Goal: Information Seeking & Learning: Learn about a topic

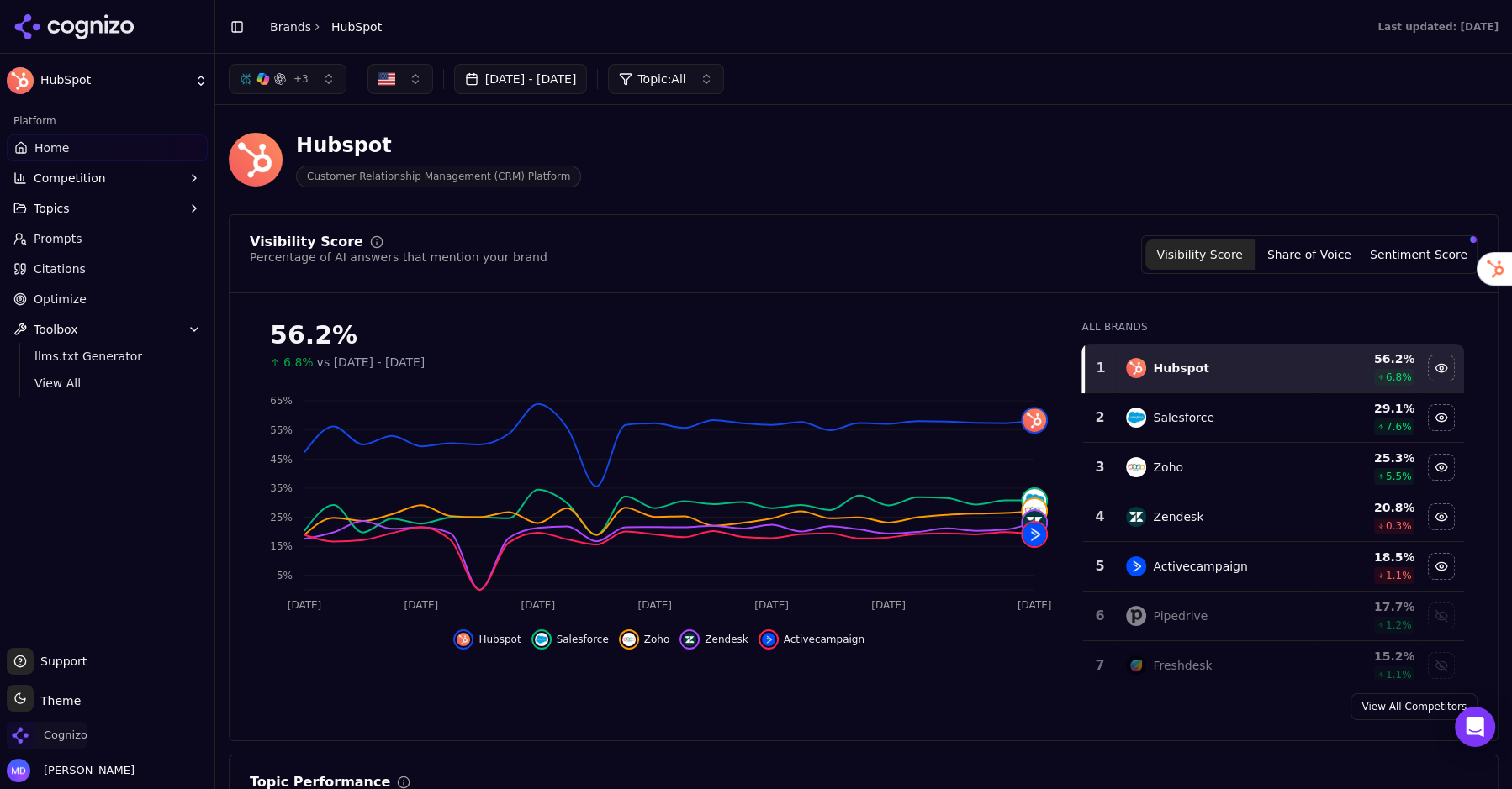
click at [71, 726] on span "Cognizo" at bounding box center [46, 735] width 81 height 27
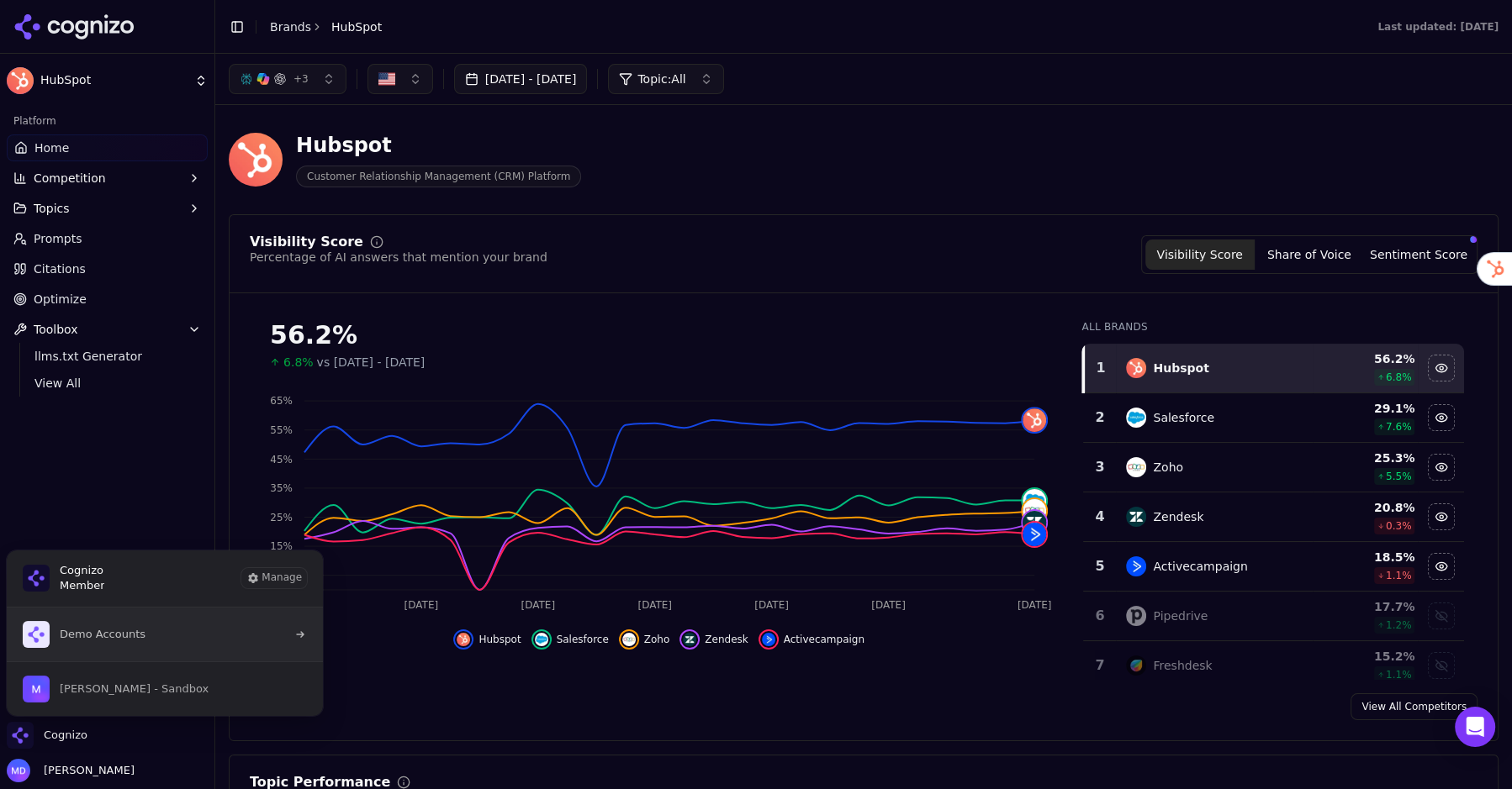
click at [165, 632] on button "Demo Accounts" at bounding box center [164, 635] width 318 height 54
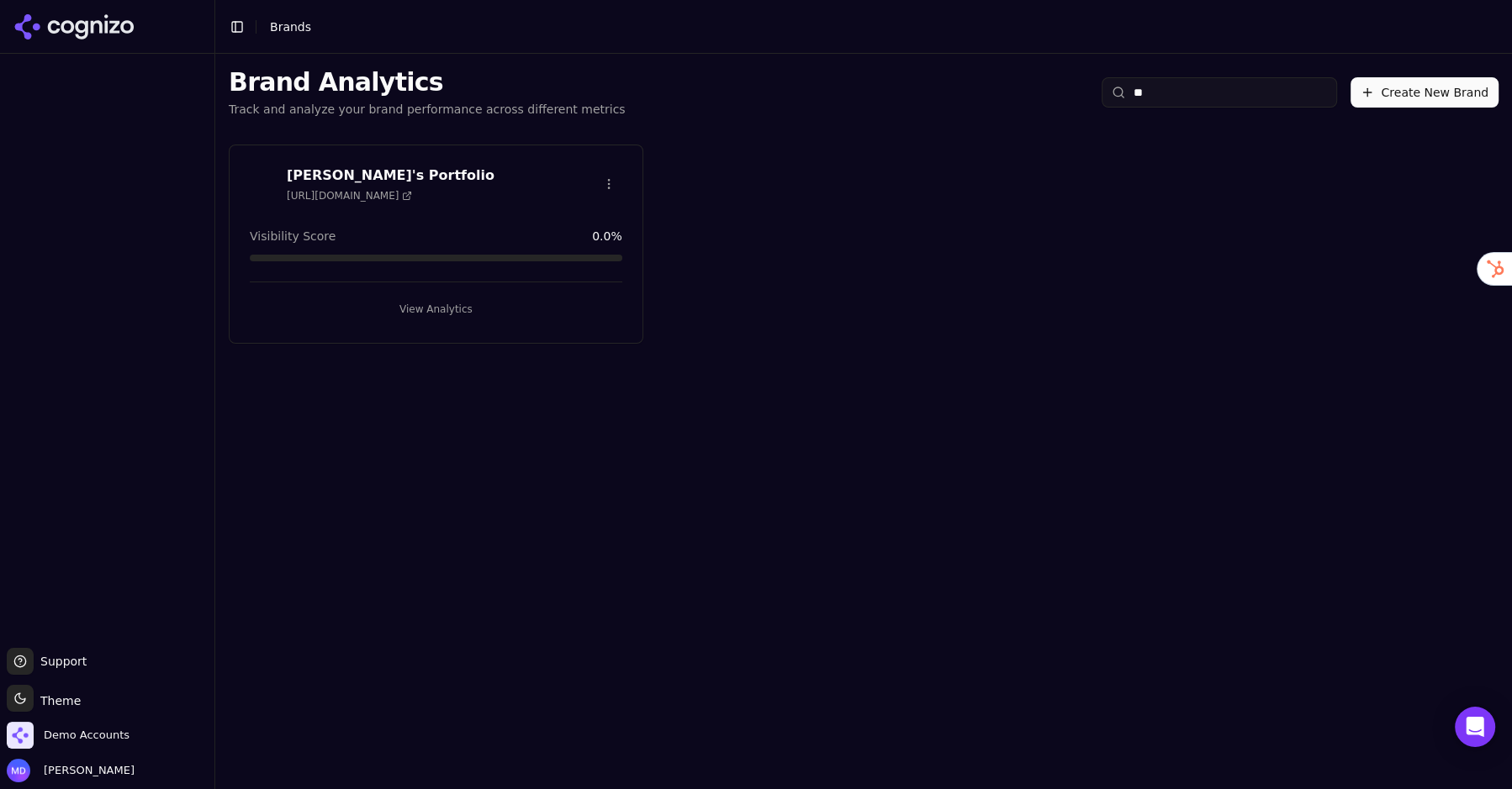
type input "*"
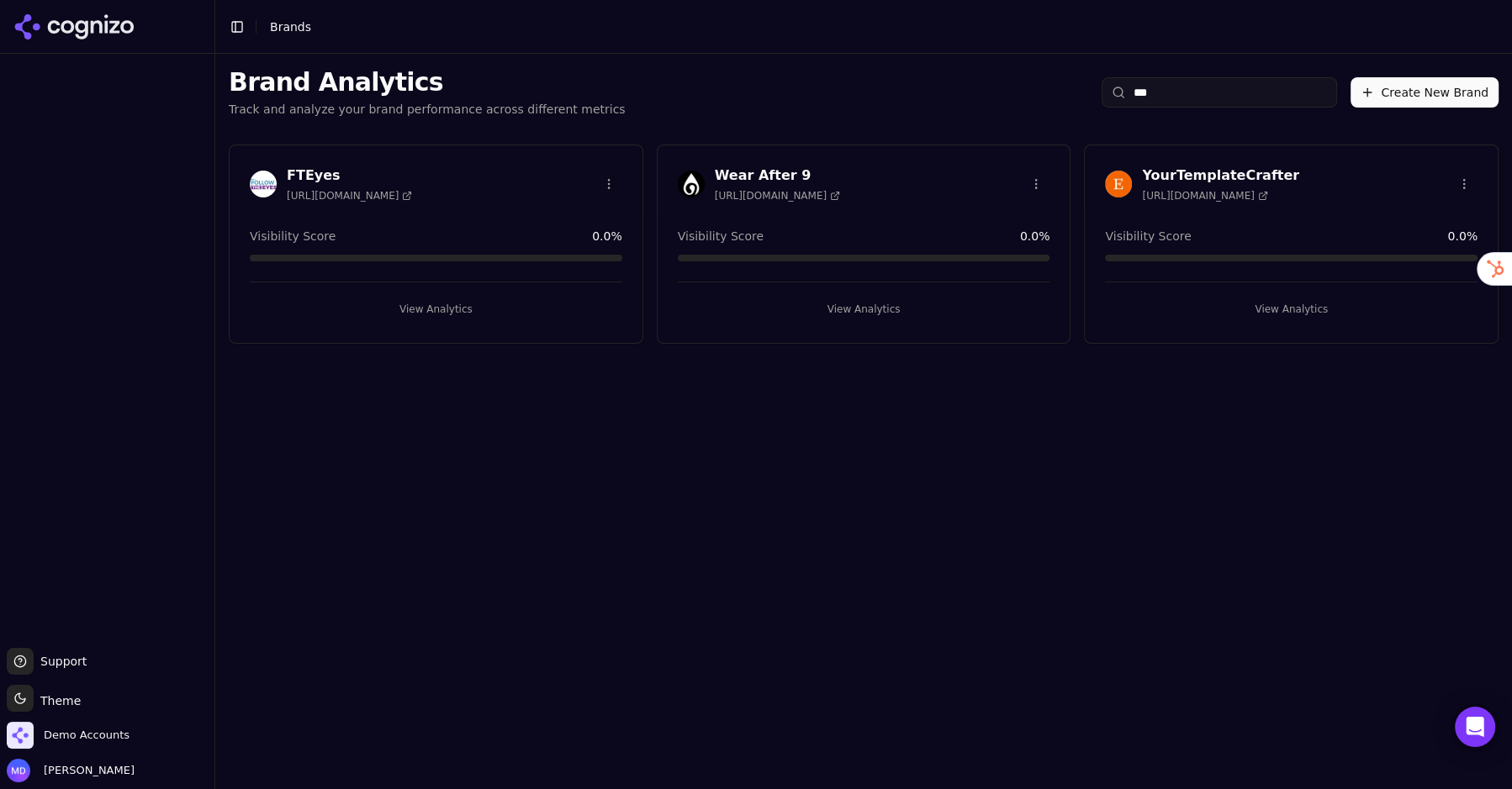
type input "***"
click at [509, 311] on button "View Analytics" at bounding box center [436, 309] width 372 height 27
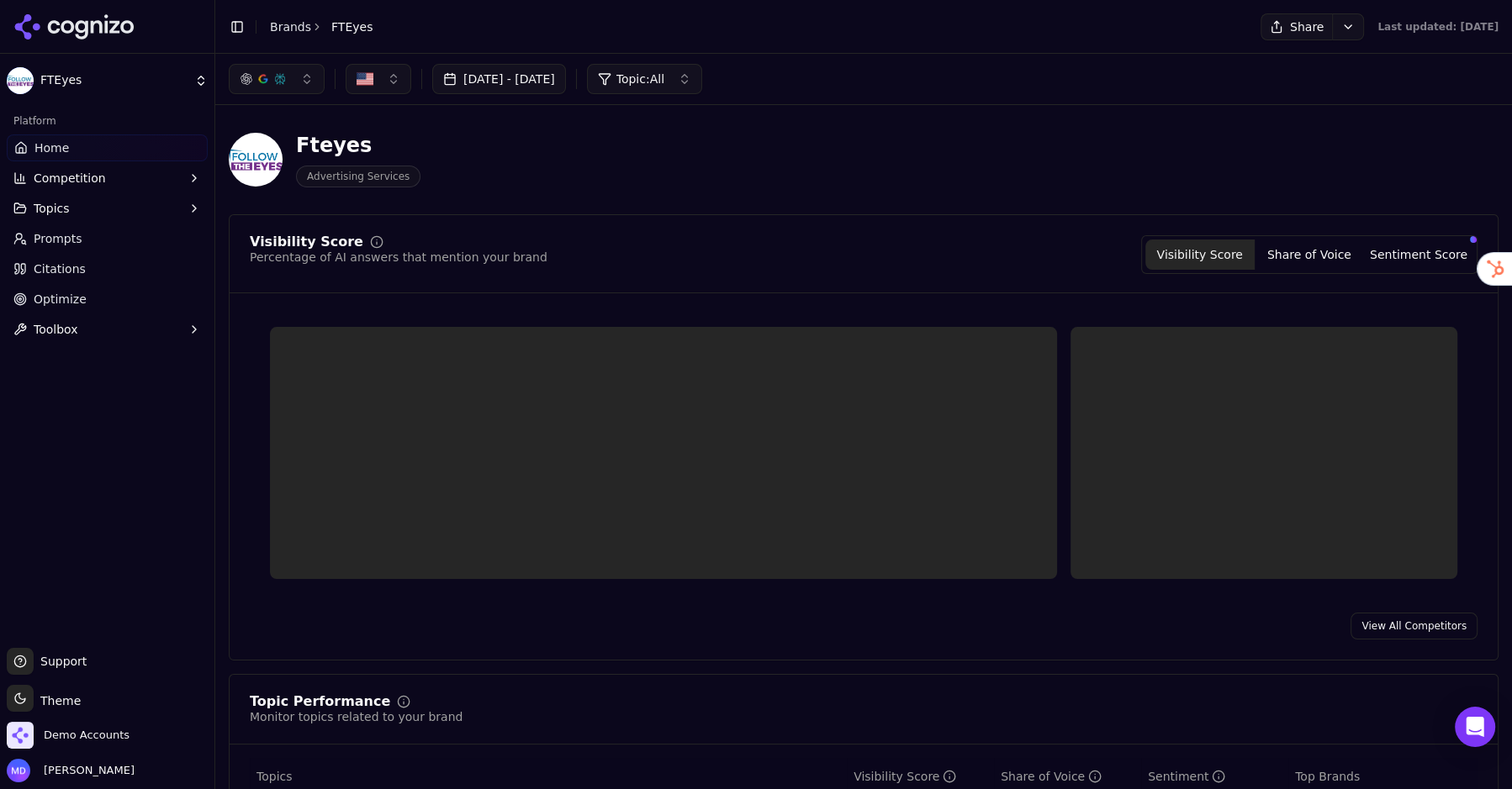
click at [128, 298] on link "Optimize" at bounding box center [107, 299] width 201 height 27
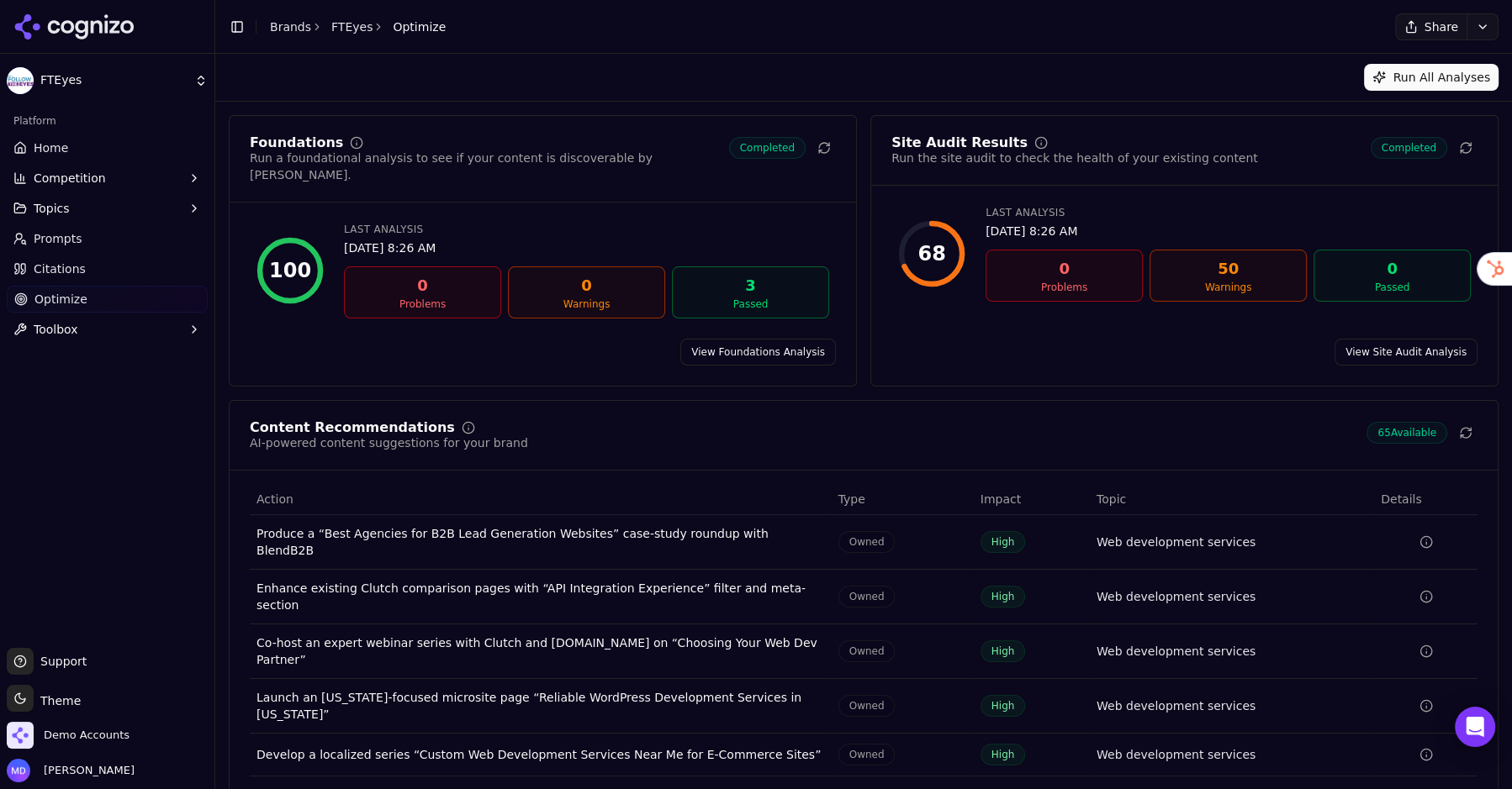
click at [1361, 788] on link "View recommendations" at bounding box center [1407, 803] width 140 height 27
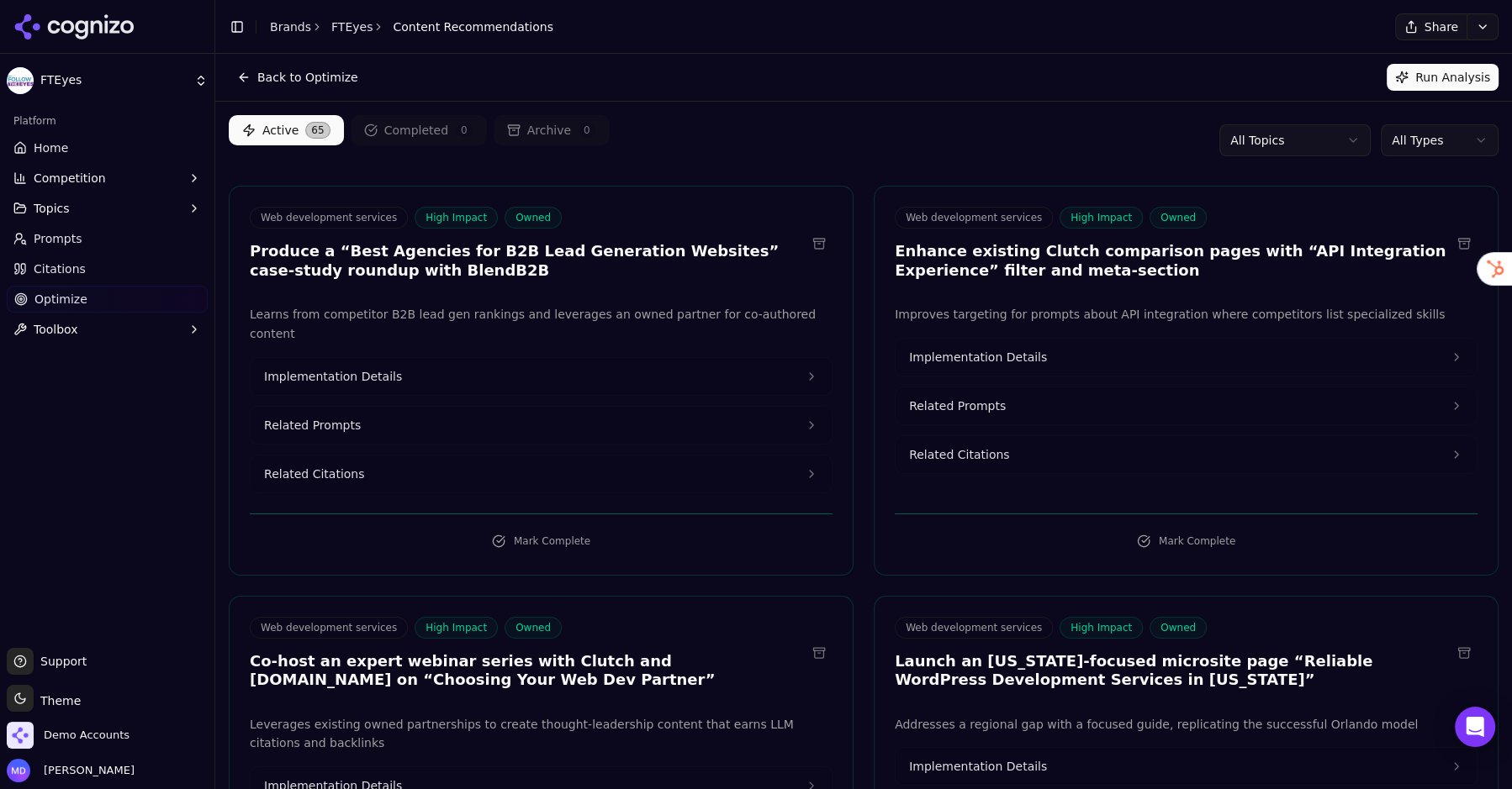
click at [1432, 146] on html "FTEyes Platform Home Competition Topics Prompts Citations Optimize Toolbox Supp…" at bounding box center [756, 394] width 1512 height 789
click at [80, 142] on link "Home" at bounding box center [107, 148] width 201 height 27
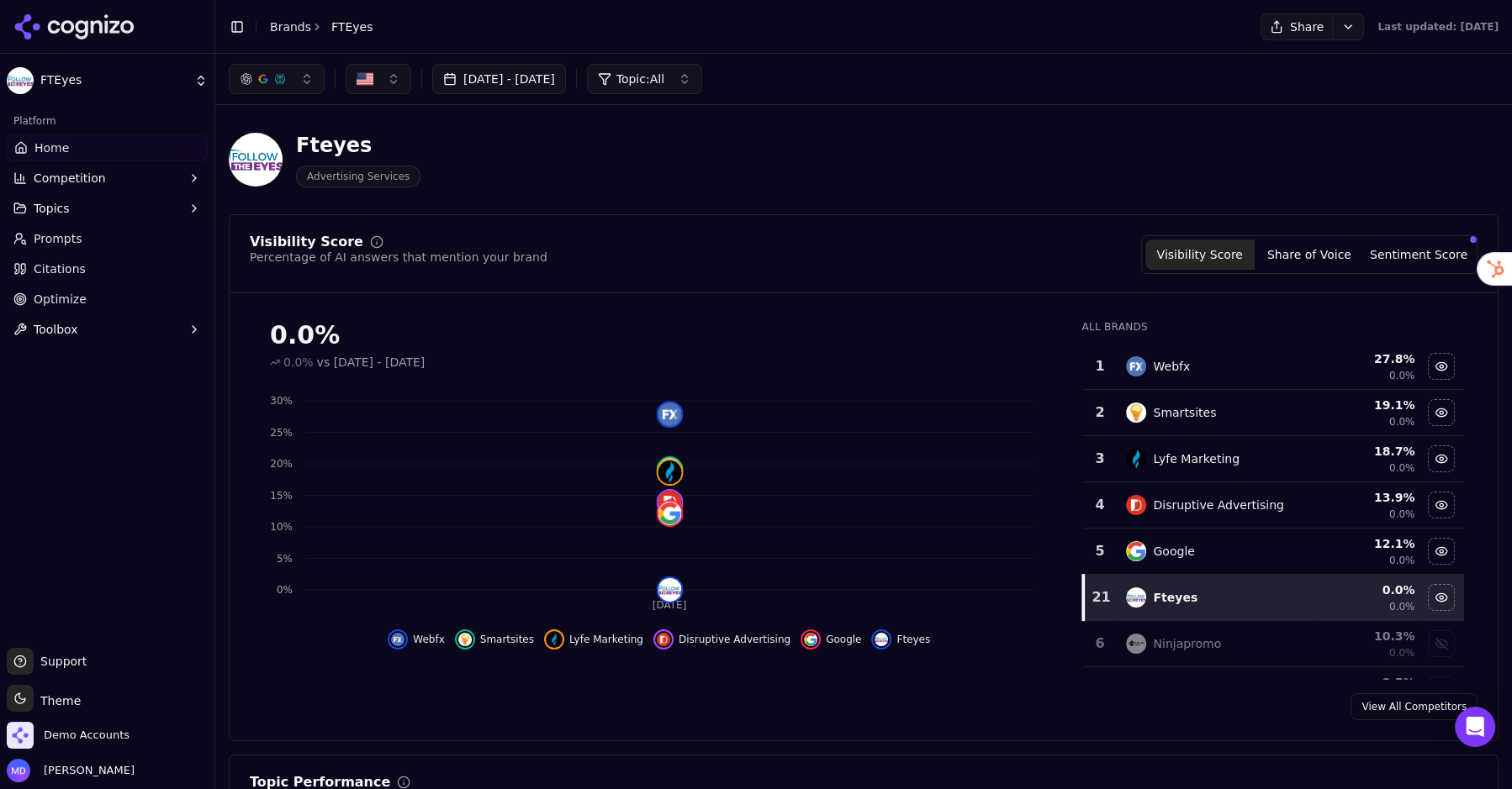
click at [94, 209] on button "Topics" at bounding box center [107, 208] width 201 height 27
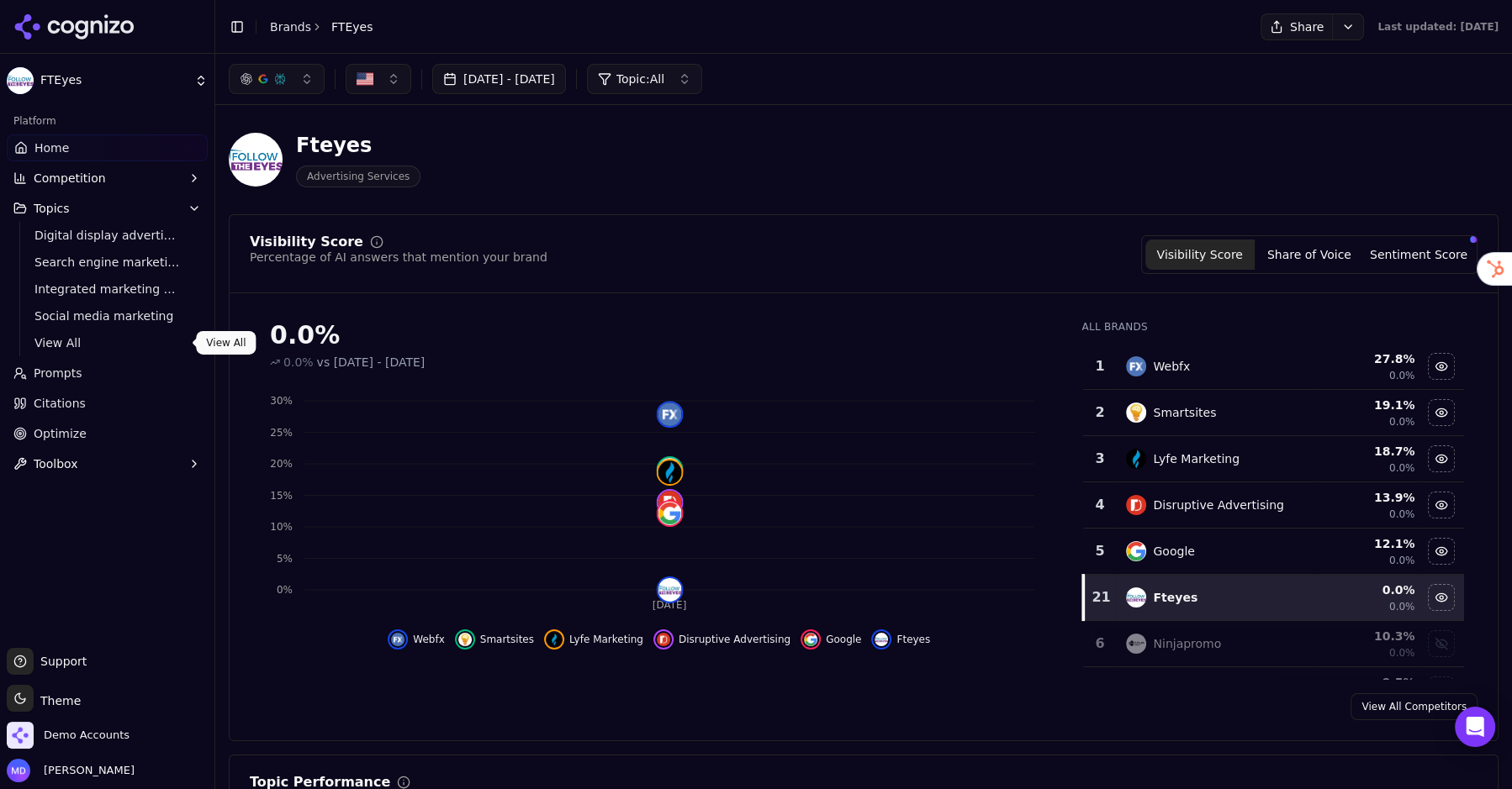
click at [72, 369] on span "Prompts" at bounding box center [58, 373] width 49 height 17
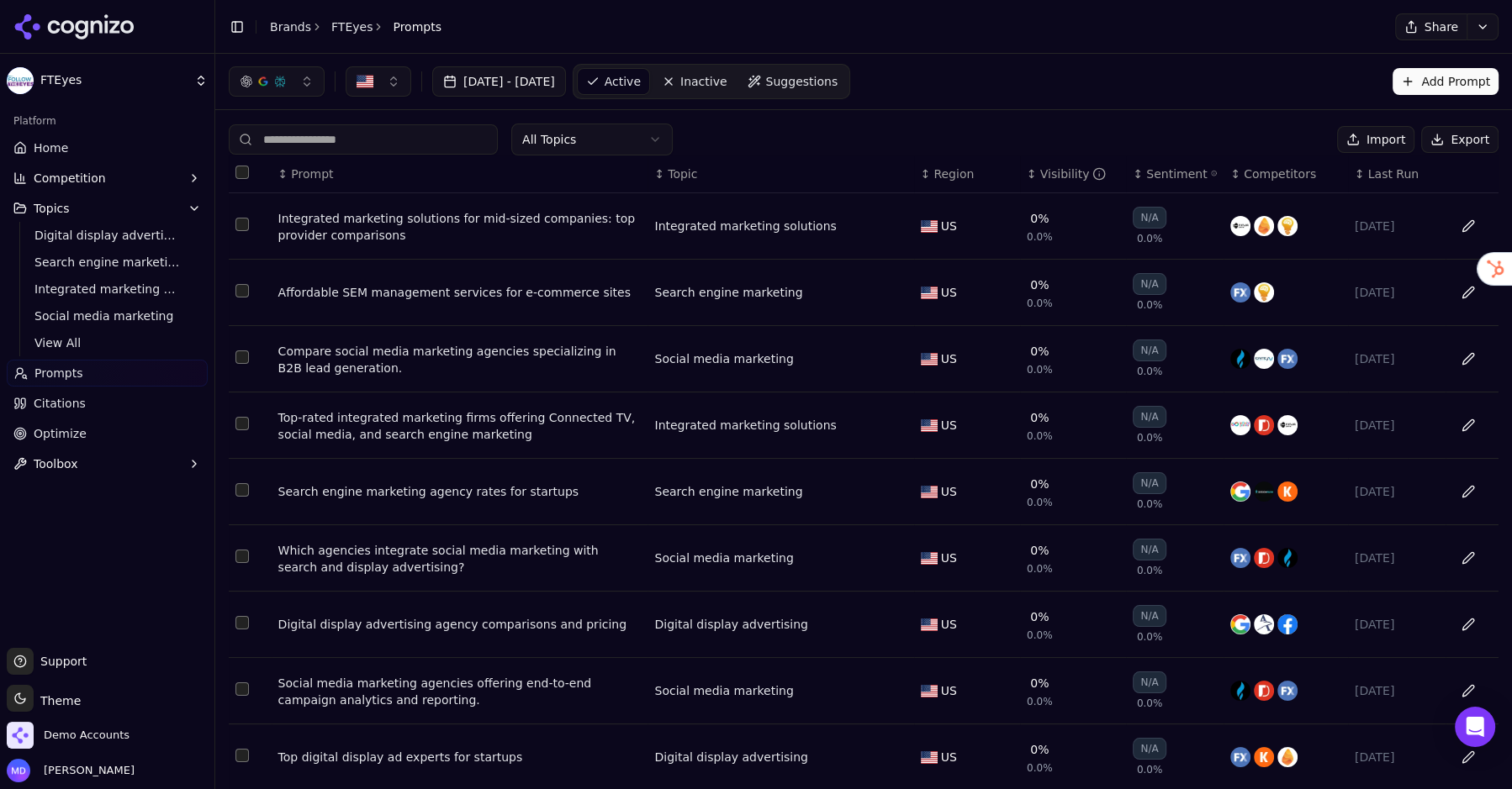
click at [59, 152] on span "Home" at bounding box center [50, 148] width 34 height 17
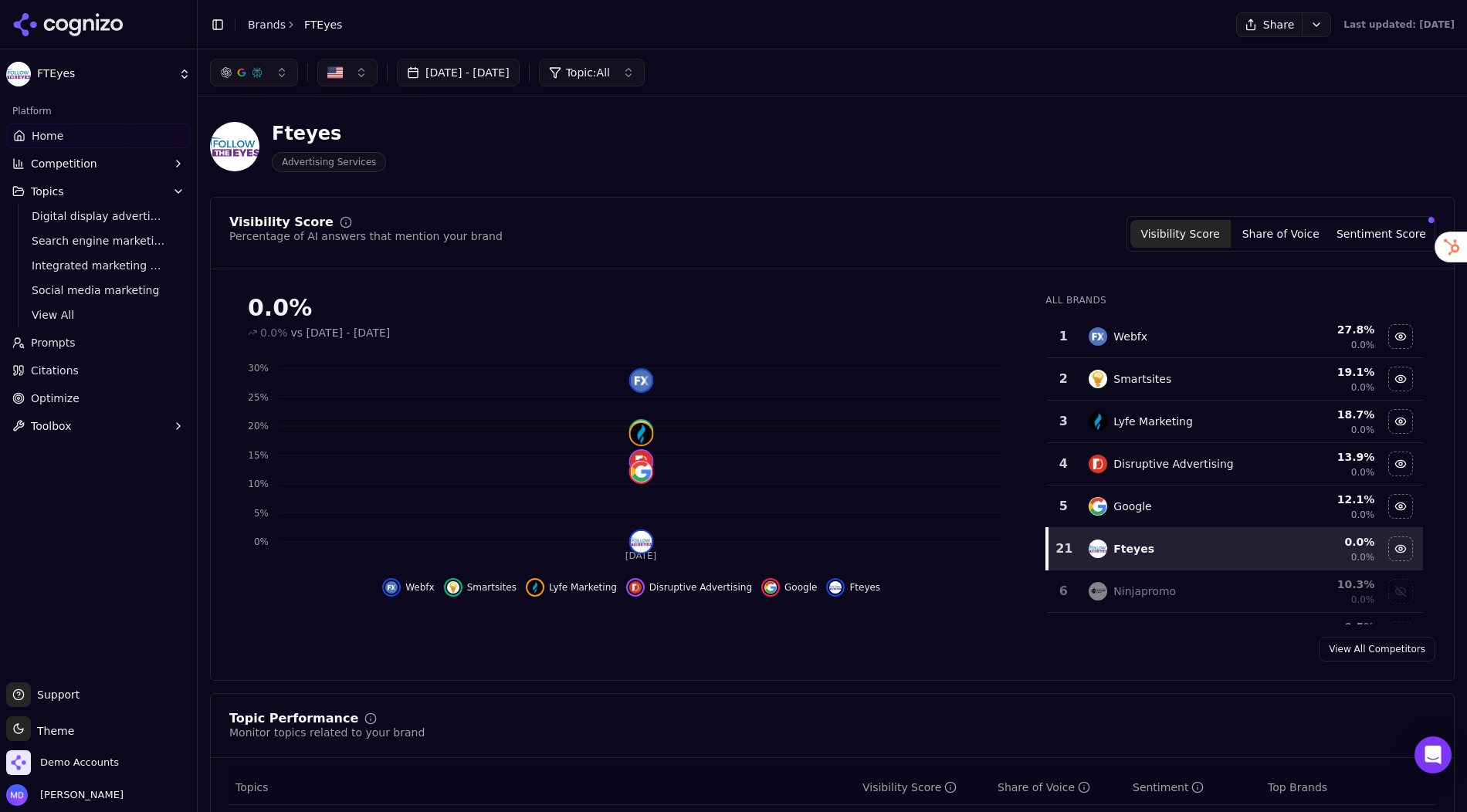
click at [1386, 235] on button "Sentiment Score" at bounding box center [1381, 233] width 101 height 28
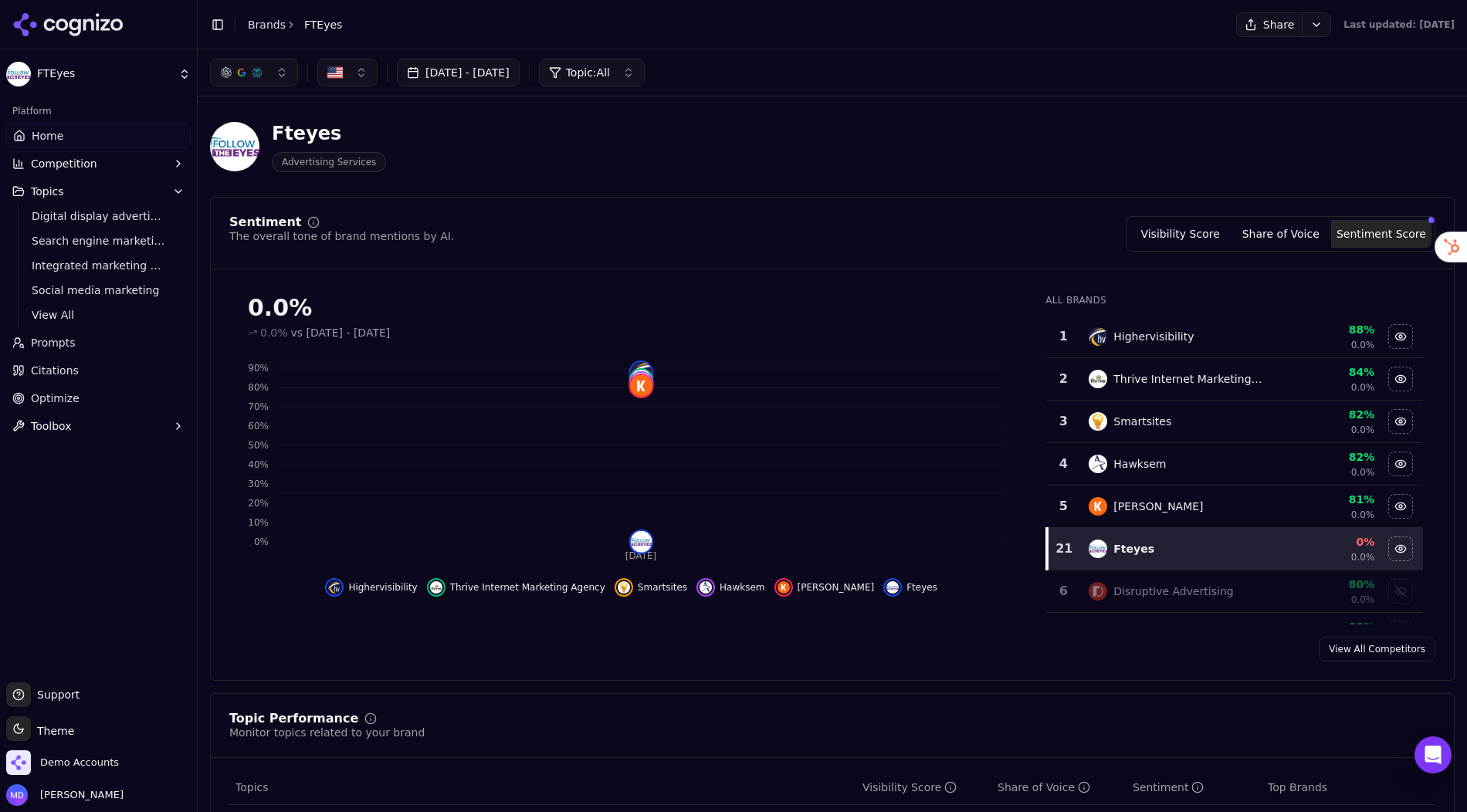
click at [82, 158] on span "Competition" at bounding box center [64, 164] width 66 height 15
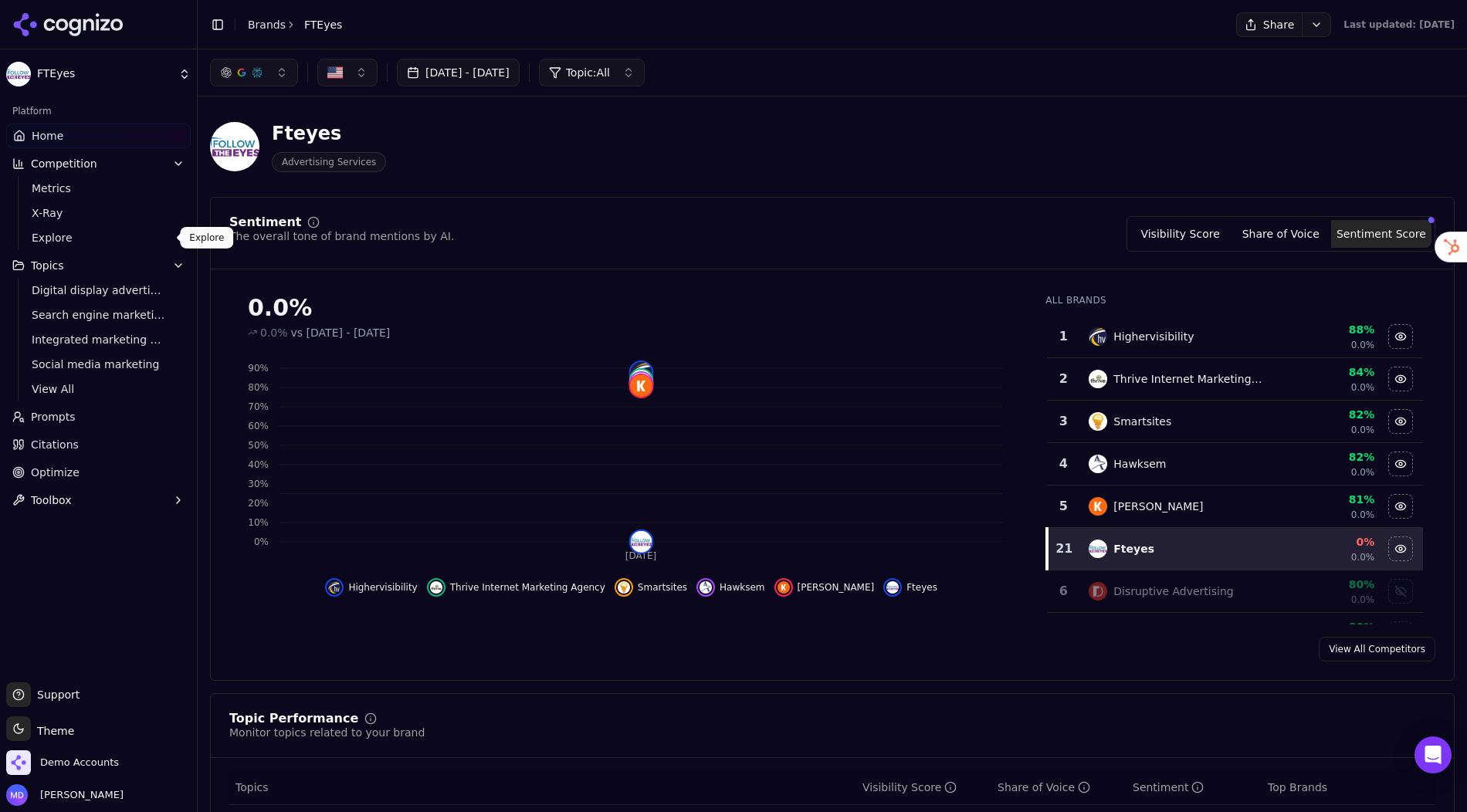
click at [61, 234] on span "Explore" at bounding box center [99, 238] width 135 height 15
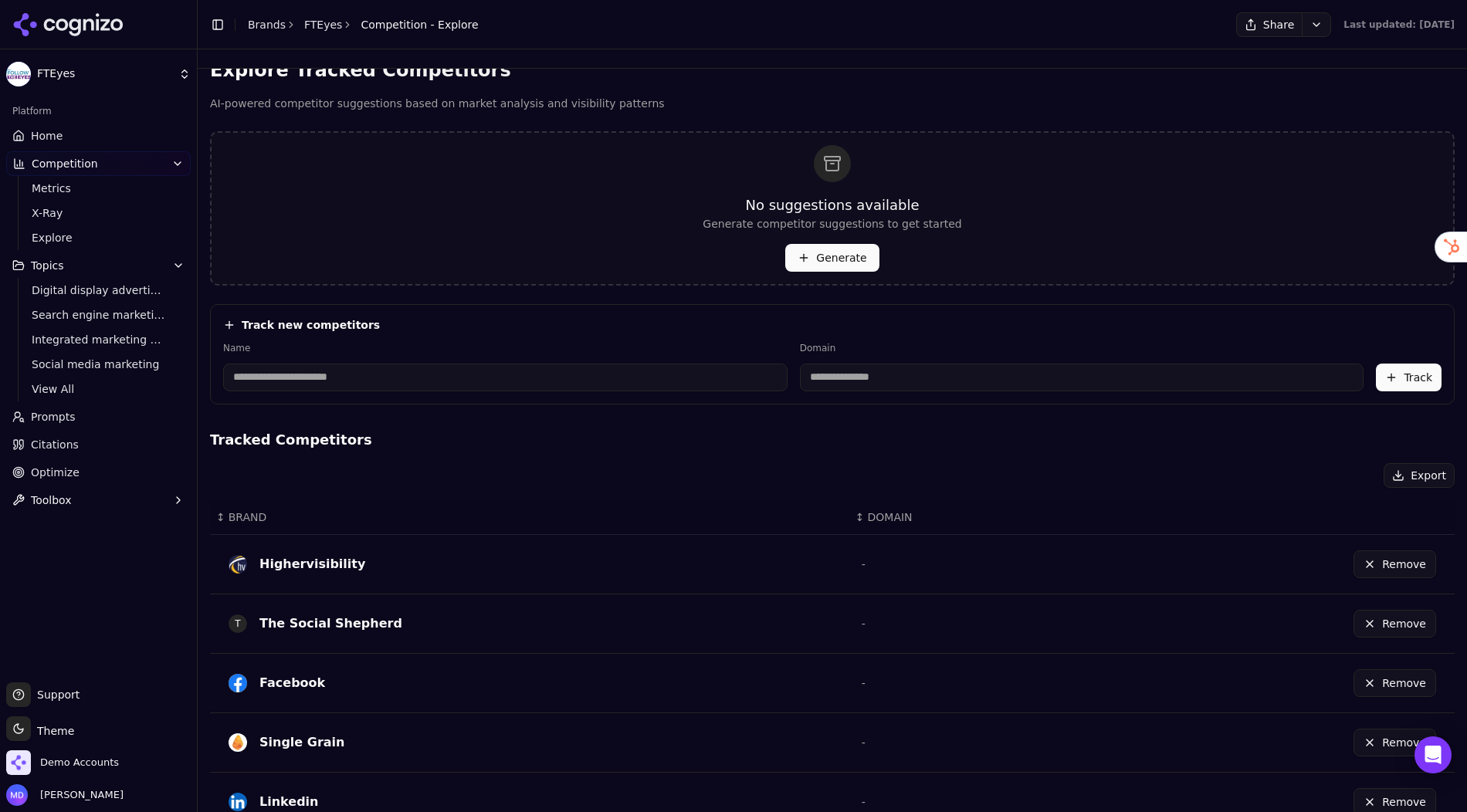
scroll to position [21, 0]
click at [307, 373] on input at bounding box center [505, 378] width 564 height 28
click at [621, 371] on input at bounding box center [505, 378] width 564 height 28
click at [622, 352] on label "Name" at bounding box center [505, 349] width 564 height 12
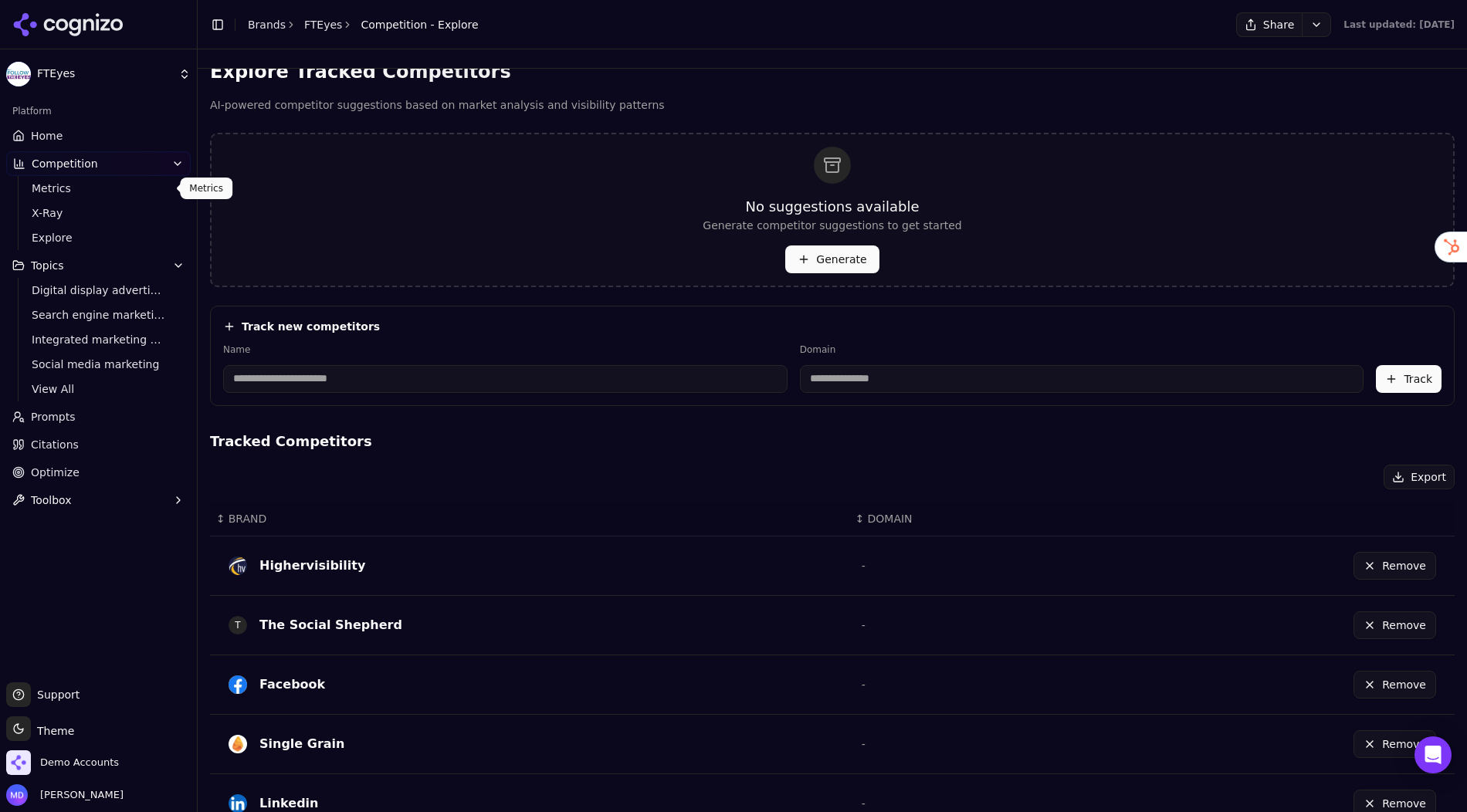
click at [38, 186] on span "Metrics" at bounding box center [99, 188] width 135 height 15
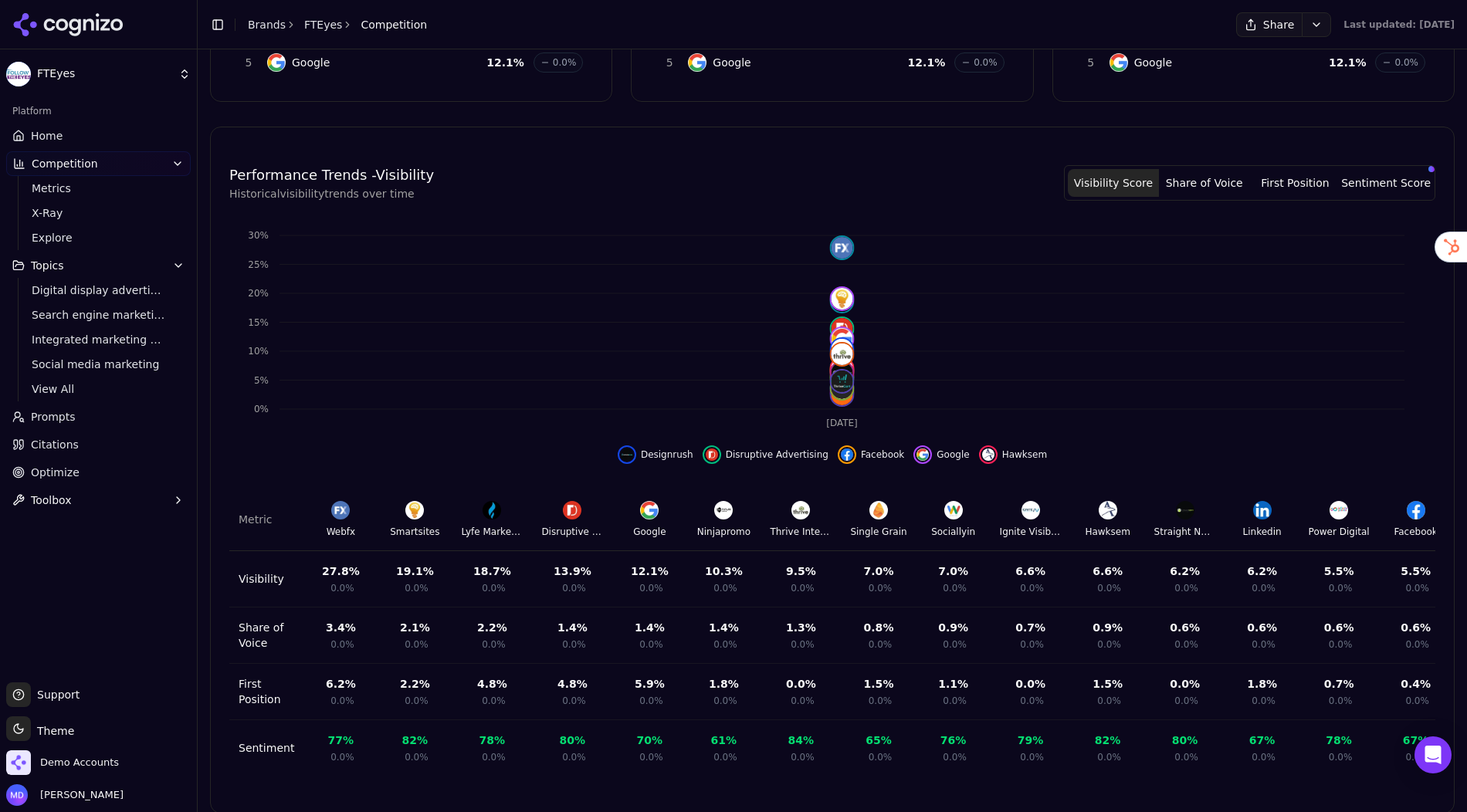
scroll to position [371, 0]
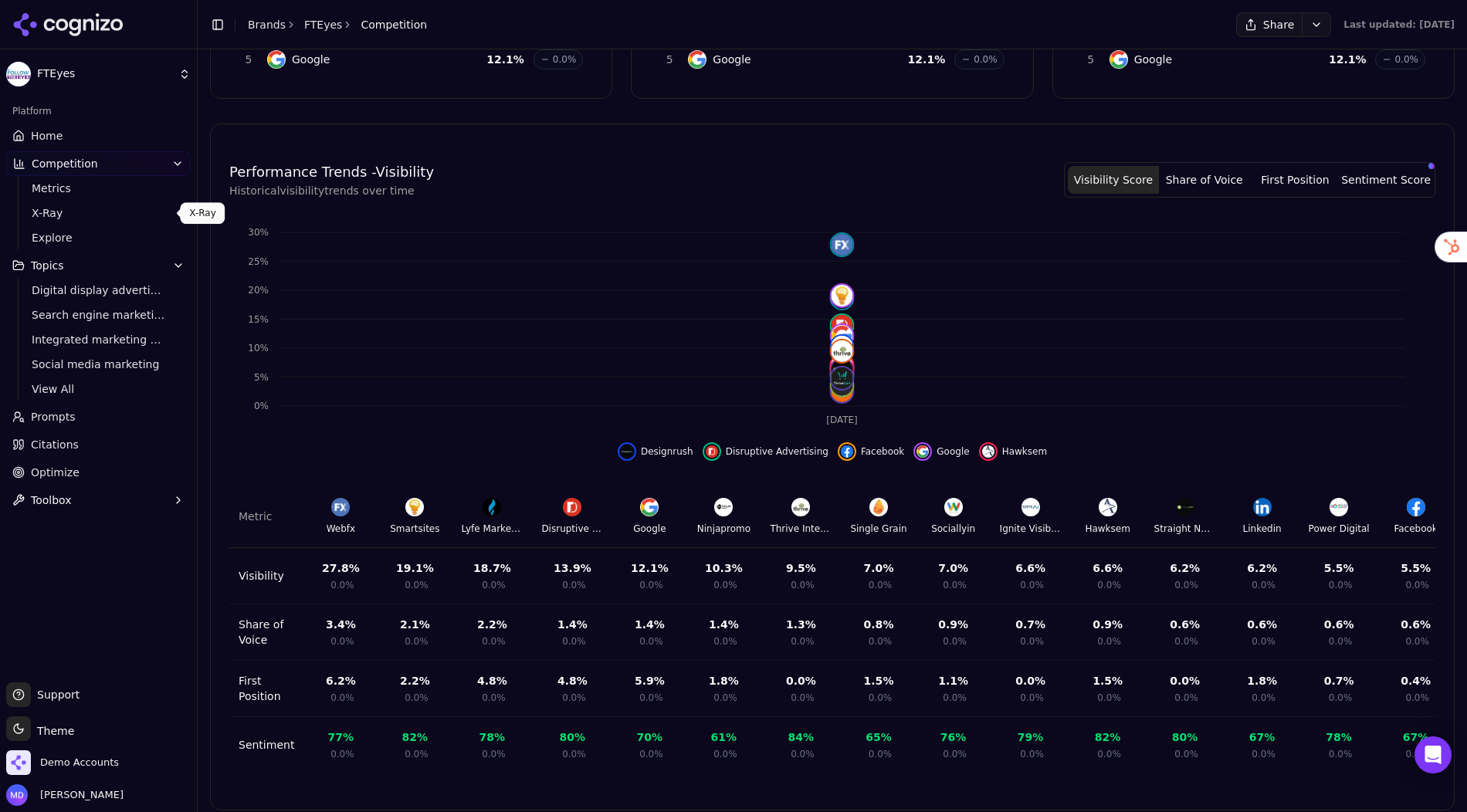
click at [61, 221] on link "X-Ray" at bounding box center [99, 212] width 147 height 21
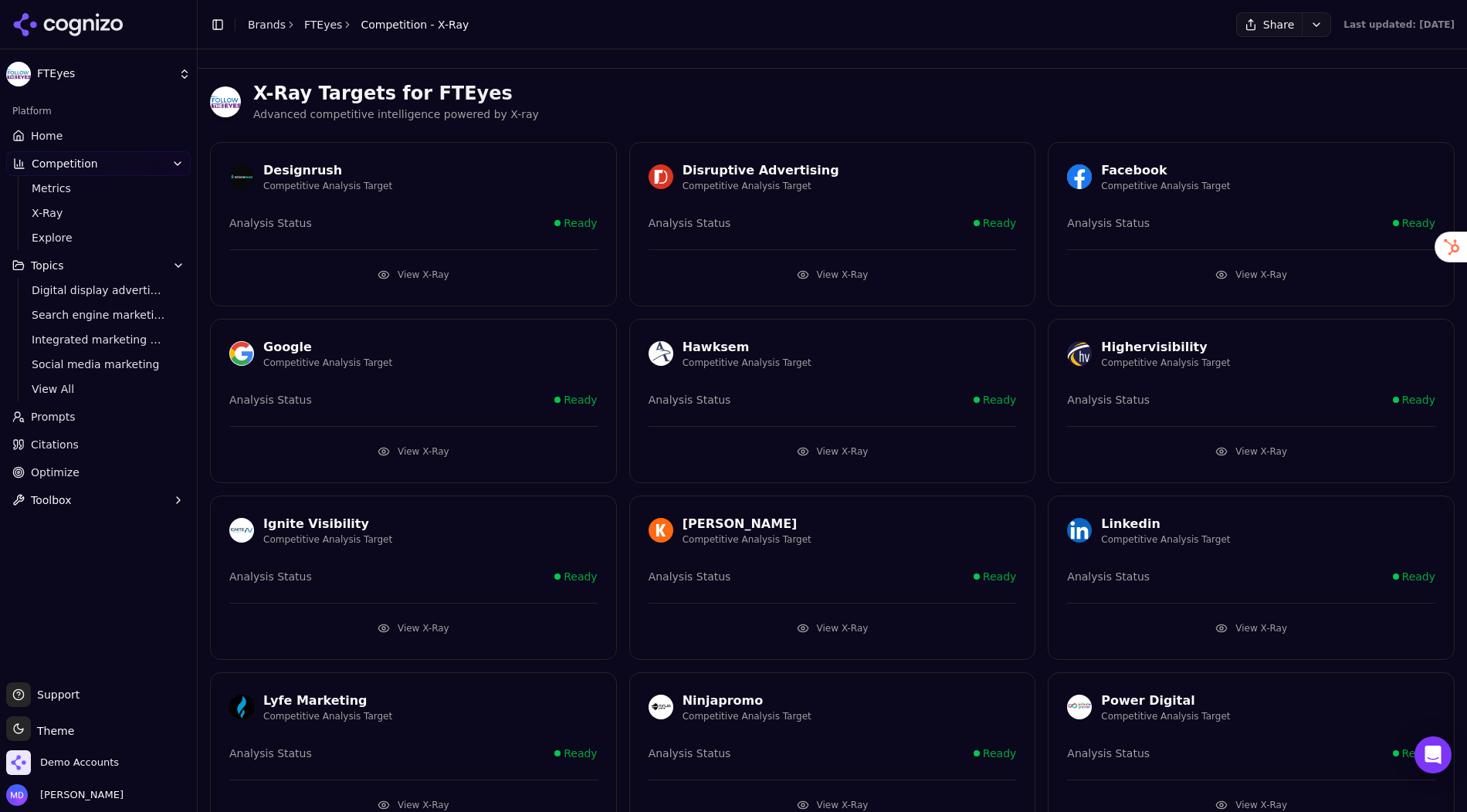
click at [823, 266] on button "View X-Ray" at bounding box center [833, 274] width 368 height 25
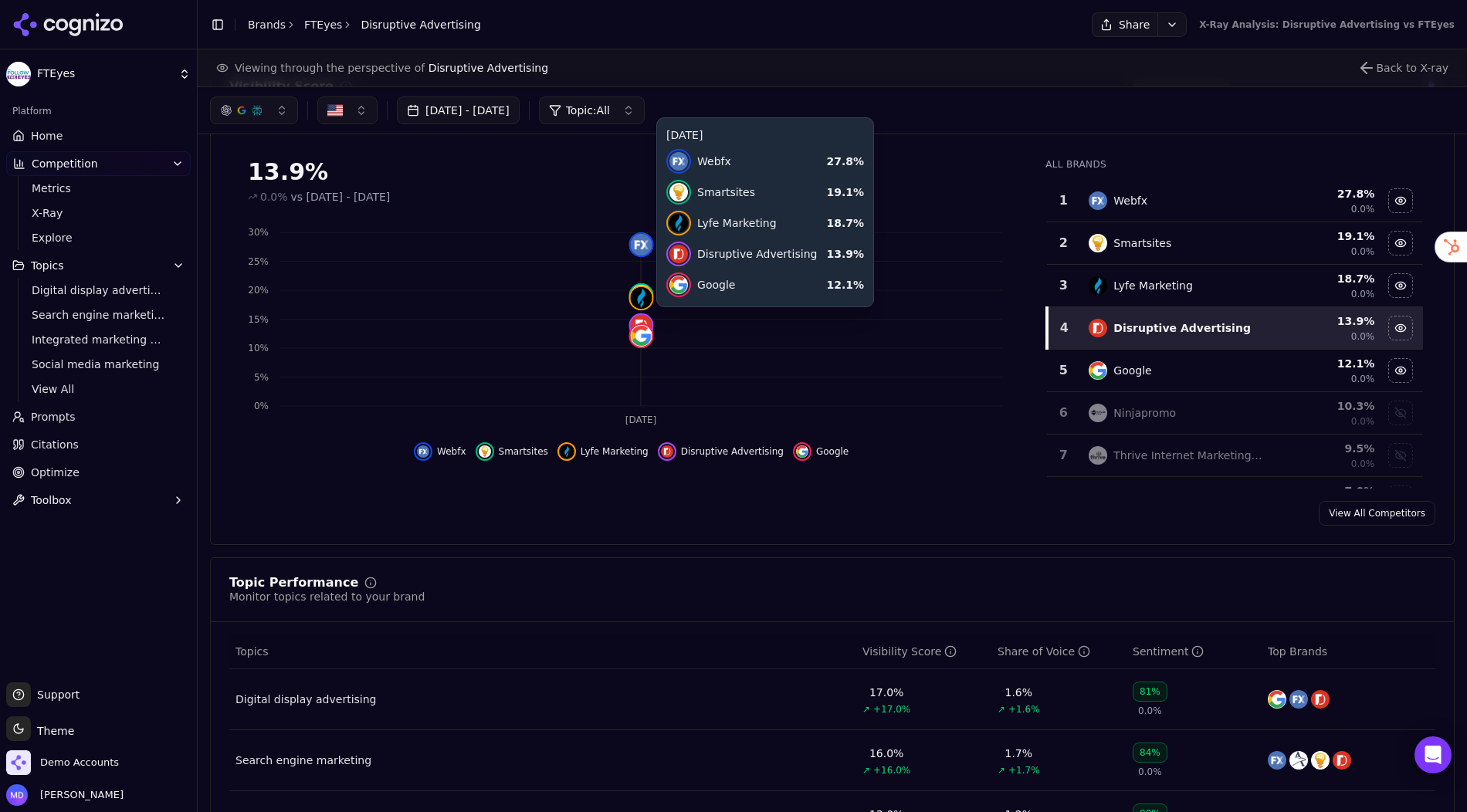
scroll to position [173, 0]
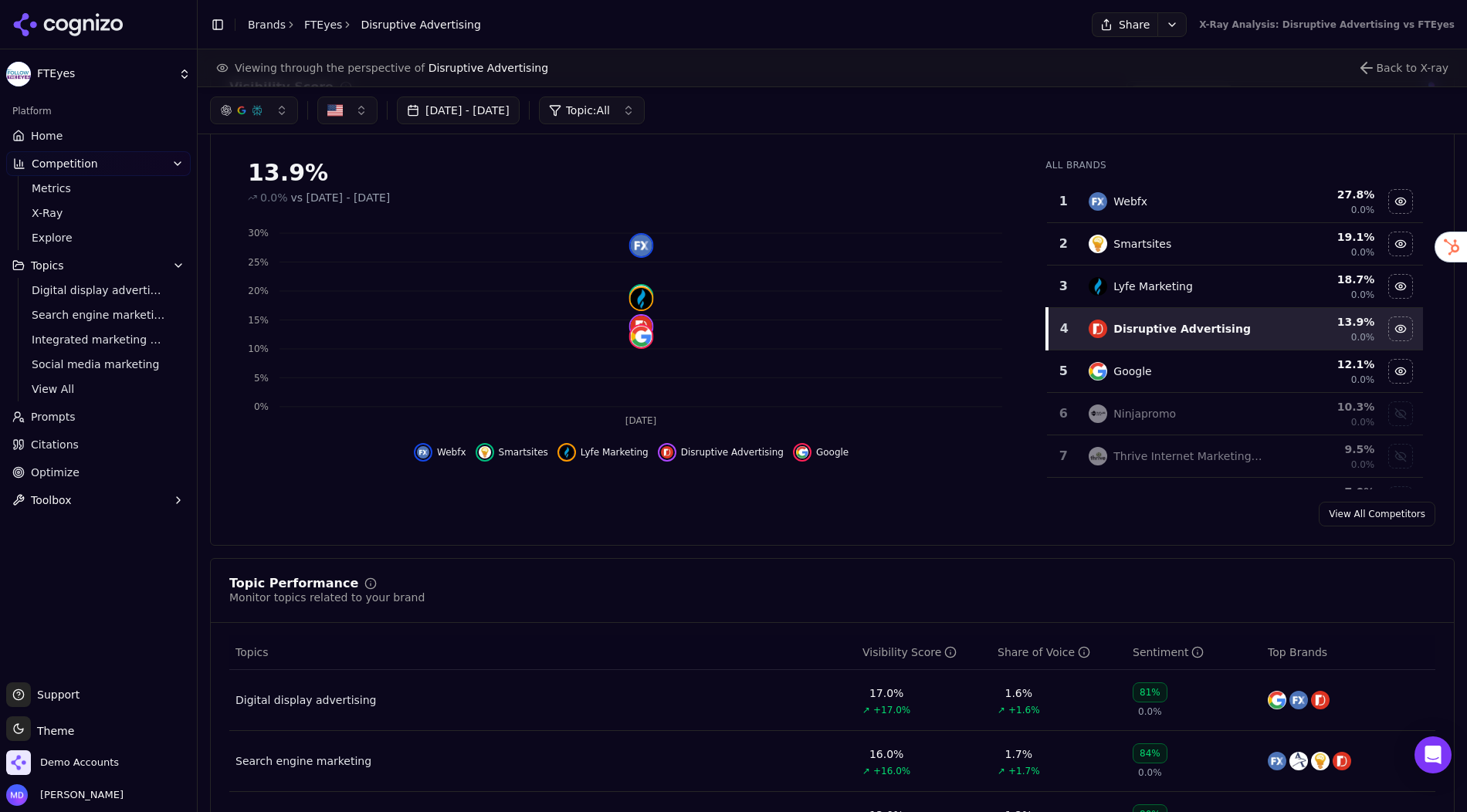
click at [111, 262] on button "Topics" at bounding box center [98, 265] width 184 height 25
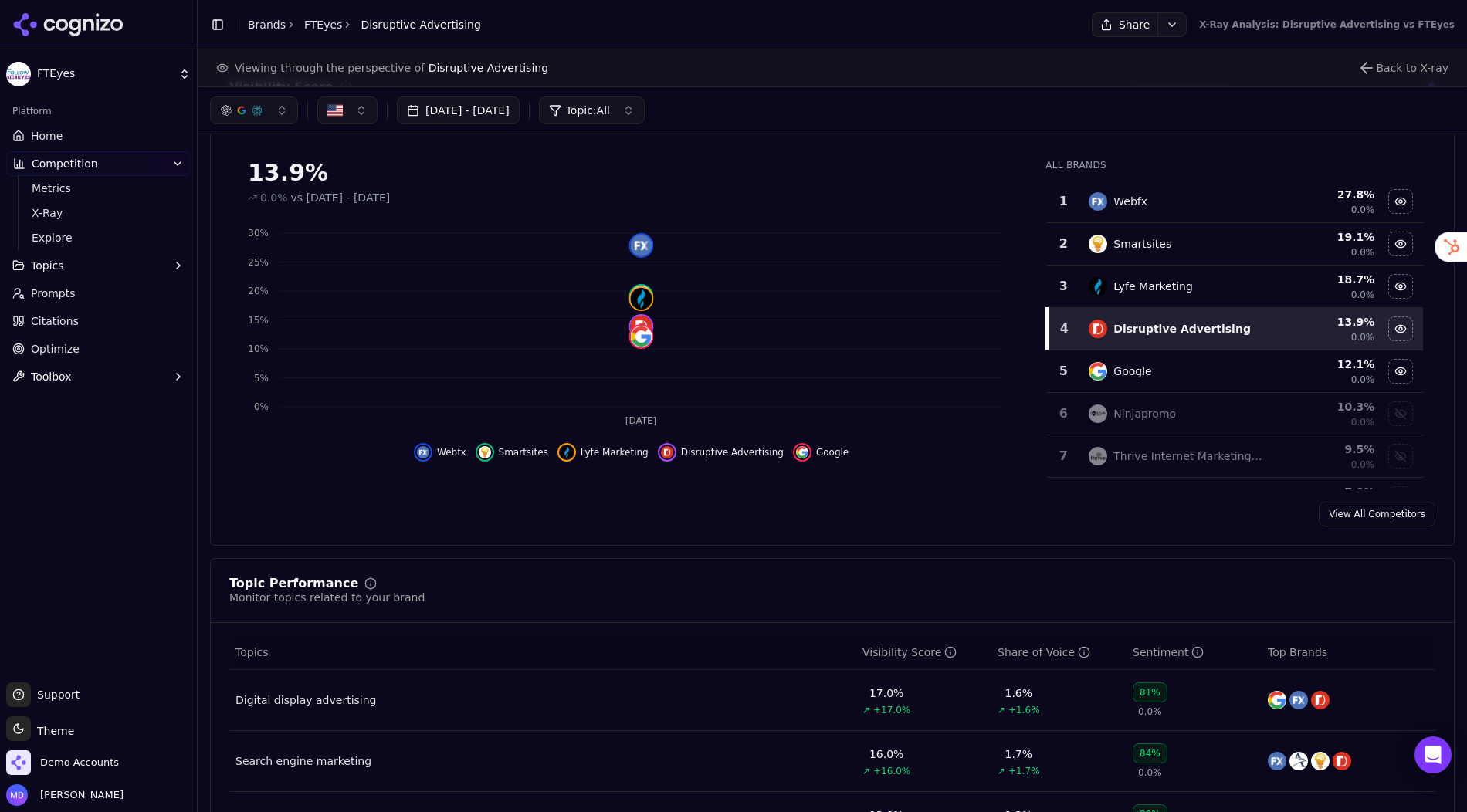
click at [106, 291] on link "Prompts" at bounding box center [98, 293] width 184 height 25
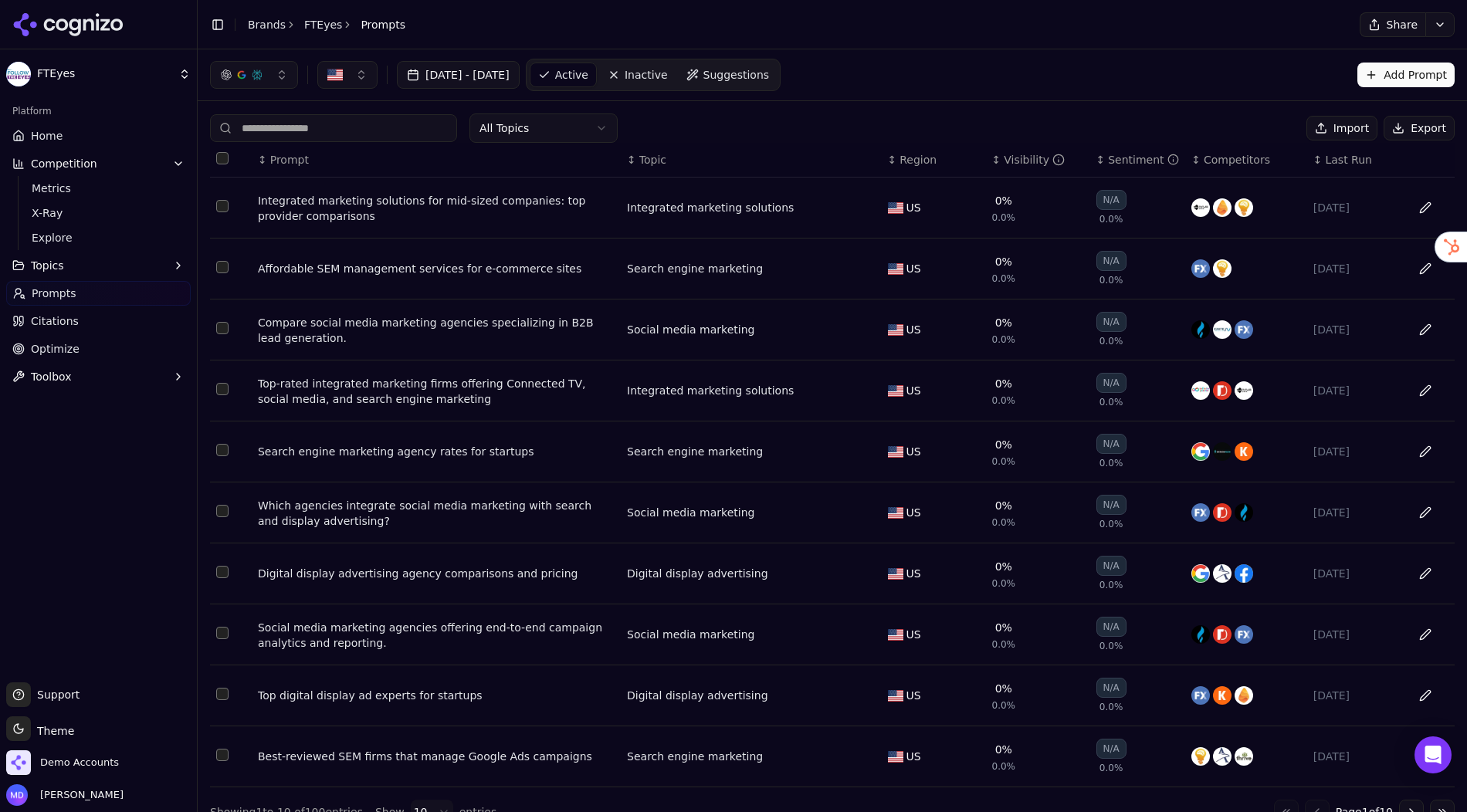
click at [770, 75] on span "Suggestions" at bounding box center [736, 75] width 66 height 15
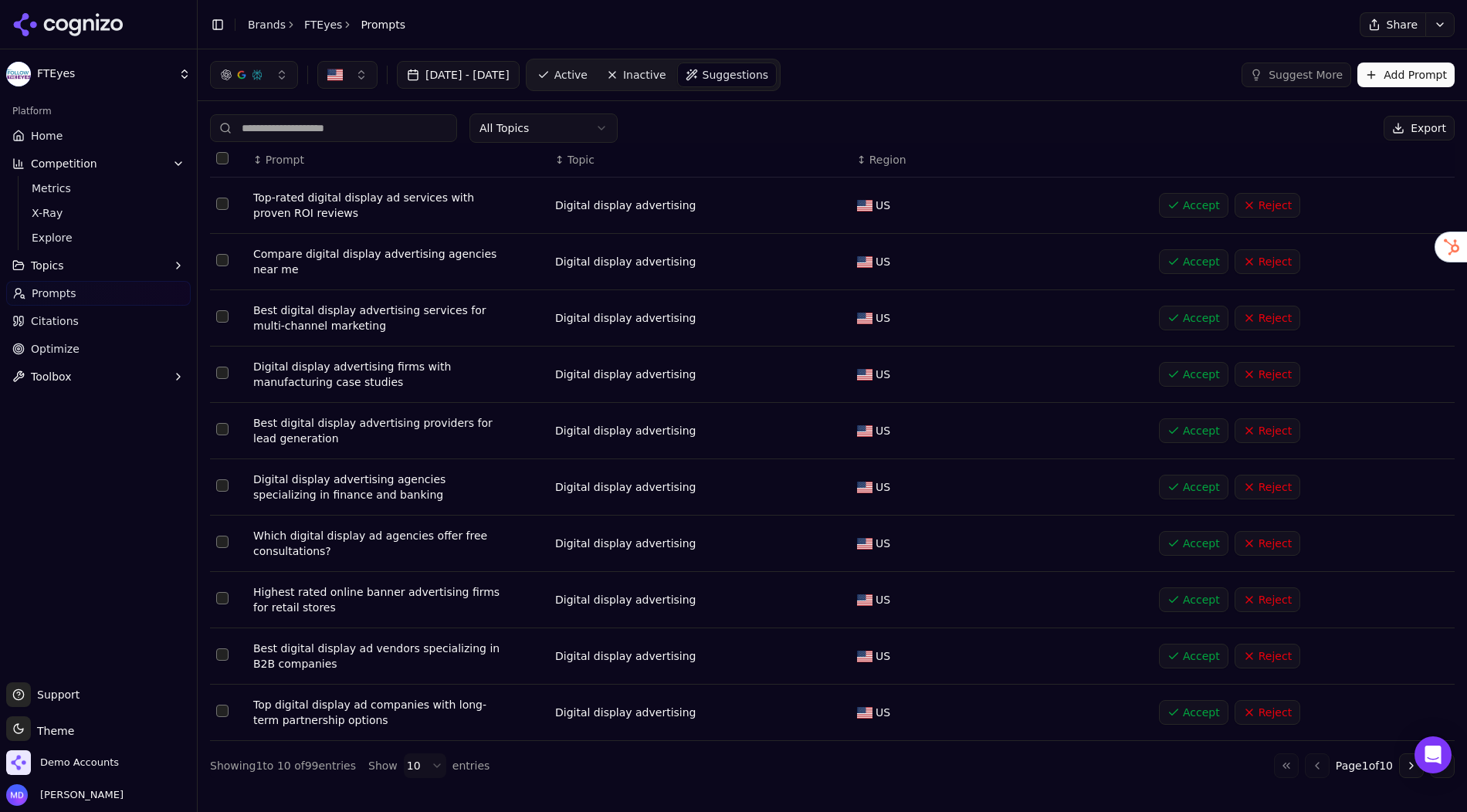
click at [595, 84] on link "Active" at bounding box center [562, 74] width 66 height 25
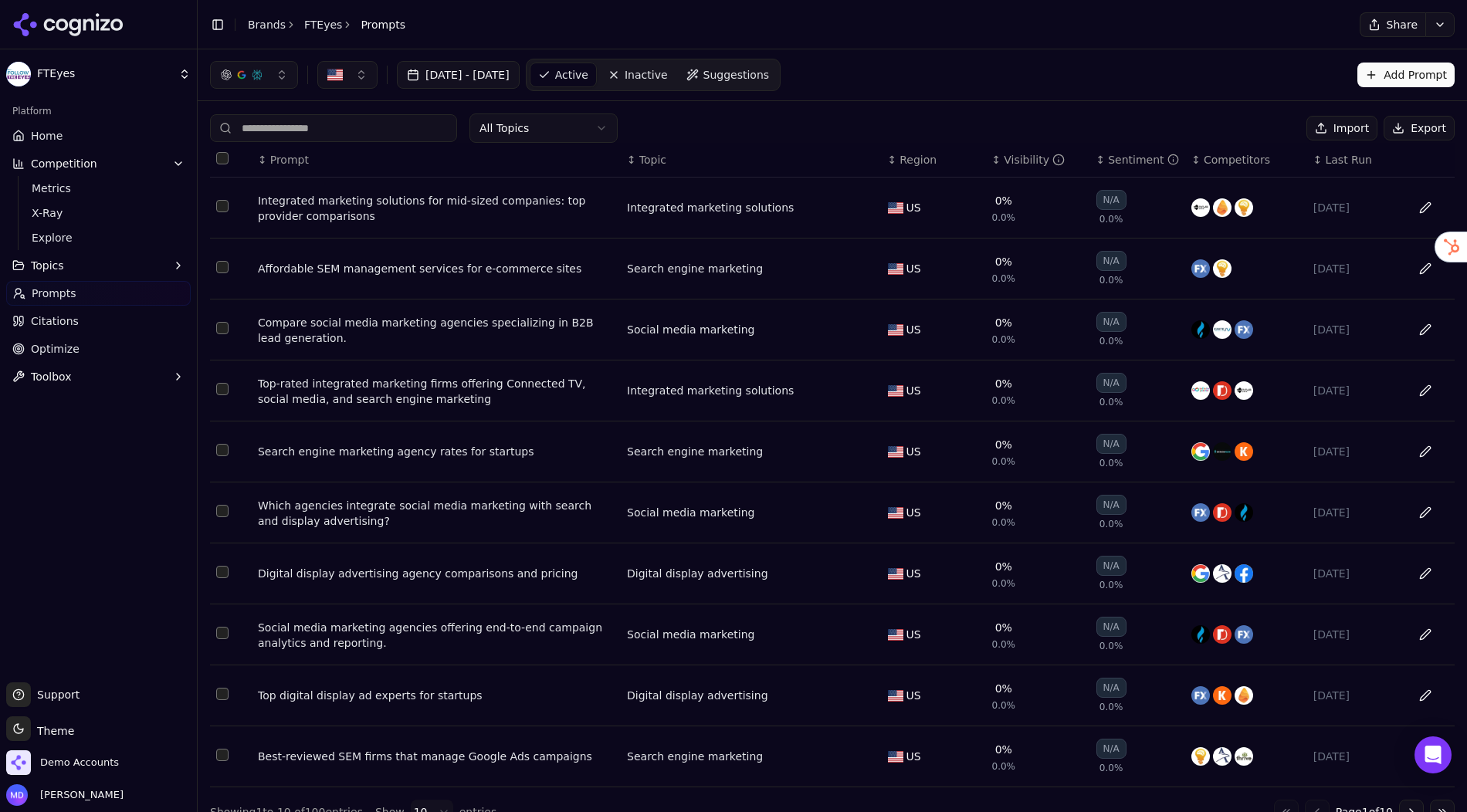
click at [1387, 77] on button "Add Prompt" at bounding box center [1406, 74] width 97 height 25
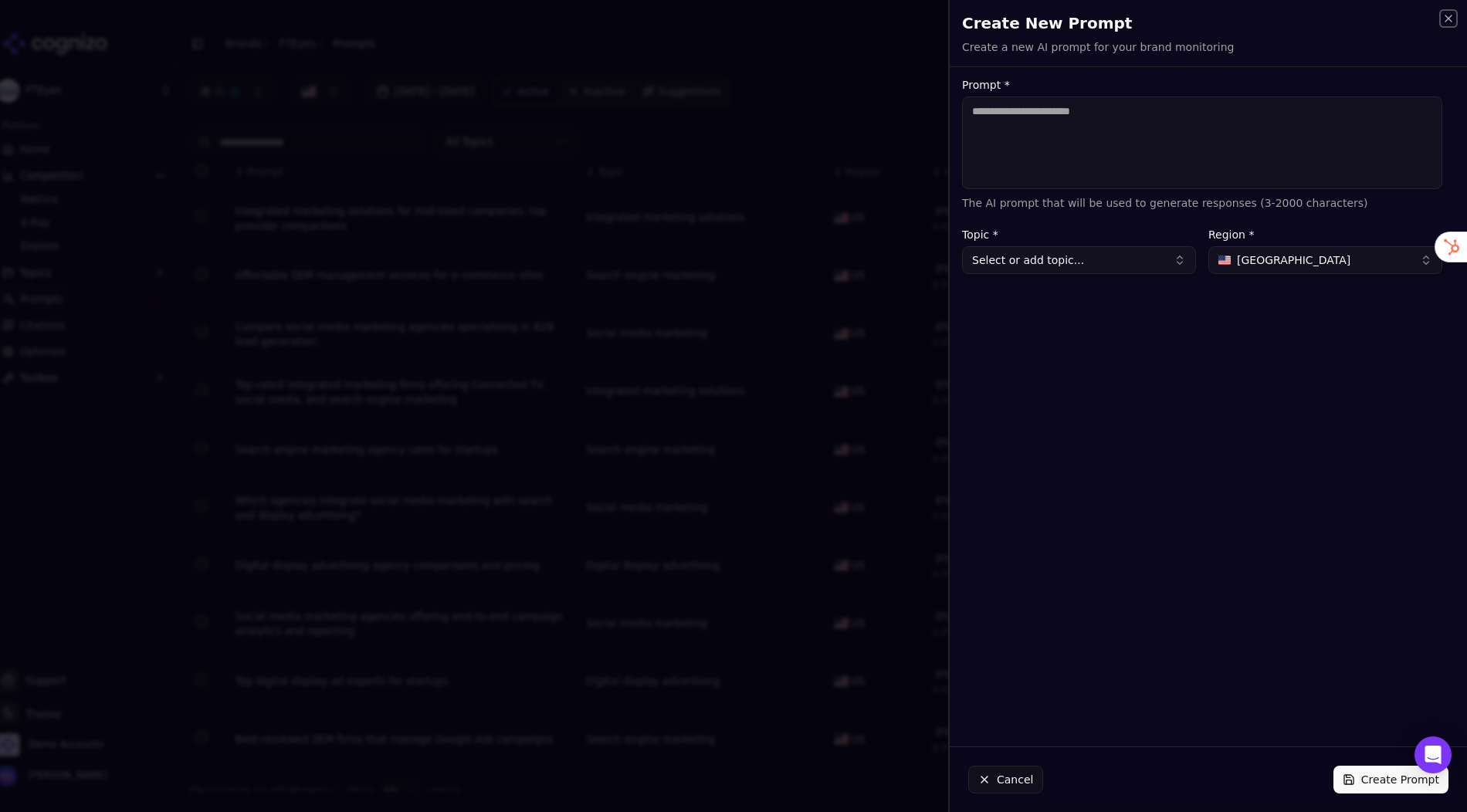
click at [1387, 21] on icon "button" at bounding box center [1448, 18] width 12 height 12
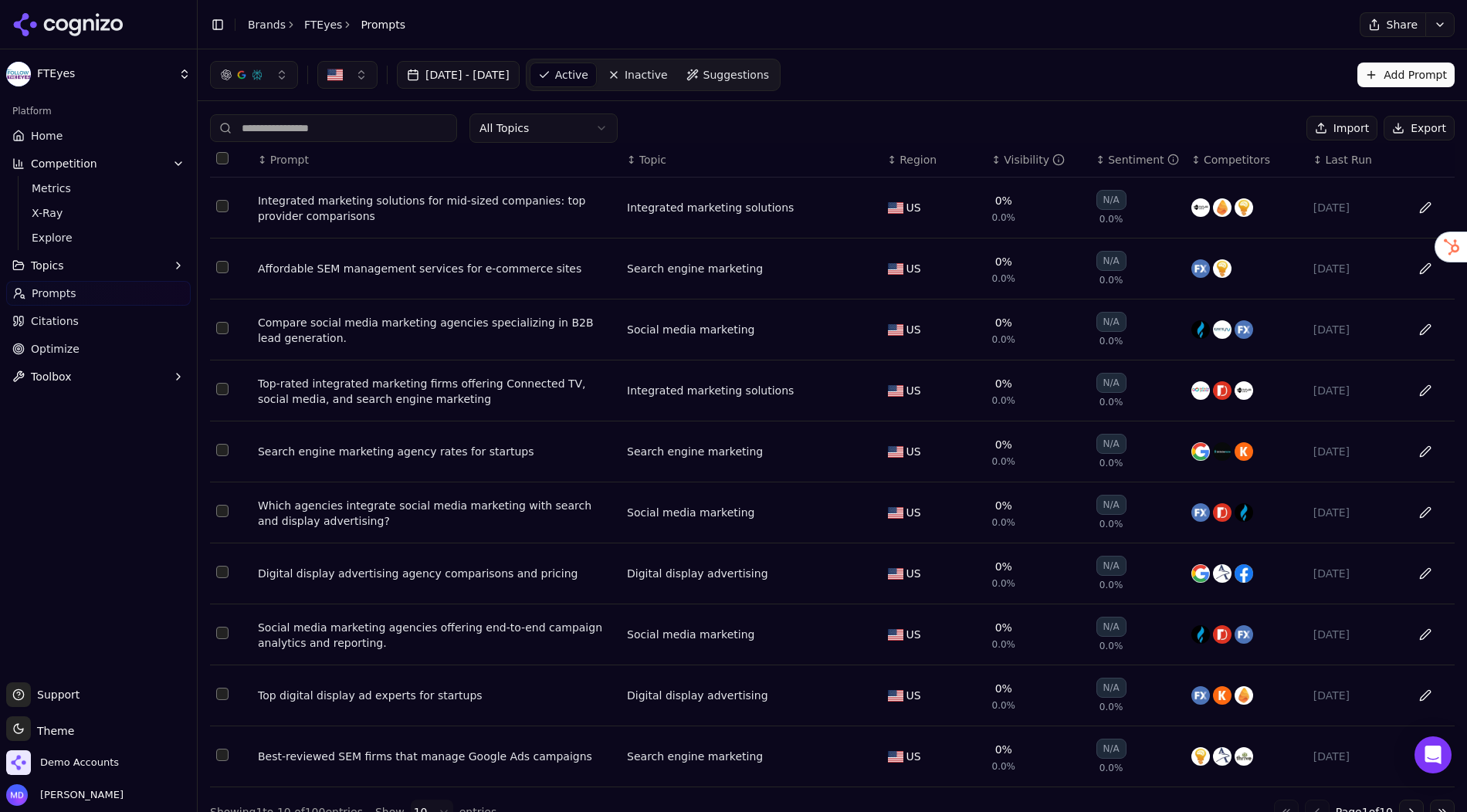
click at [324, 202] on div "Integrated marketing solutions for mid-sized companies: top provider comparisons" at bounding box center [436, 208] width 356 height 31
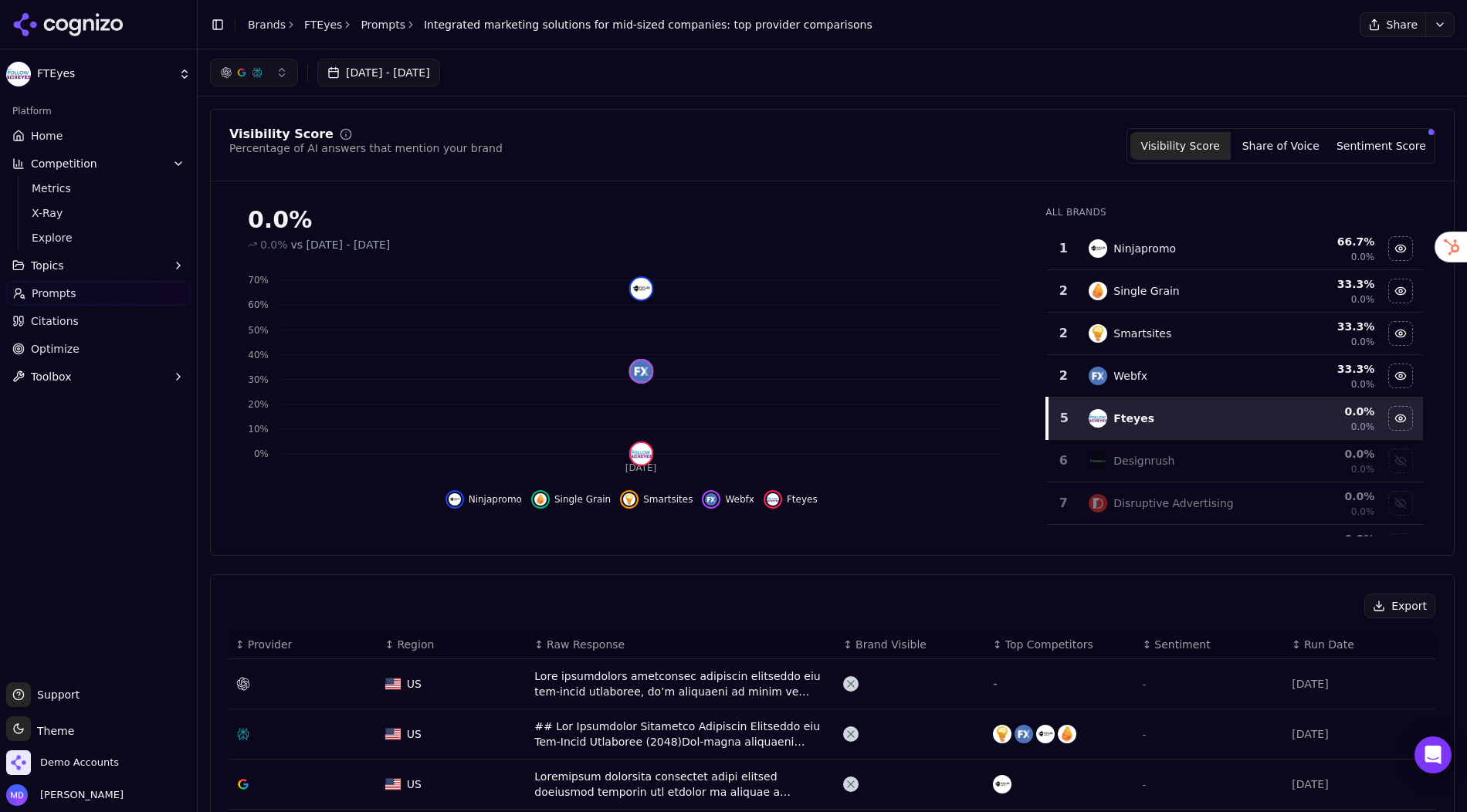
click at [55, 321] on span "Citations" at bounding box center [55, 321] width 48 height 15
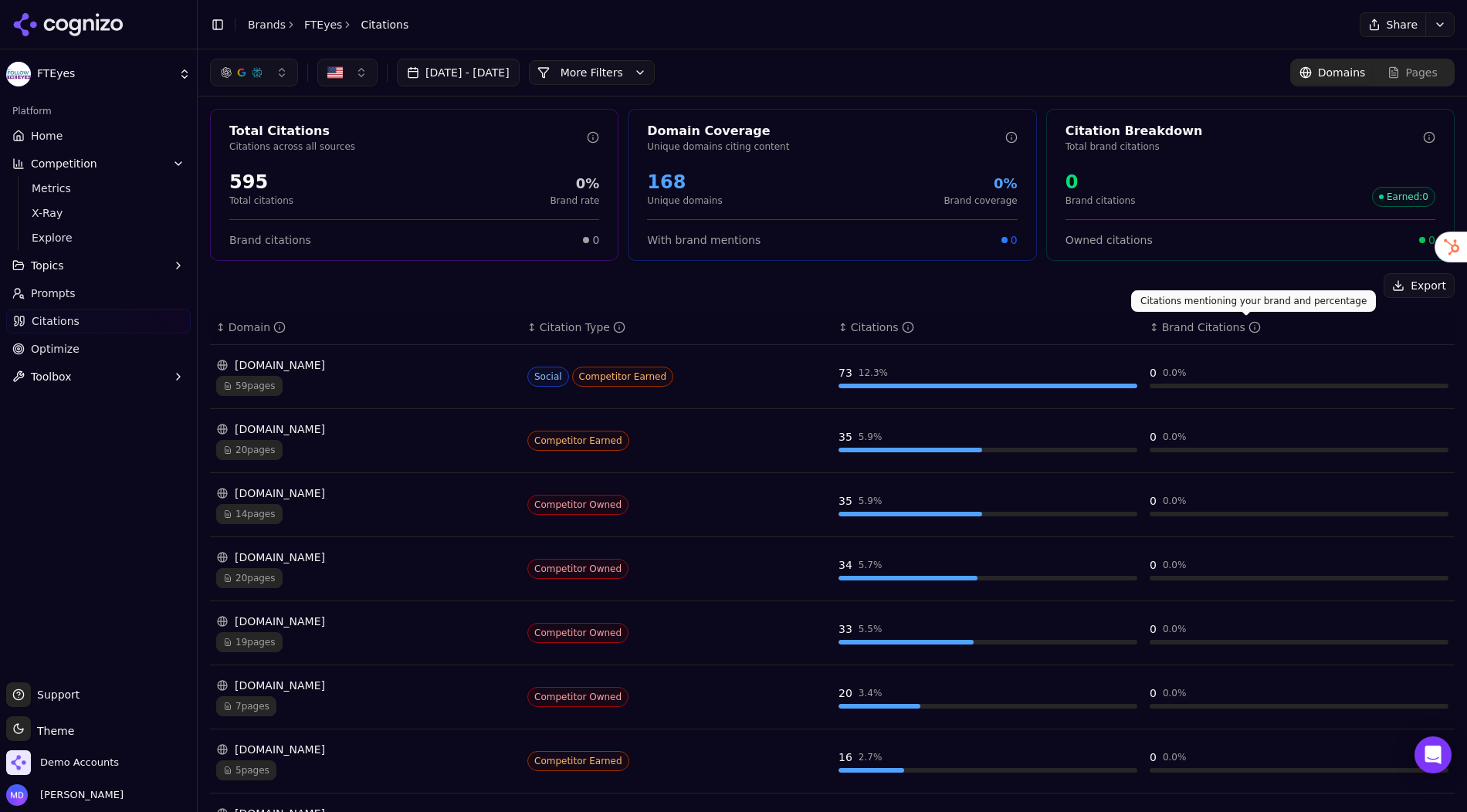
drag, startPoint x: 1124, startPoint y: 329, endPoint x: 1267, endPoint y: 320, distance: 143.3
click at [1267, 320] on tr "↕ Domain ↕ Citation Type ↕ Citations ↕ Brand Citations" at bounding box center [832, 327] width 1245 height 35
click at [1292, 332] on div "↕ Brand Citations" at bounding box center [1298, 327] width 298 height 15
click at [354, 389] on div "59 pages" at bounding box center [366, 386] width 298 height 20
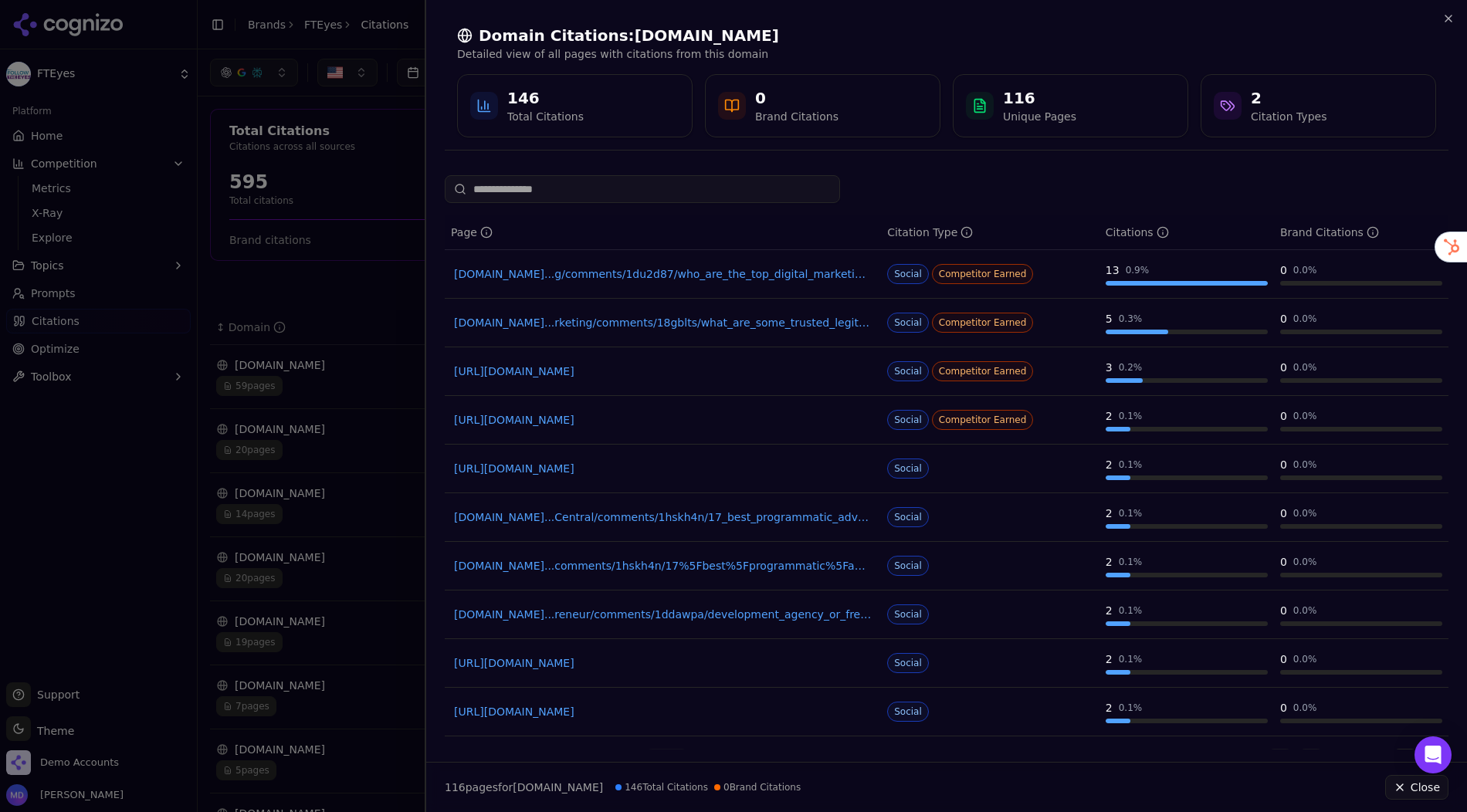
click at [335, 279] on div at bounding box center [733, 406] width 1467 height 812
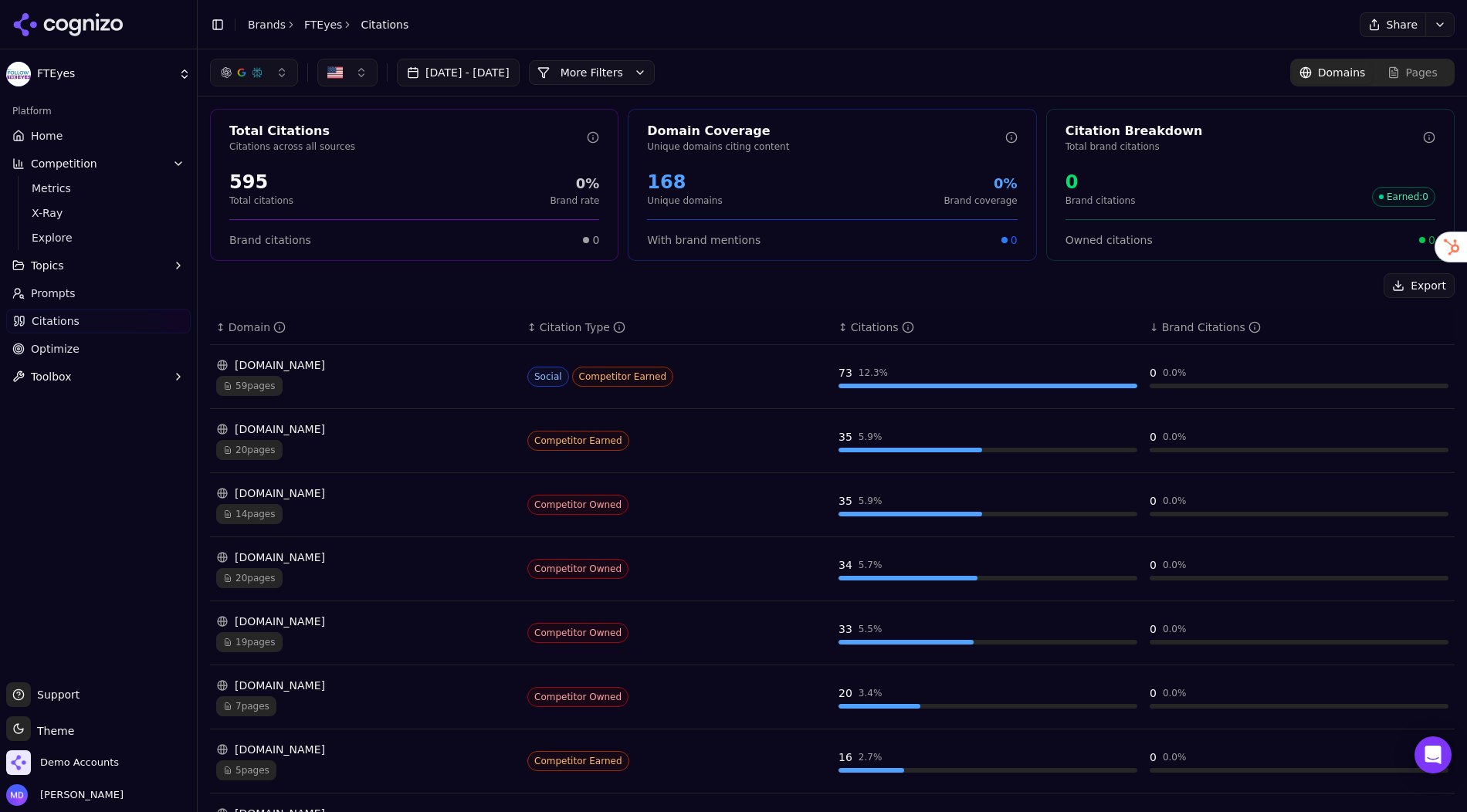
click at [73, 343] on span "Optimize" at bounding box center [55, 348] width 49 height 15
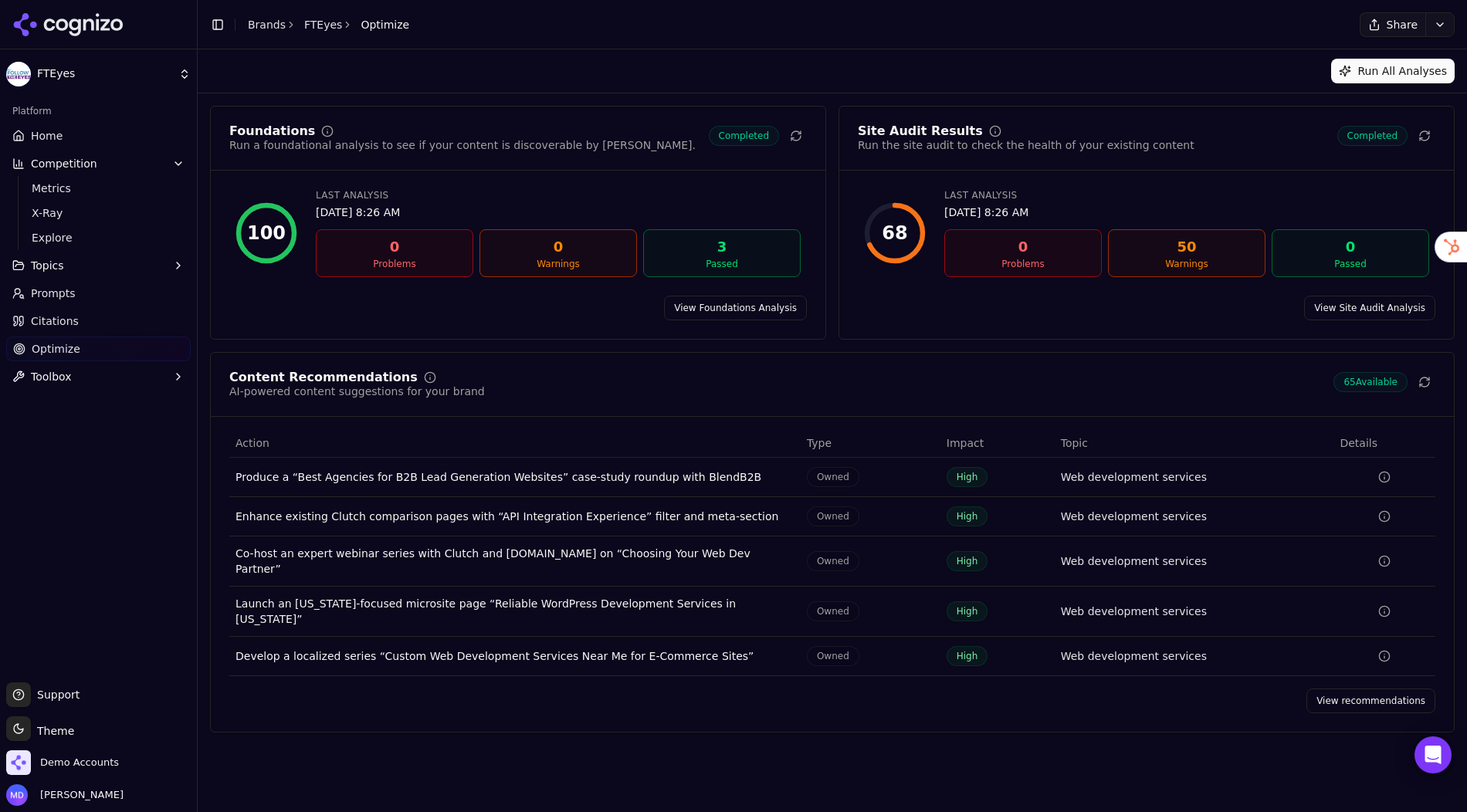
click at [1337, 688] on link "View recommendations" at bounding box center [1370, 700] width 129 height 25
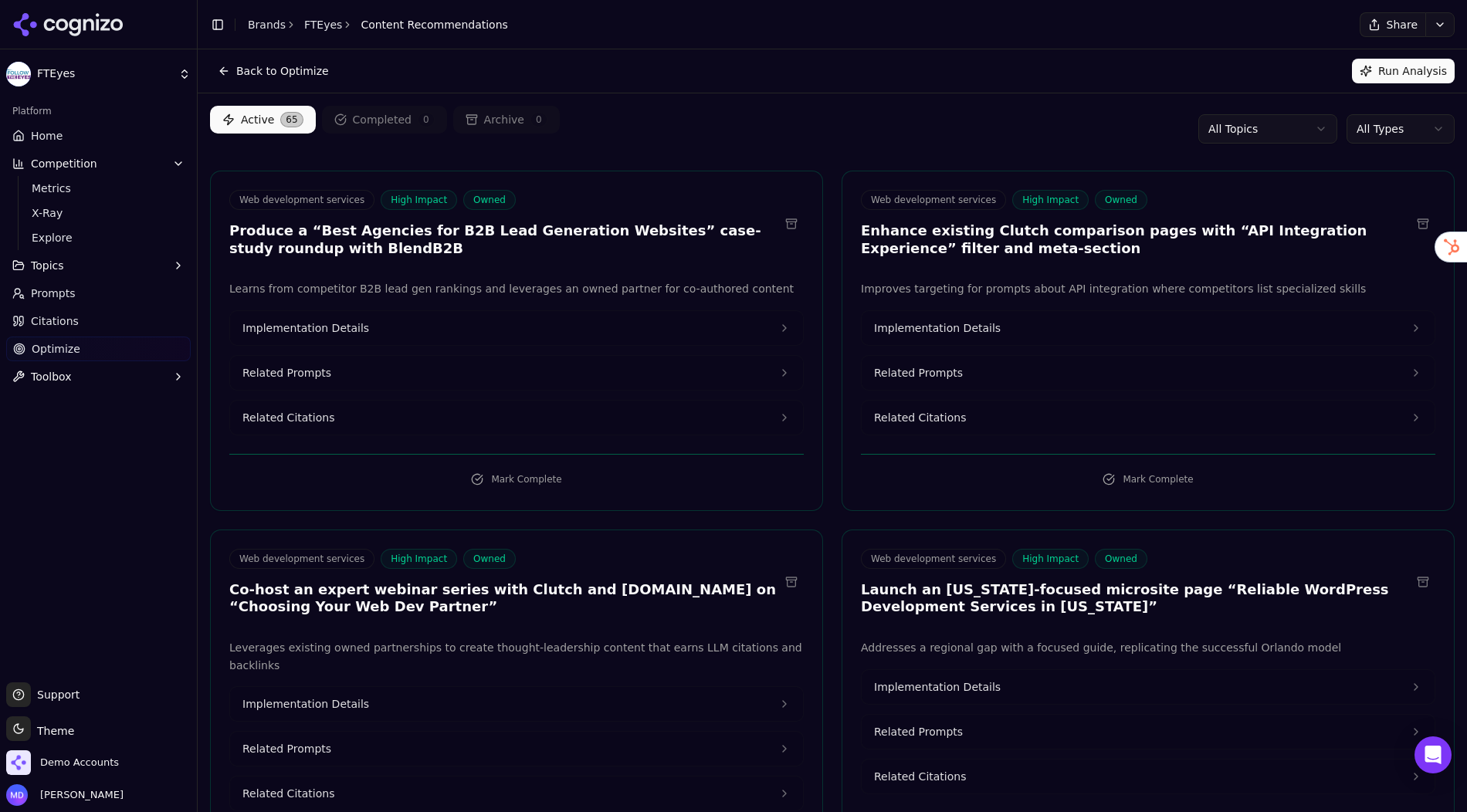
click at [1240, 125] on html "FTEyes Platform Home Competition Metrics X-Ray Explore Topics Prompts Citations…" at bounding box center [733, 406] width 1467 height 812
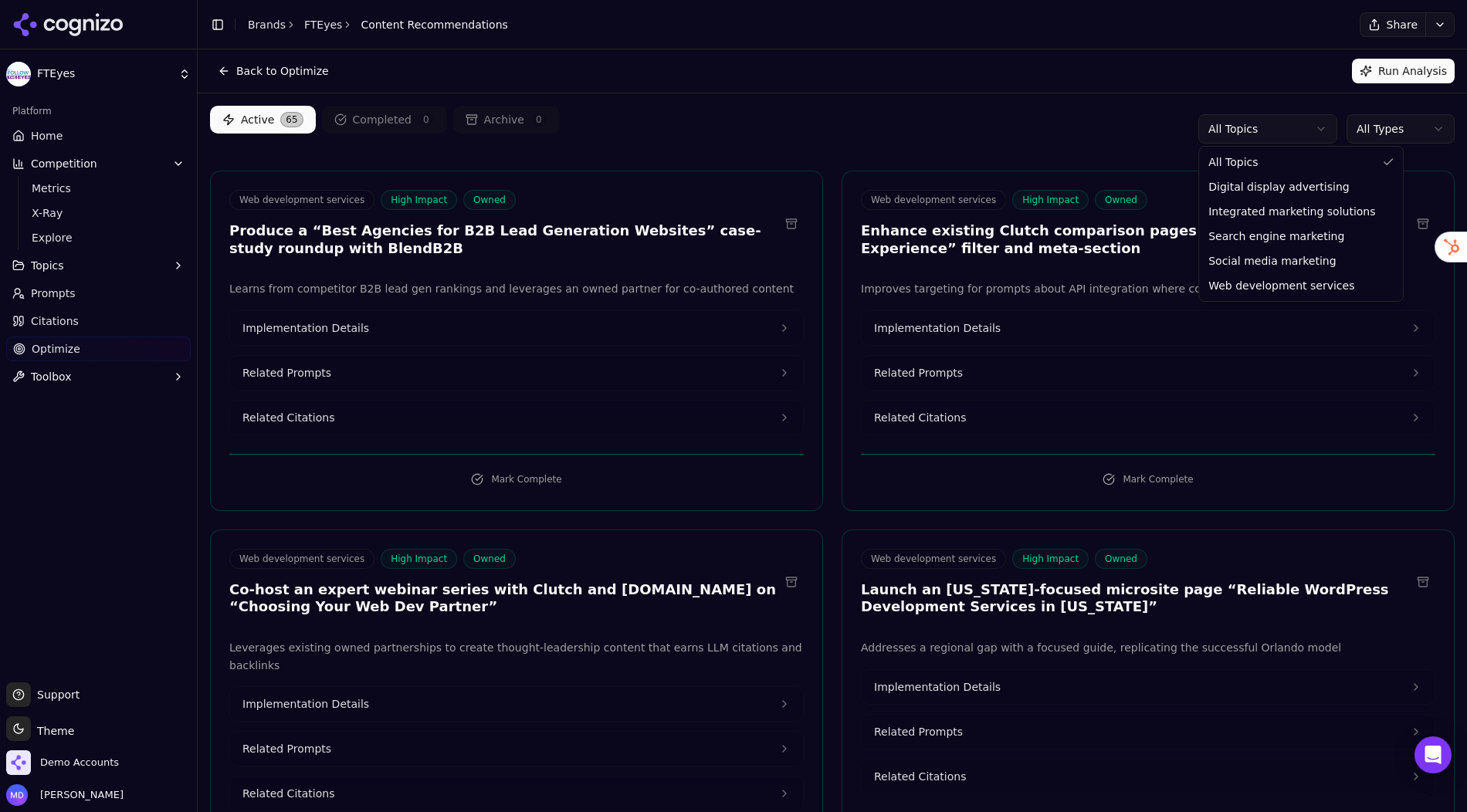
click at [1015, 144] on html "FTEyes Platform Home Competition Metrics X-Ray Explore Topics Prompts Citations…" at bounding box center [733, 406] width 1467 height 812
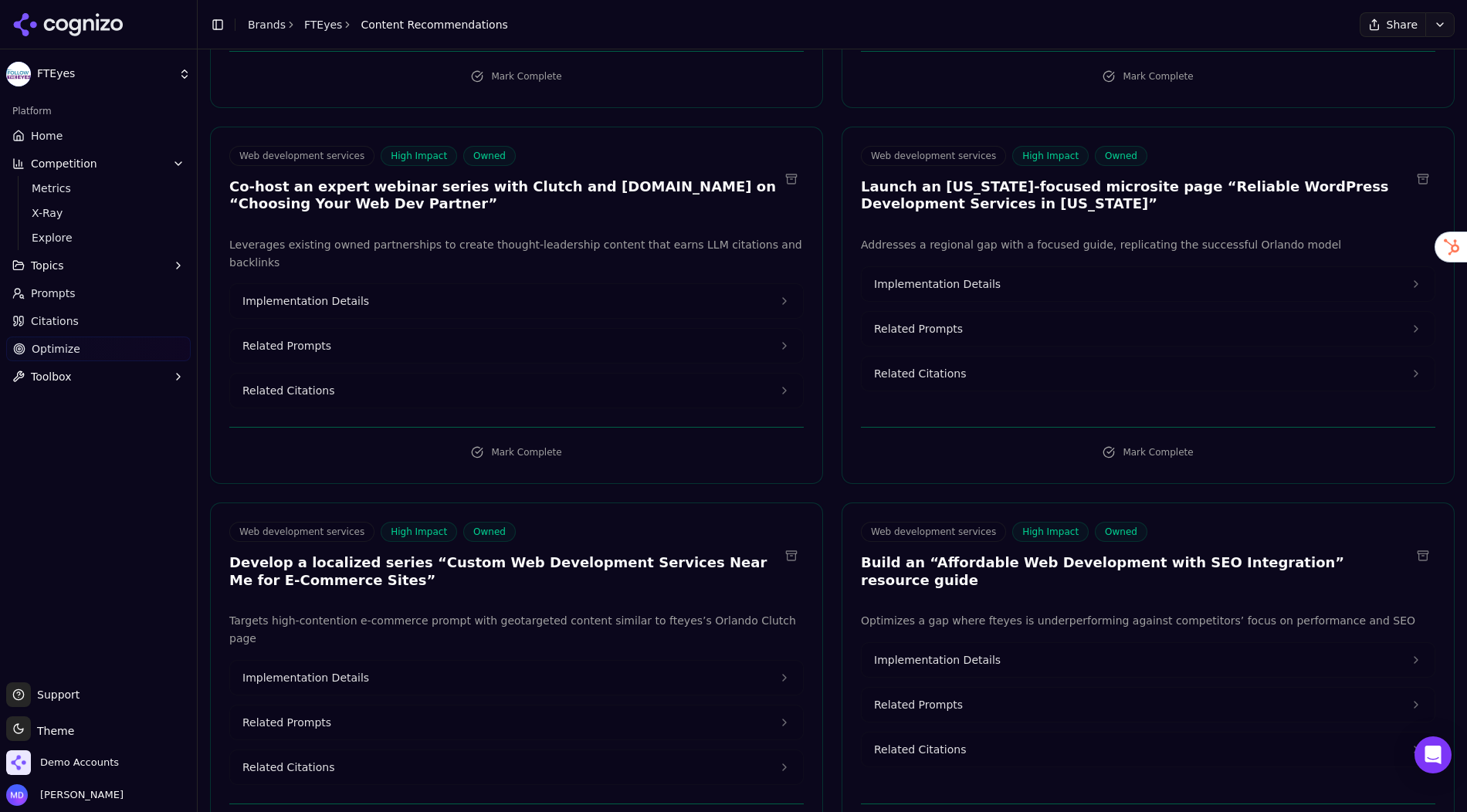
scroll to position [411, 0]
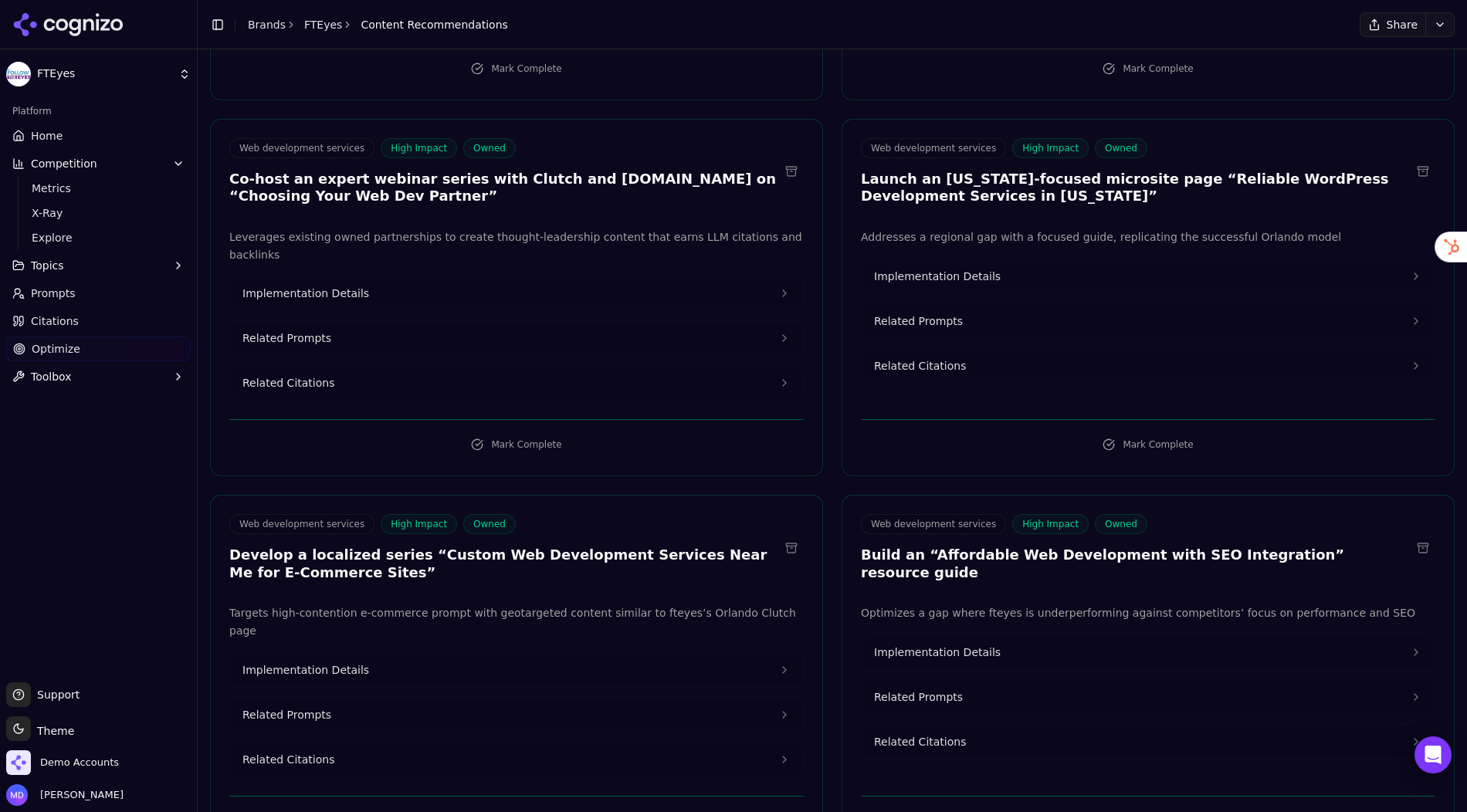
click at [437, 295] on button "Implementation Details" at bounding box center [517, 293] width 573 height 34
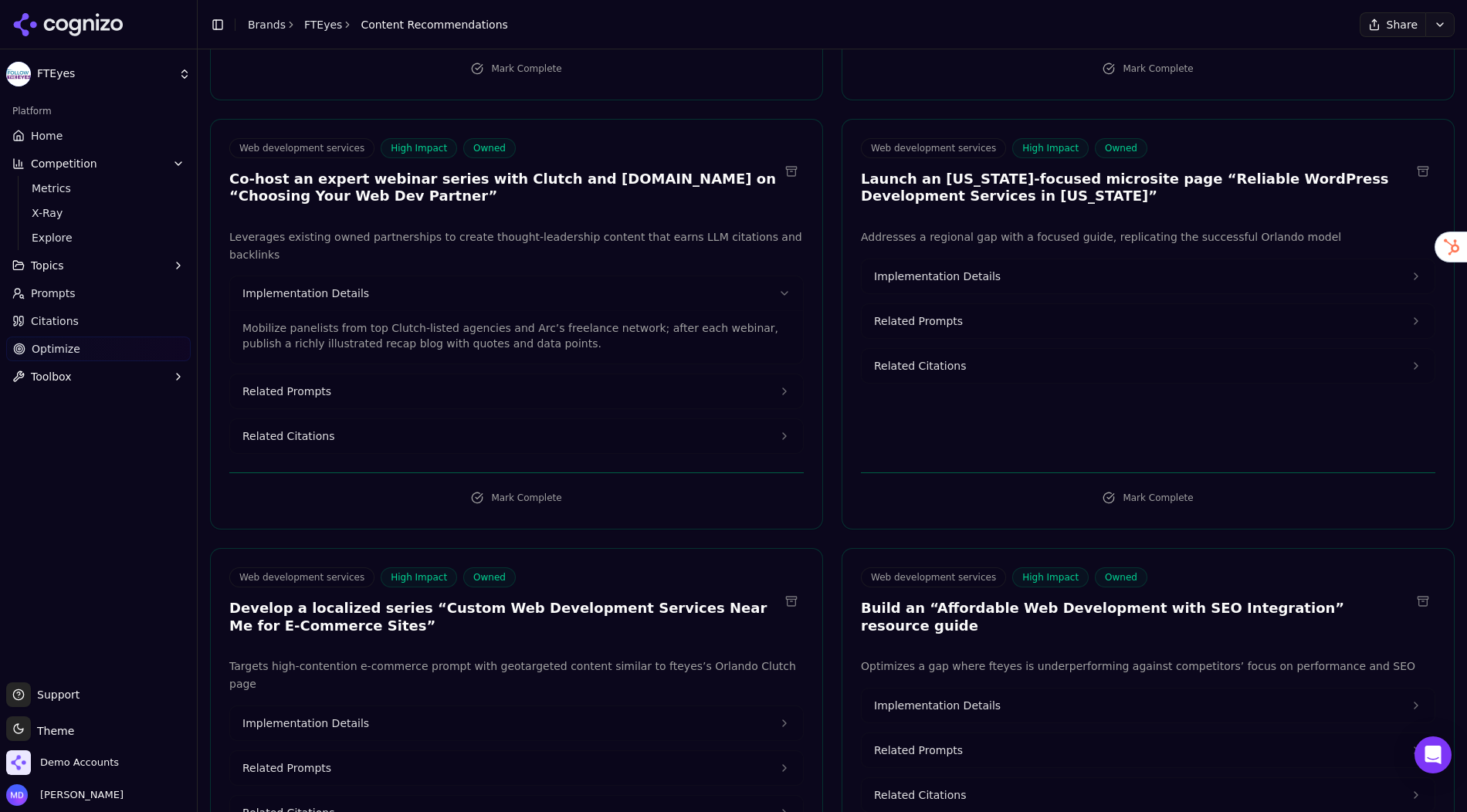
click at [381, 383] on button "Related Prompts" at bounding box center [517, 391] width 573 height 34
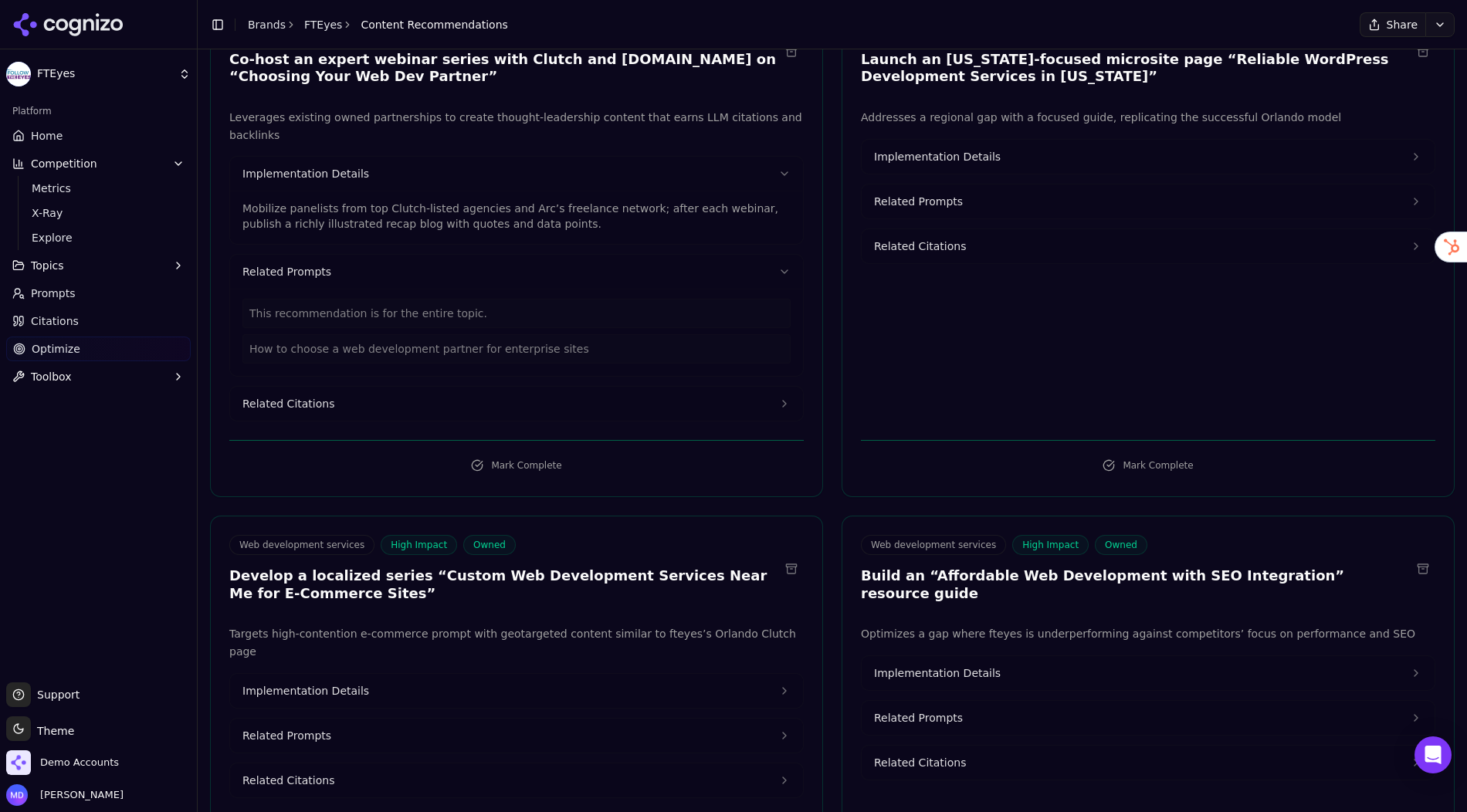
scroll to position [533, 0]
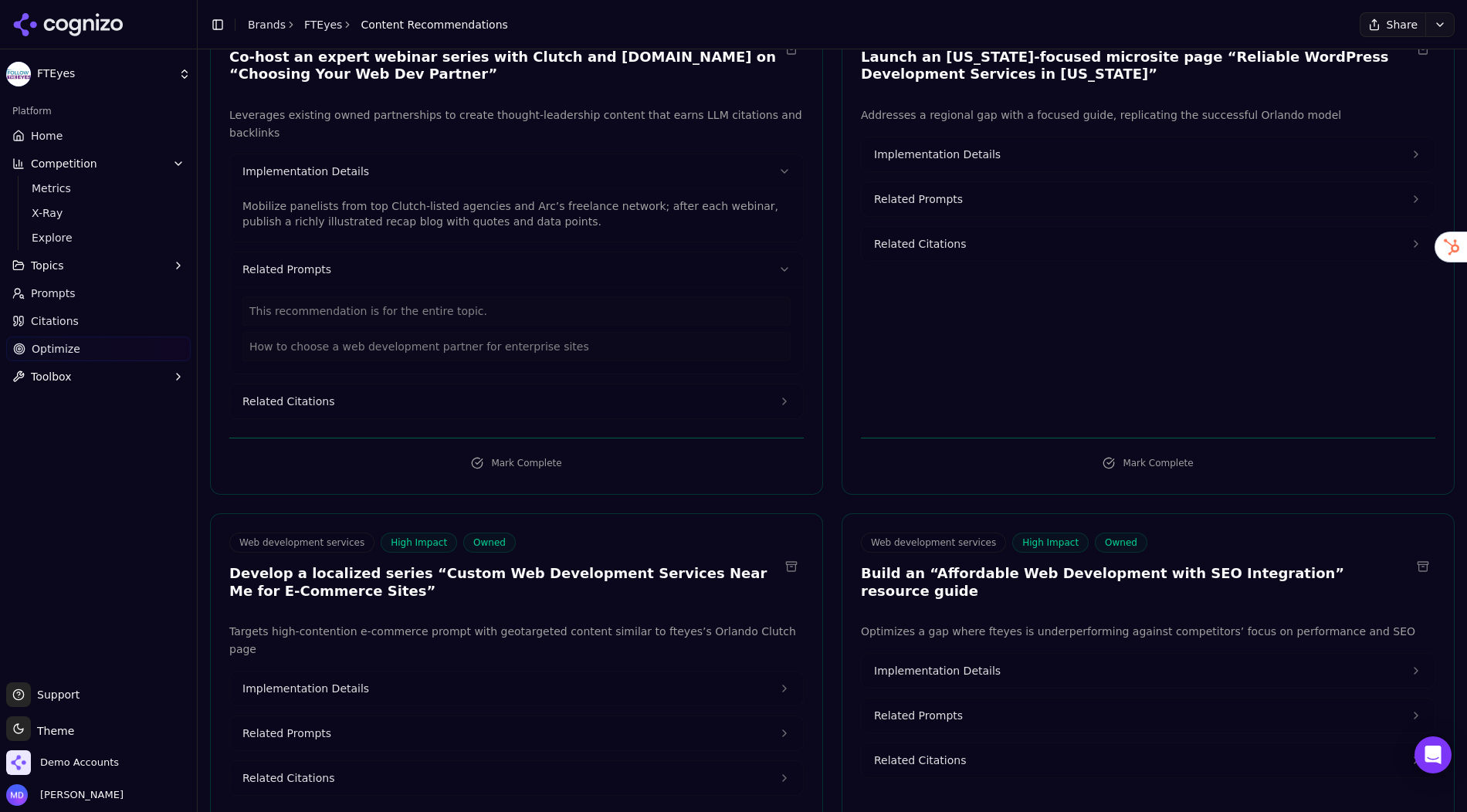
click at [359, 388] on button "Related Citations" at bounding box center [517, 401] width 573 height 34
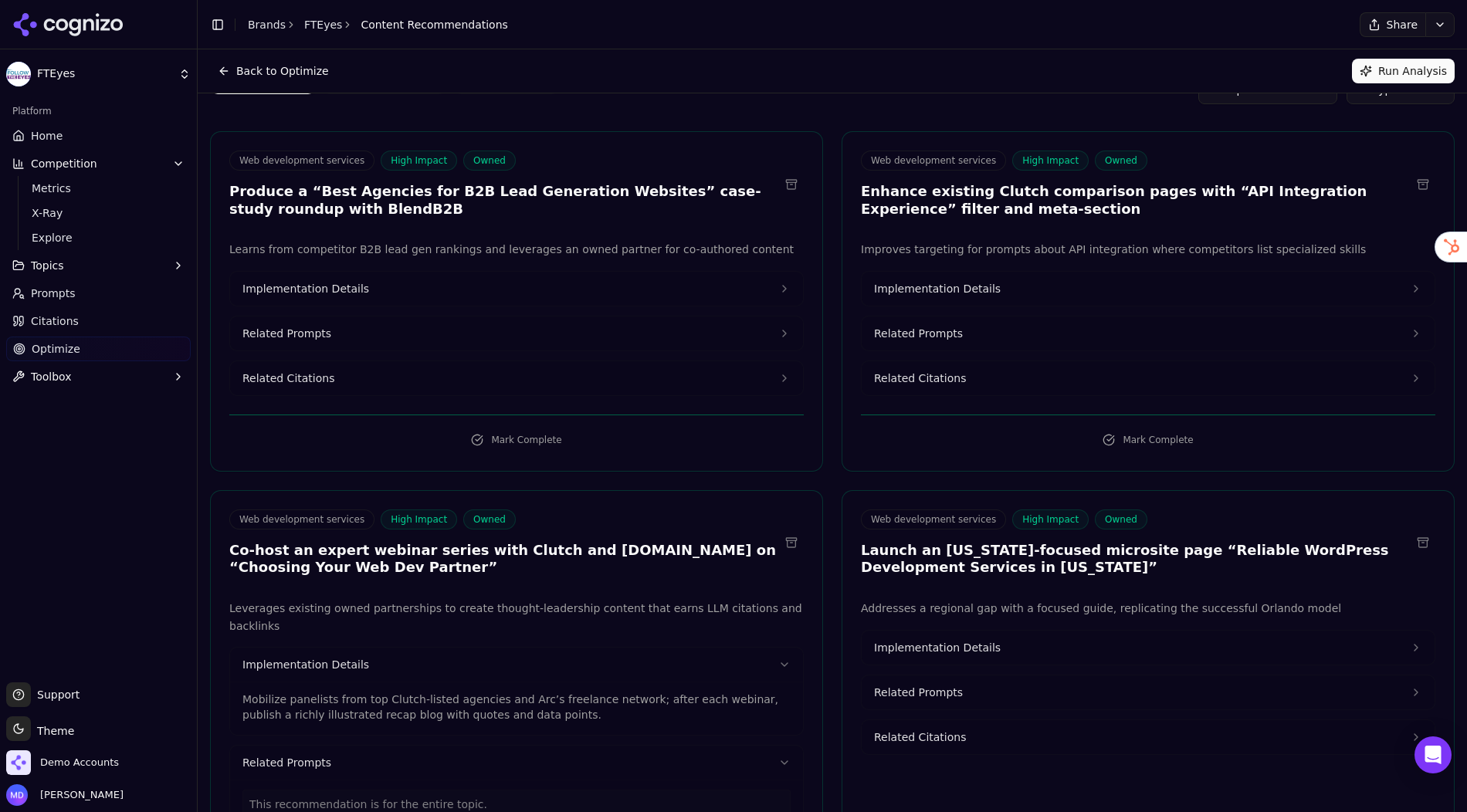
scroll to position [0, 0]
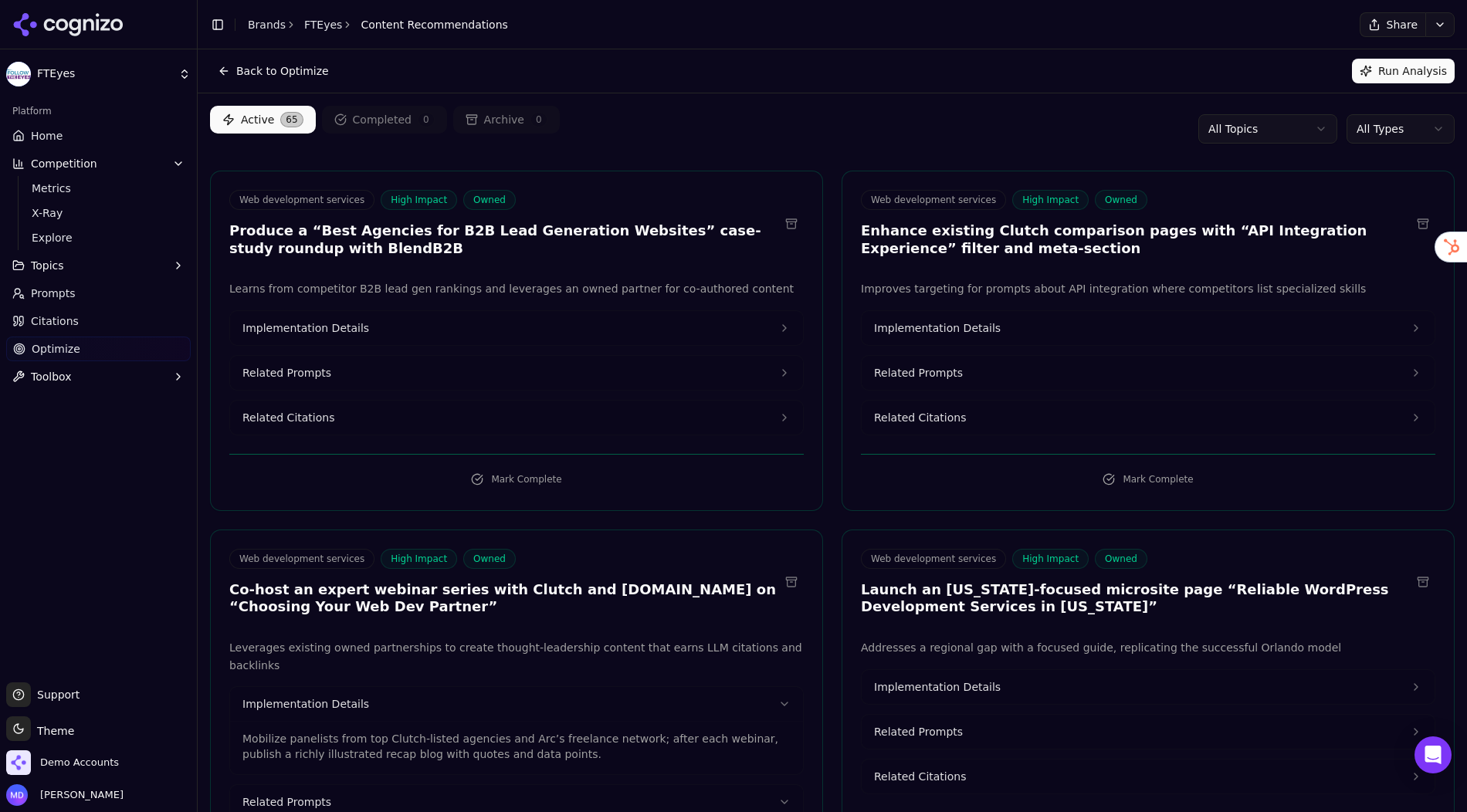
click at [1387, 127] on html "FTEyes Platform Home Competition Metrics X-Ray Explore Topics Prompts Citations…" at bounding box center [733, 406] width 1467 height 812
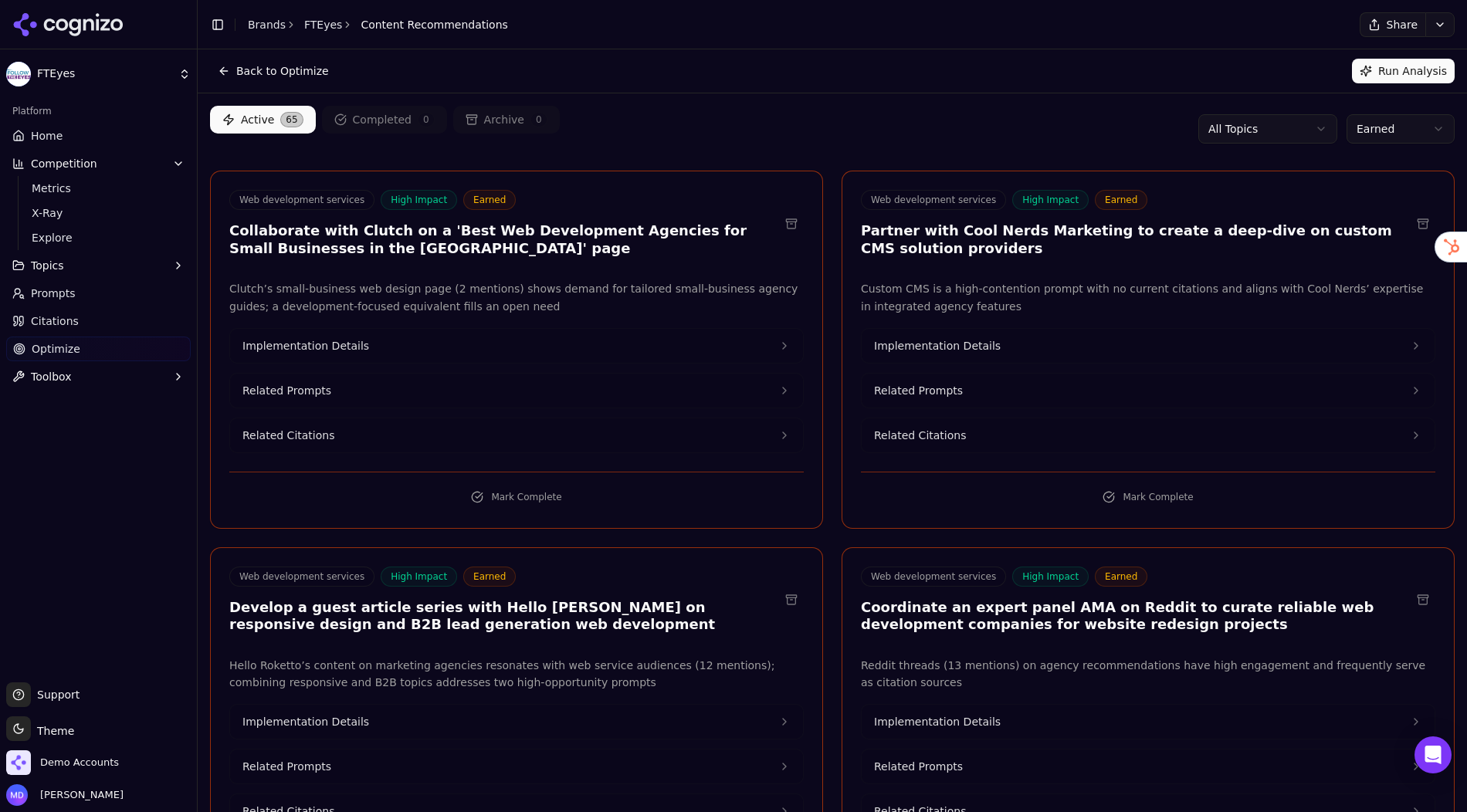
click at [1387, 133] on html "FTEyes Platform Home Competition Metrics X-Ray Explore Topics Prompts Citations…" at bounding box center [733, 406] width 1467 height 812
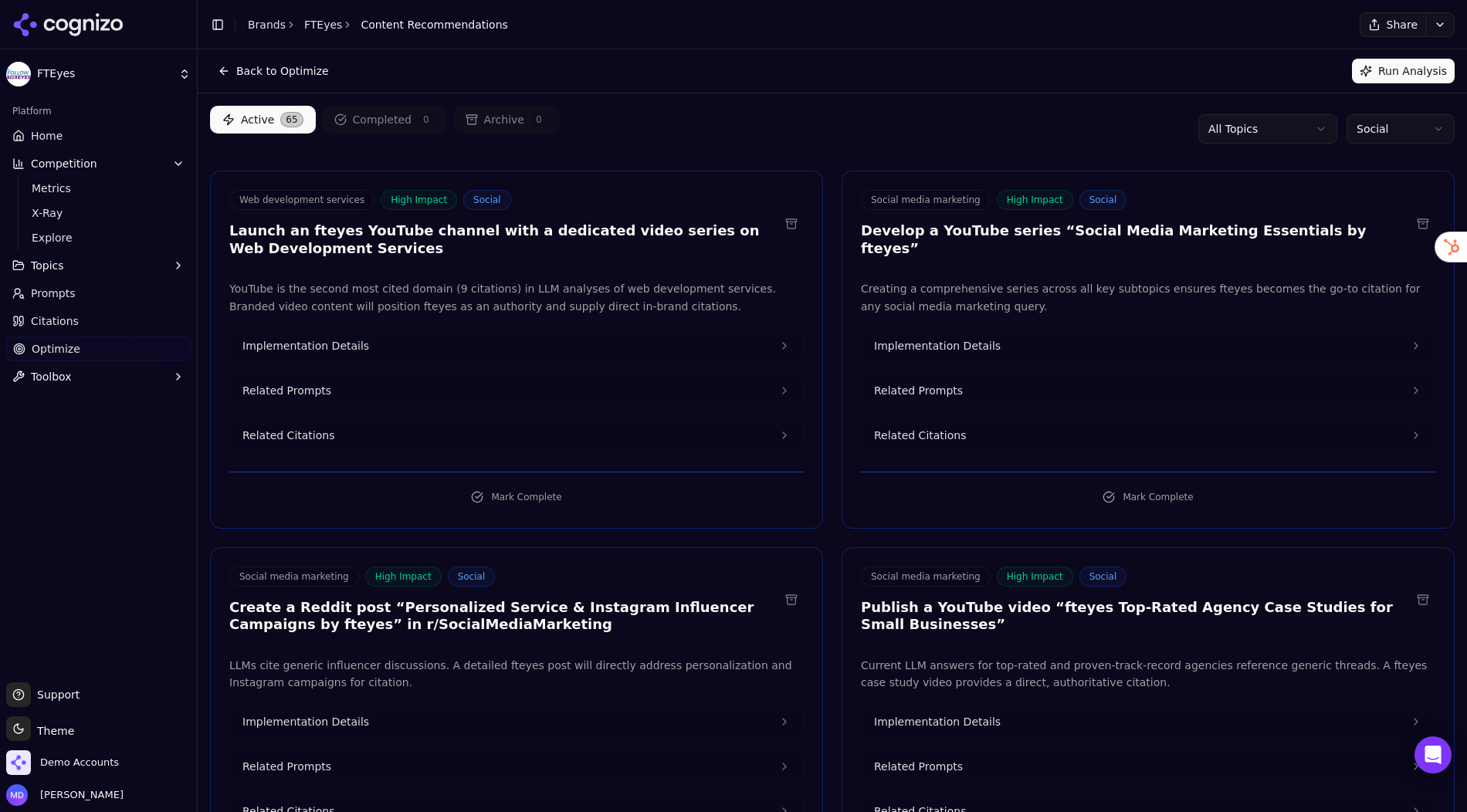
click at [41, 141] on span "Home" at bounding box center [46, 135] width 32 height 15
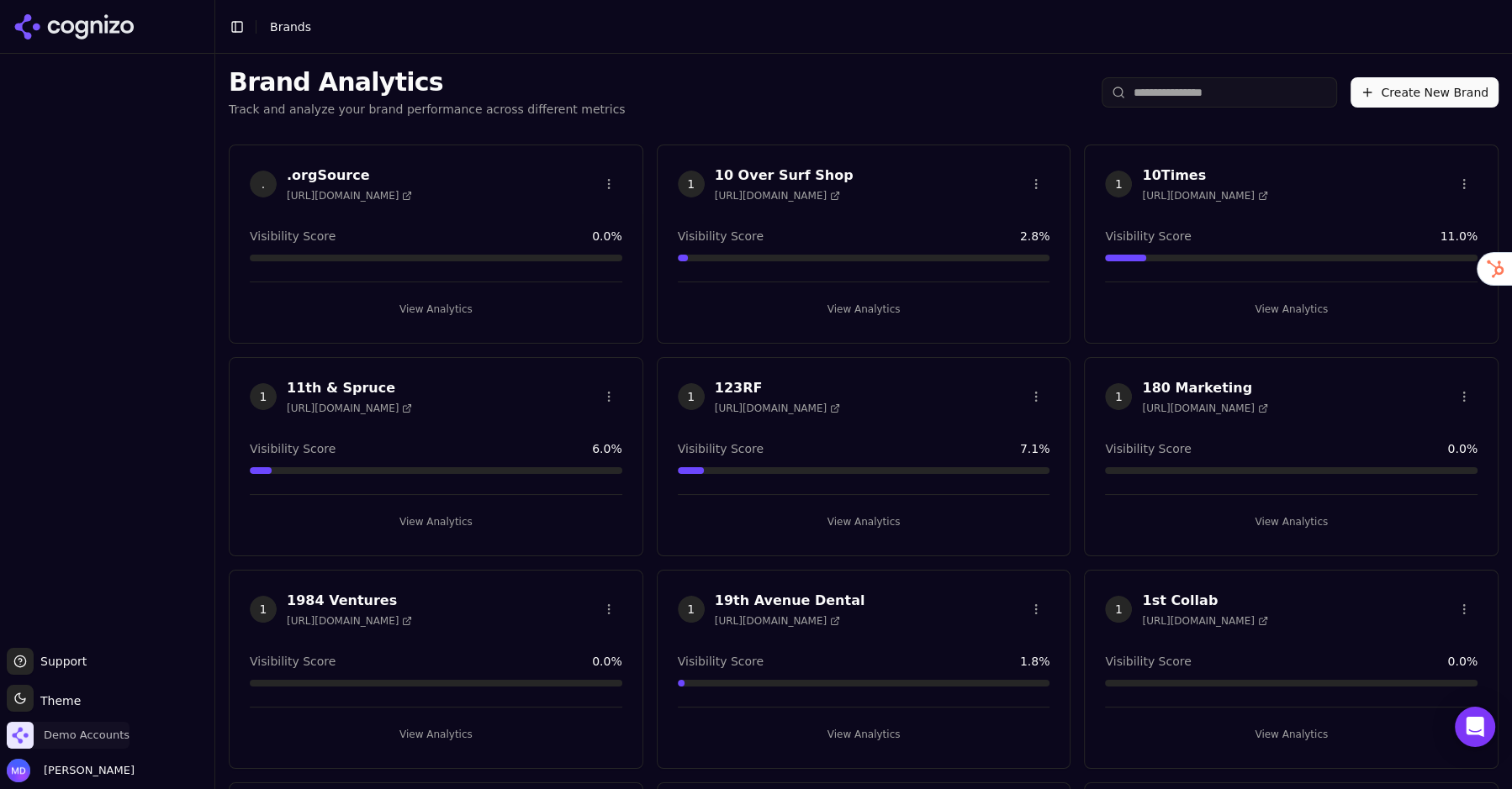
click at [68, 740] on span "Demo Accounts" at bounding box center [86, 735] width 85 height 15
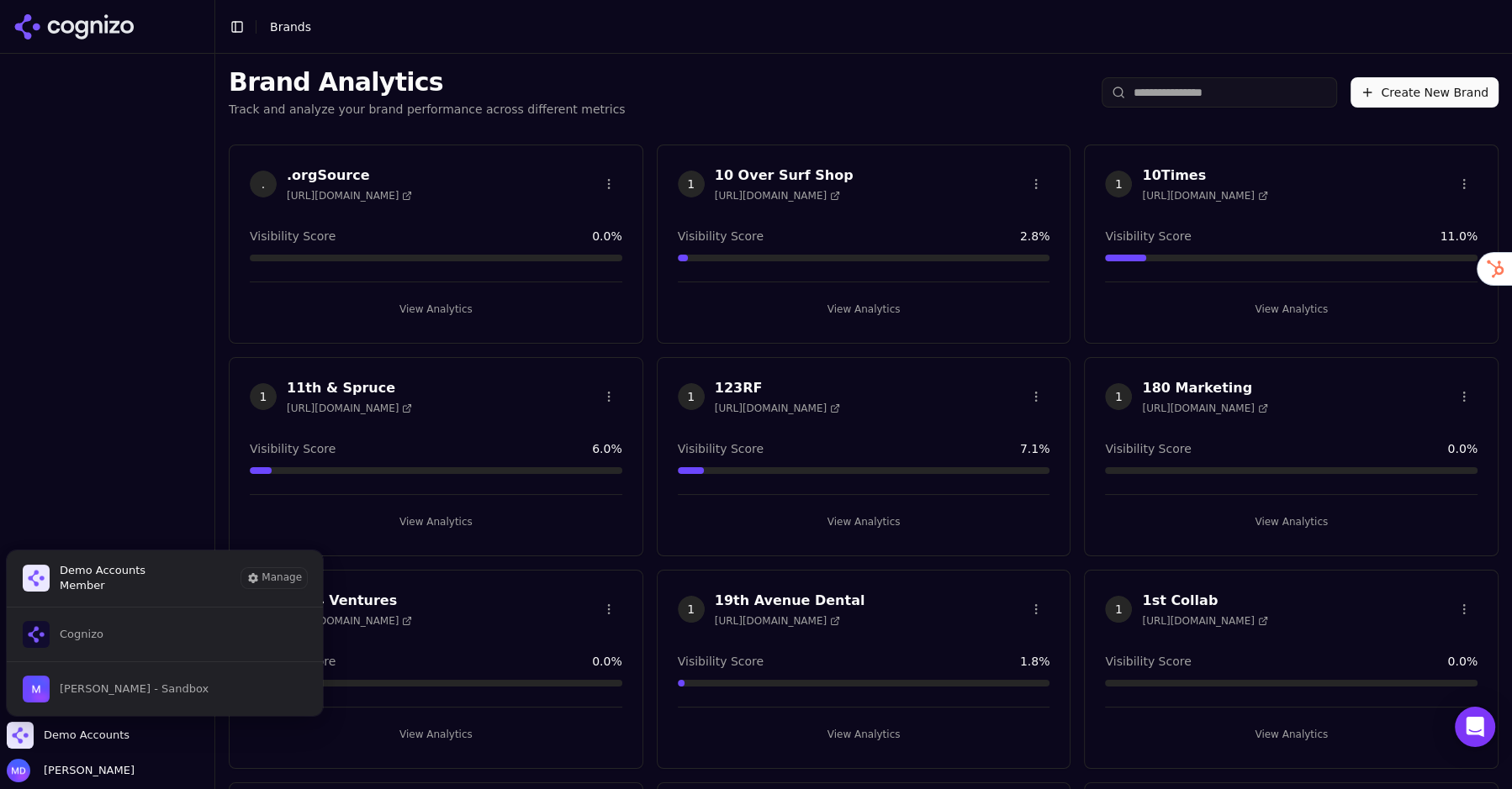
click at [134, 645] on button "Cognizo" at bounding box center [164, 635] width 318 height 54
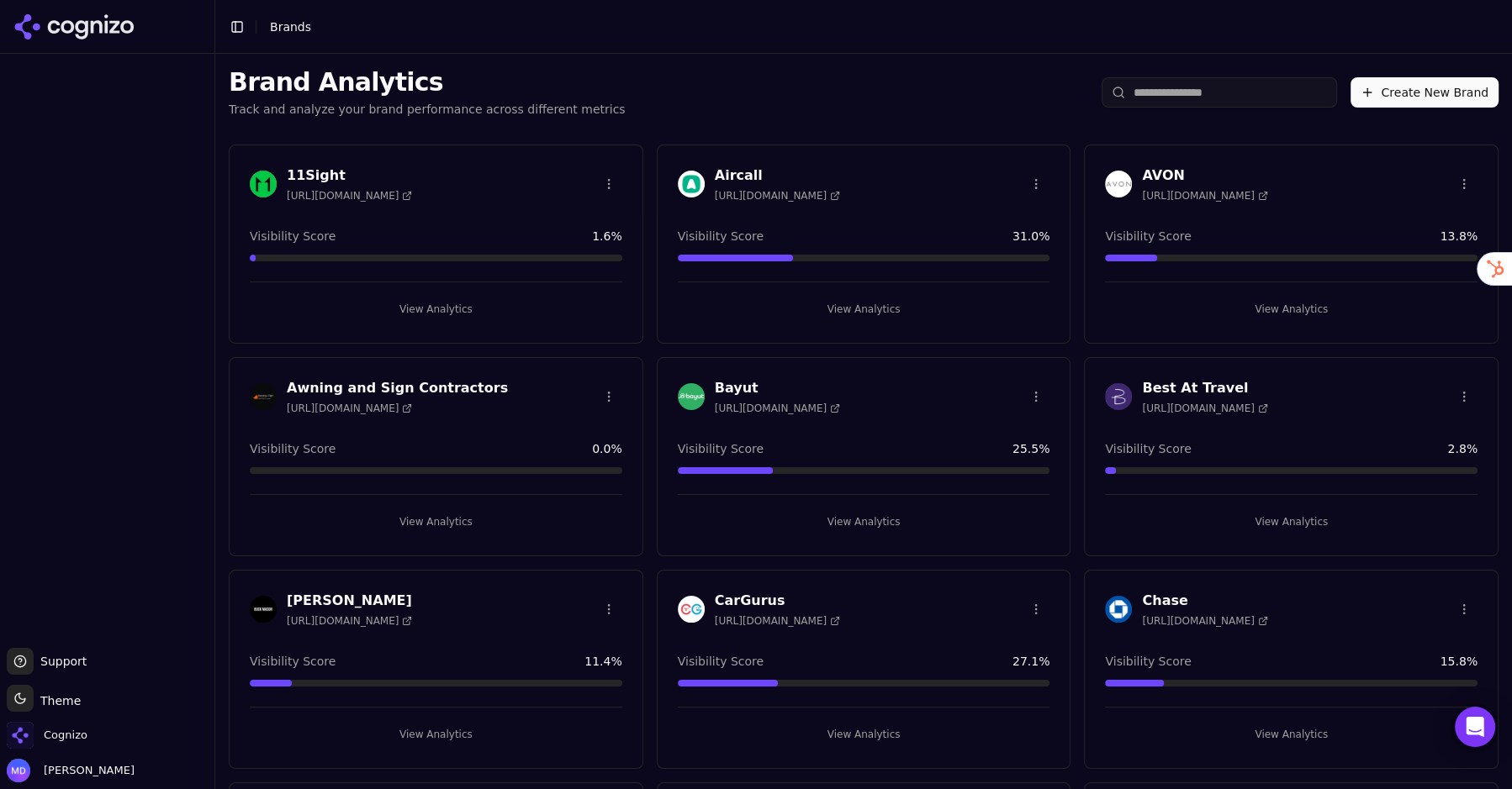
click at [1233, 107] on input "search" at bounding box center [1219, 92] width 236 height 31
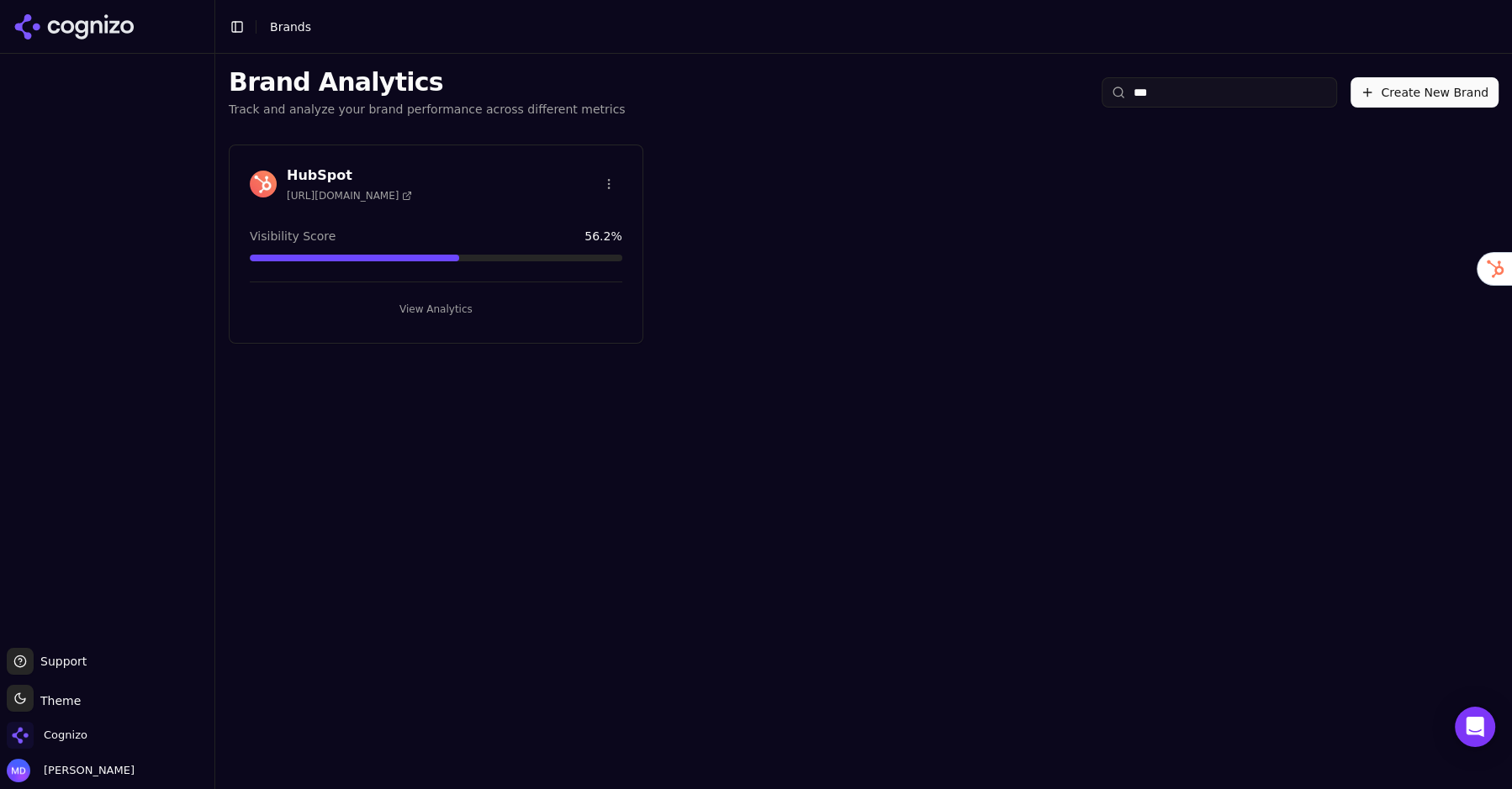
type input "***"
click at [439, 296] on button "View Analytics" at bounding box center [436, 309] width 372 height 27
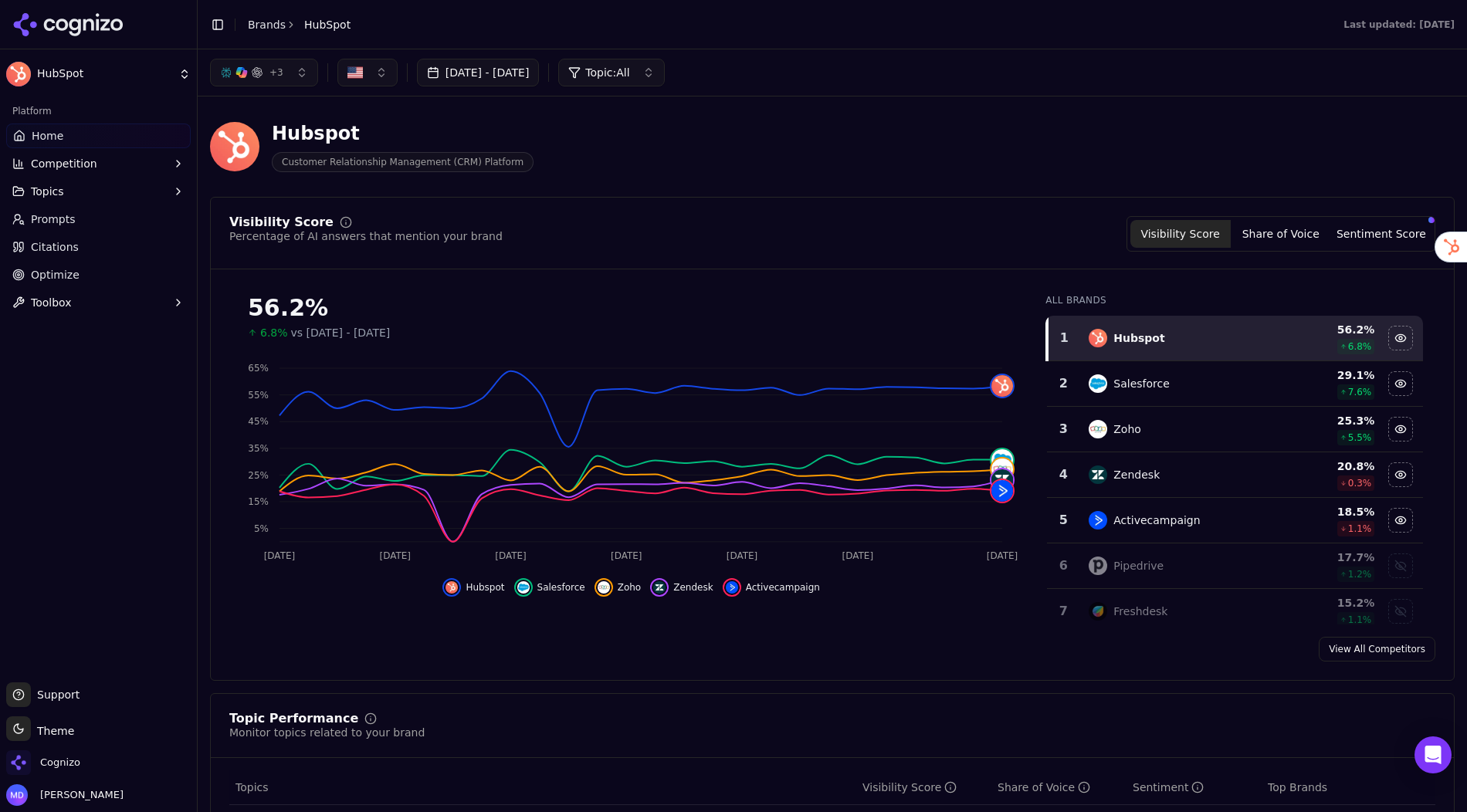
click at [54, 258] on link "Citations" at bounding box center [98, 246] width 184 height 25
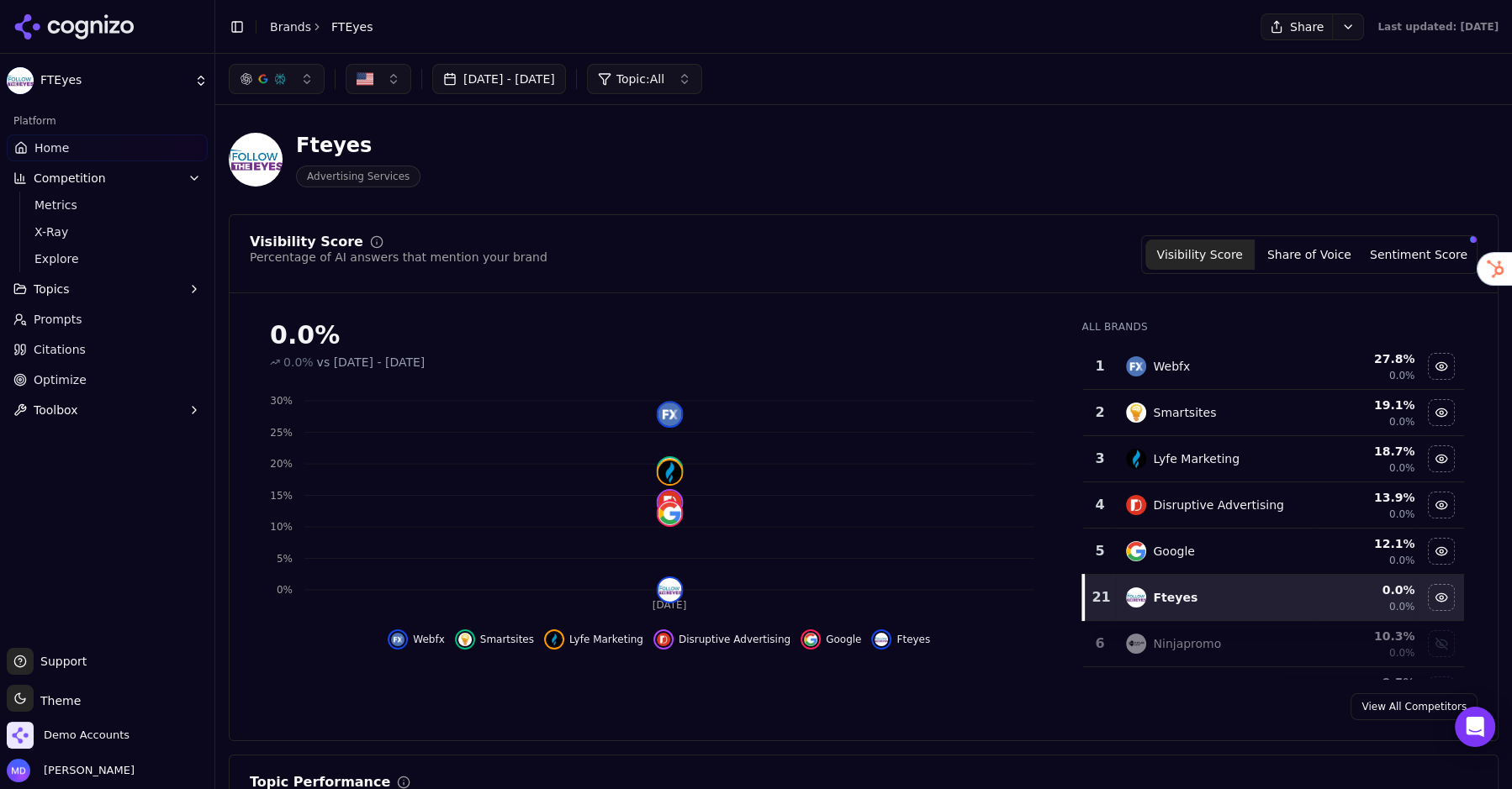
click at [266, 33] on div "Toggle Sidebar Brands FTEyes" at bounding box center [301, 26] width 171 height 23
drag, startPoint x: 274, startPoint y: 26, endPoint x: 307, endPoint y: 32, distance: 33.5
click at [273, 26] on link "Brands" at bounding box center [291, 27] width 41 height 13
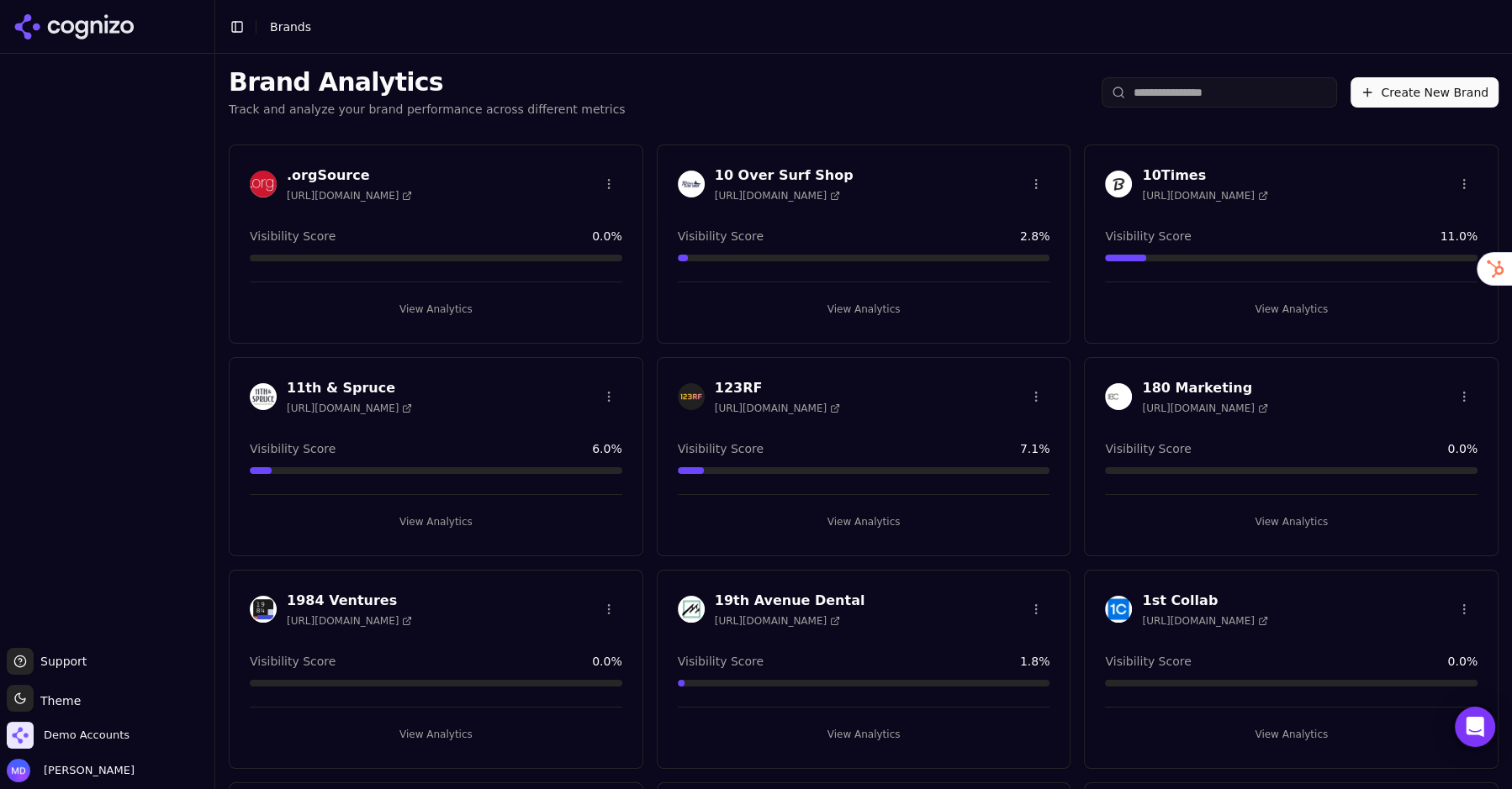
click at [1145, 104] on input "search" at bounding box center [1219, 92] width 236 height 31
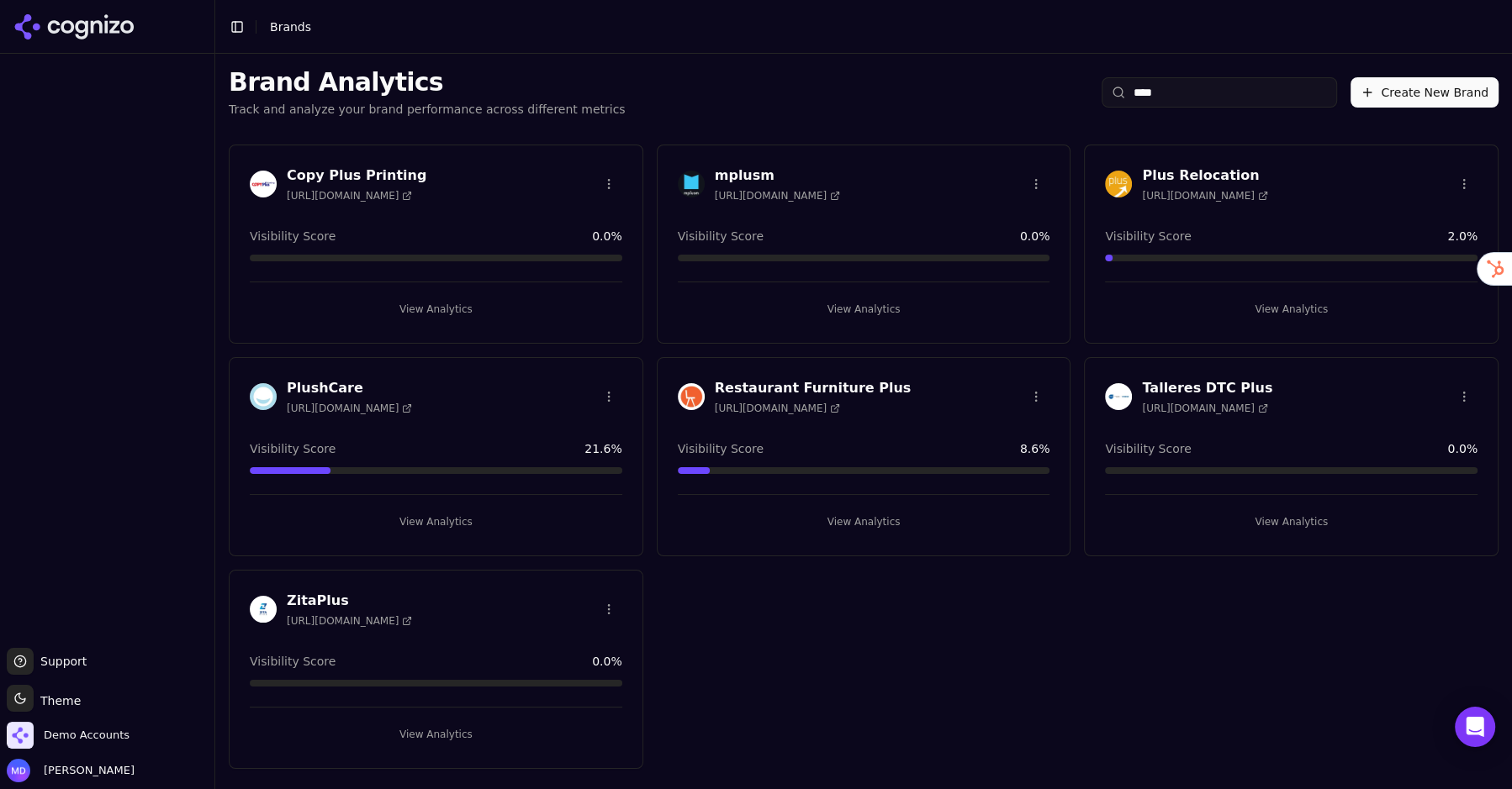
type input "****"
drag, startPoint x: 1322, startPoint y: 305, endPoint x: 1308, endPoint y: 305, distance: 14.0
click at [1320, 305] on button "View Analytics" at bounding box center [1291, 309] width 372 height 27
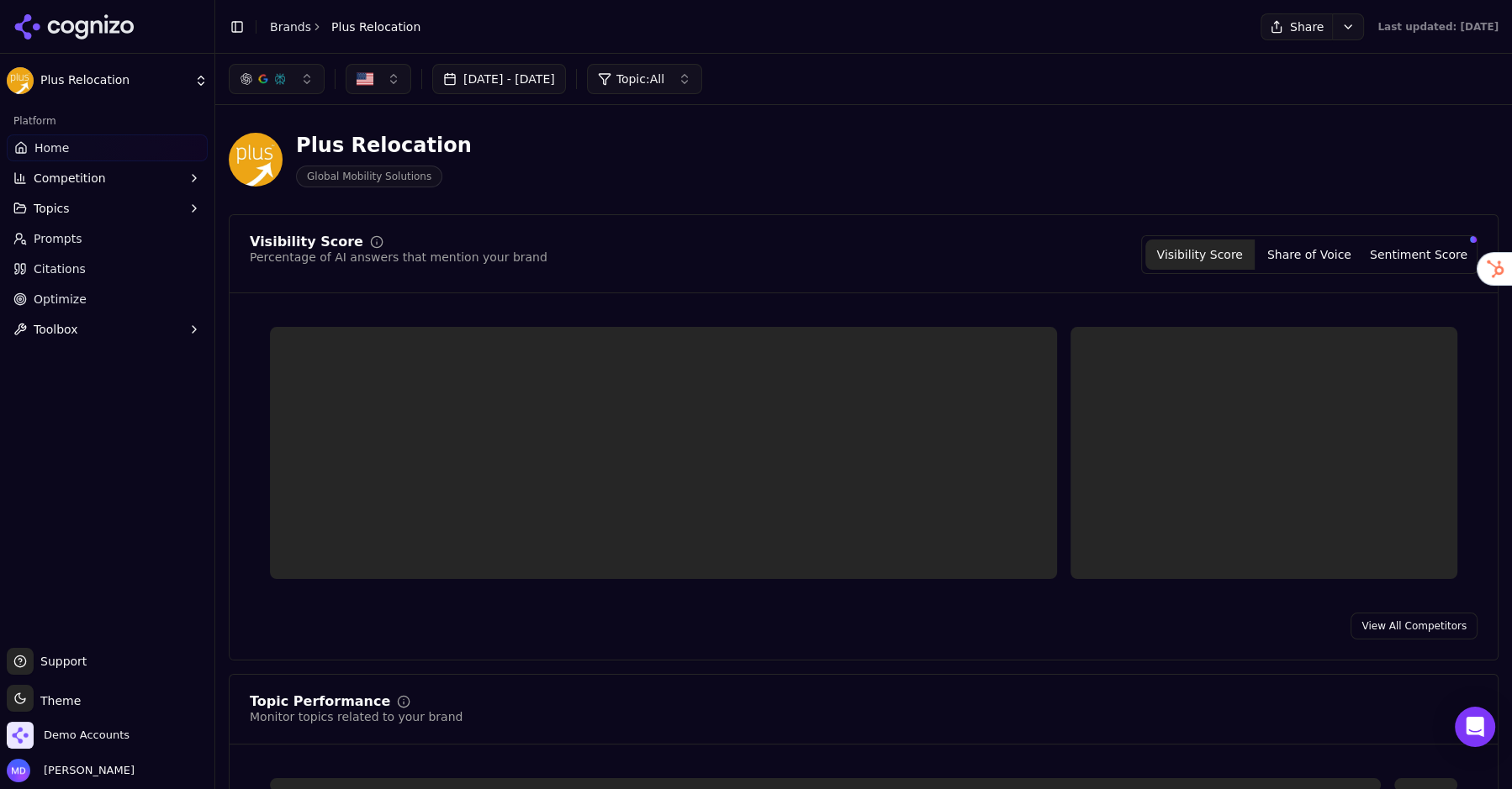
click at [61, 290] on link "Optimize" at bounding box center [107, 299] width 201 height 27
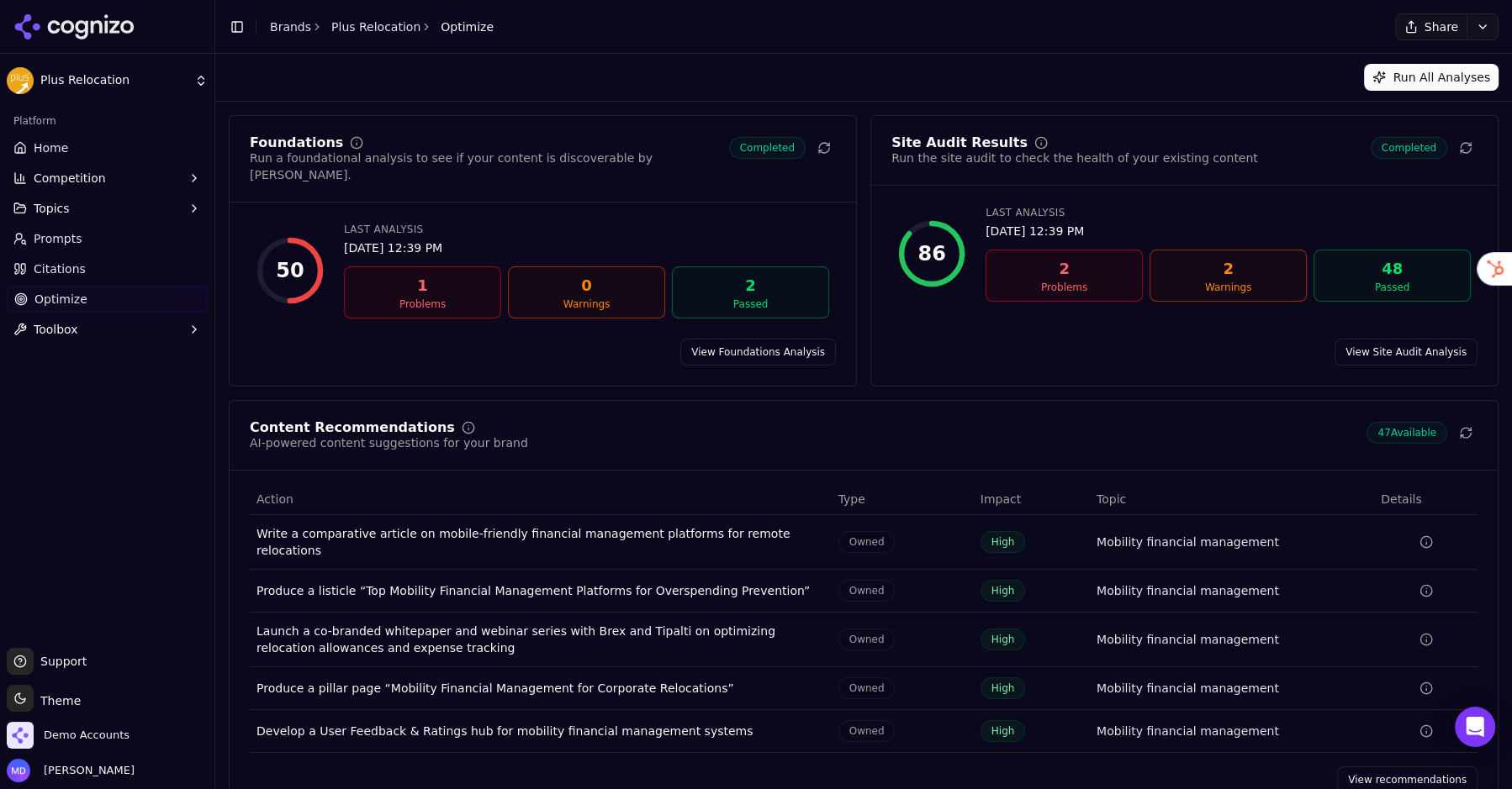
click at [1386, 767] on link "View recommendations" at bounding box center [1407, 780] width 140 height 27
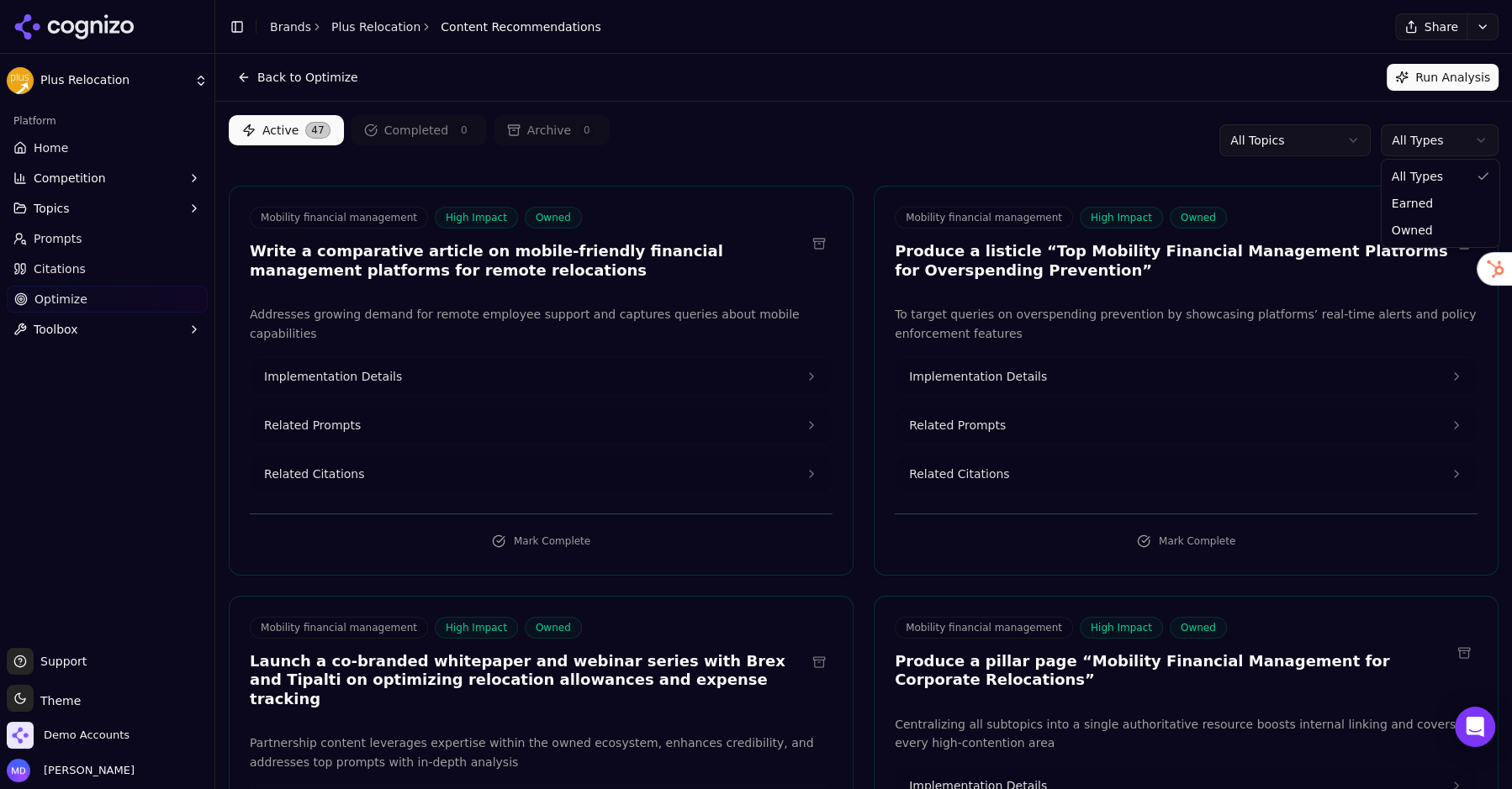
click at [1439, 147] on html "Plus Relocation Platform Home Competition Topics Prompts Citations Optimize Too…" at bounding box center [756, 394] width 1512 height 789
click at [85, 145] on html "Plus Relocation Platform Home Competition Topics Prompts Citations Optimize Too…" at bounding box center [756, 394] width 1512 height 789
click at [65, 147] on span "Home" at bounding box center [50, 148] width 34 height 17
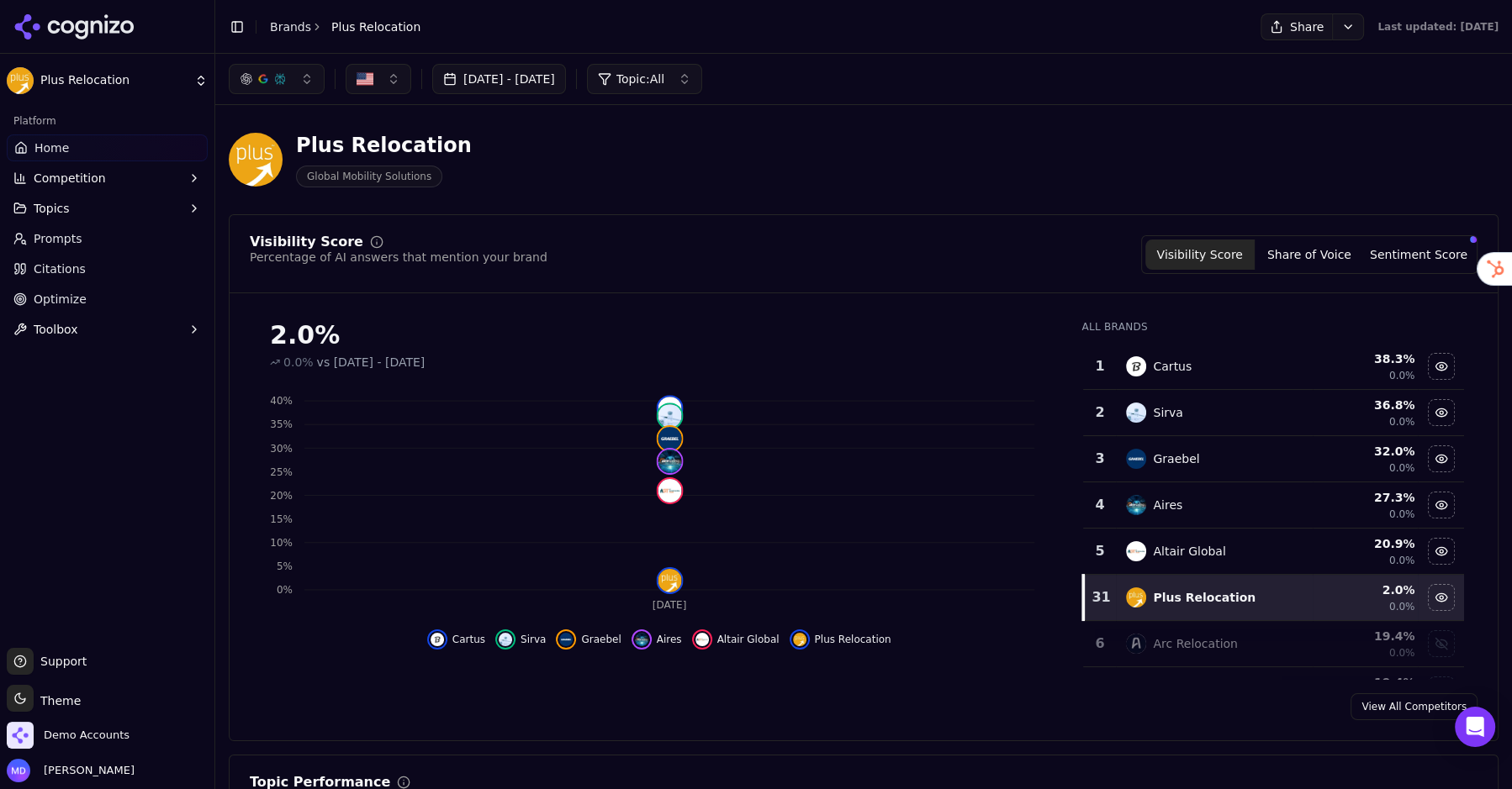
click at [289, 22] on link "Brands" at bounding box center [291, 27] width 41 height 13
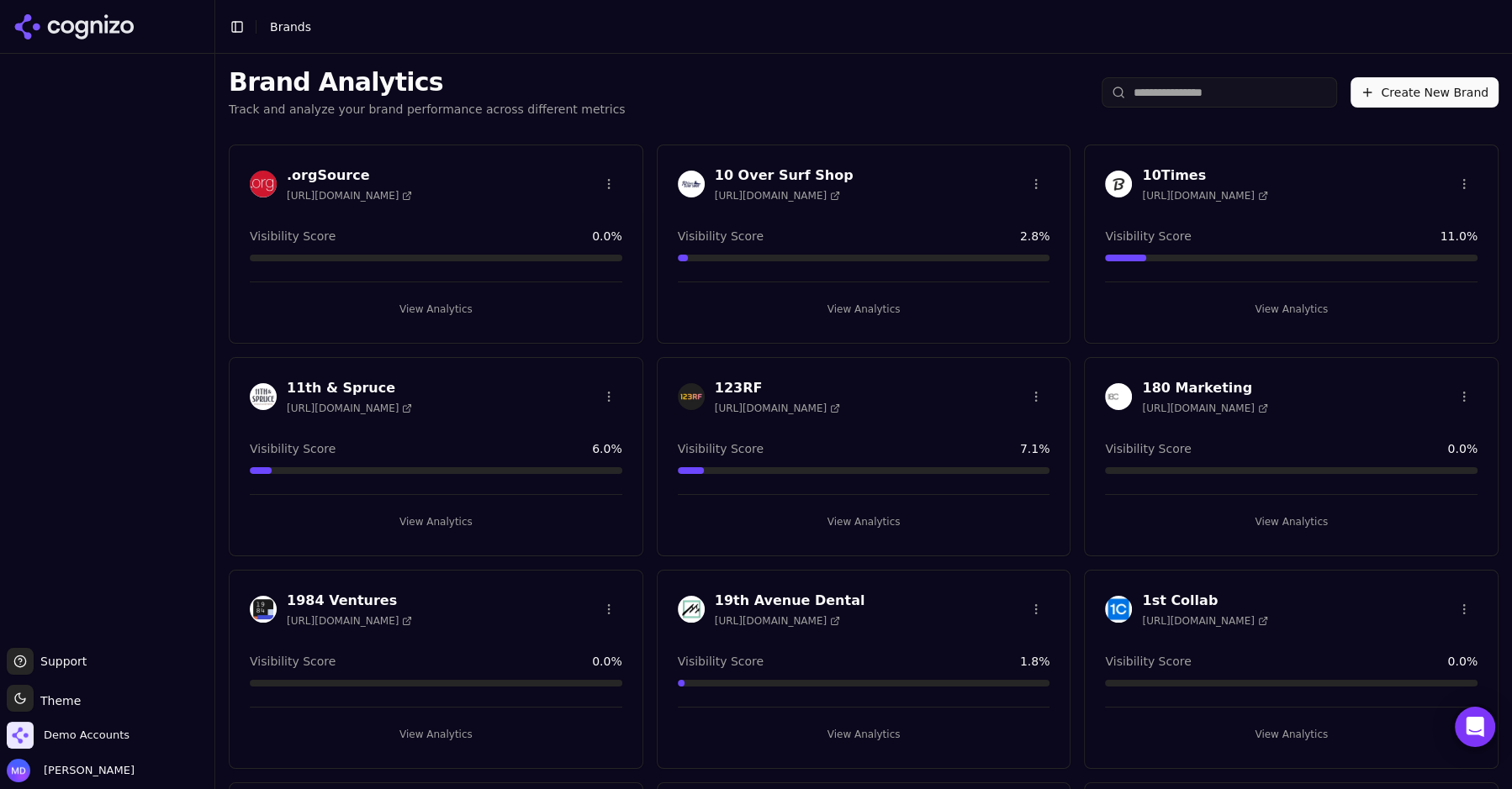
click at [1149, 91] on input "search" at bounding box center [1219, 92] width 236 height 31
paste input "**********"
type input "**********"
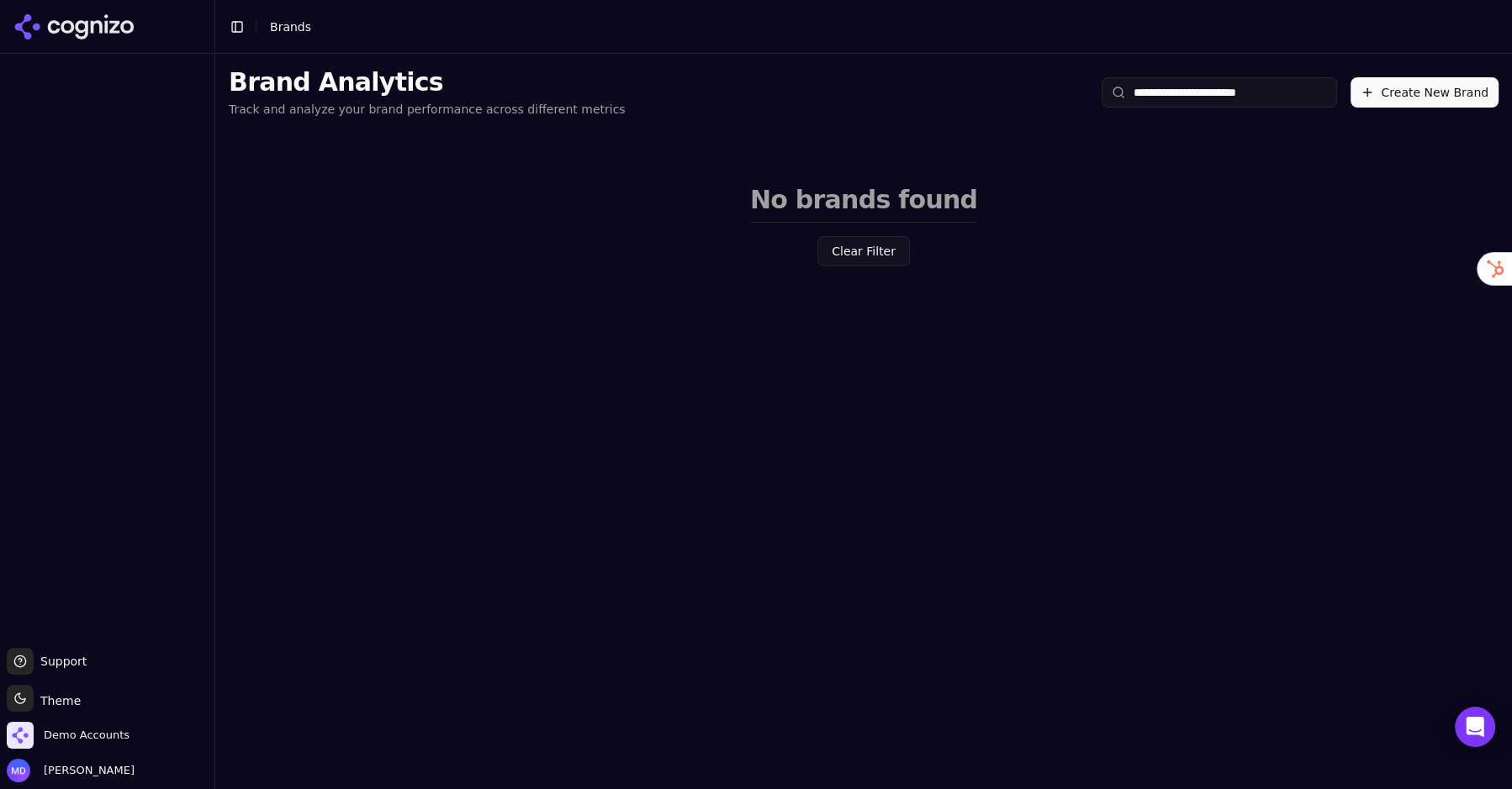
click at [1336, 93] on input "**********" at bounding box center [1219, 92] width 236 height 31
click at [1329, 89] on input "**********" at bounding box center [1219, 92] width 236 height 31
click at [1327, 90] on input "search" at bounding box center [1219, 92] width 236 height 31
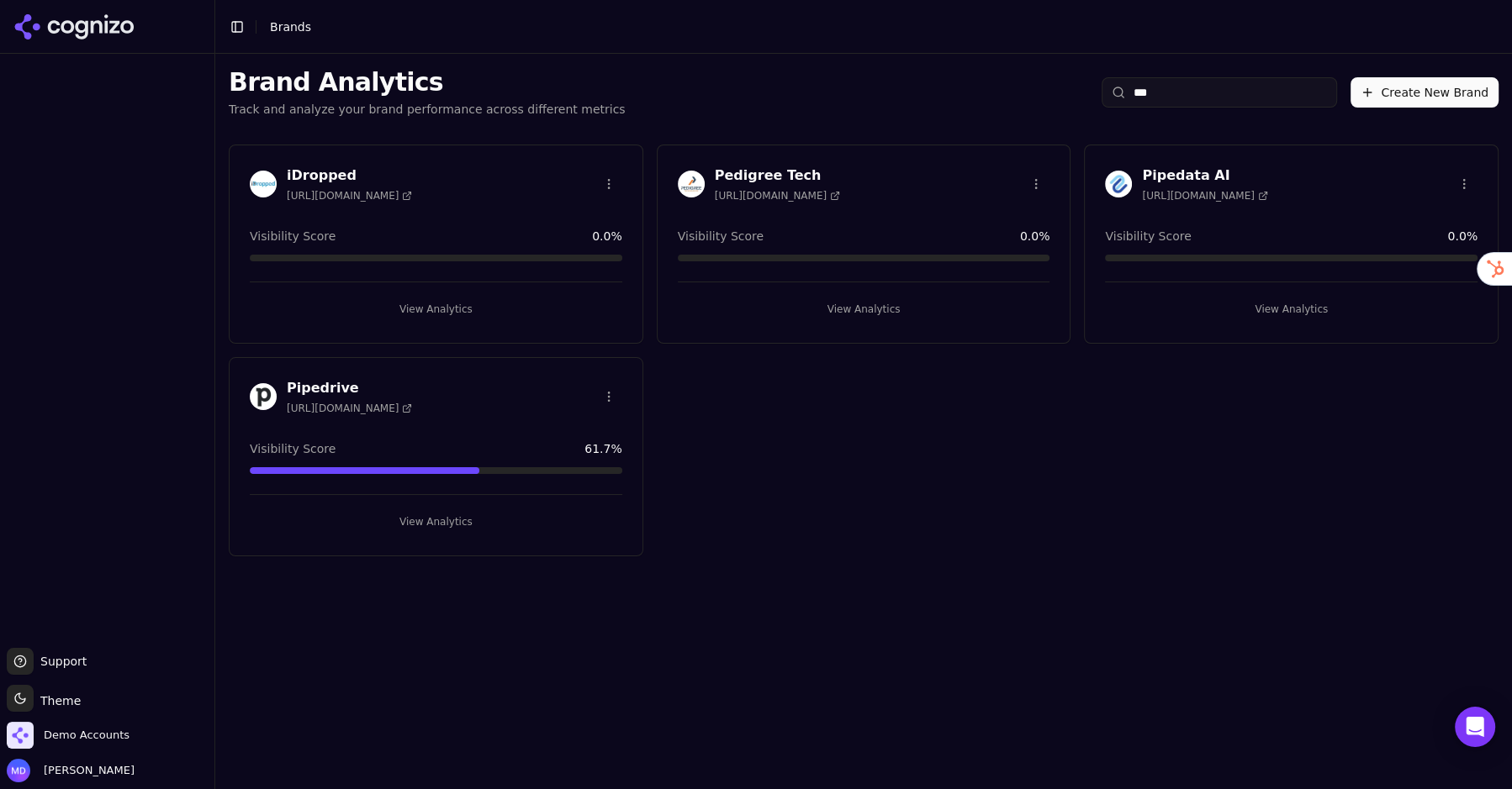
type input "***"
click at [851, 304] on button "View Analytics" at bounding box center [864, 309] width 372 height 27
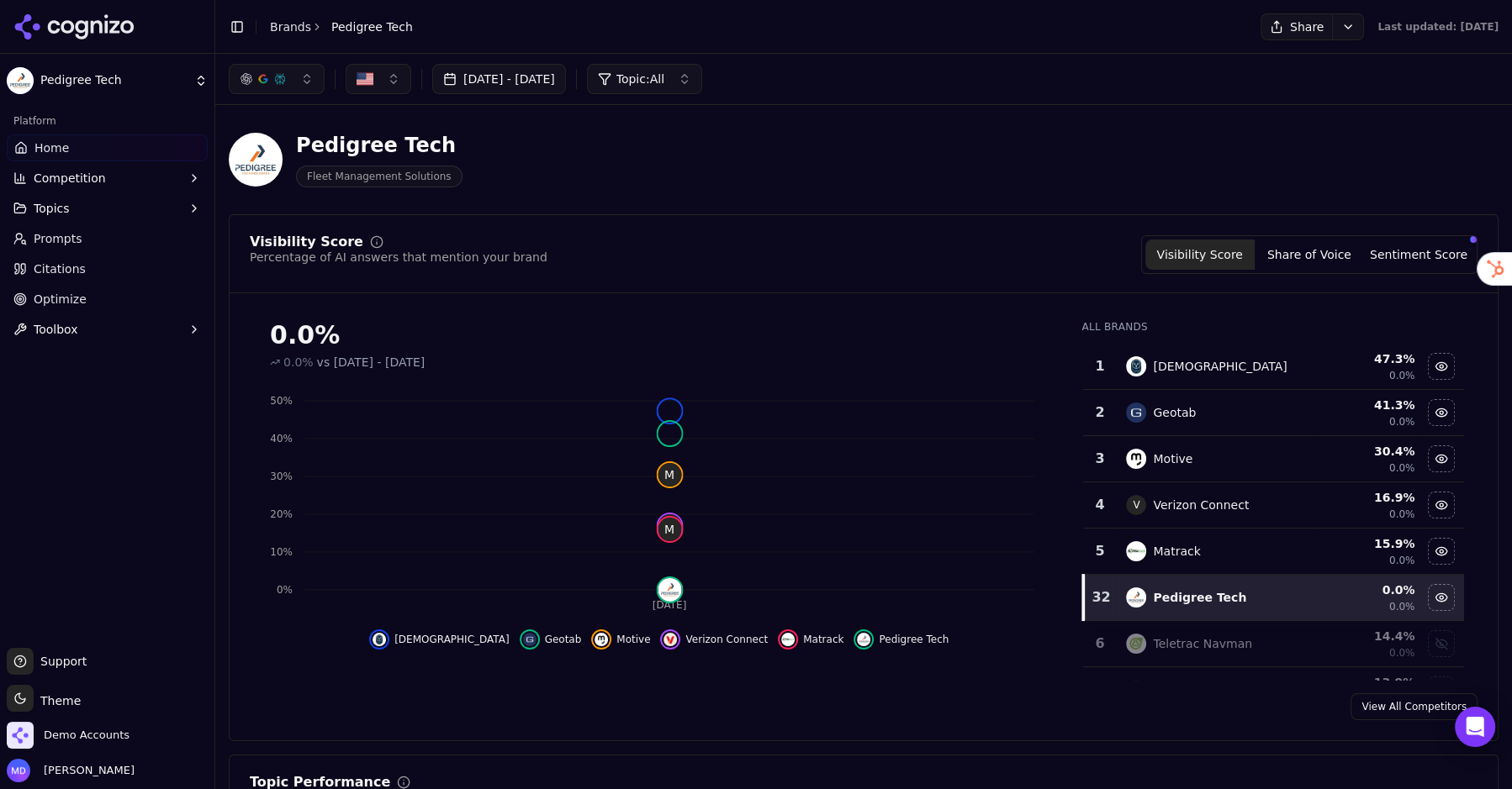
click at [98, 307] on link "Optimize" at bounding box center [107, 299] width 201 height 27
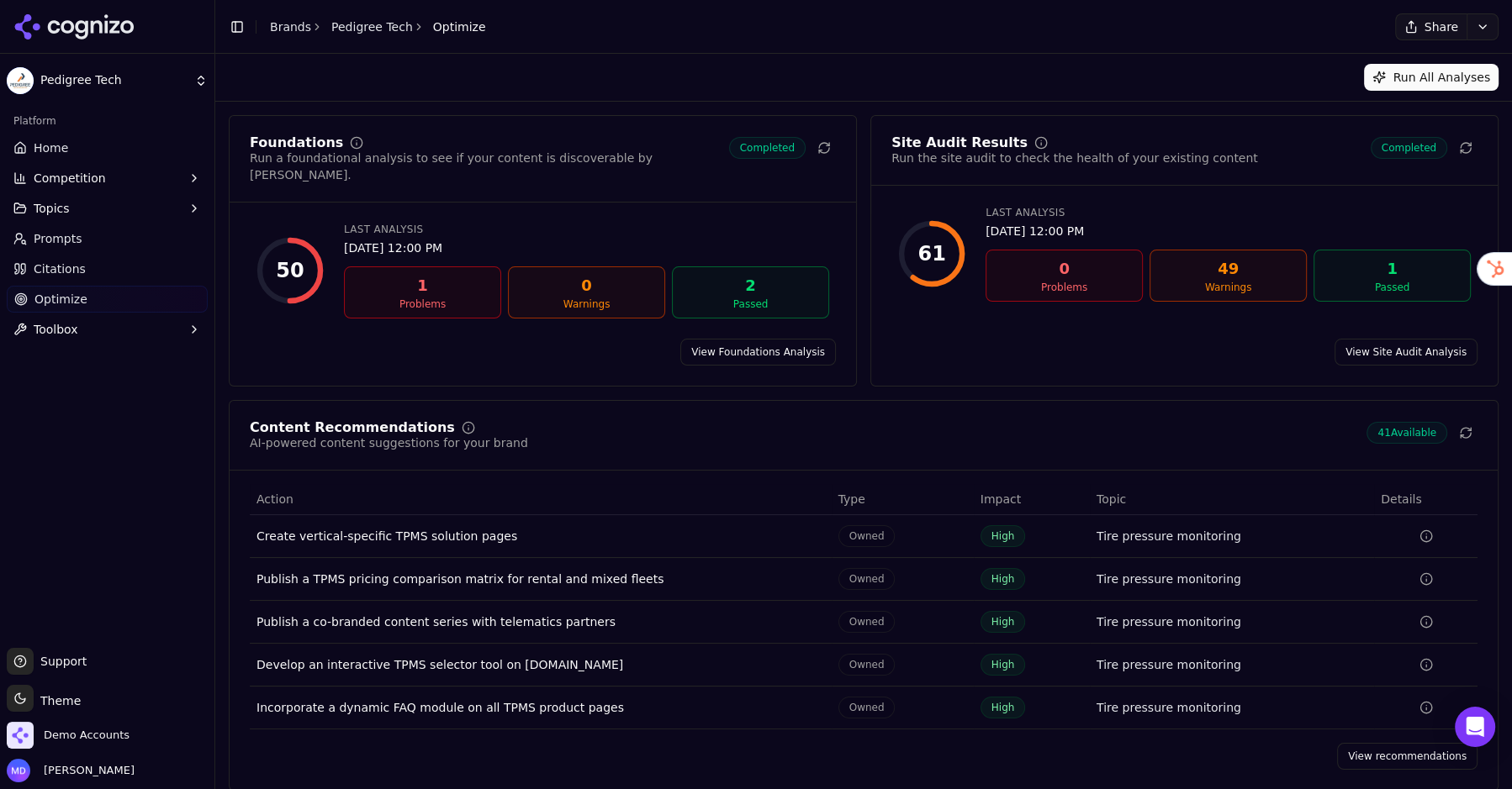
click at [1376, 744] on link "View recommendations" at bounding box center [1407, 757] width 140 height 27
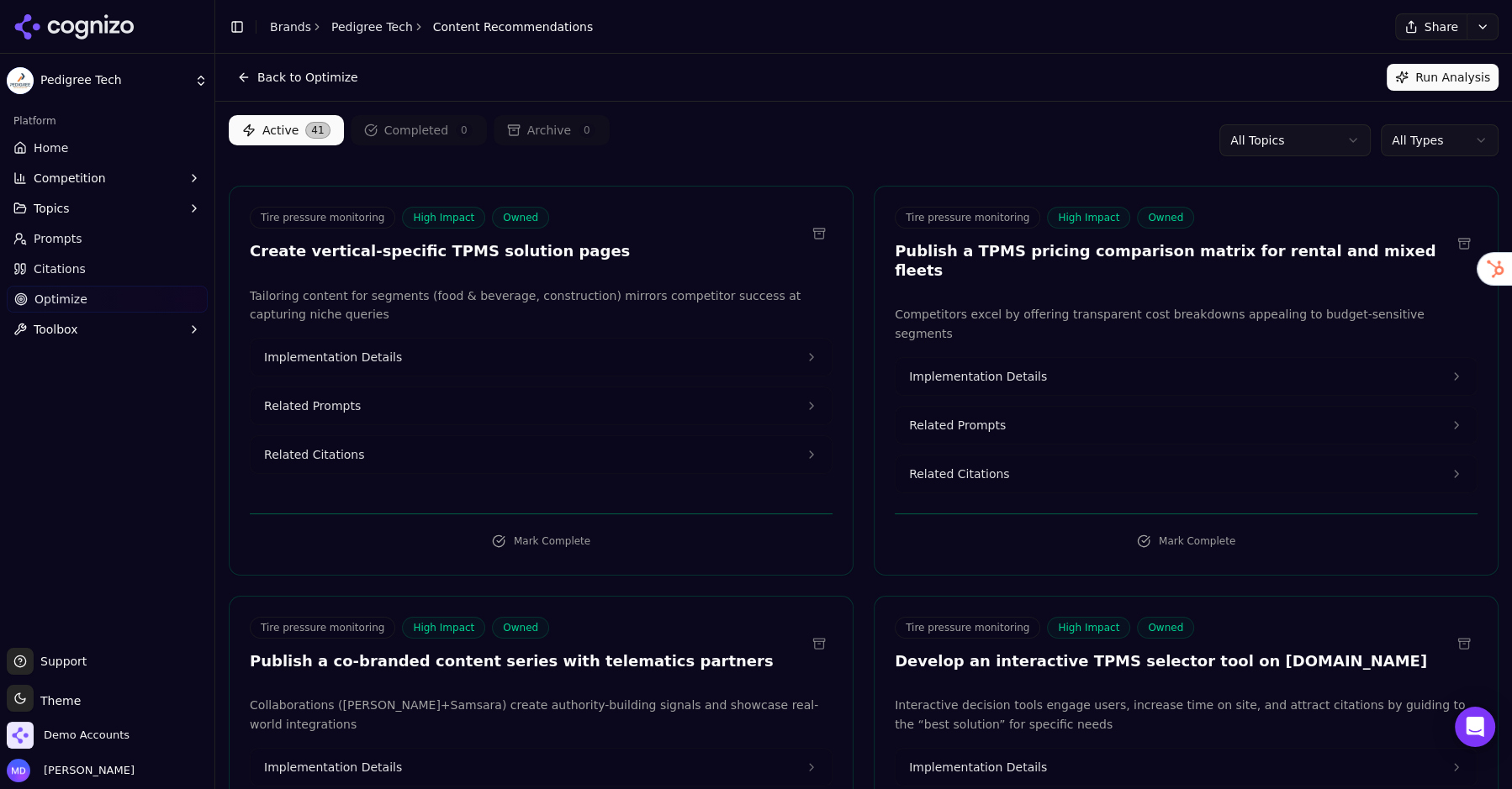
click at [125, 149] on link "Home" at bounding box center [107, 148] width 201 height 27
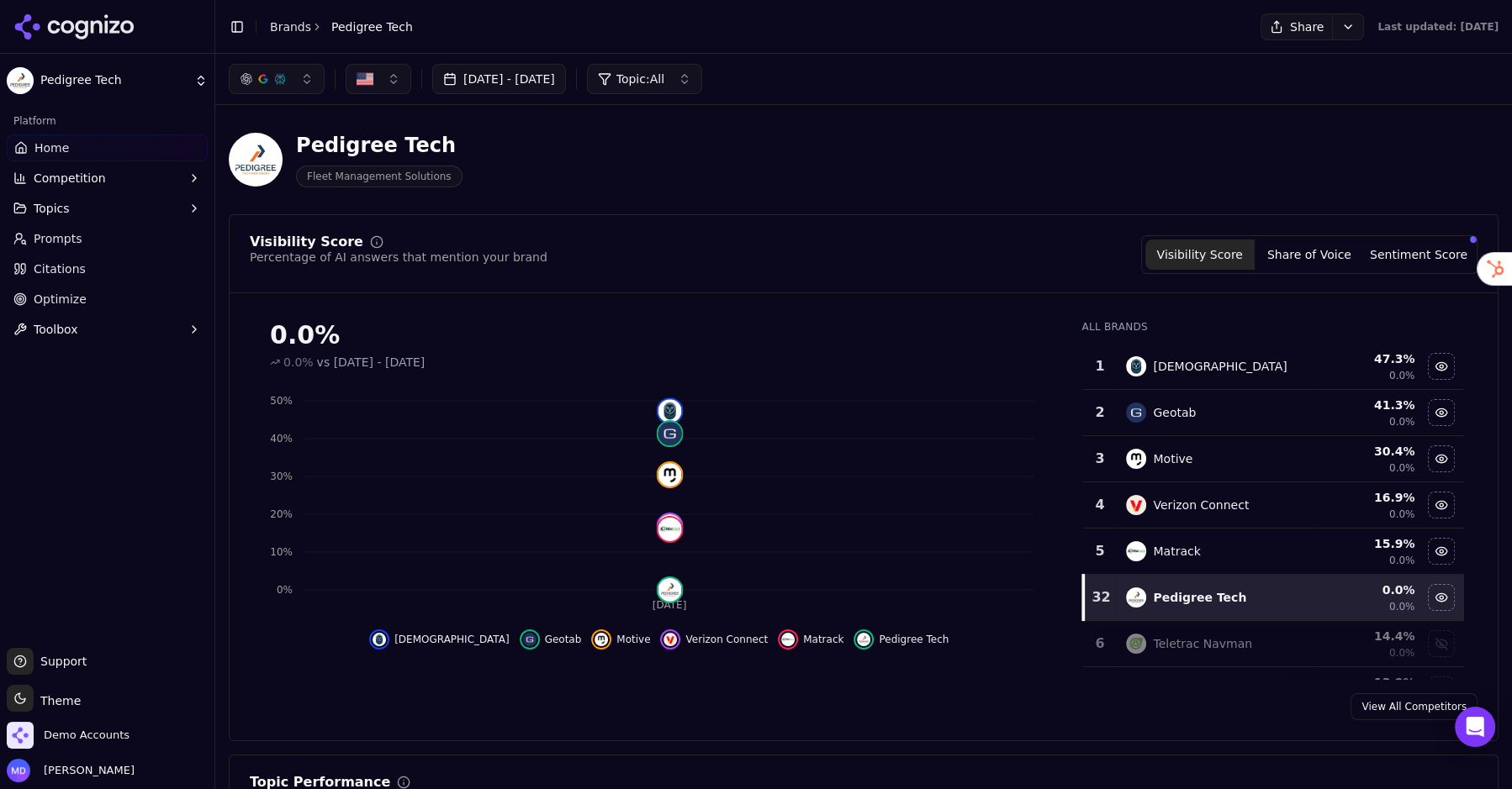
click at [292, 39] on header "Toggle Sidebar Brands Pedigree Tech Share Last updated: August 26th, 2025" at bounding box center [864, 27] width 1297 height 54
drag, startPoint x: 285, startPoint y: 25, endPoint x: 336, endPoint y: 31, distance: 51.4
click at [285, 25] on link "Brands" at bounding box center [291, 27] width 41 height 13
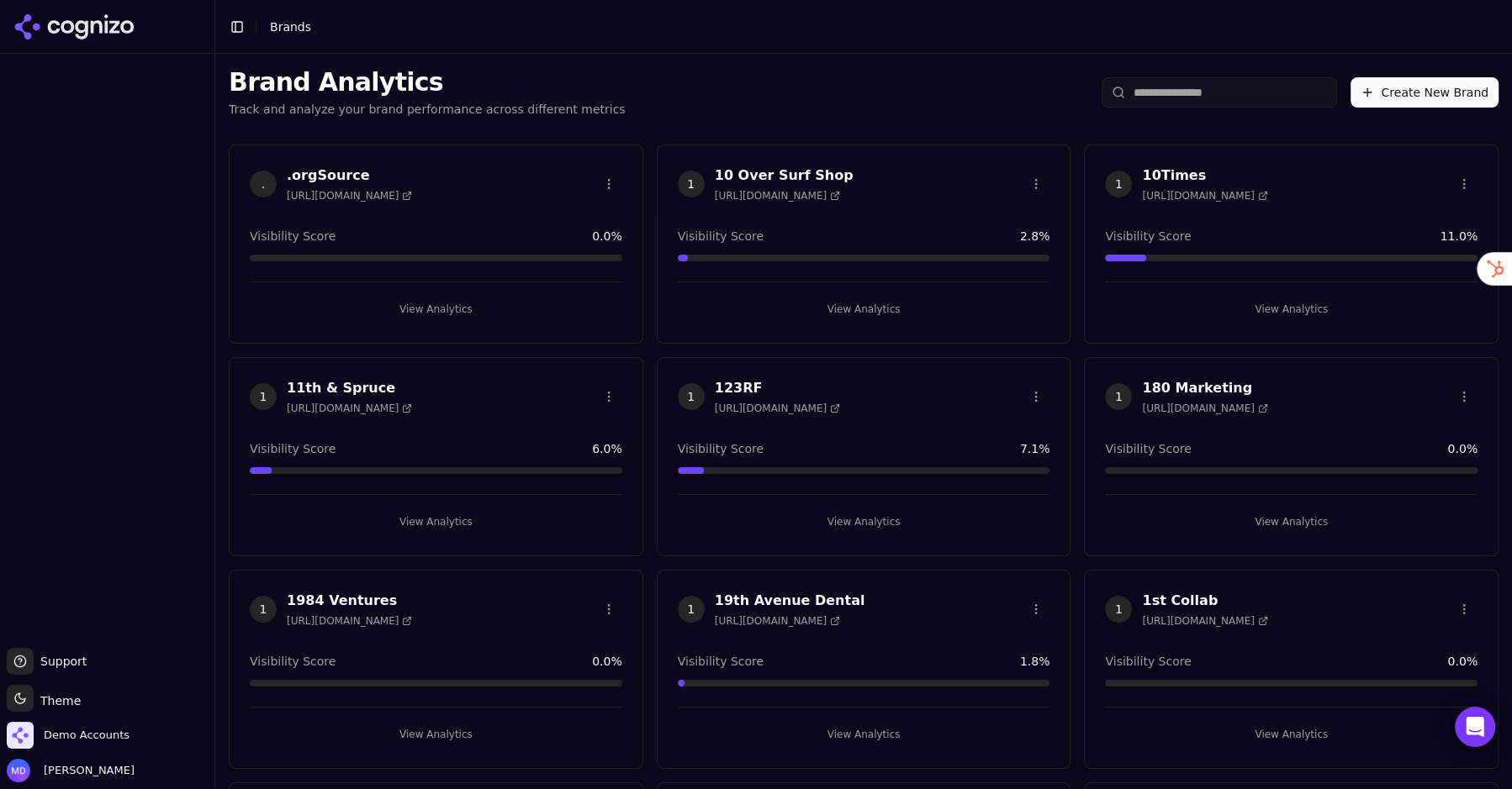
click at [1231, 93] on html "Support Support Toggle theme Theme Demo Accounts Melissa Dowd Toggle Sidebar Br…" at bounding box center [756, 394] width 1512 height 789
click at [1216, 94] on input "search" at bounding box center [1219, 92] width 236 height 31
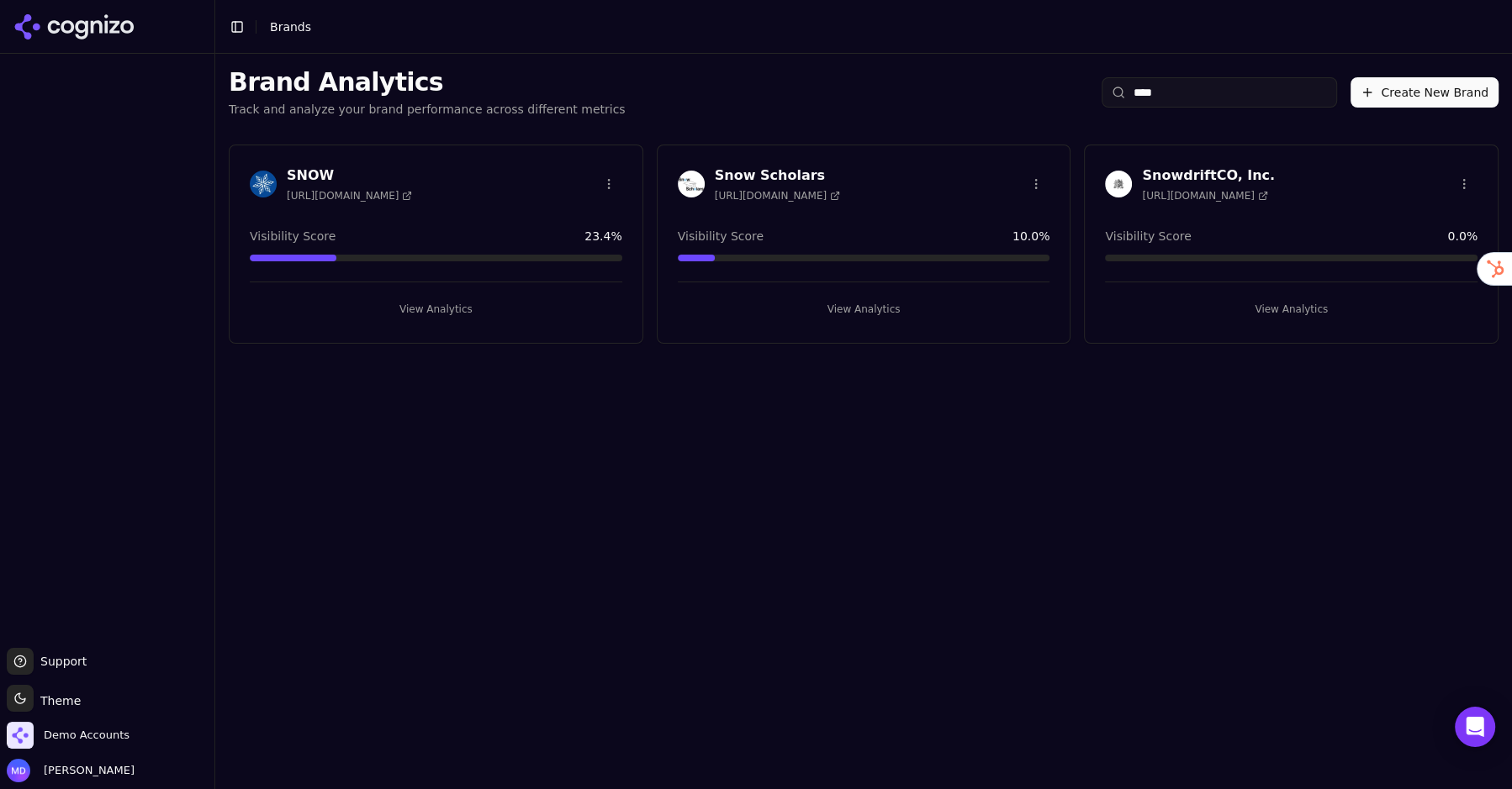
type input "****"
click at [1311, 306] on button "View Analytics" at bounding box center [1291, 309] width 372 height 27
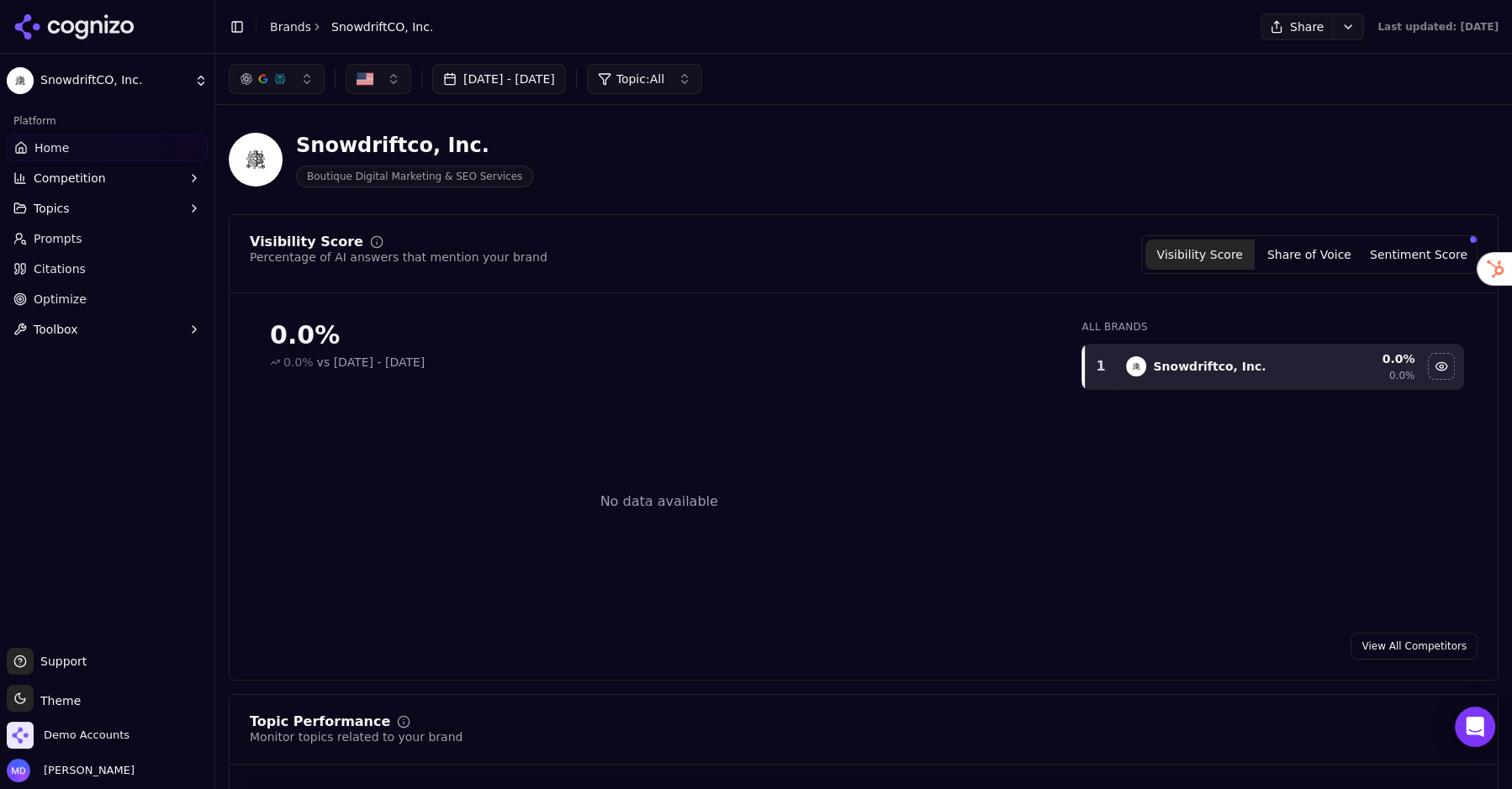
click at [85, 188] on button "Competition" at bounding box center [107, 177] width 201 height 27
click at [77, 210] on span "Metrics" at bounding box center [108, 205] width 147 height 17
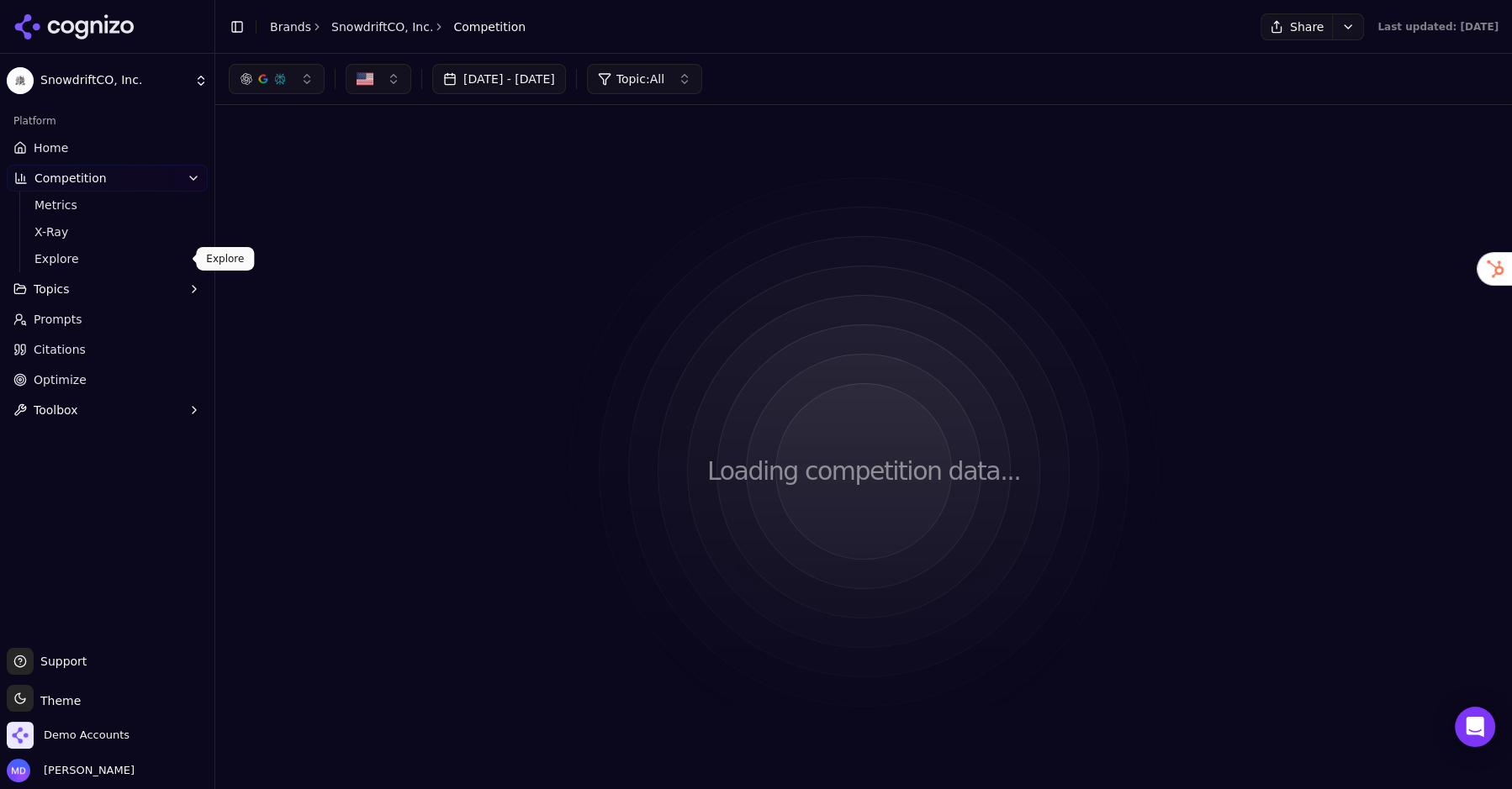
click at [70, 263] on span "Explore" at bounding box center [108, 259] width 147 height 17
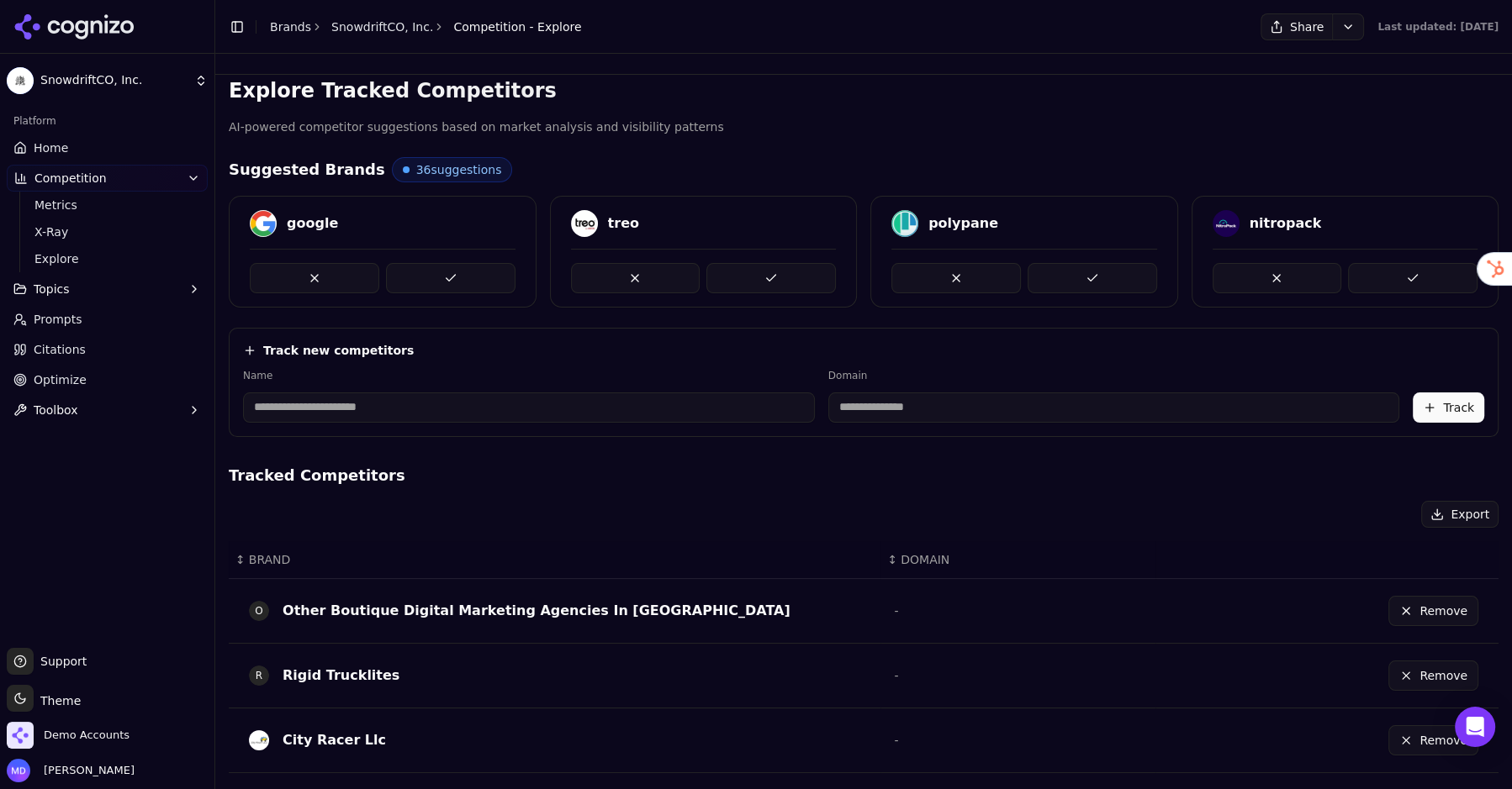
scroll to position [17, 0]
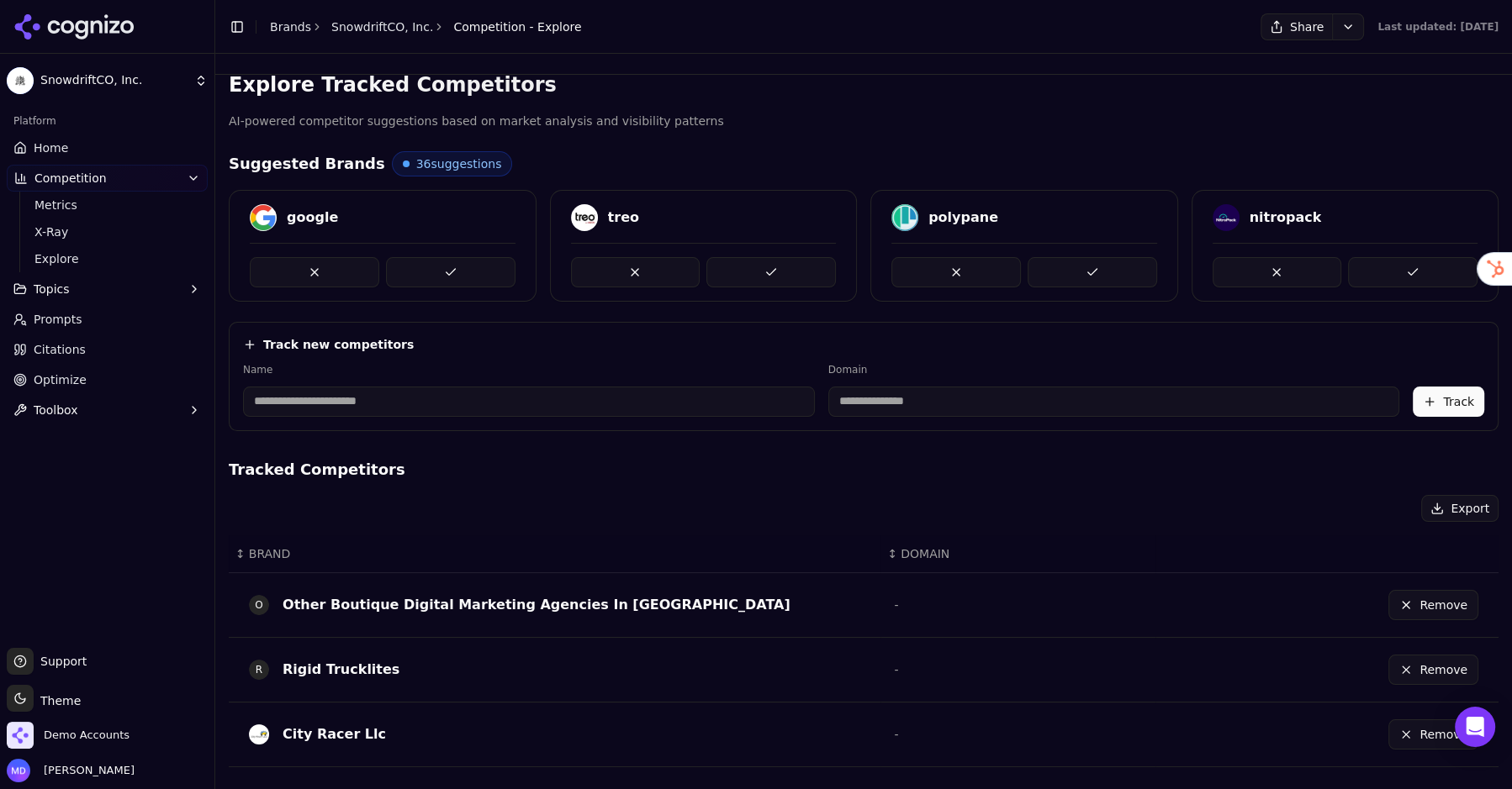
click at [73, 327] on span "Prompts" at bounding box center [58, 319] width 49 height 17
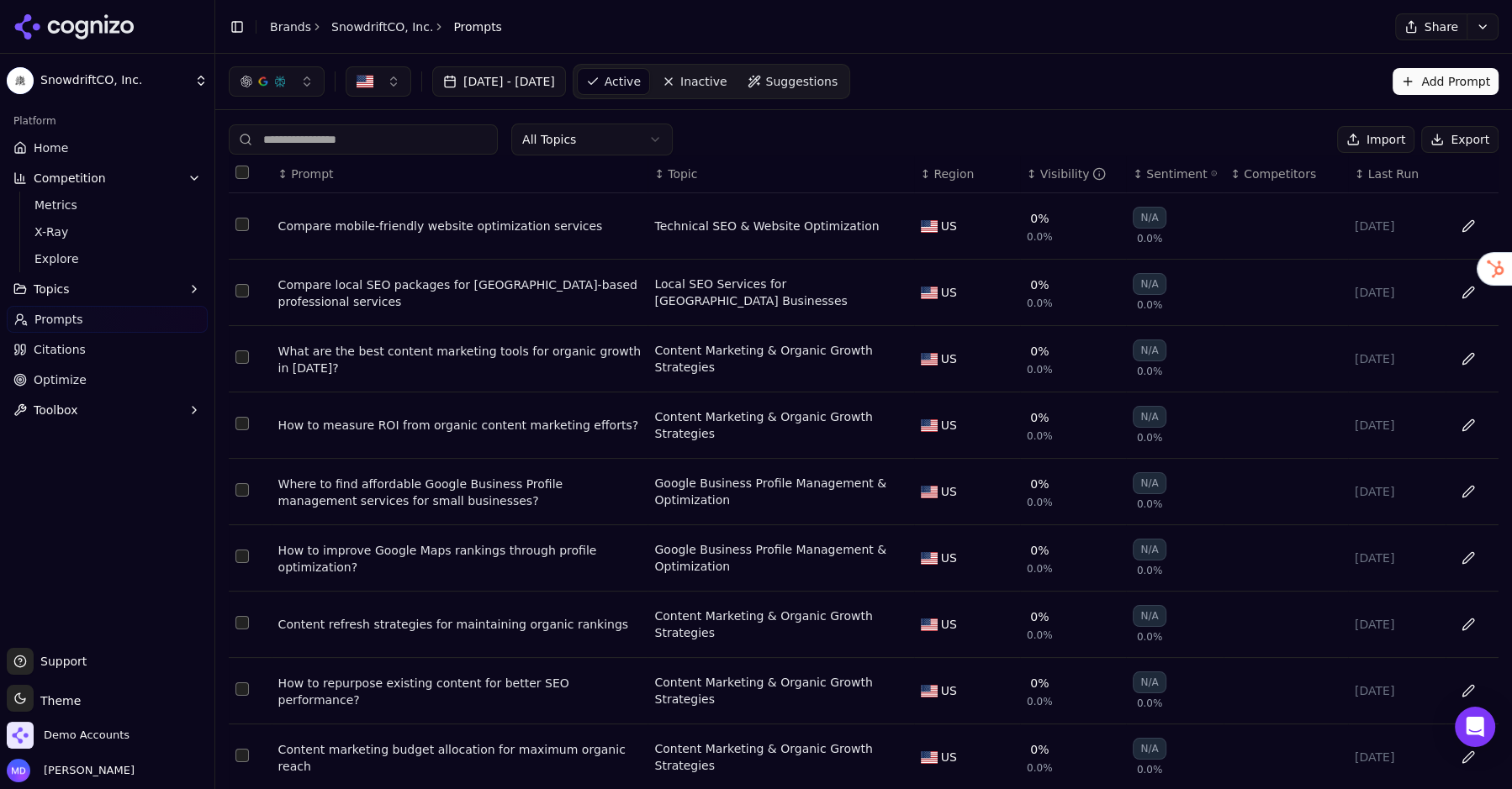
click at [79, 295] on button "Topics" at bounding box center [107, 289] width 201 height 27
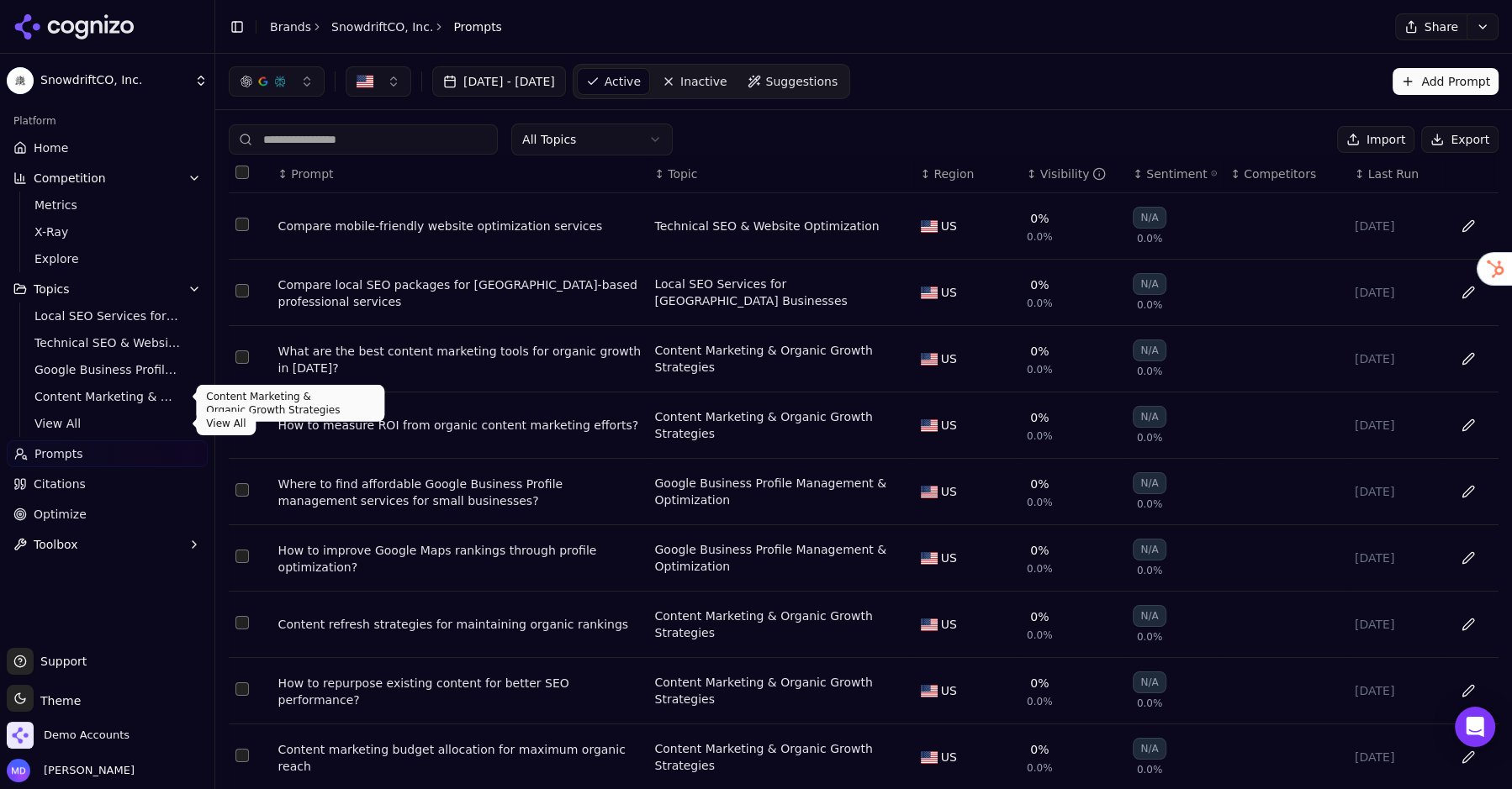
click at [69, 414] on link "View All" at bounding box center [108, 423] width 160 height 23
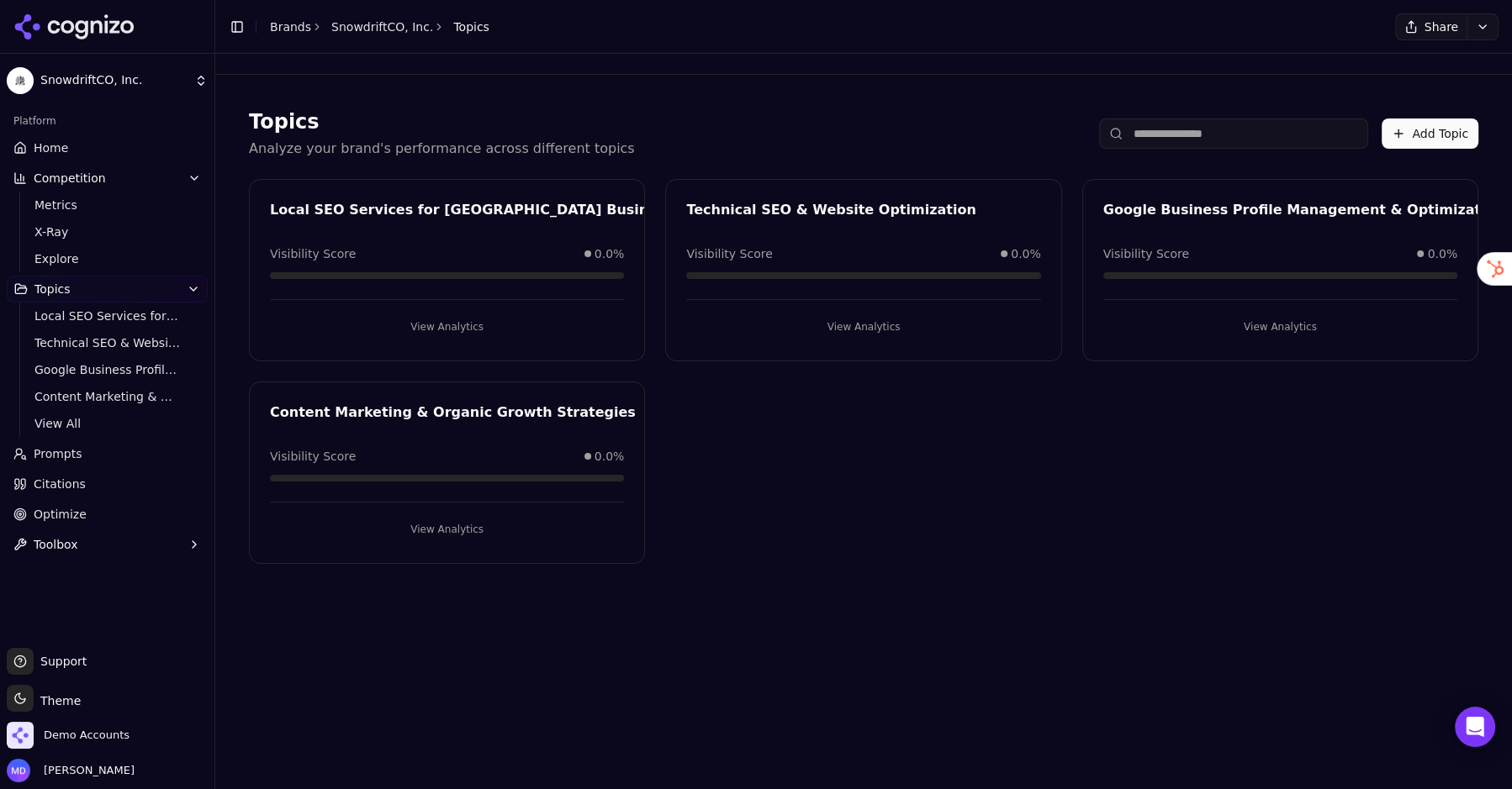
click at [455, 325] on button "View Analytics" at bounding box center [447, 327] width 354 height 27
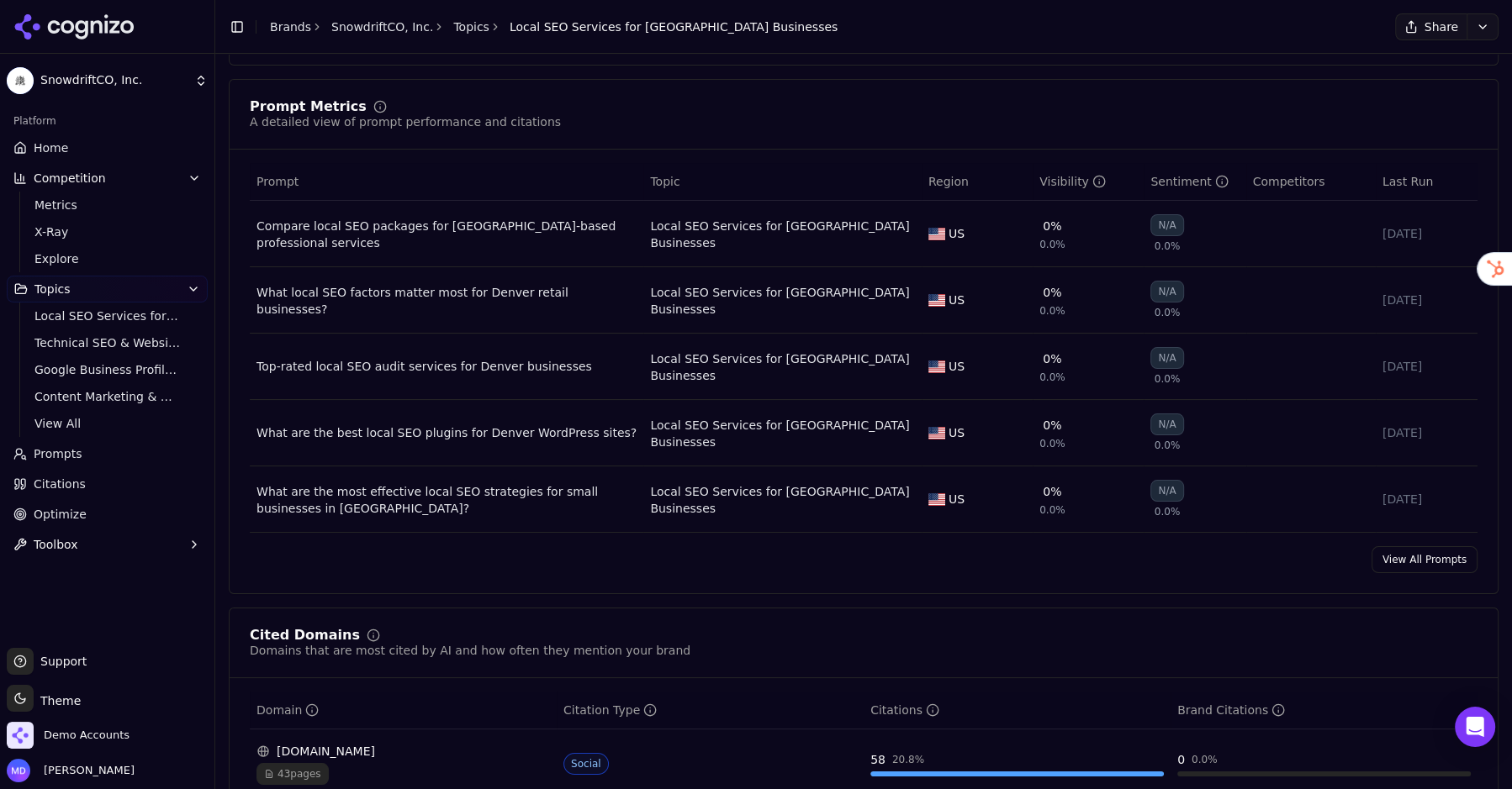
scroll to position [524, 0]
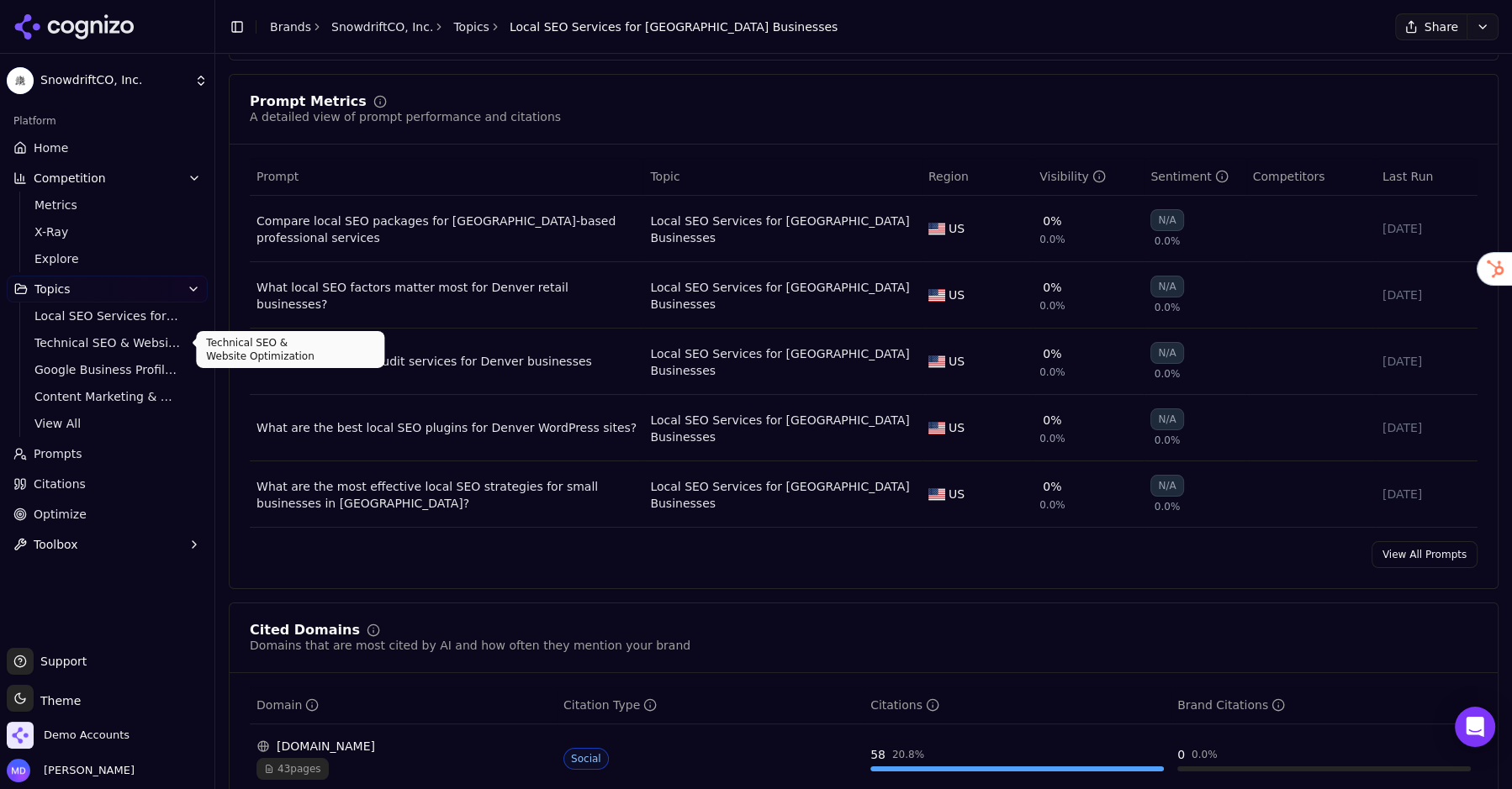
click at [129, 341] on span "Technical SEO & Website Optimization" at bounding box center [108, 343] width 147 height 17
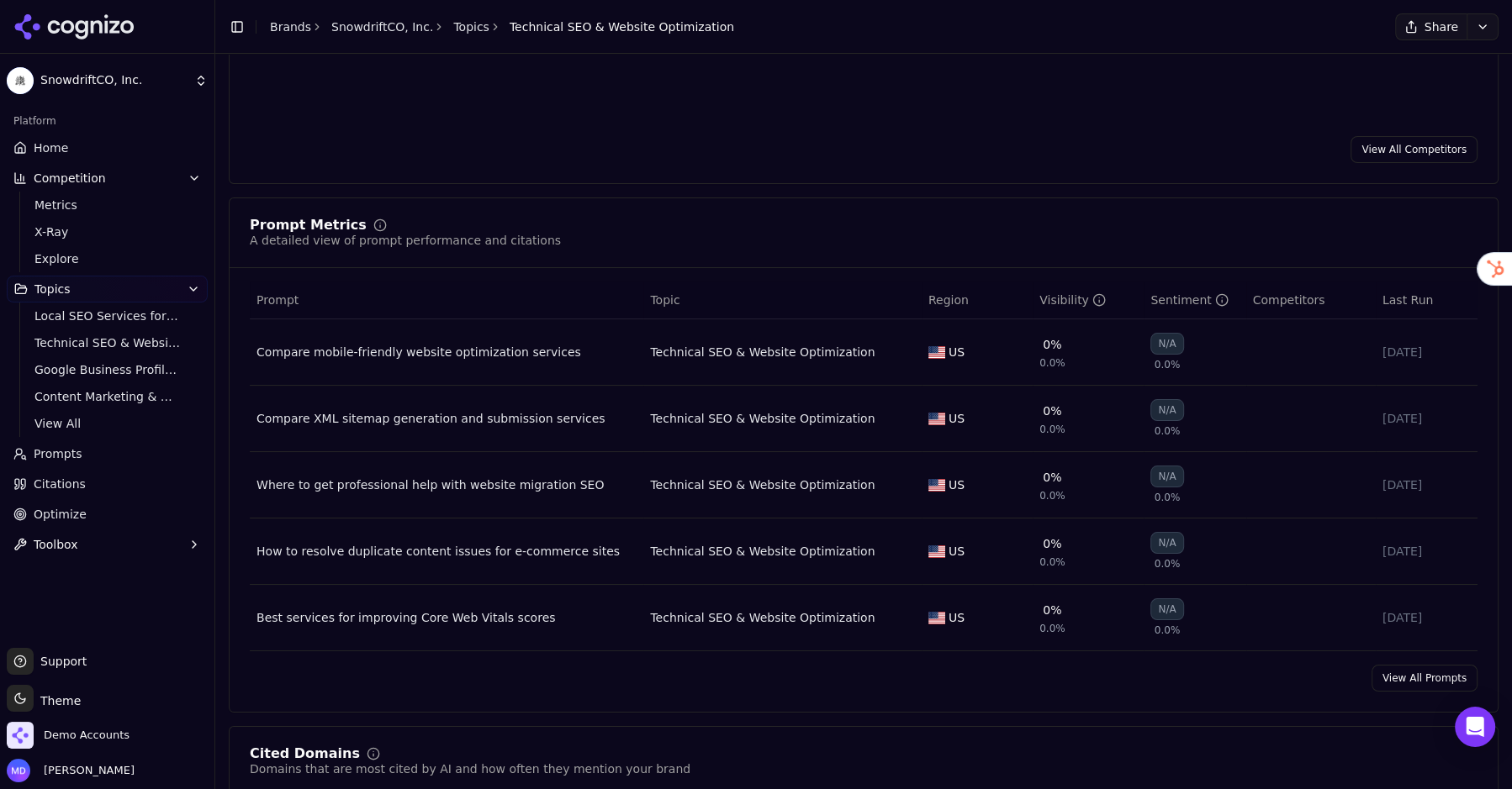
scroll to position [424, 0]
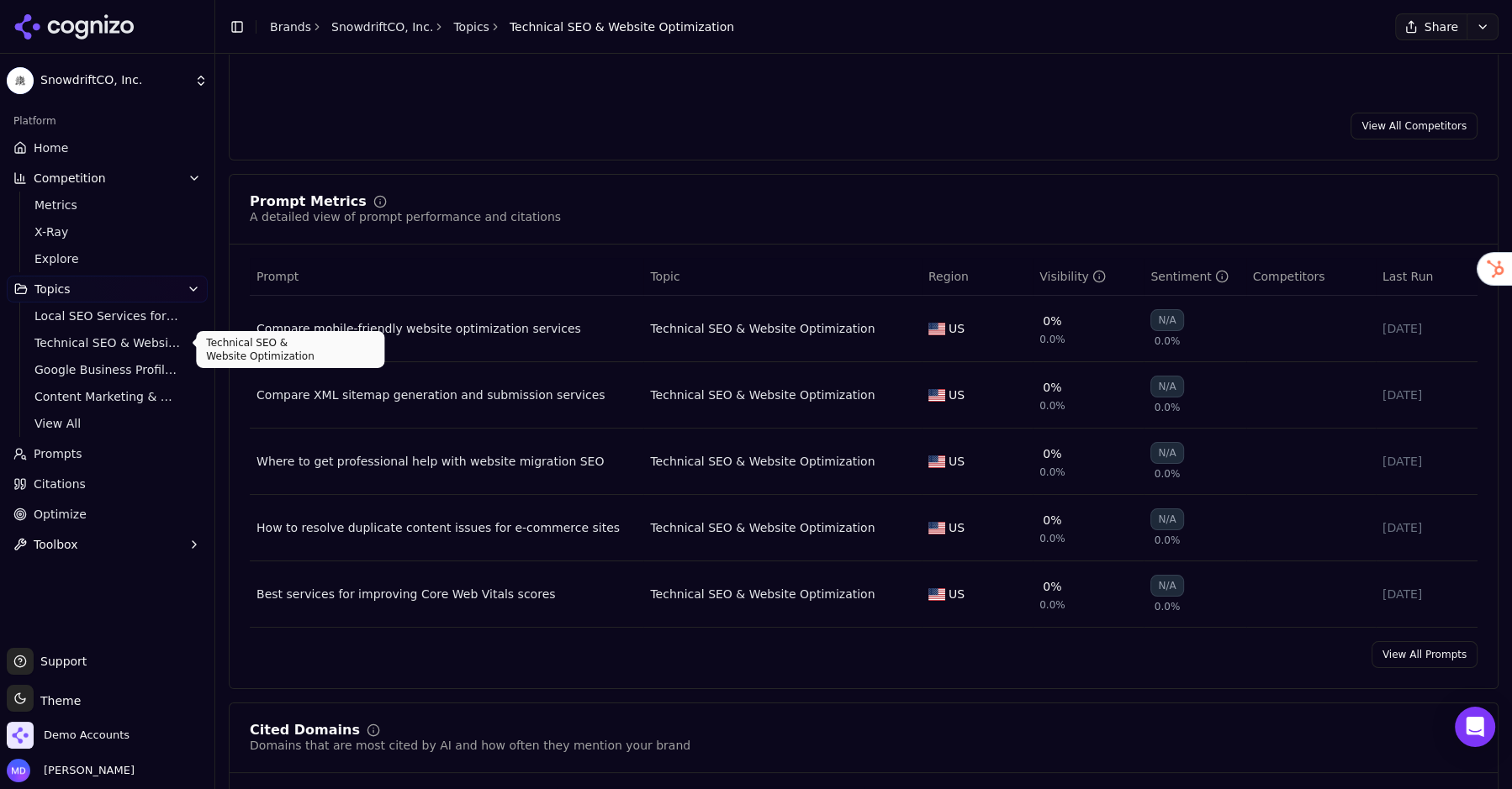
click at [98, 156] on link "Home" at bounding box center [107, 148] width 201 height 27
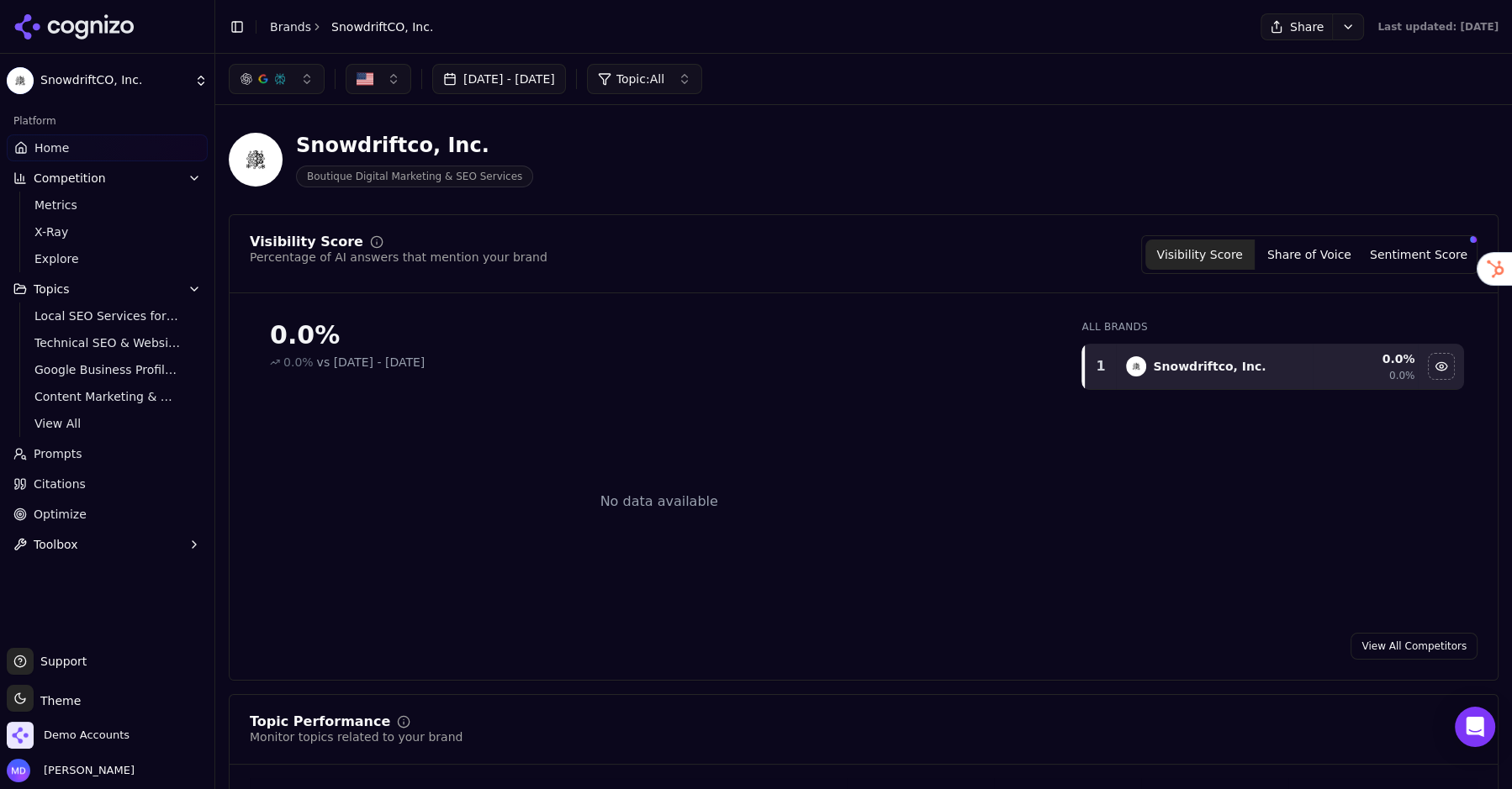
click at [60, 442] on link "Prompts" at bounding box center [107, 454] width 201 height 27
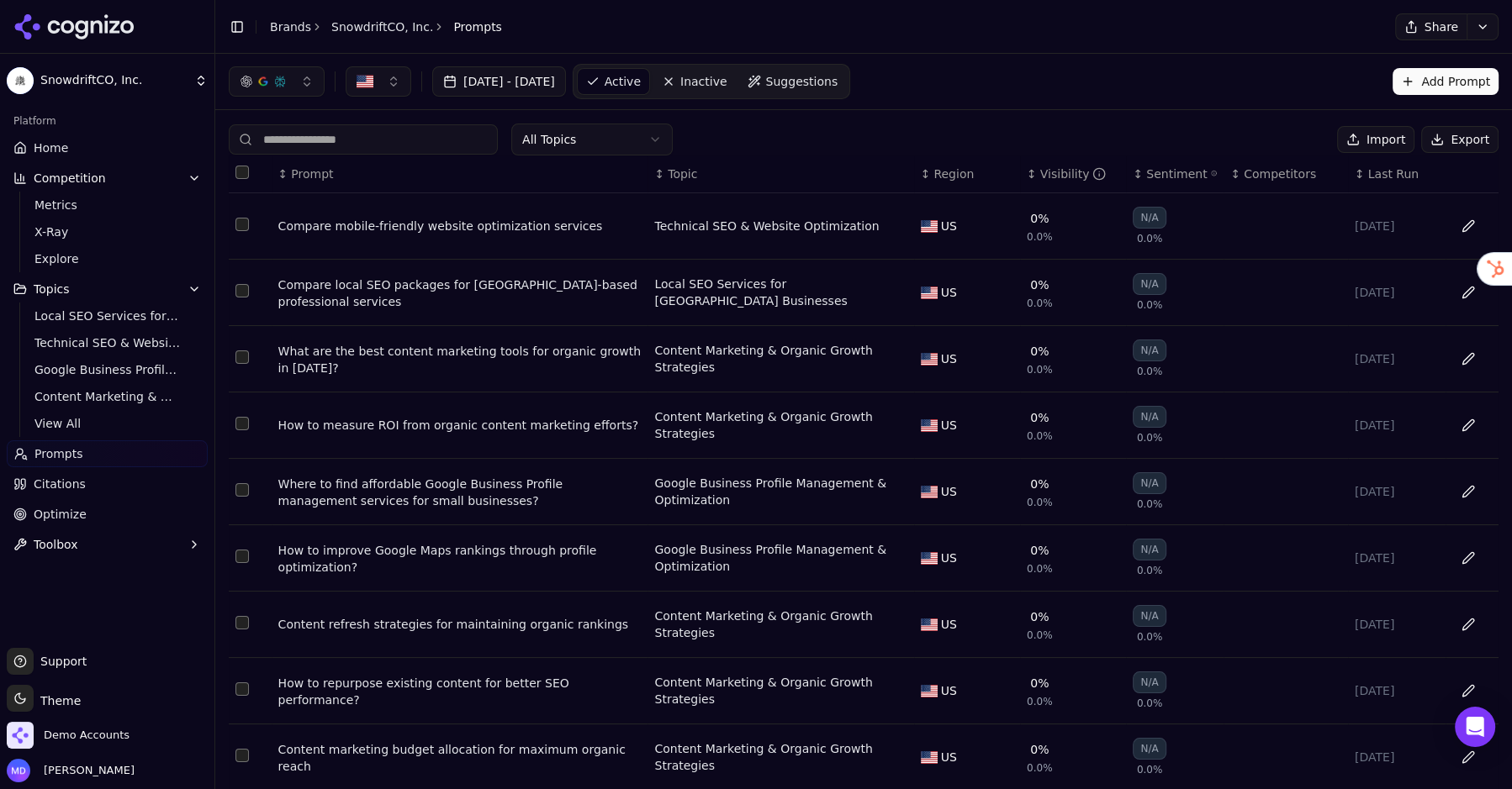
click at [122, 140] on link "Home" at bounding box center [107, 148] width 201 height 27
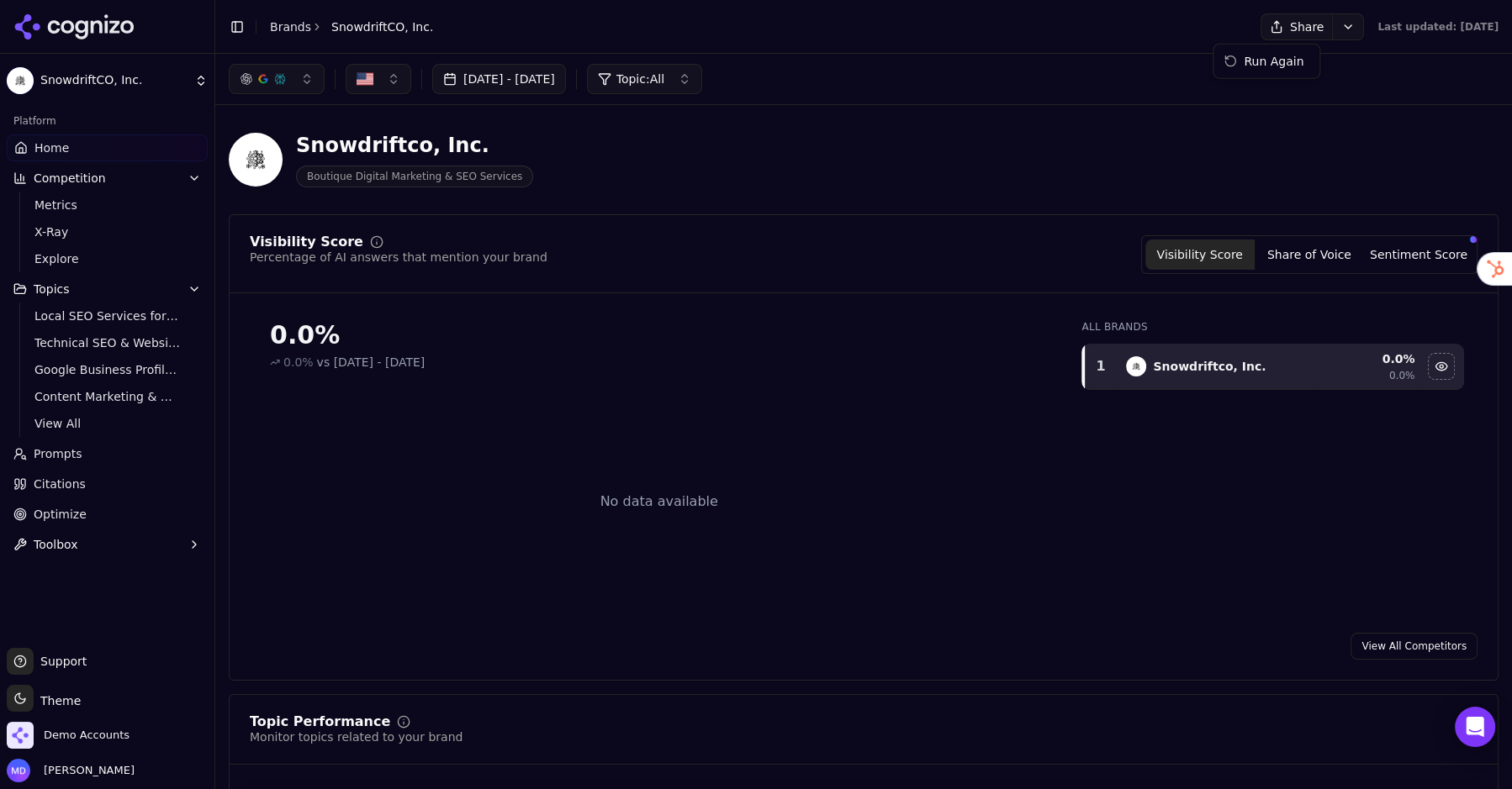
click at [1292, 31] on html "SnowdriftCO, Inc. Platform Home Competition Metrics X-Ray Explore Topics Local …" at bounding box center [756, 394] width 1512 height 789
click at [1263, 54] on div "Run Again" at bounding box center [1266, 61] width 99 height 27
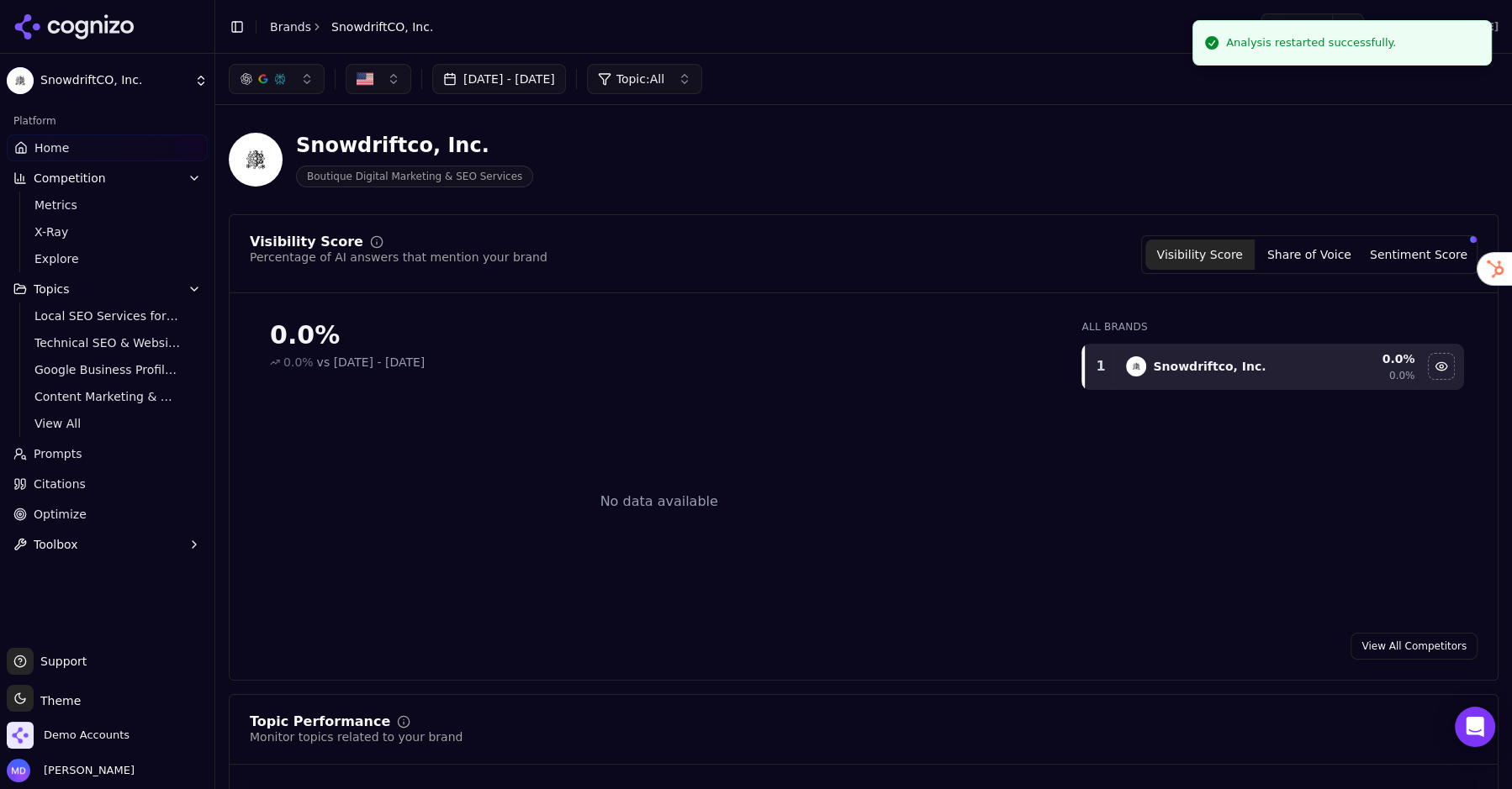
click at [272, 24] on link "Brands" at bounding box center [291, 27] width 41 height 13
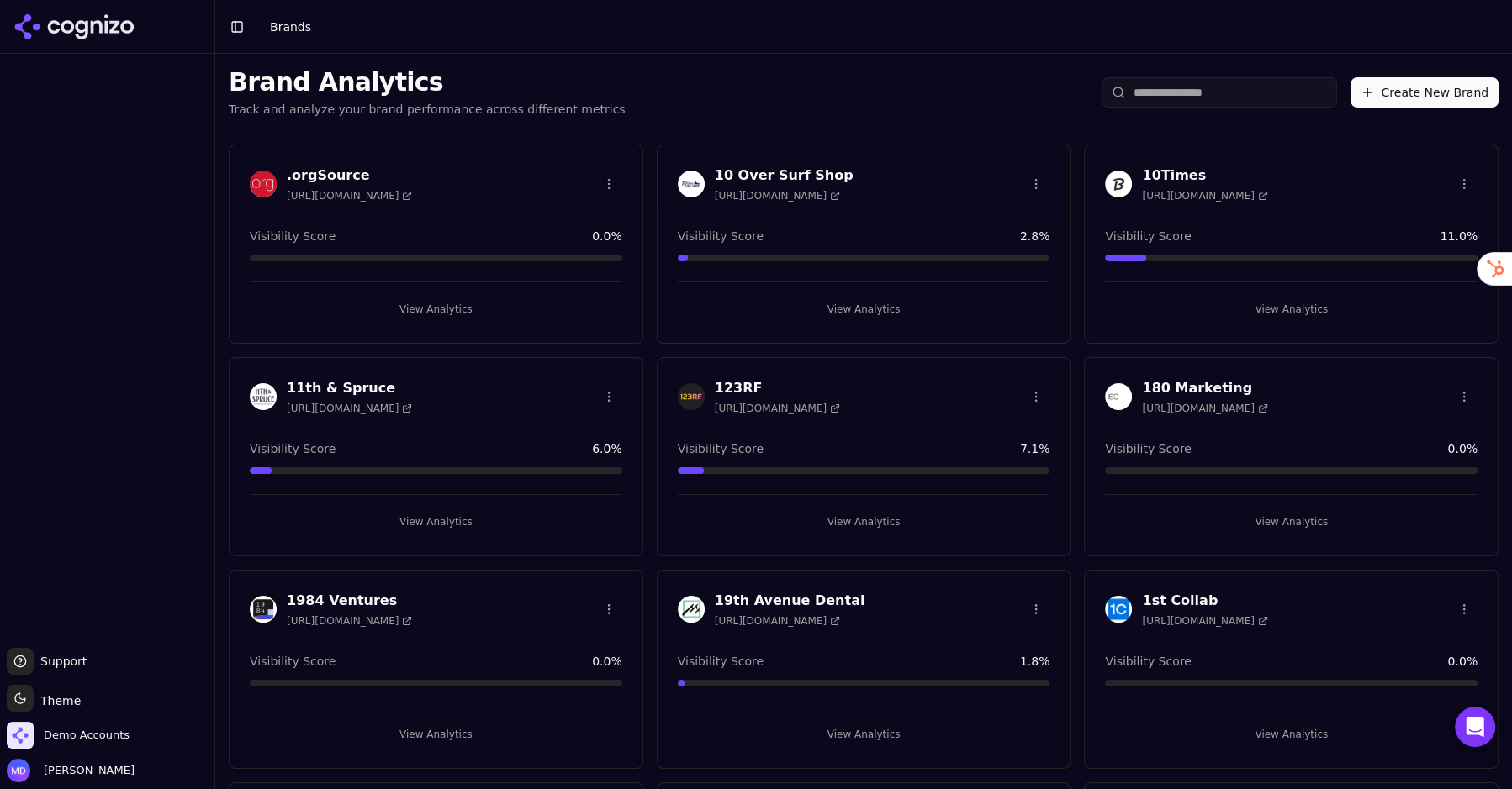
click at [1151, 96] on input "search" at bounding box center [1219, 92] width 236 height 31
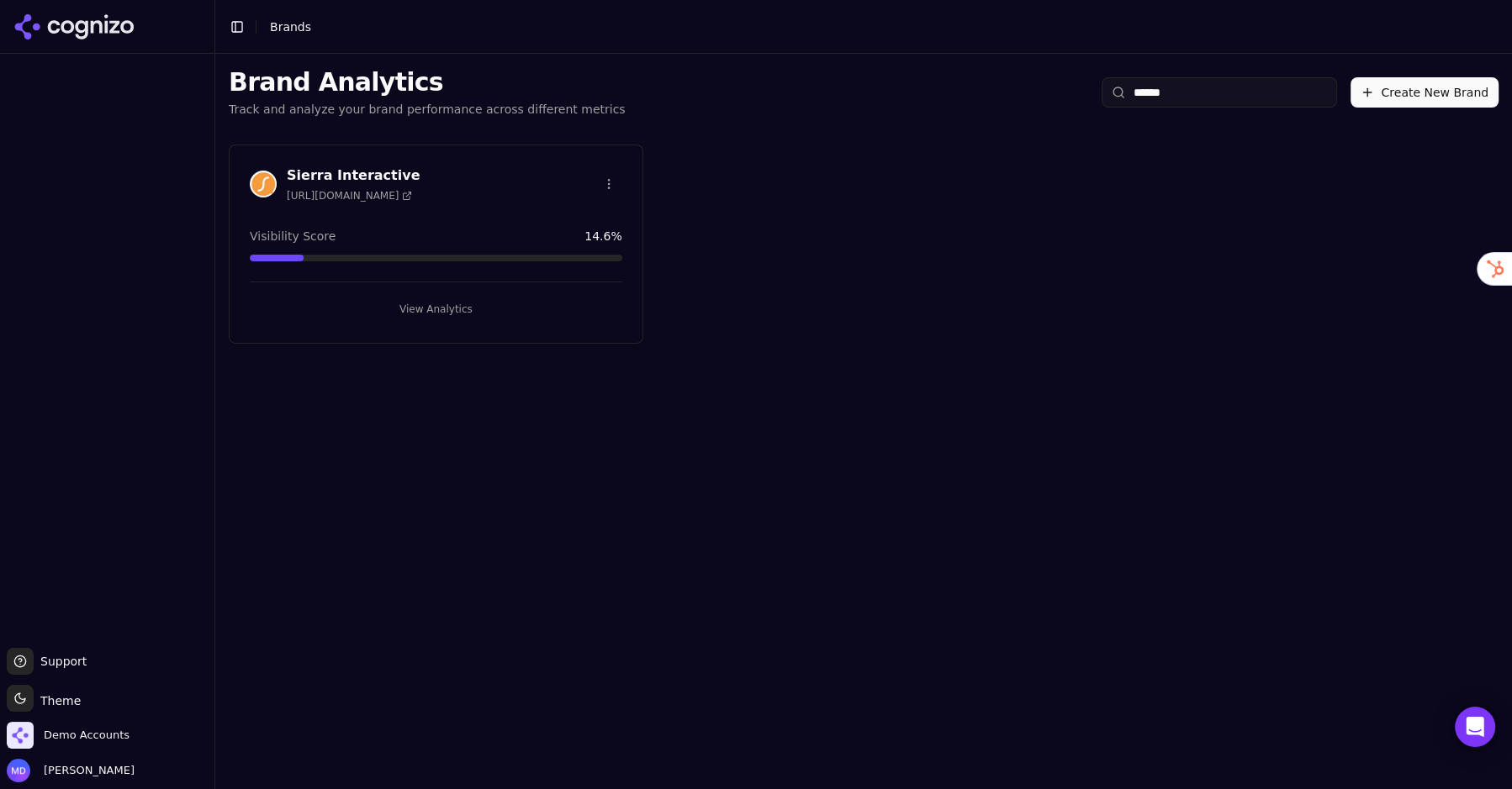
type input "******"
click at [413, 313] on button "View Analytics" at bounding box center [436, 309] width 372 height 27
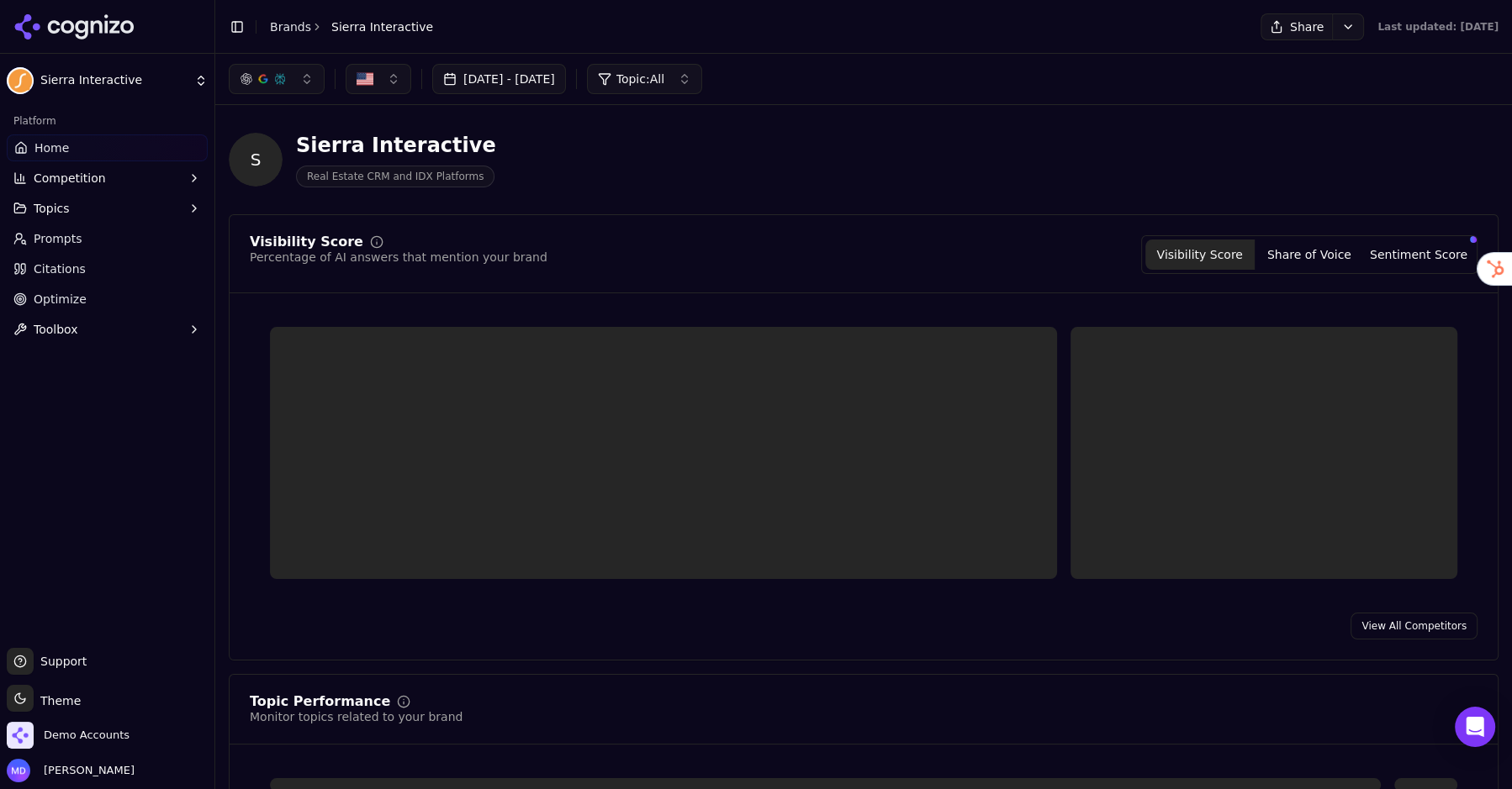
click at [124, 317] on button "Toolbox" at bounding box center [107, 330] width 201 height 27
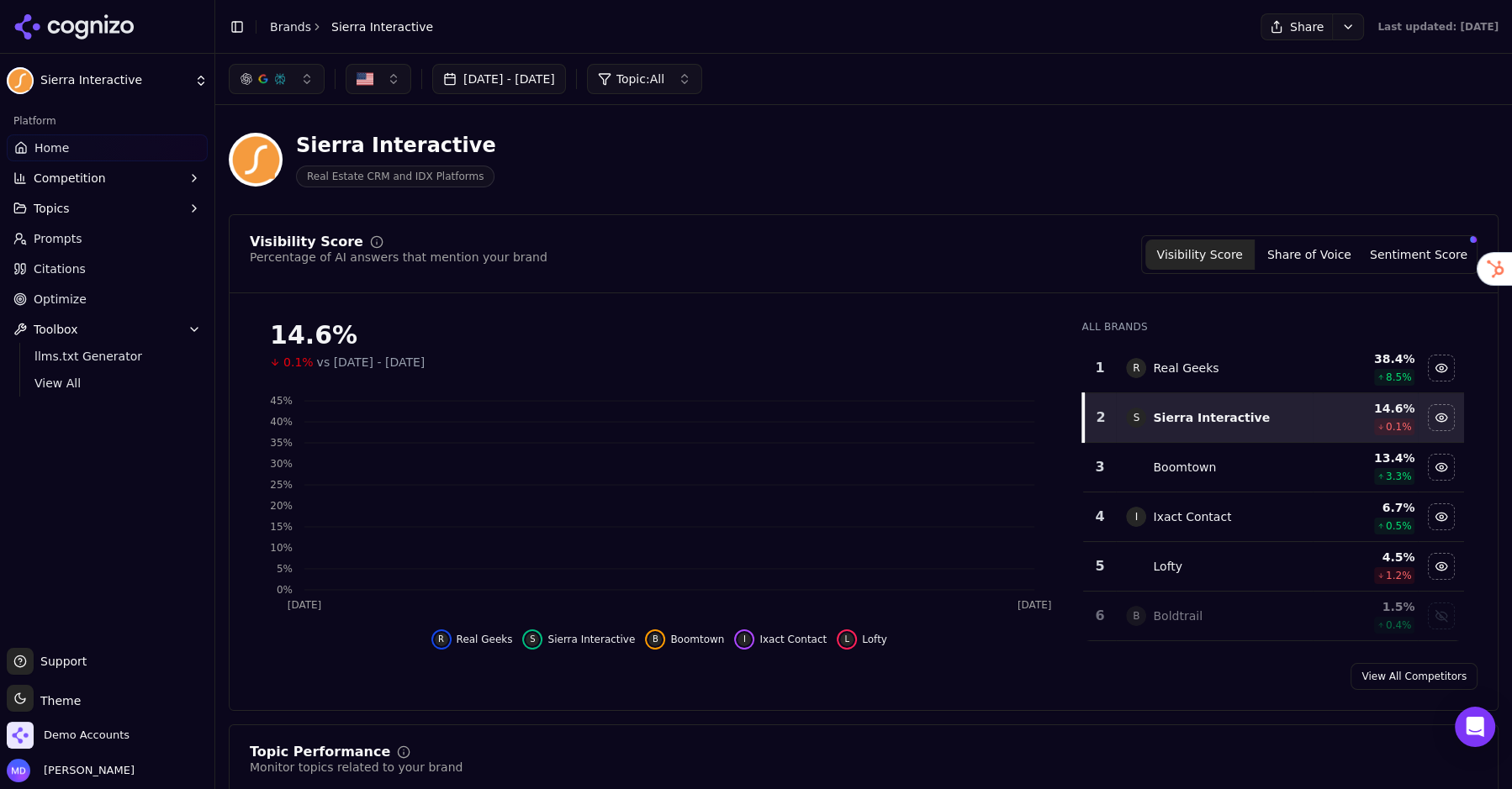
click at [121, 304] on link "Optimize" at bounding box center [107, 299] width 201 height 27
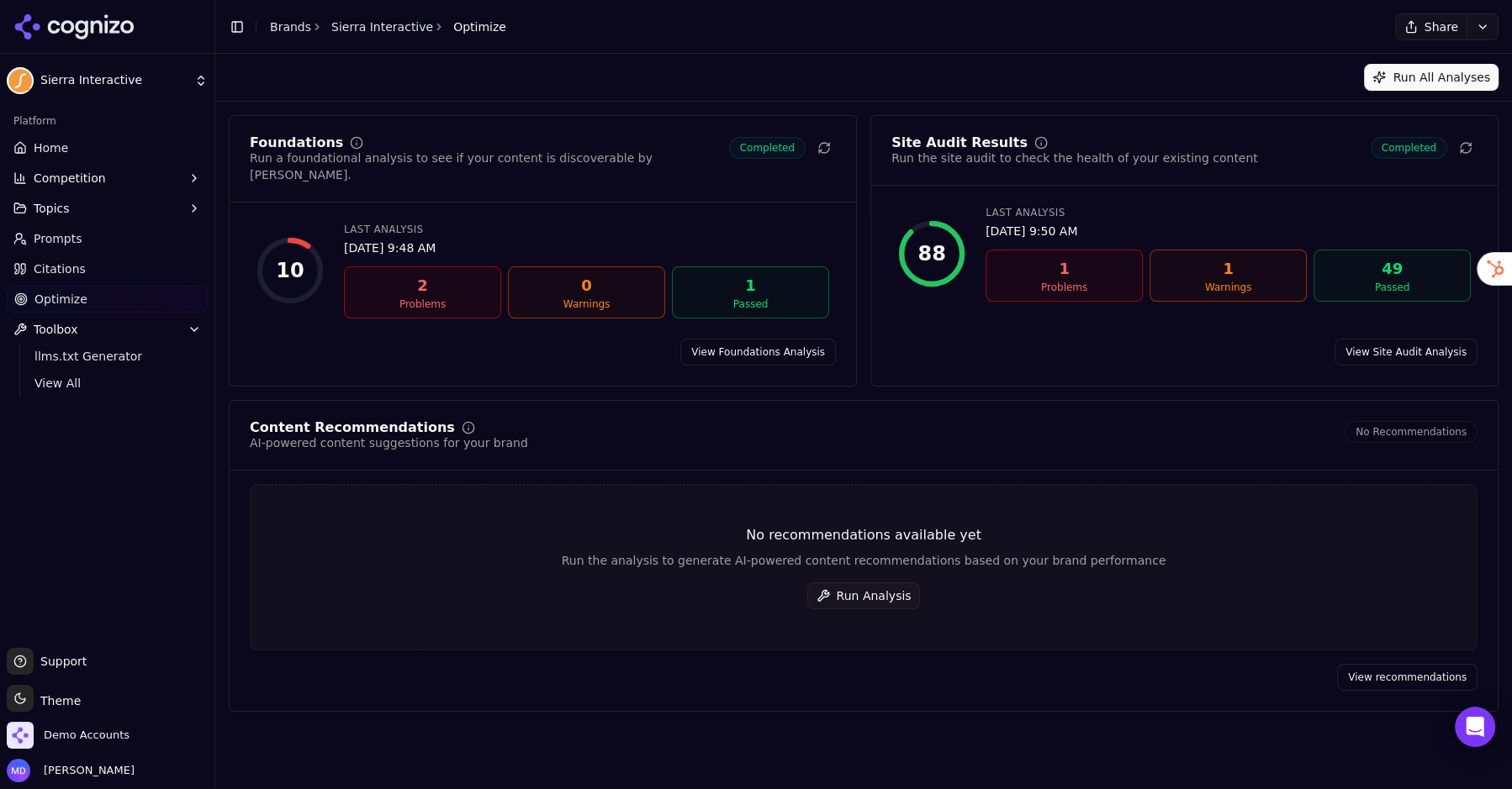
click at [848, 583] on button "Run Analysis" at bounding box center [864, 596] width 113 height 27
click at [99, 153] on link "Home" at bounding box center [107, 148] width 201 height 27
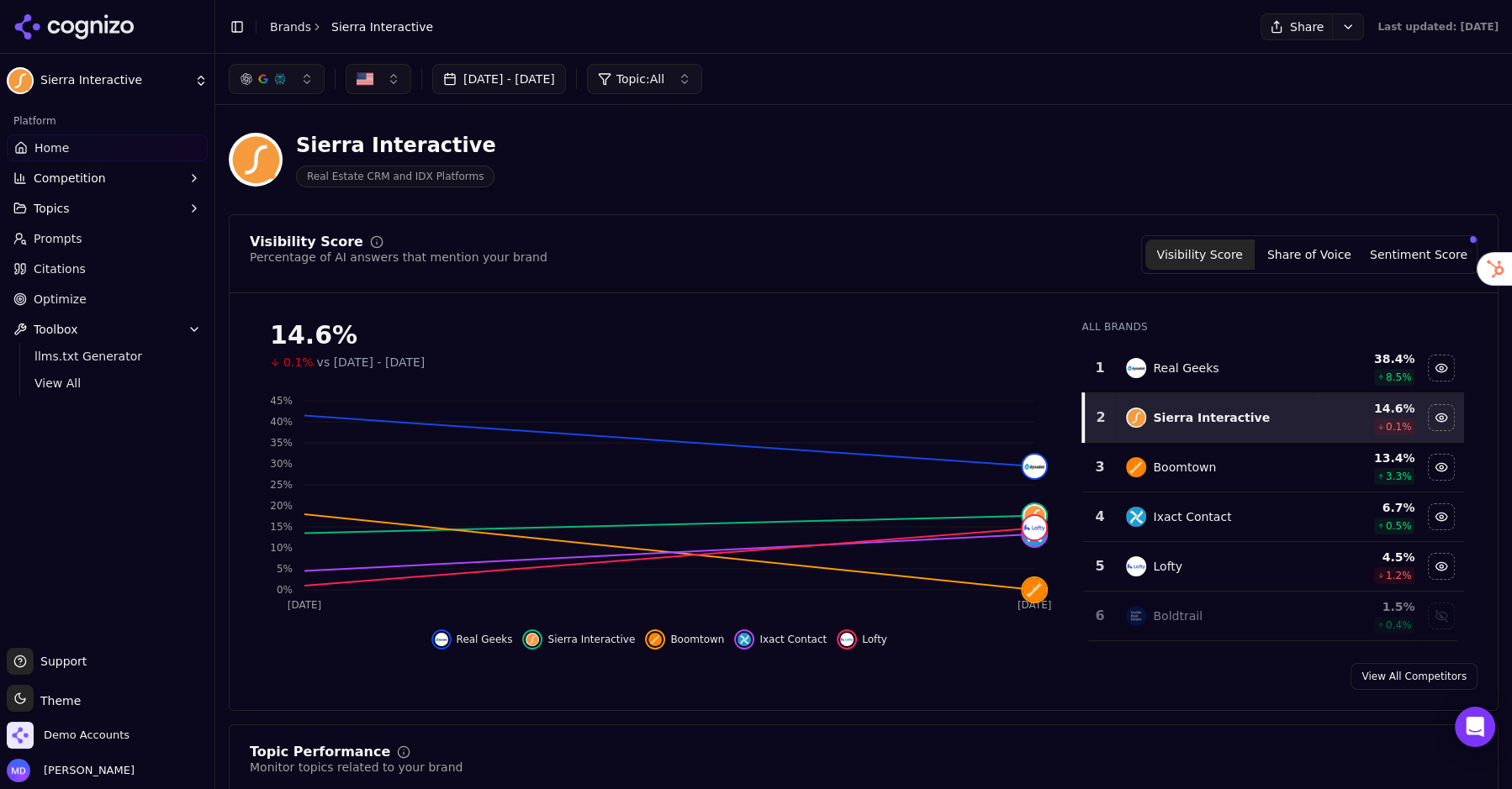
click at [52, 237] on span "Prompts" at bounding box center [58, 239] width 49 height 17
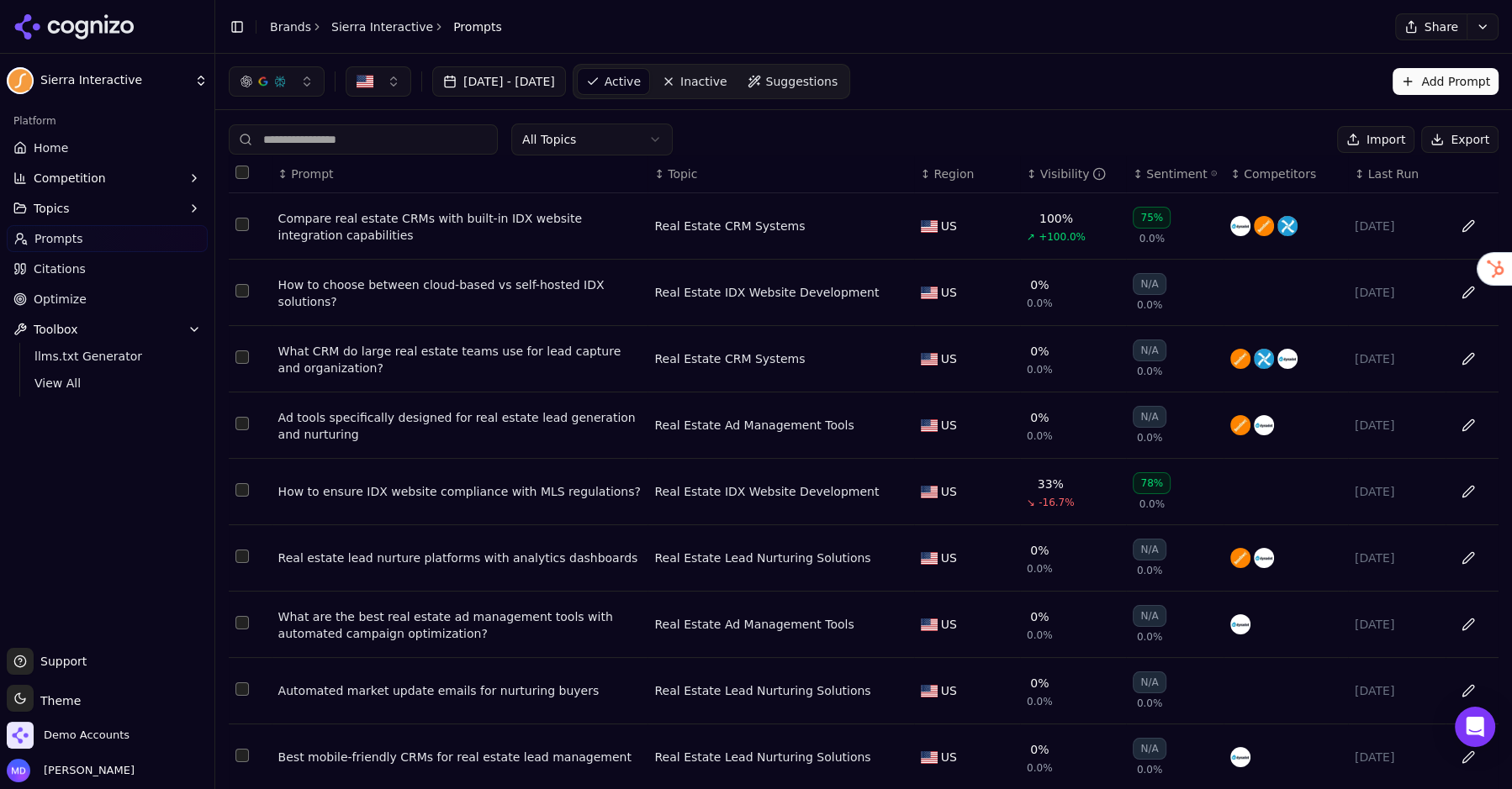
click at [396, 211] on div "Compare real estate CRMs with built-in IDX website integration capabilities" at bounding box center [460, 226] width 363 height 33
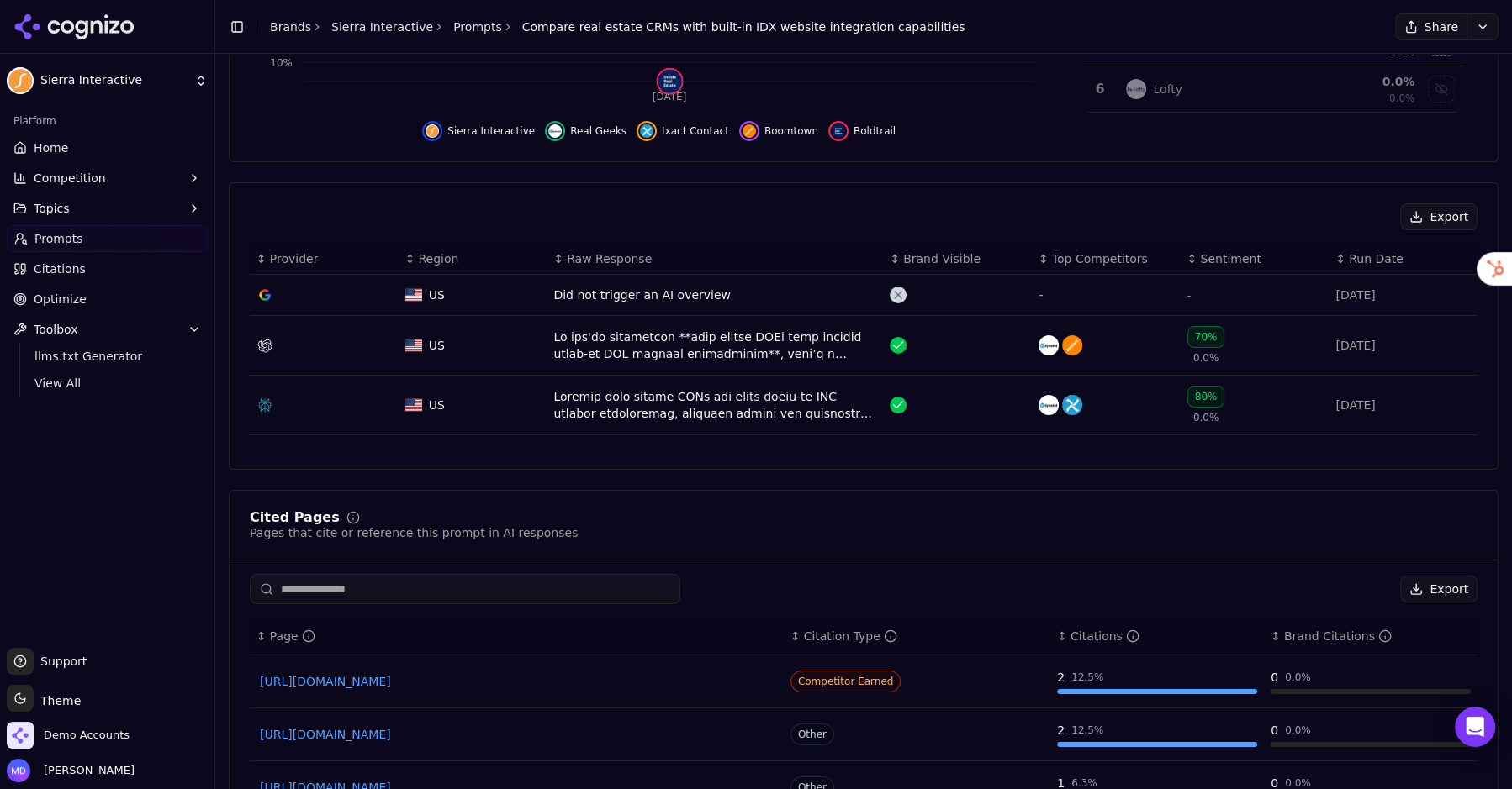
scroll to position [422, 0]
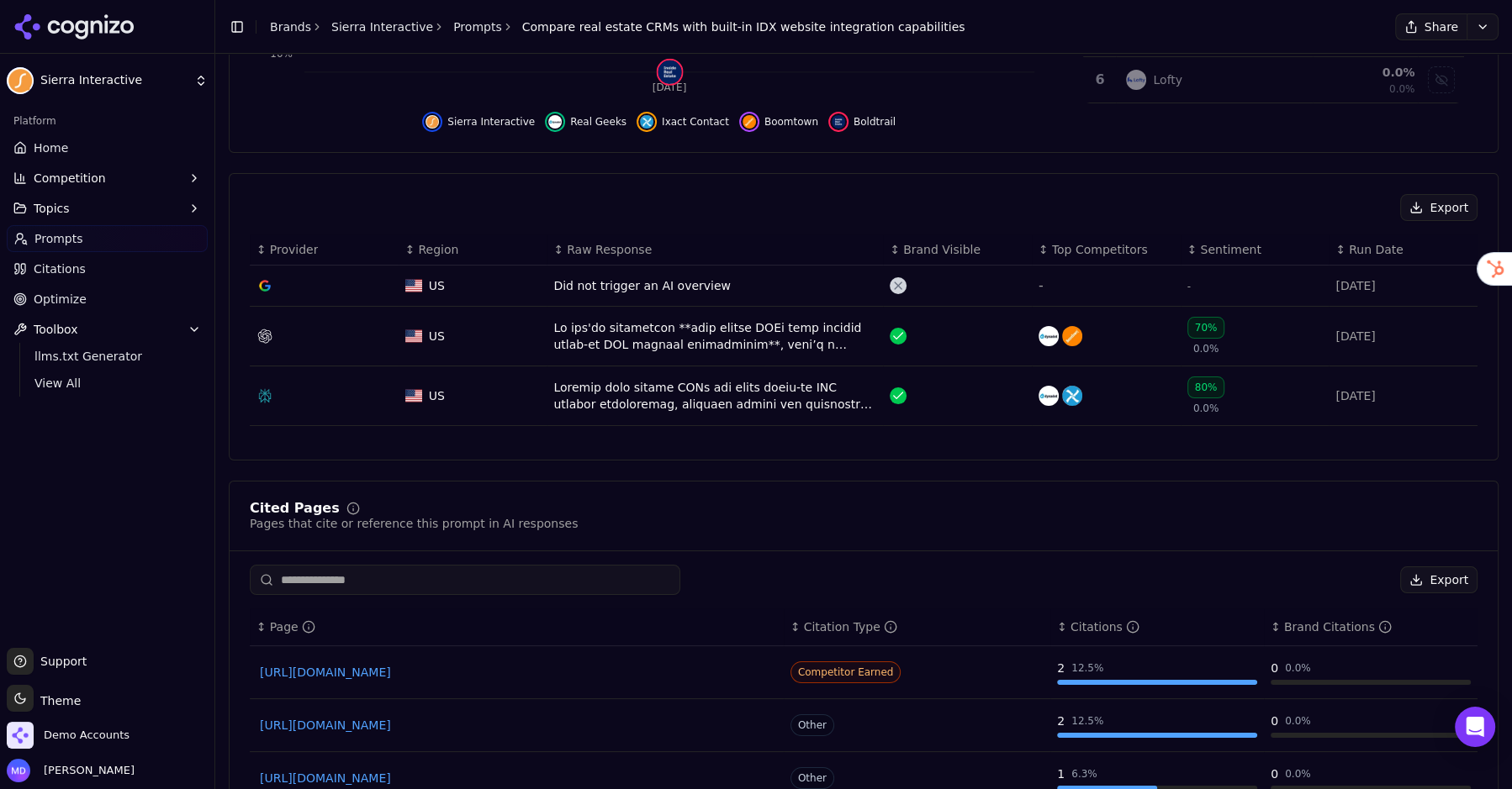
click at [81, 149] on link "Home" at bounding box center [107, 148] width 201 height 27
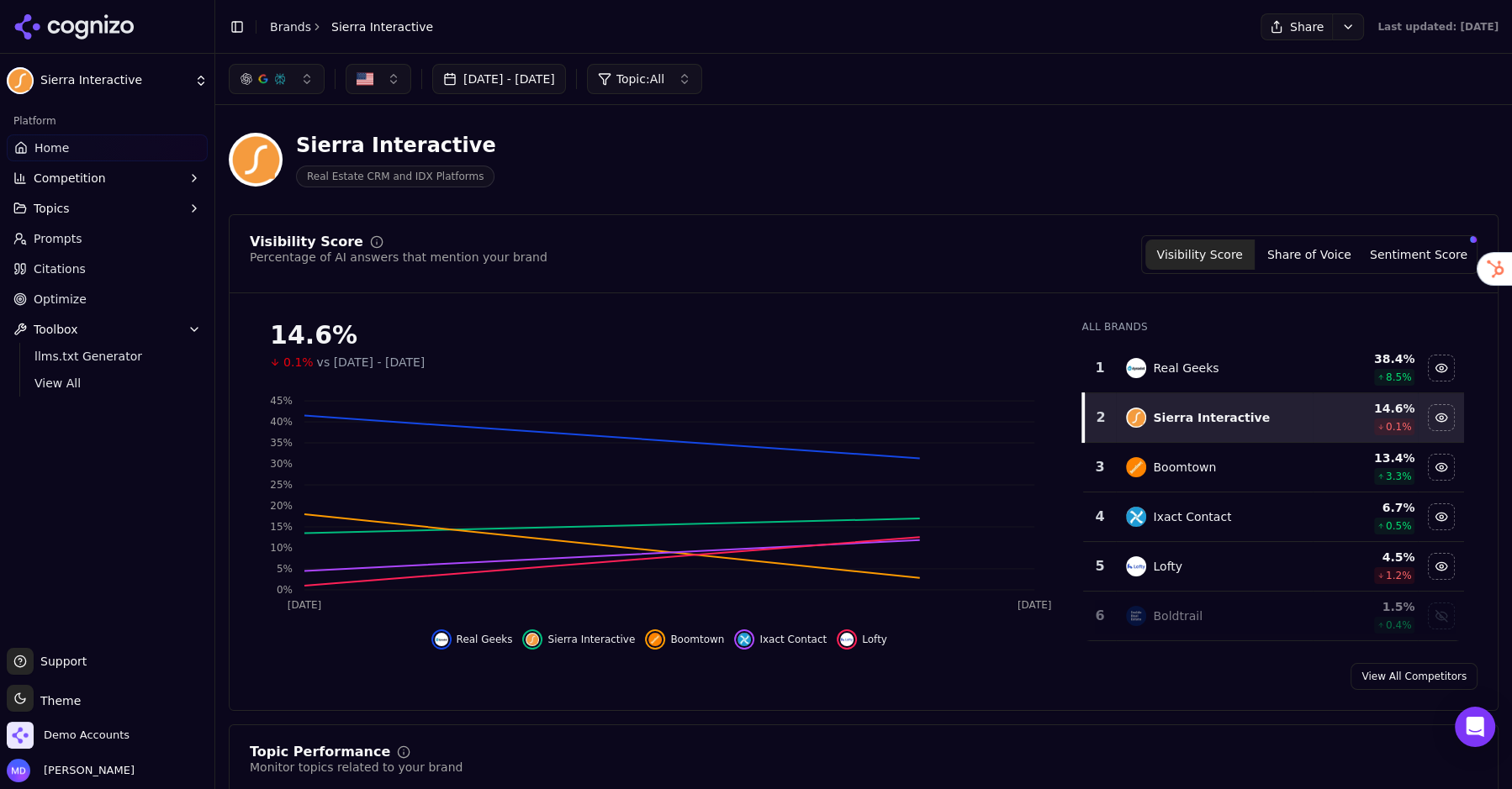
click at [1260, 26] on button "Share" at bounding box center [1296, 26] width 72 height 27
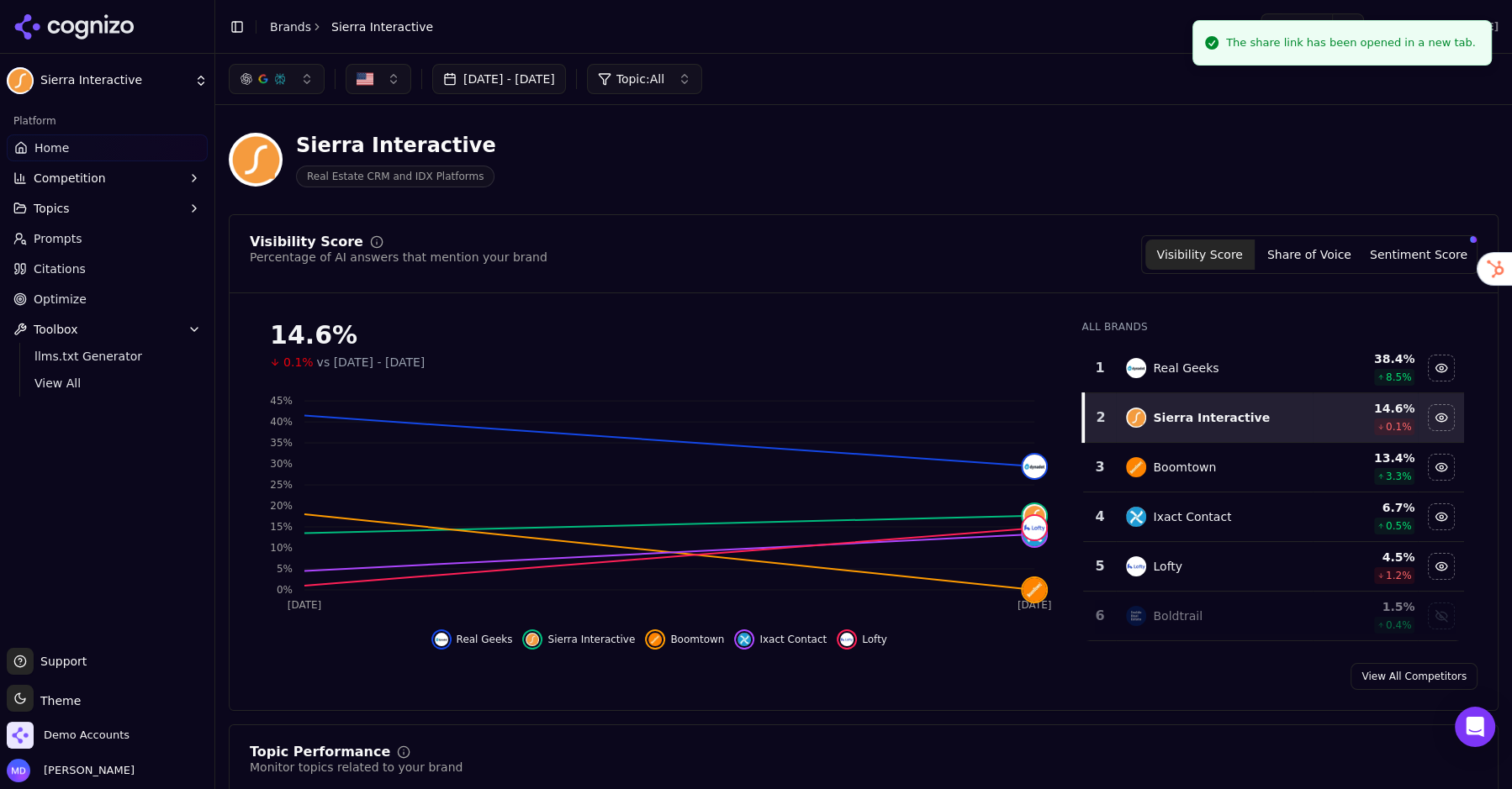
click at [1457, 97] on div "Aug 03, 2025 - Sep 02, 2025 Topic: All" at bounding box center [864, 79] width 1297 height 50
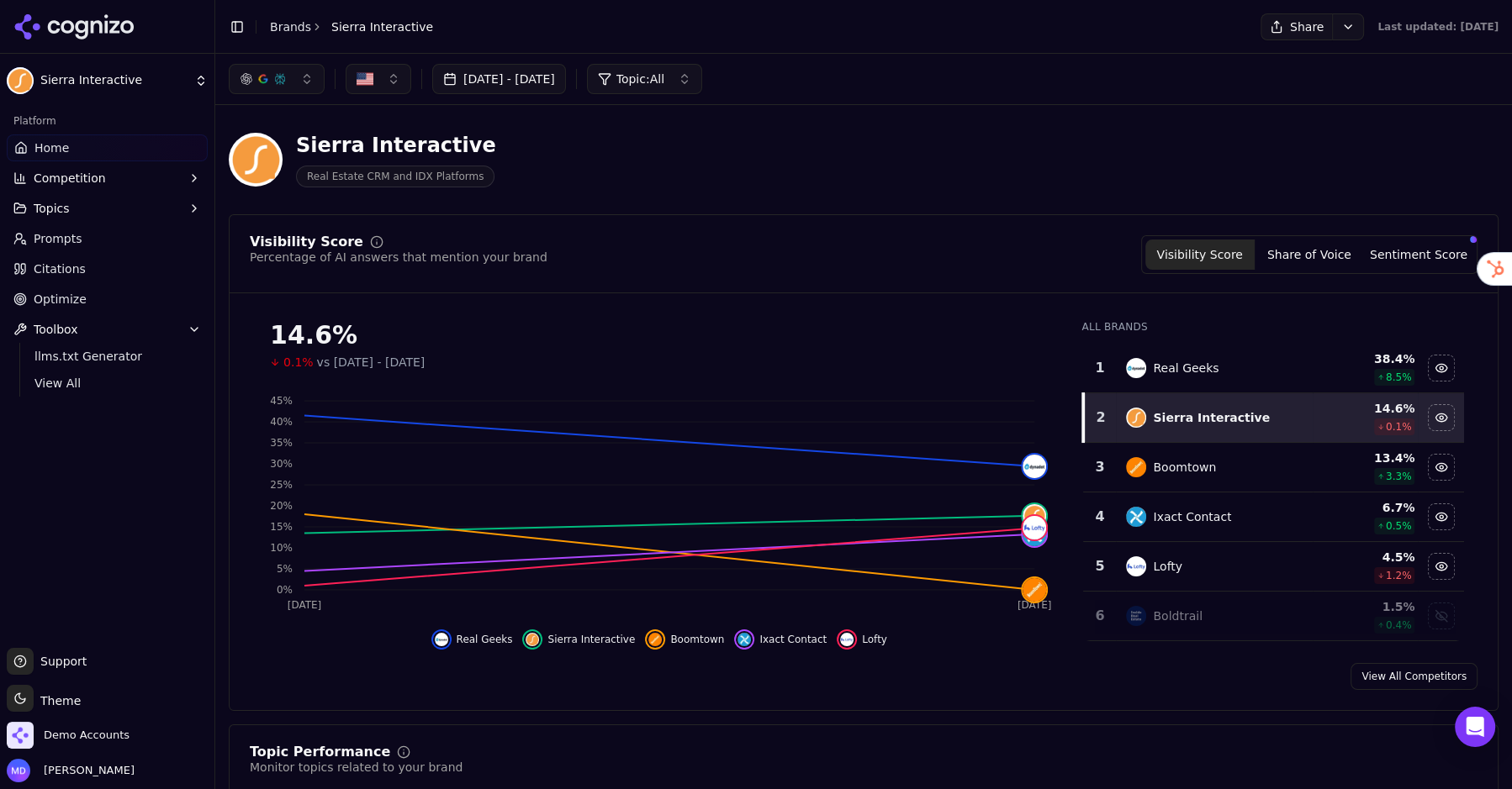
click at [1323, 32] on html "Sierra Interactive Platform Home Competition Topics Prompts Citations Optimize …" at bounding box center [756, 394] width 1512 height 789
click at [1292, 58] on div "Run Again" at bounding box center [1273, 61] width 99 height 27
click at [290, 29] on link "Brands" at bounding box center [291, 27] width 41 height 13
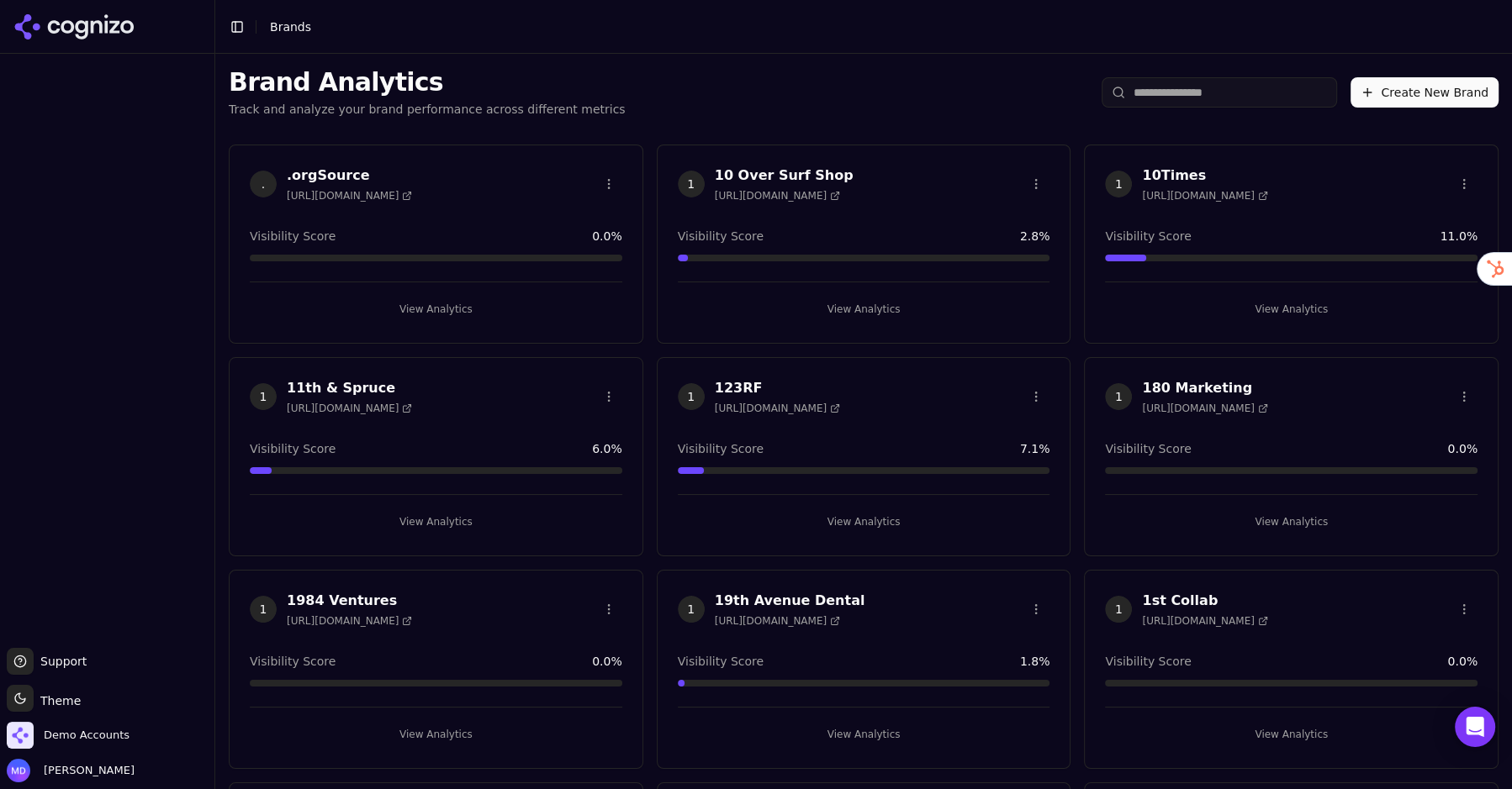
click at [1218, 97] on html "Support Support Toggle theme Theme Demo Accounts Melissa Dowd Toggle Sidebar Br…" at bounding box center [756, 394] width 1512 height 789
click at [1219, 97] on input "search" at bounding box center [1219, 92] width 236 height 31
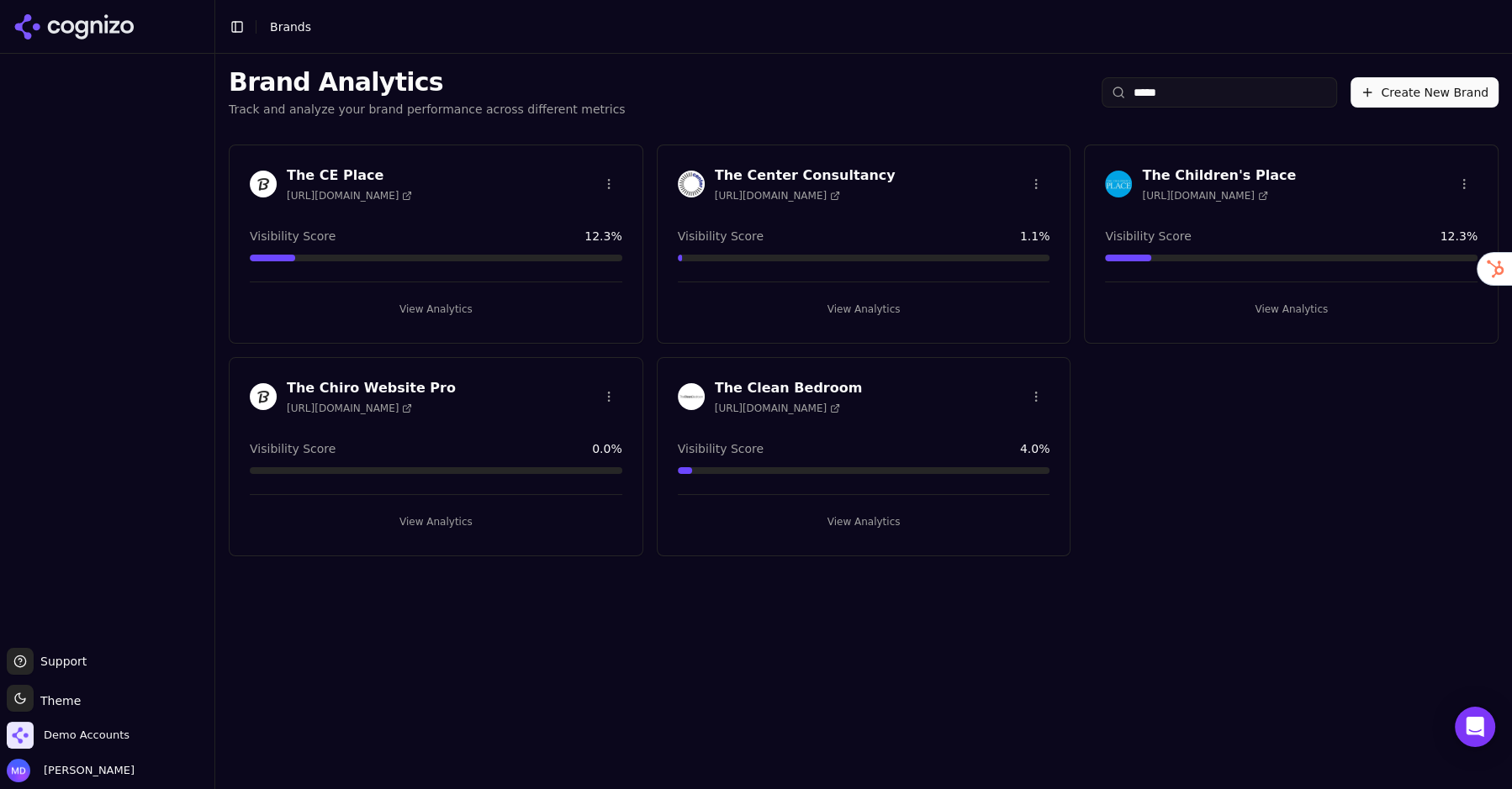
type input "*****"
click at [498, 305] on button "View Analytics" at bounding box center [436, 309] width 372 height 27
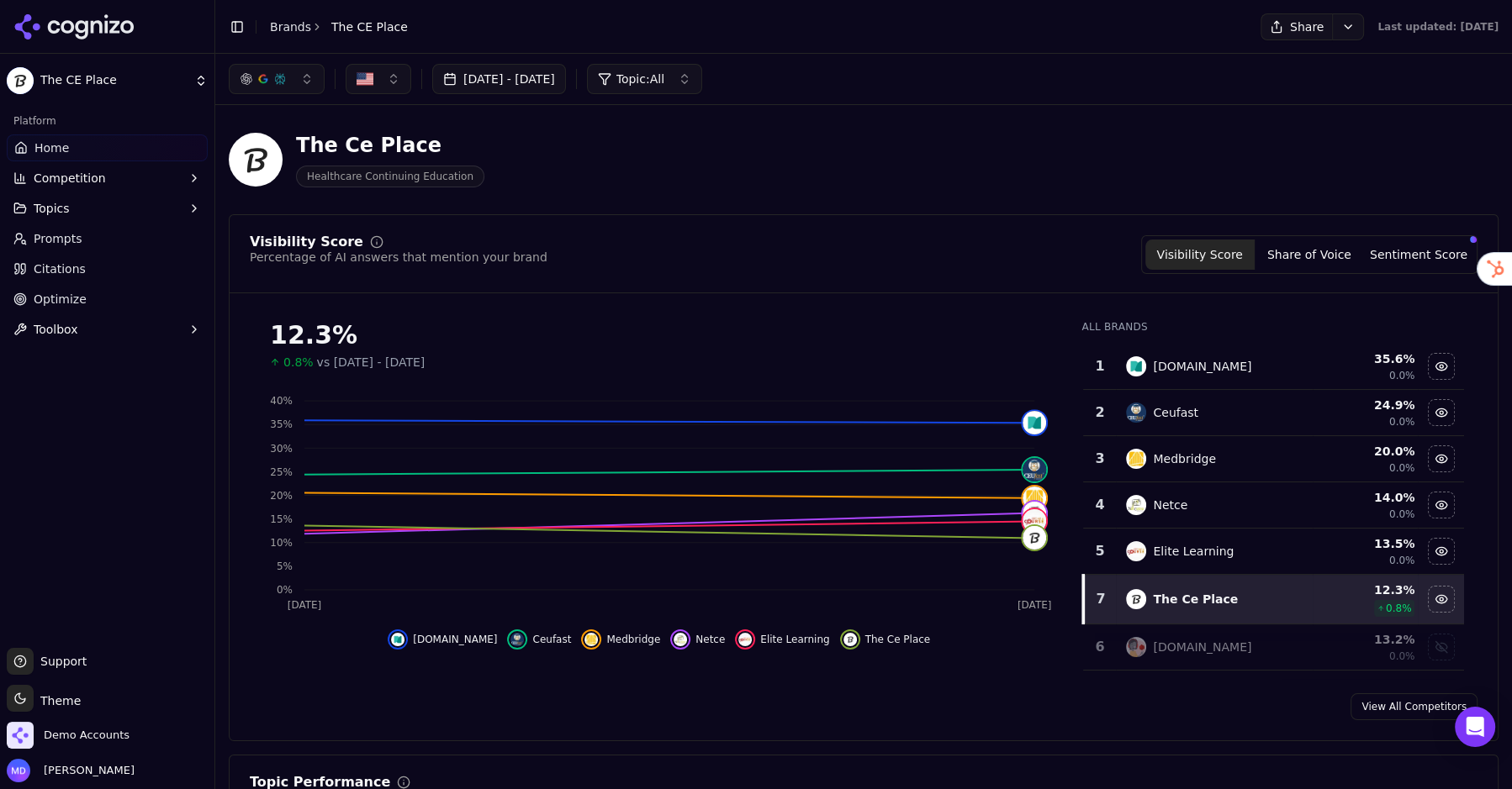
click at [112, 249] on link "Prompts" at bounding box center [107, 239] width 201 height 27
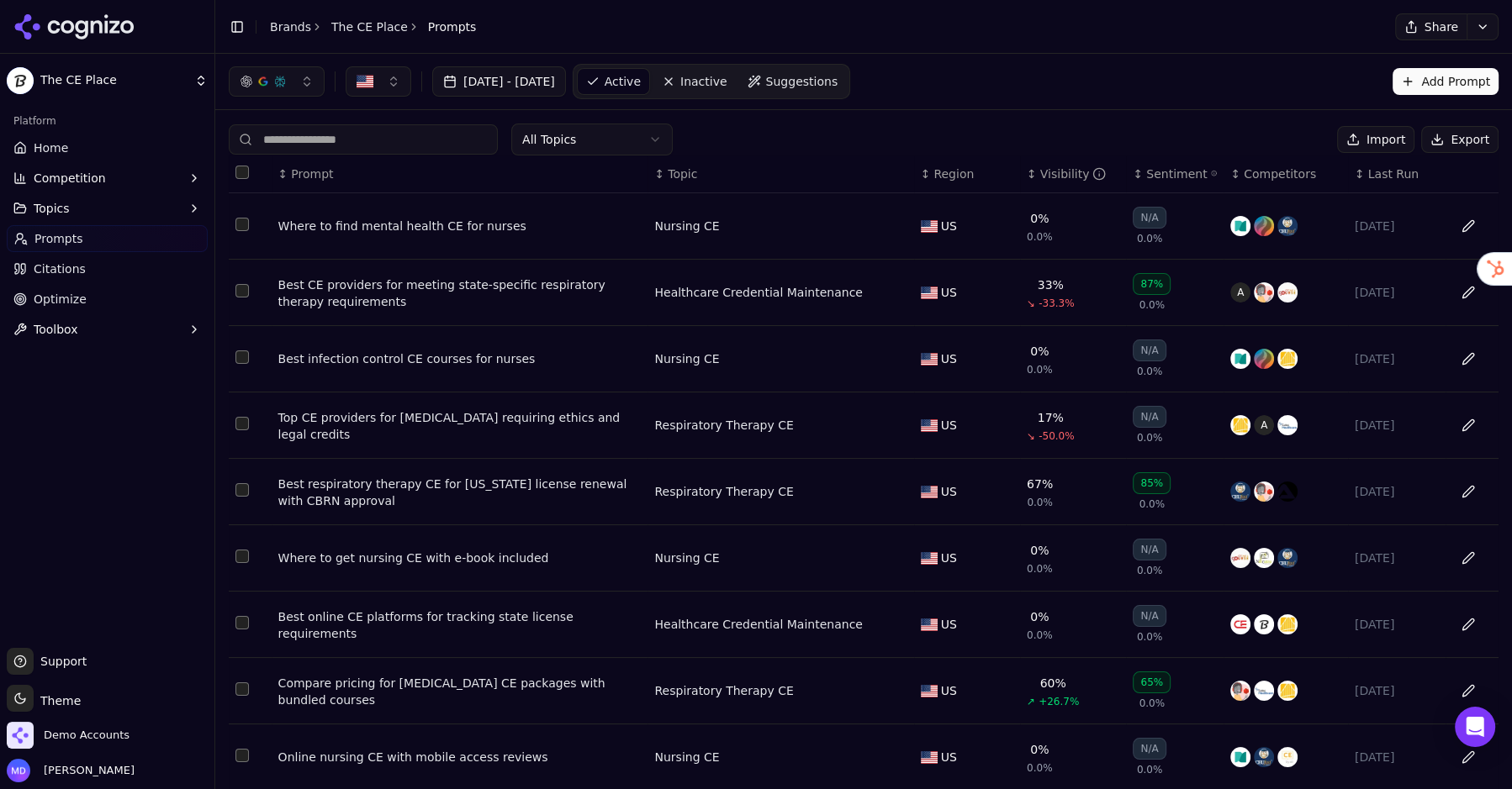
scroll to position [116, 0]
click at [113, 292] on link "Optimize" at bounding box center [107, 299] width 201 height 27
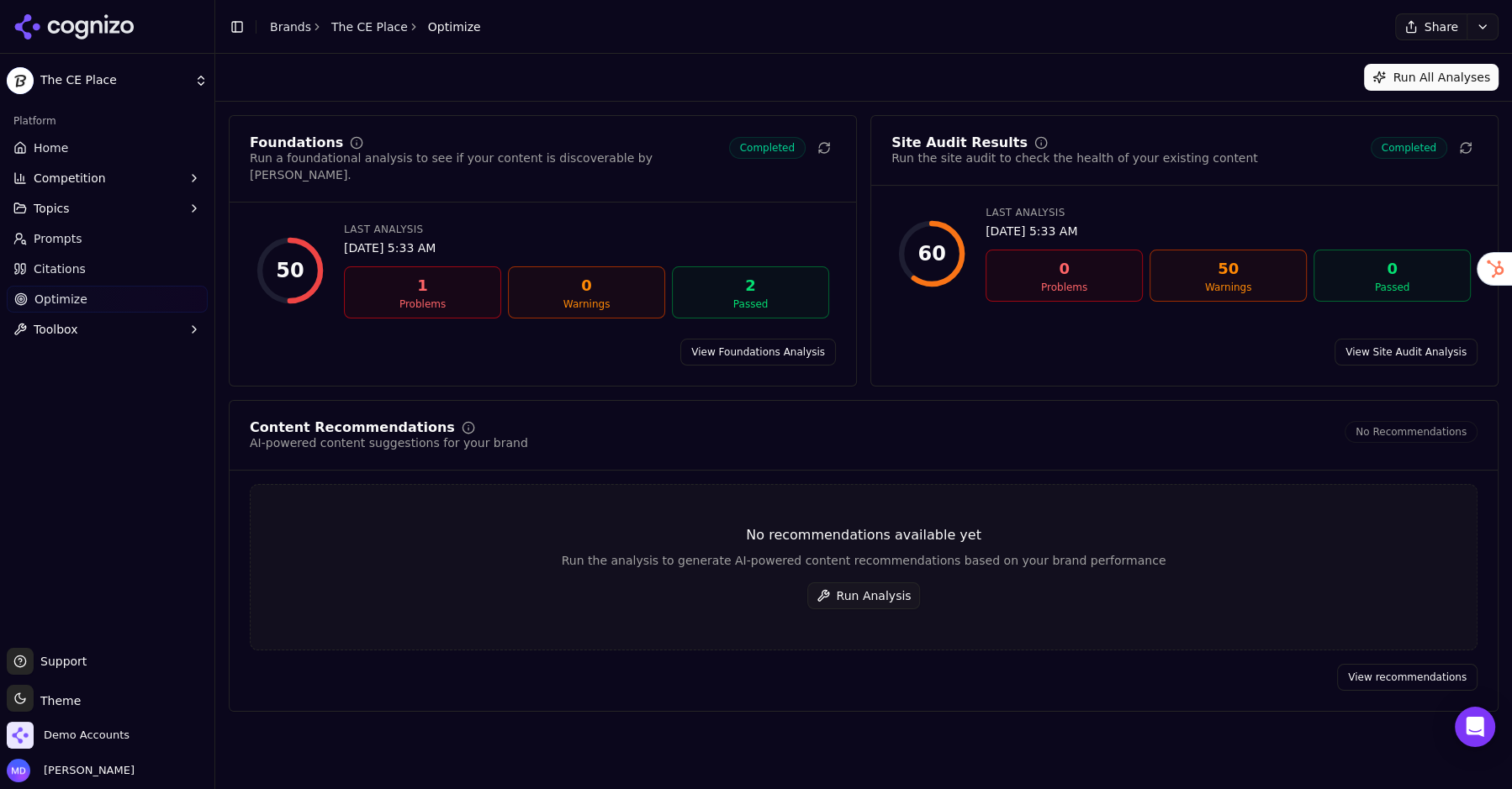
click at [854, 583] on button "Run Analysis" at bounding box center [864, 596] width 113 height 27
click at [99, 141] on link "Home" at bounding box center [107, 148] width 201 height 27
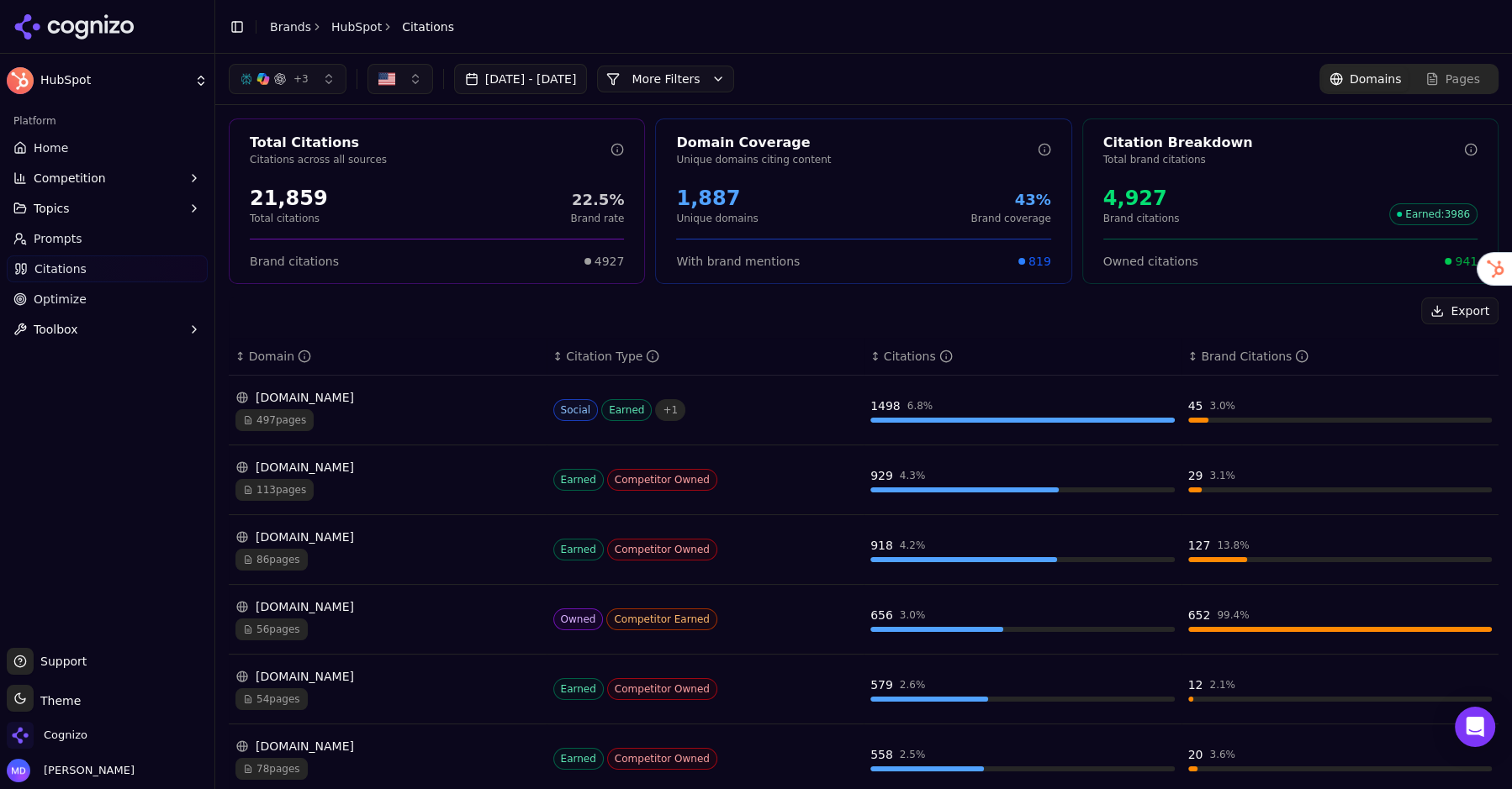
click at [37, 144] on span "Home" at bounding box center [50, 148] width 34 height 17
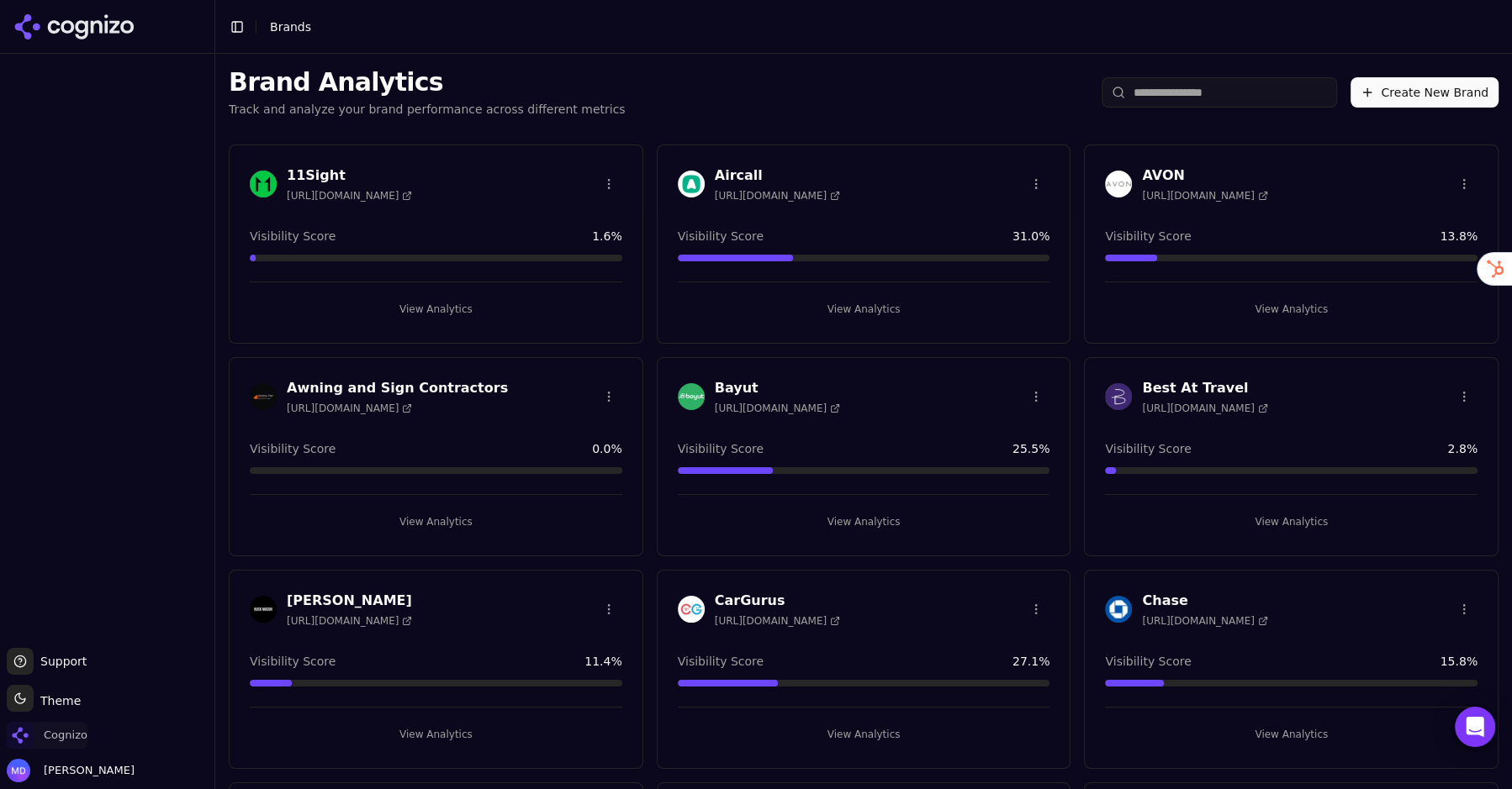
click at [78, 735] on span "Cognizo" at bounding box center [65, 735] width 44 height 15
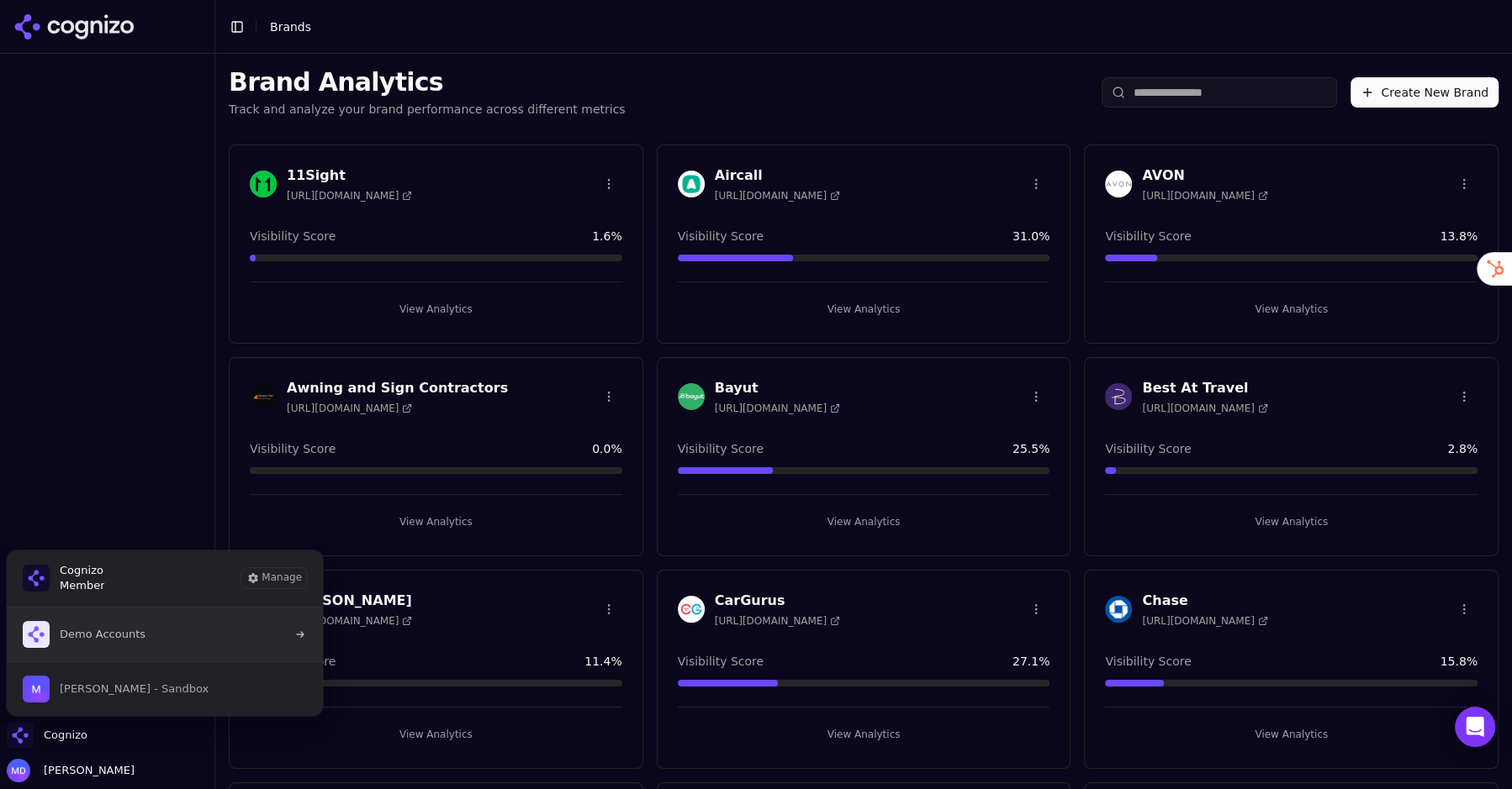
click at [113, 640] on span "Demo Accounts" at bounding box center [102, 635] width 85 height 15
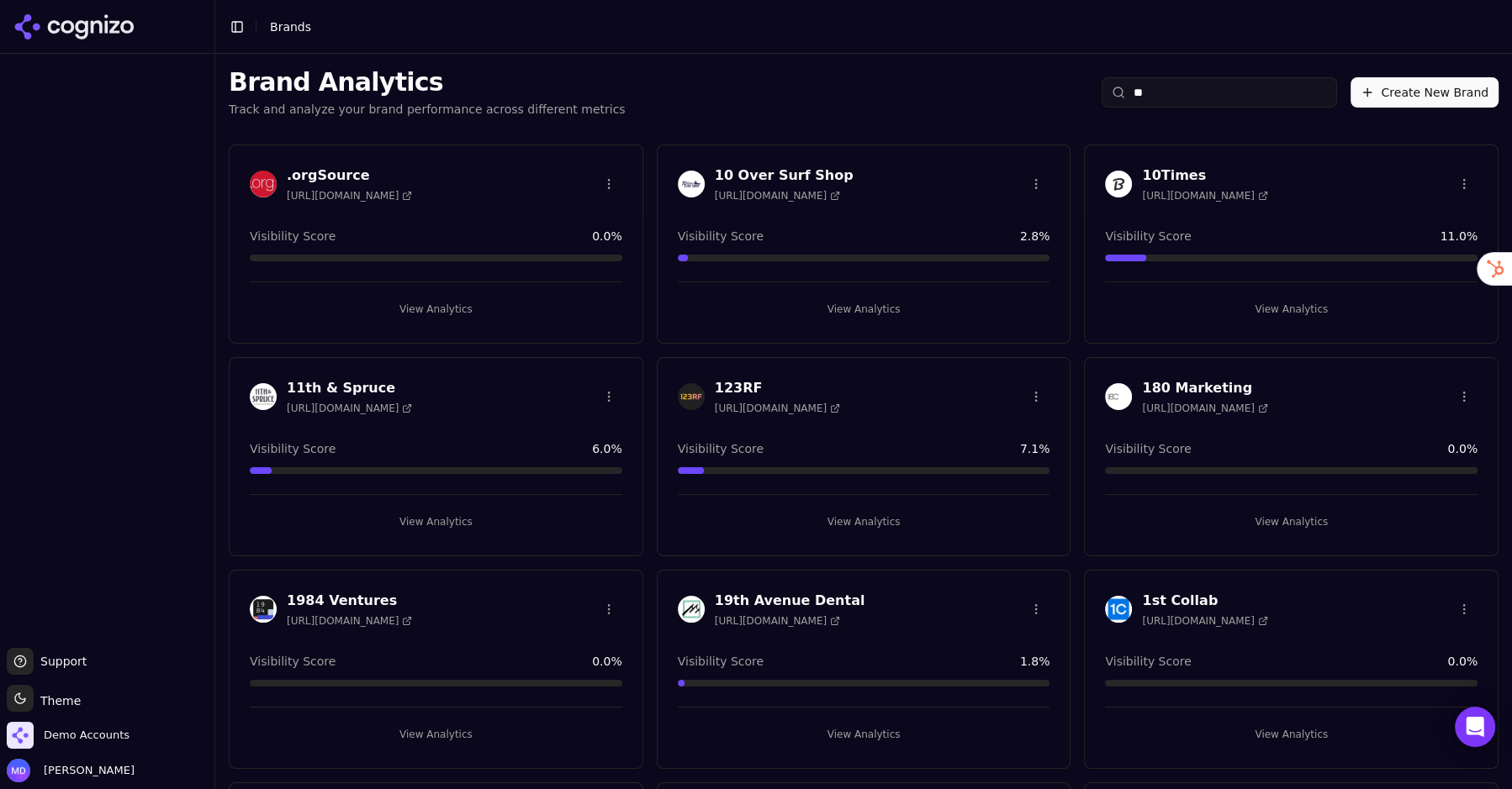
type input "*"
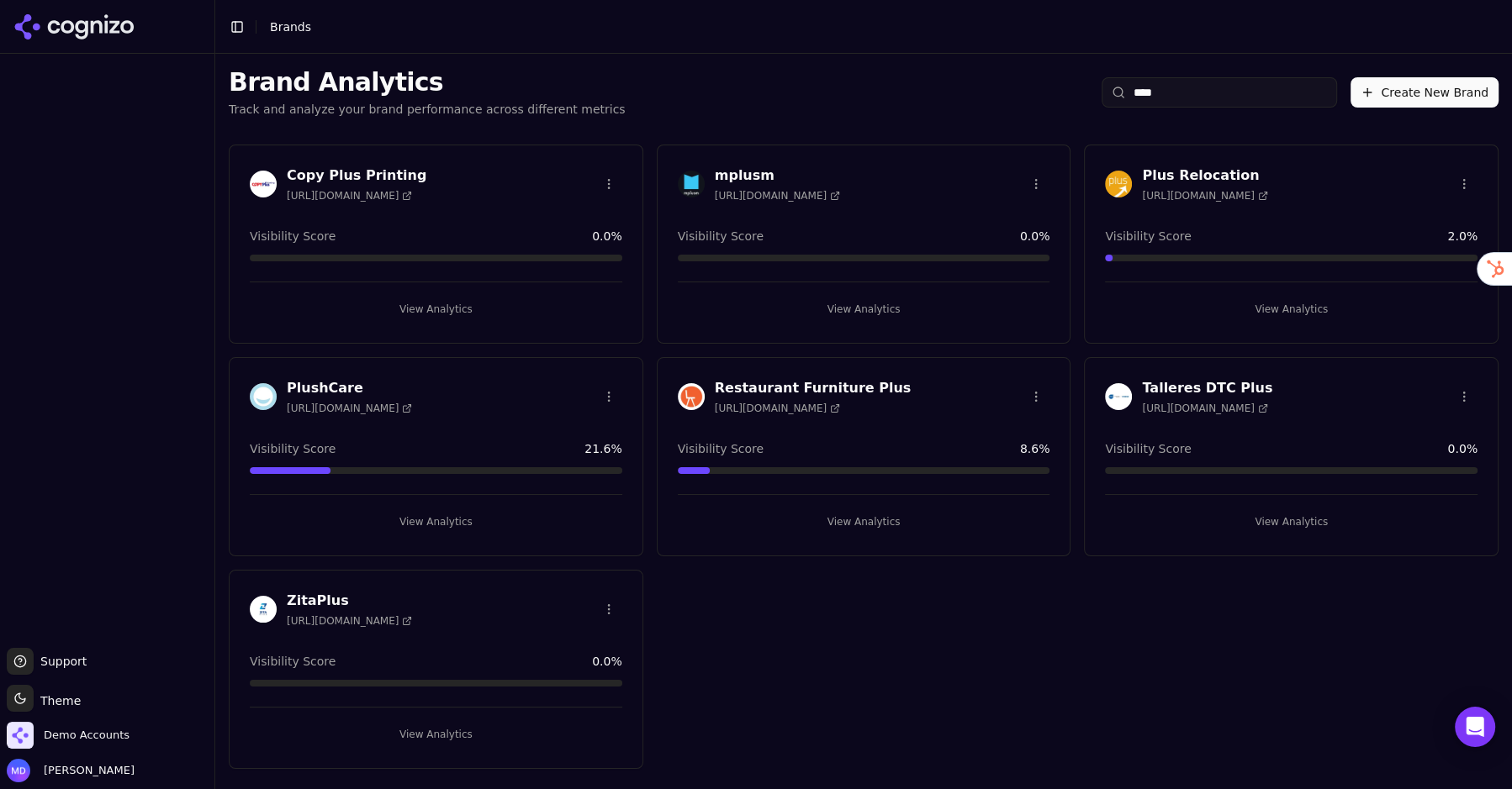
type input "****"
click at [1329, 303] on button "View Analytics" at bounding box center [1291, 309] width 372 height 27
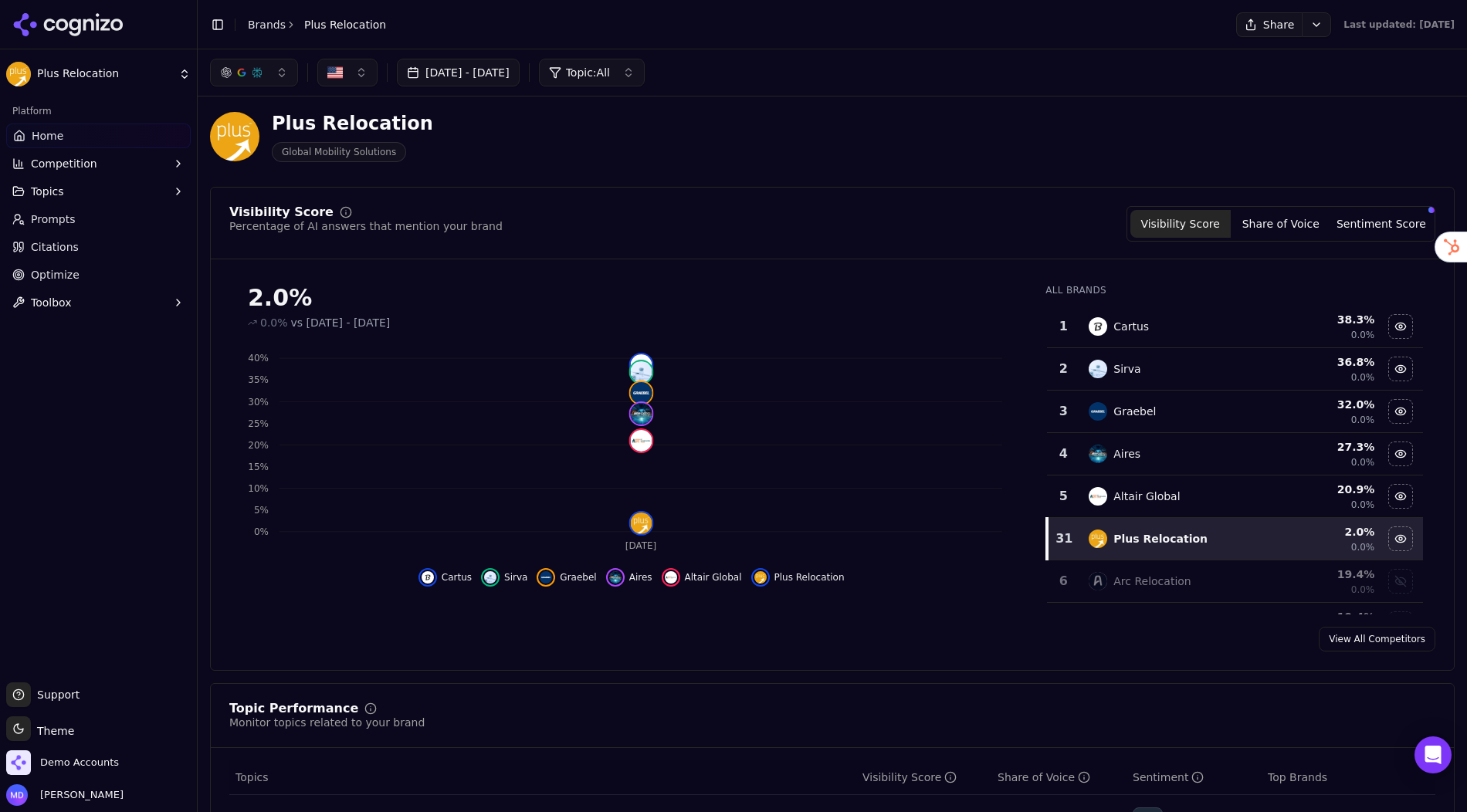
scroll to position [11, 0]
click at [1377, 222] on button "Sentiment Score" at bounding box center [1381, 222] width 101 height 28
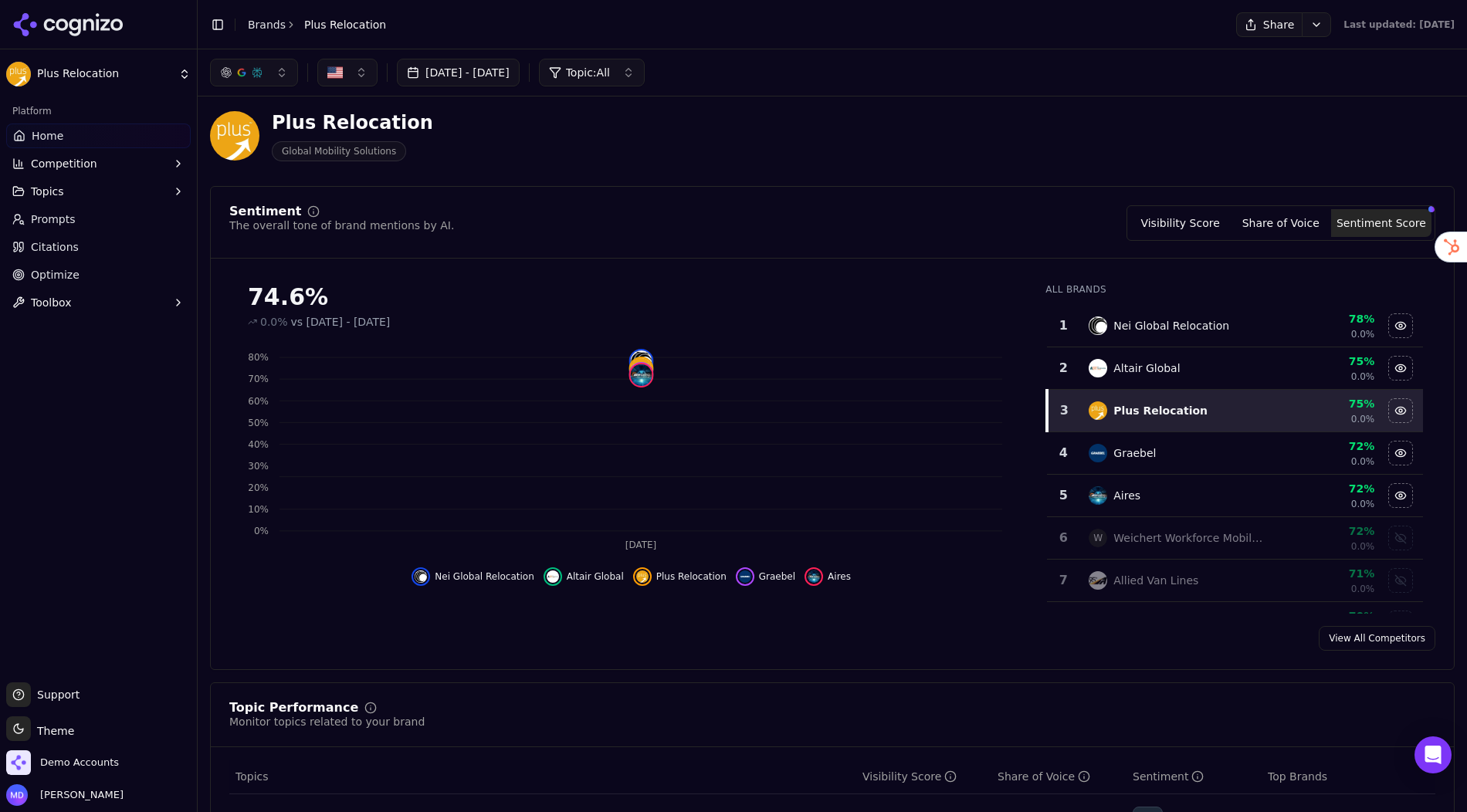
drag, startPoint x: 1162, startPoint y: 221, endPoint x: 1103, endPoint y: 225, distance: 59.1
click at [1162, 221] on button "Visibility Score" at bounding box center [1181, 222] width 101 height 28
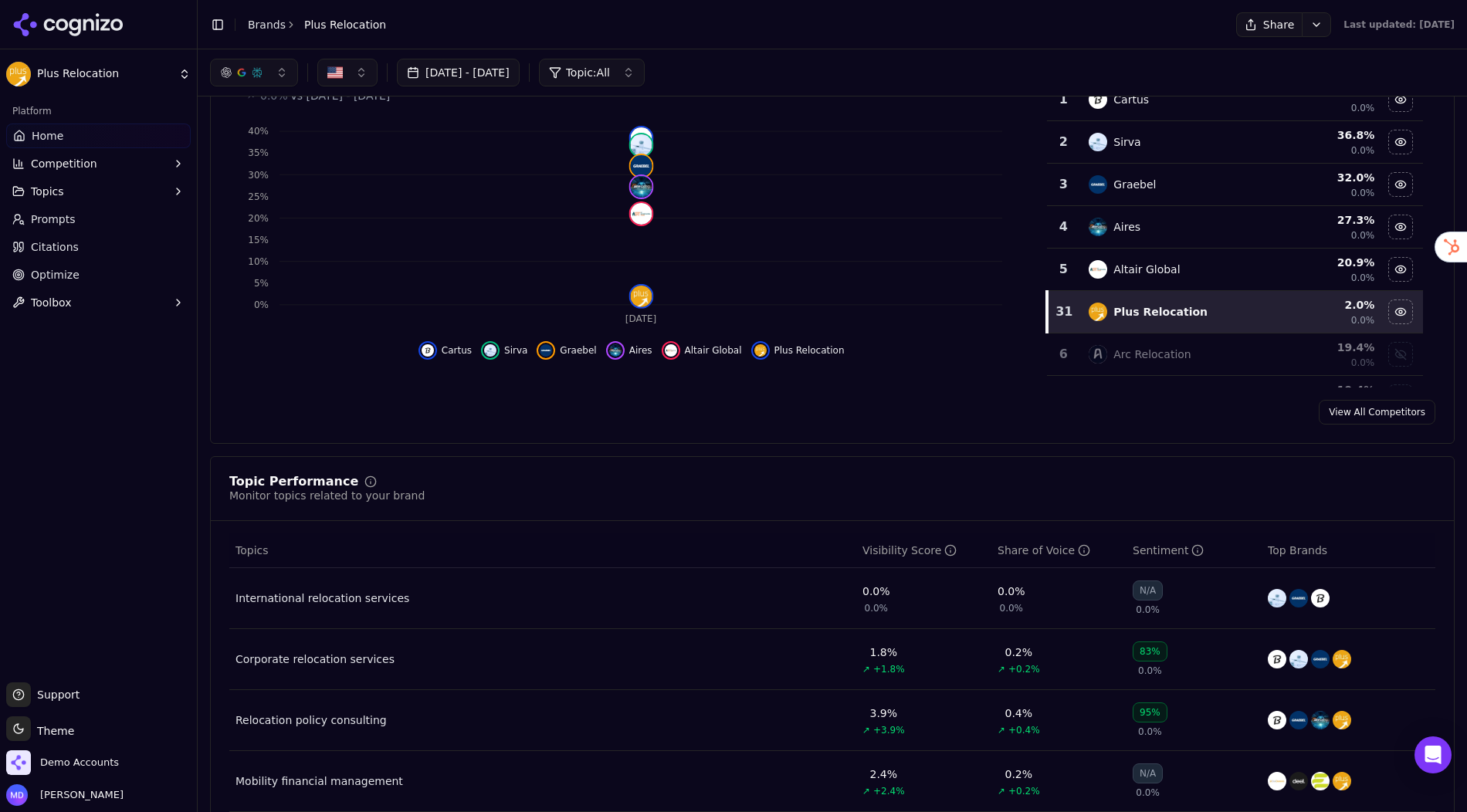
scroll to position [0, 0]
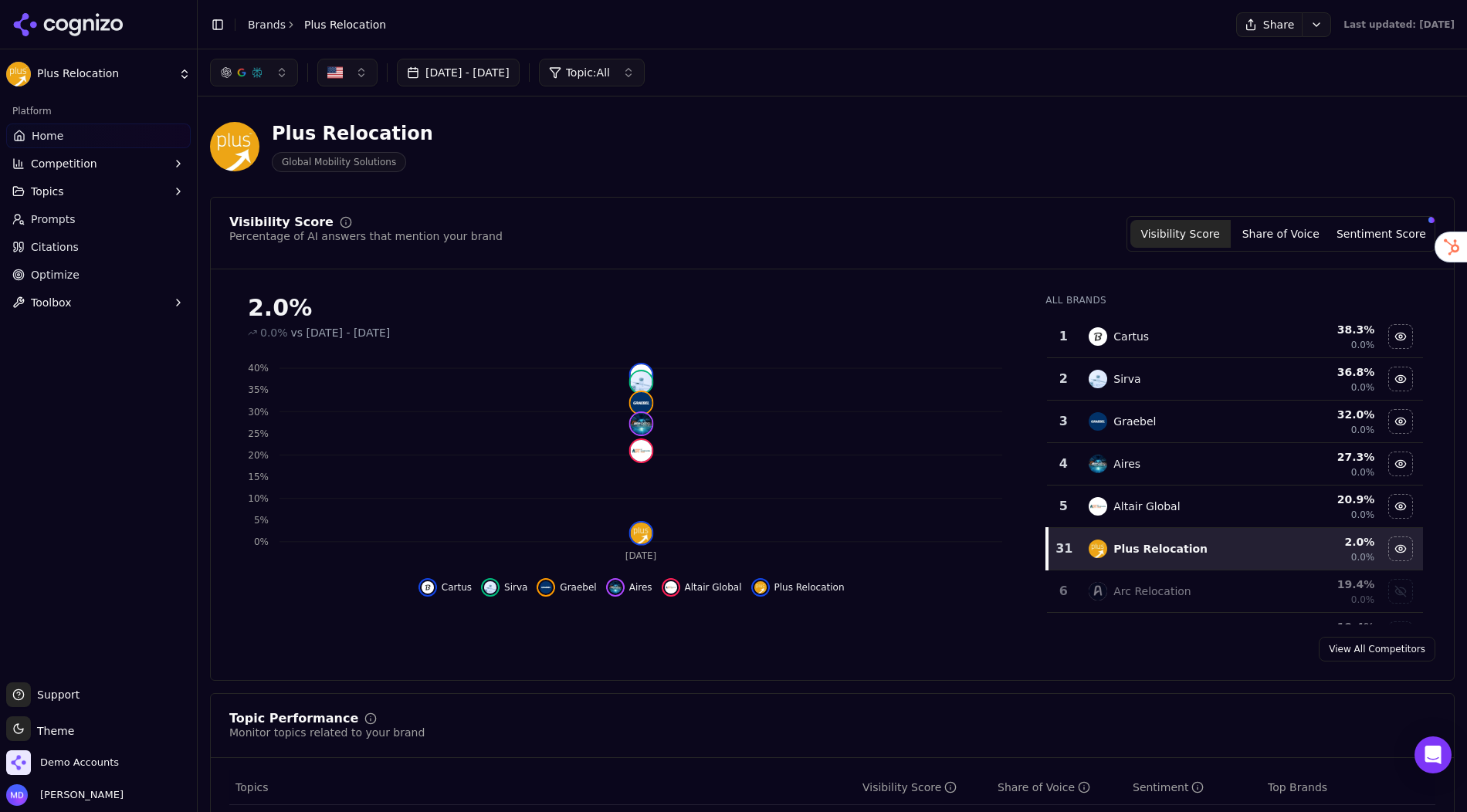
click at [55, 171] on button "Competition" at bounding box center [98, 163] width 184 height 25
click at [62, 240] on span "Explore" at bounding box center [99, 238] width 135 height 15
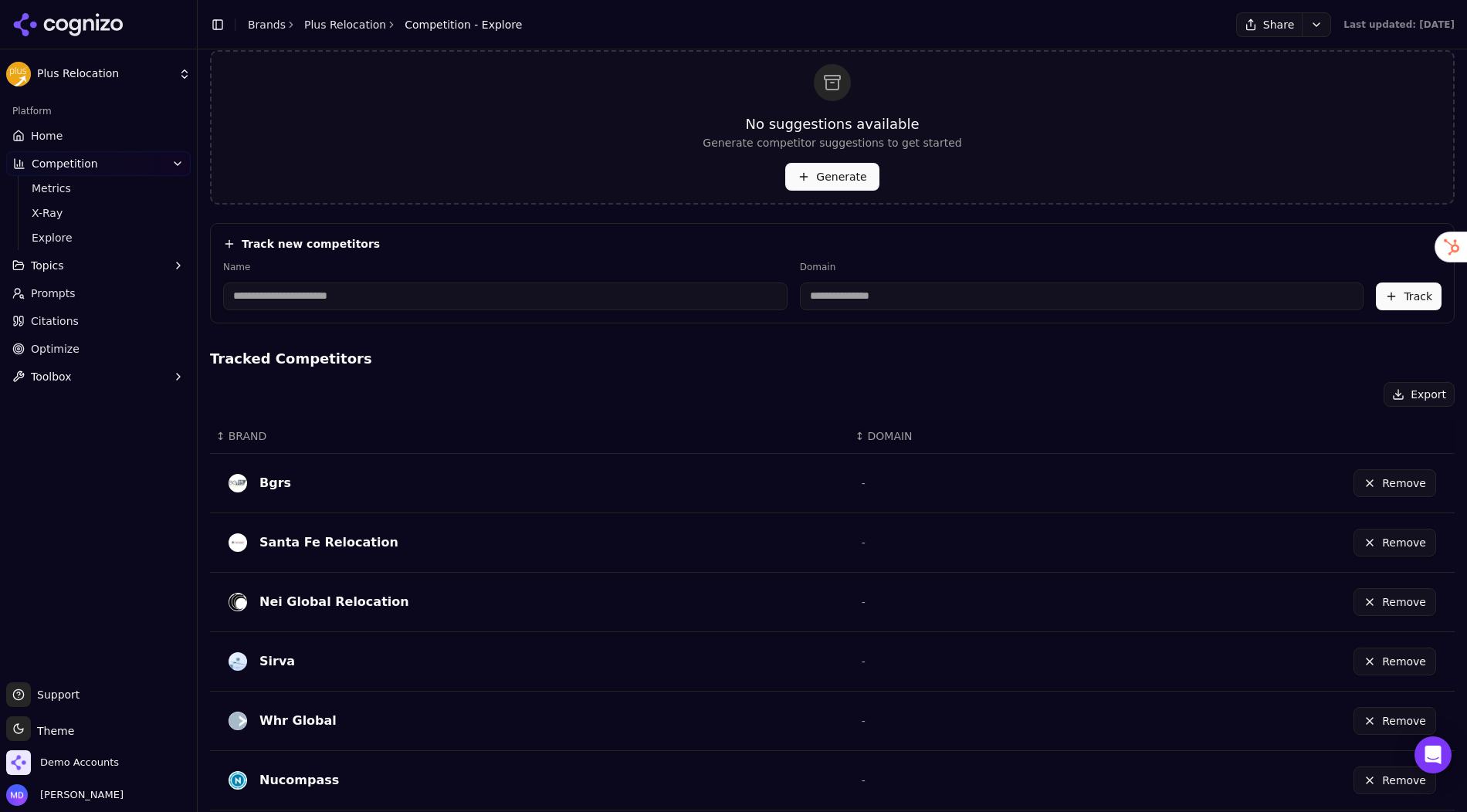
scroll to position [111, 0]
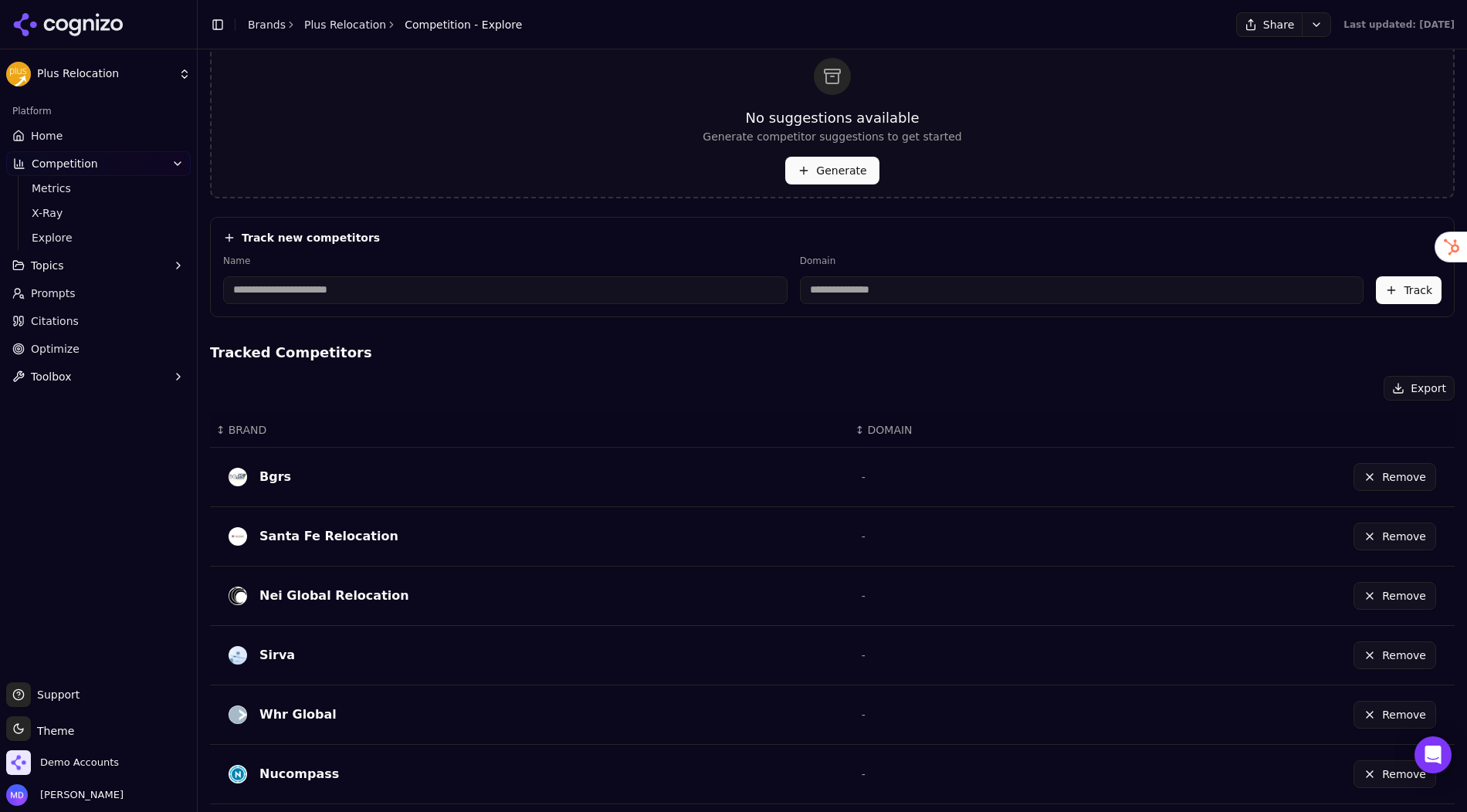
click at [309, 298] on input at bounding box center [505, 290] width 564 height 28
click at [326, 289] on input at bounding box center [505, 290] width 564 height 28
click at [355, 268] on div "Name" at bounding box center [505, 279] width 564 height 49
click at [87, 192] on span "Metrics" at bounding box center [99, 188] width 135 height 15
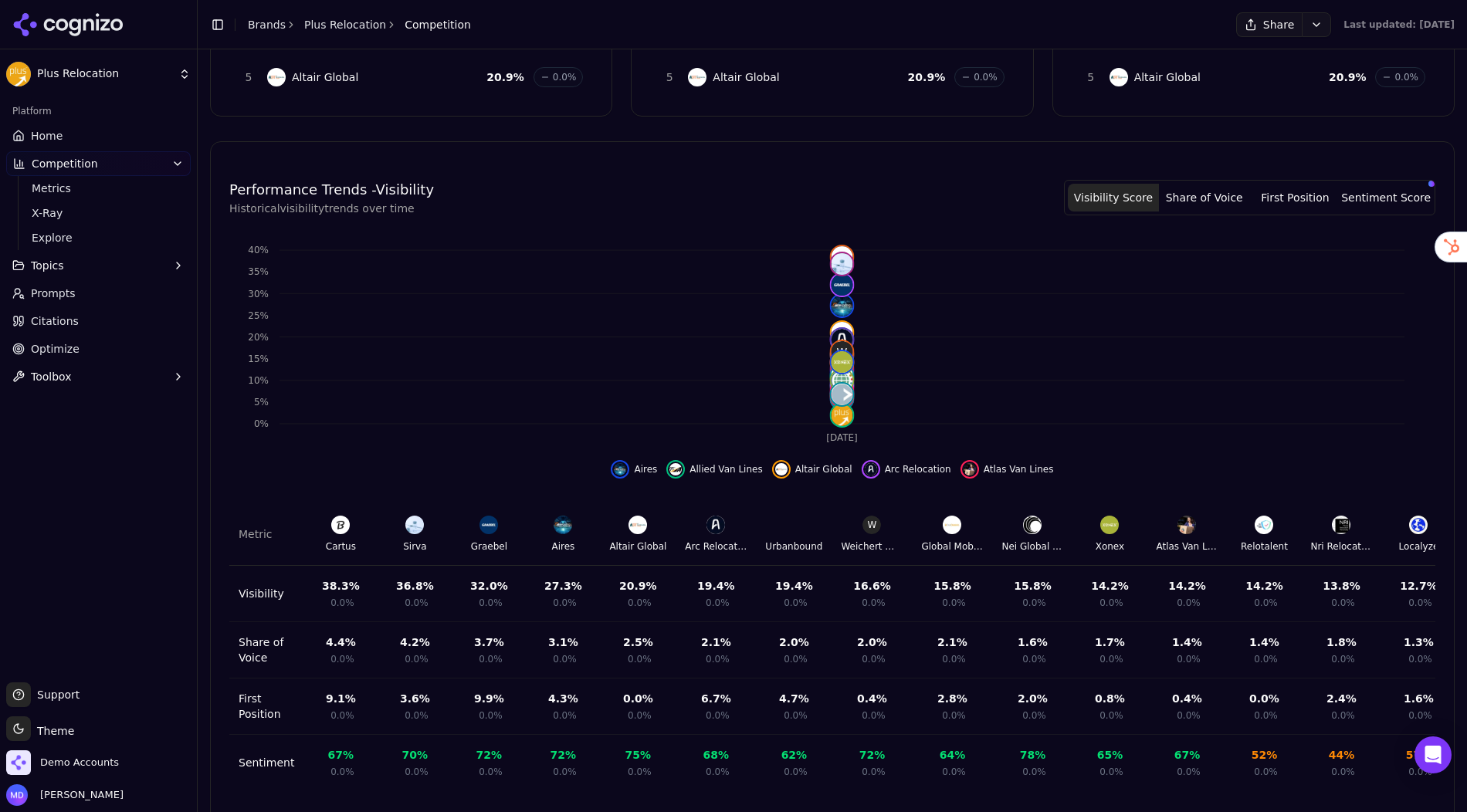
scroll to position [371, 0]
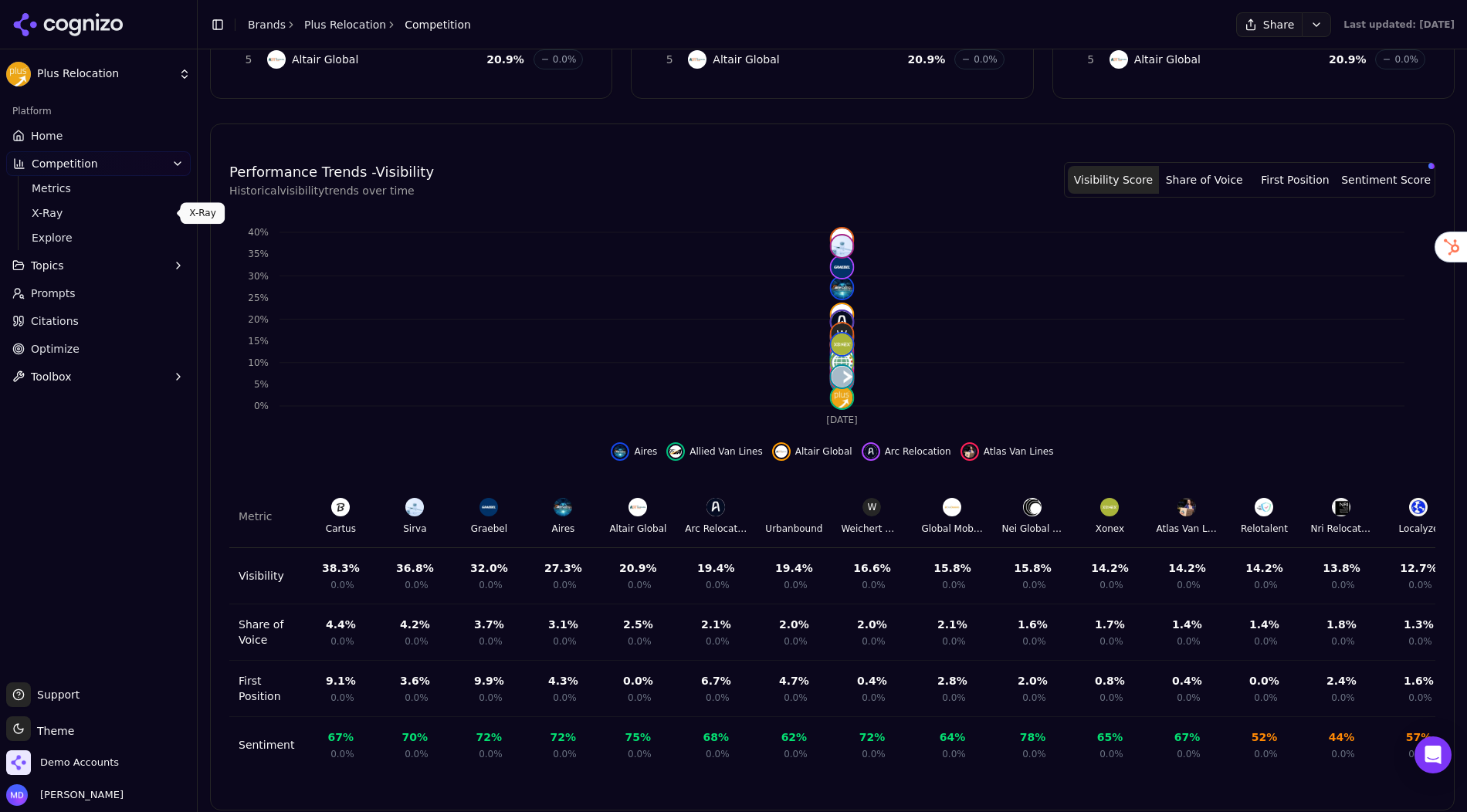
click at [61, 212] on span "X-Ray" at bounding box center [99, 213] width 135 height 15
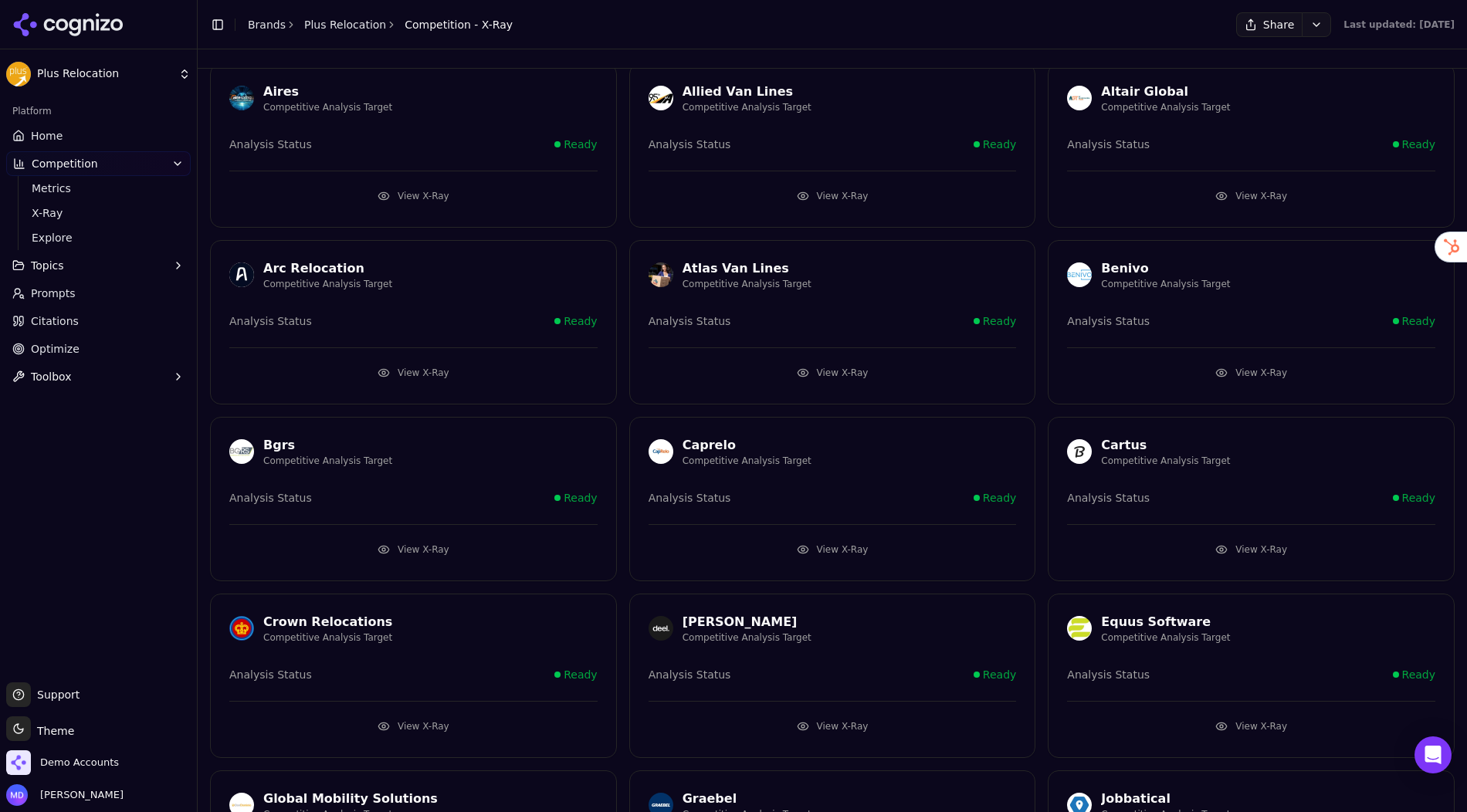
scroll to position [70, 0]
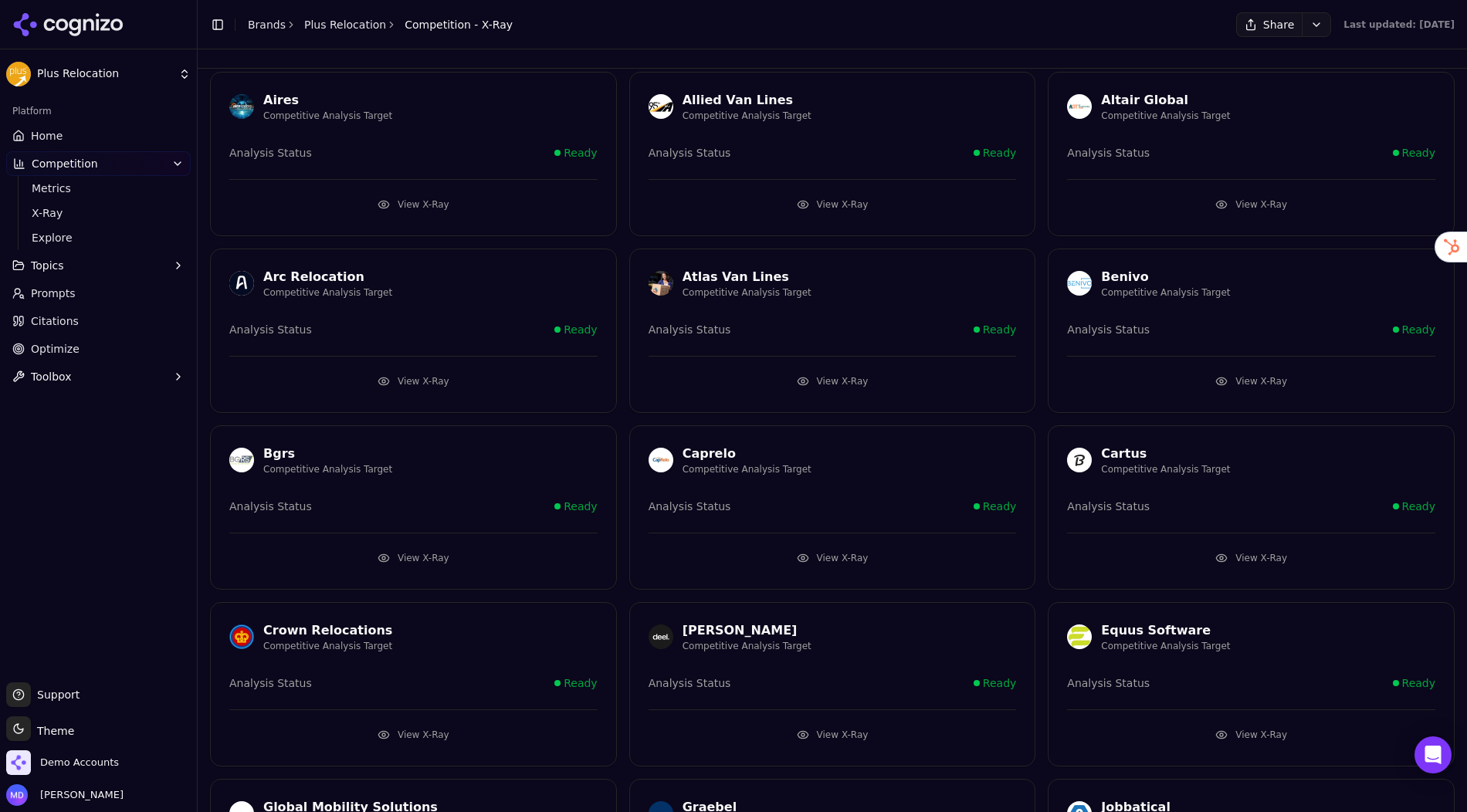
click at [421, 376] on button "View X-Ray" at bounding box center [413, 381] width 368 height 25
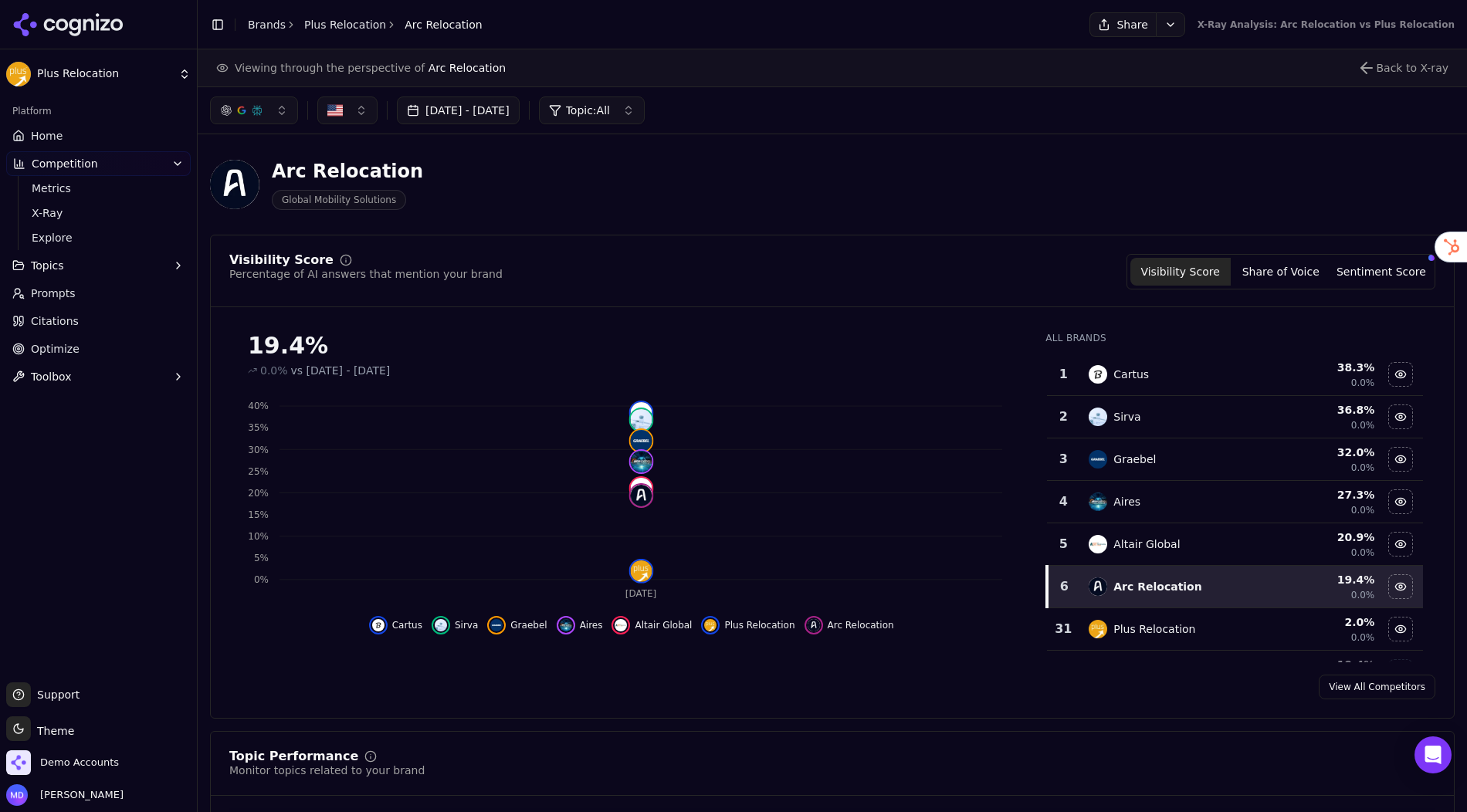
click at [552, 314] on div "Visibility Score Percentage of AI answers that mention your brand Visibility Sc…" at bounding box center [832, 476] width 1245 height 484
click at [48, 304] on link "Prompts" at bounding box center [98, 293] width 184 height 25
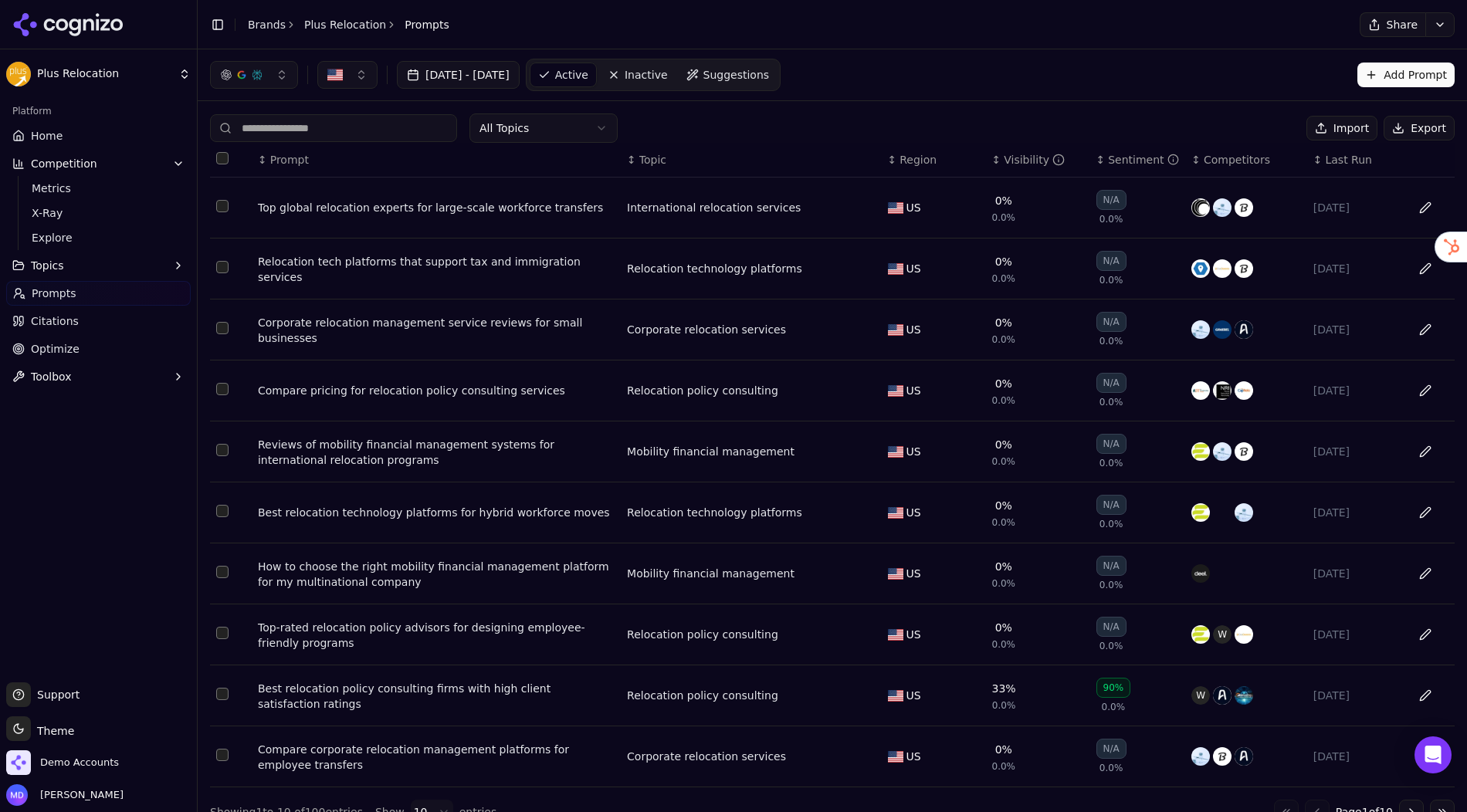
click at [1012, 155] on div "Visibility" at bounding box center [1034, 159] width 61 height 15
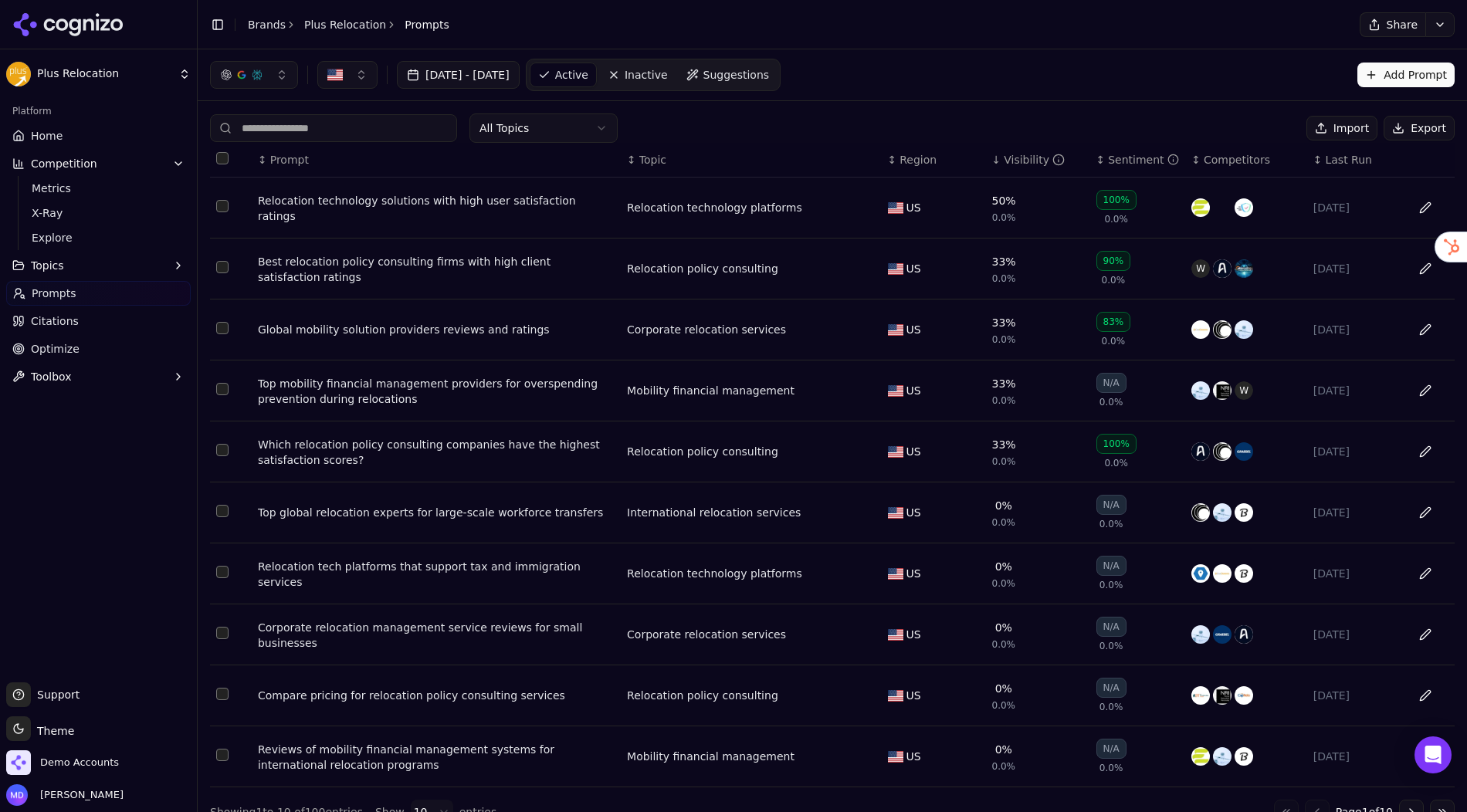
click at [385, 331] on div "Global mobility solution providers reviews and ratings" at bounding box center [436, 330] width 356 height 15
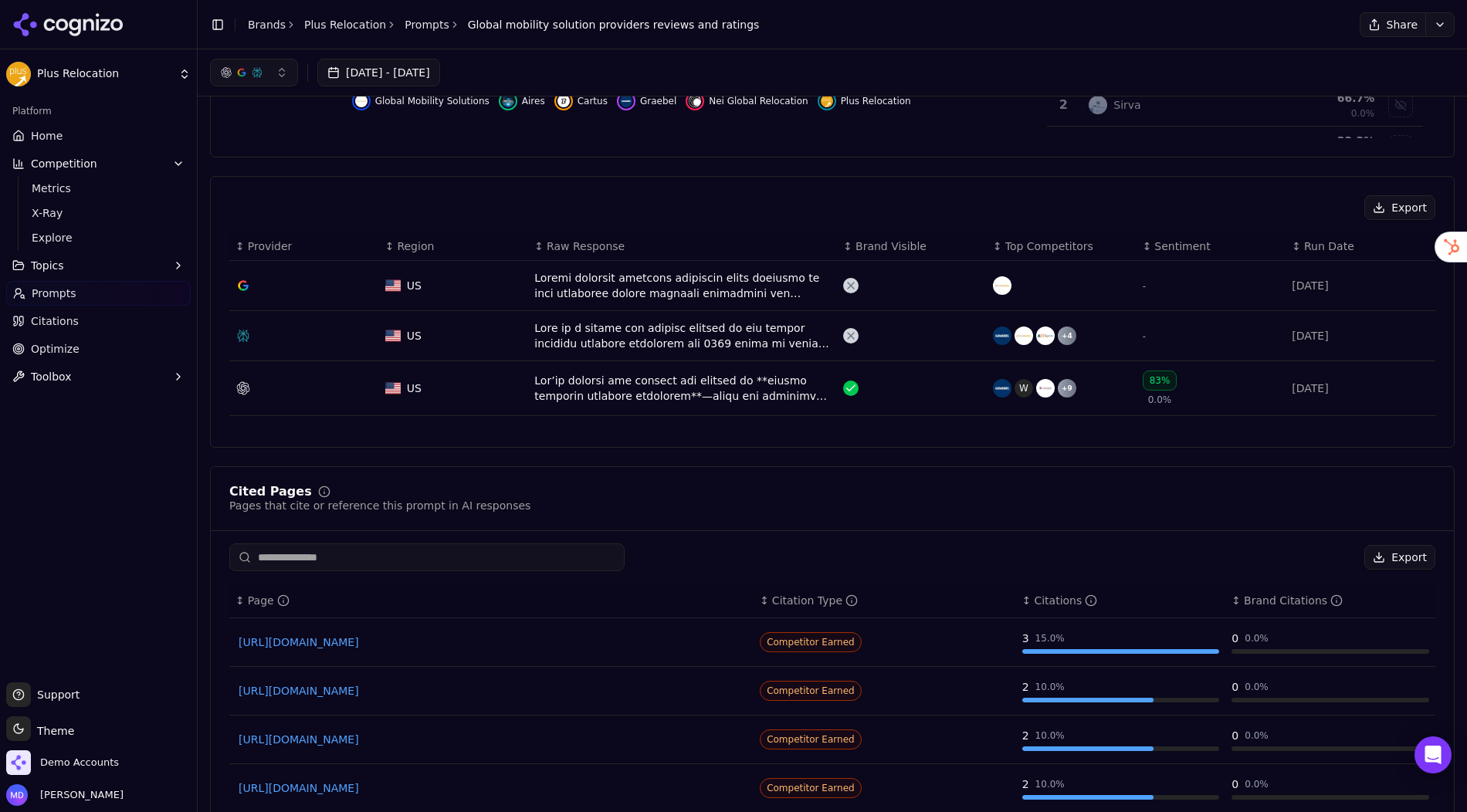
scroll to position [396, 0]
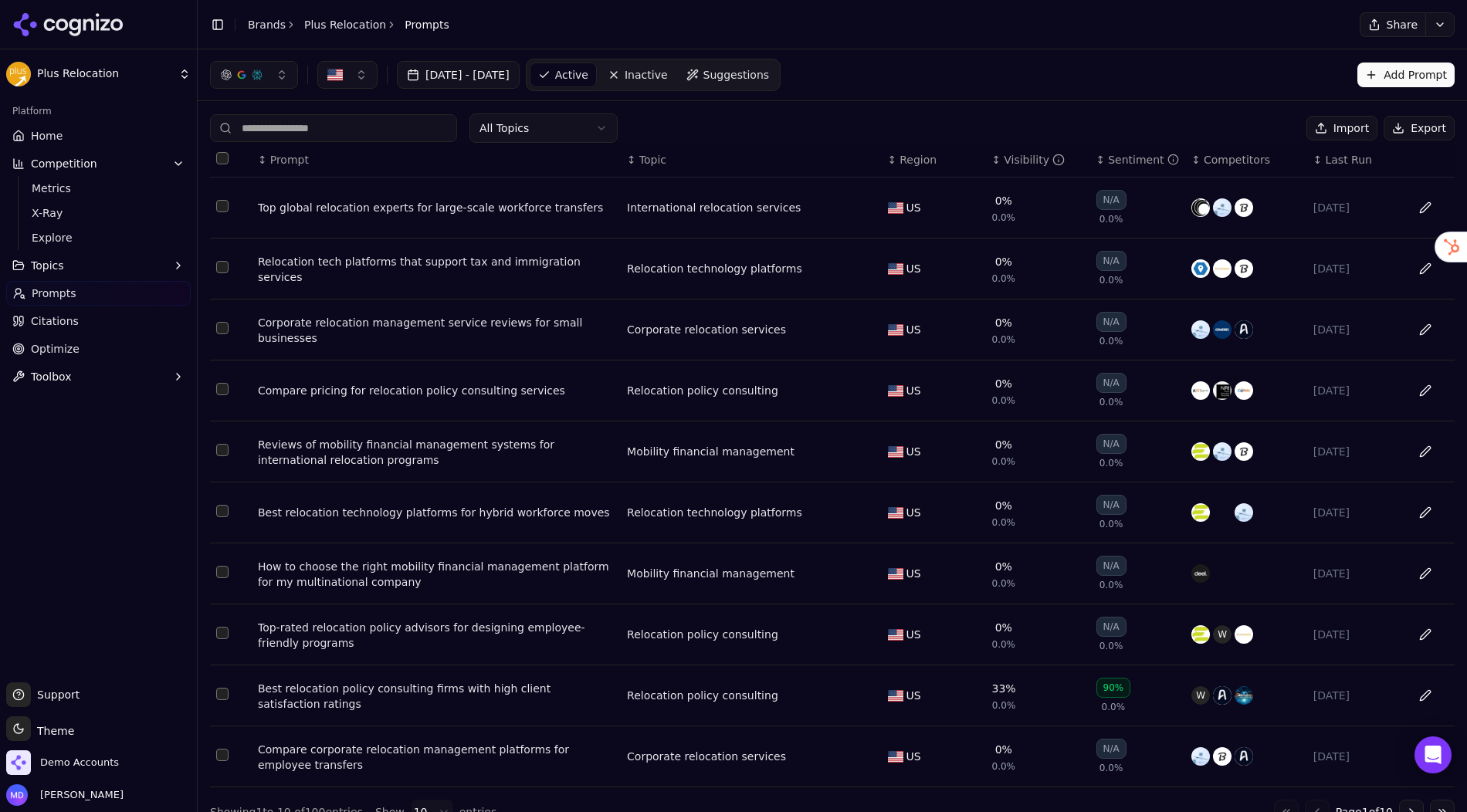
click at [770, 80] on span "Suggestions" at bounding box center [736, 75] width 66 height 15
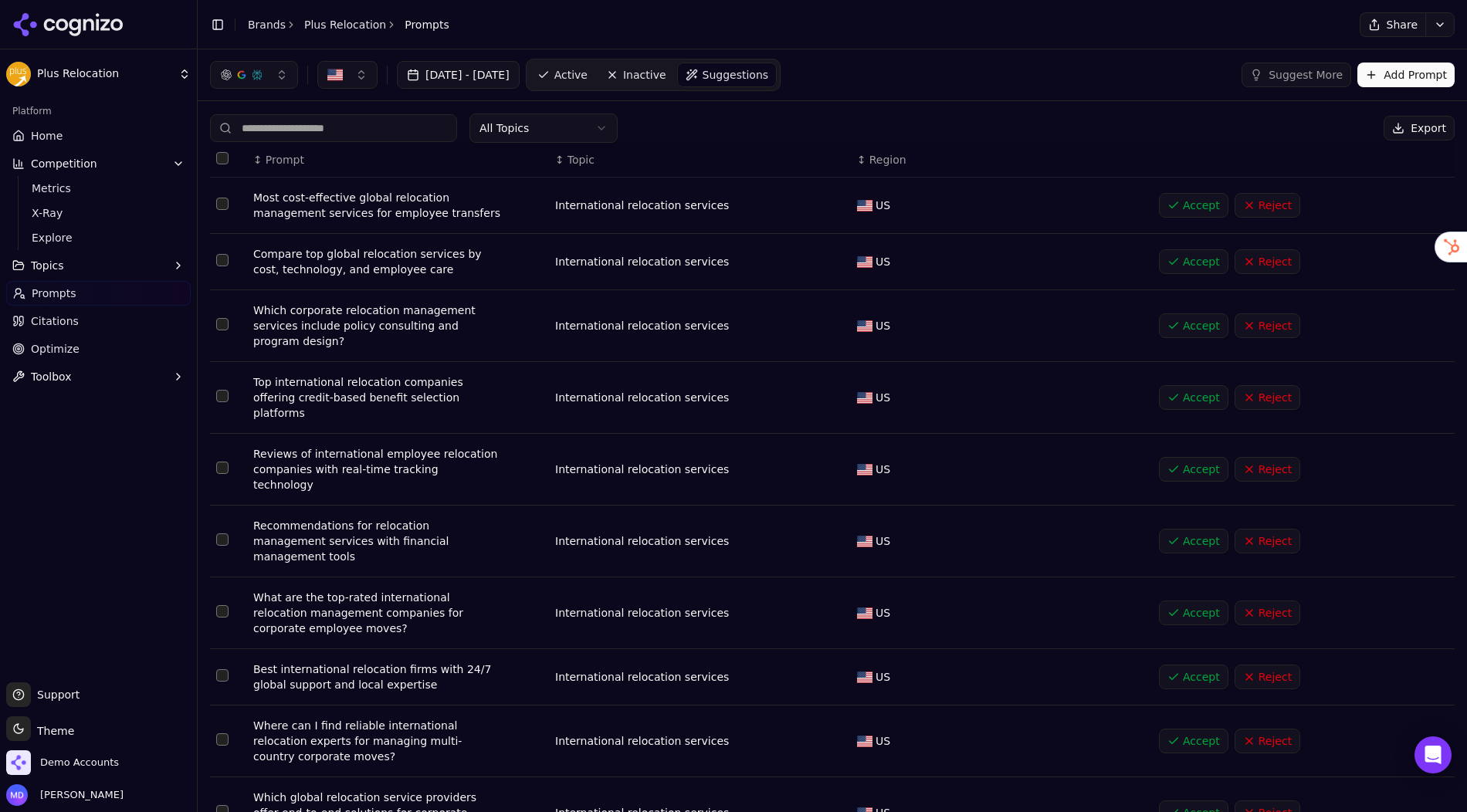
click at [1387, 74] on button "Add Prompt" at bounding box center [1406, 74] width 97 height 25
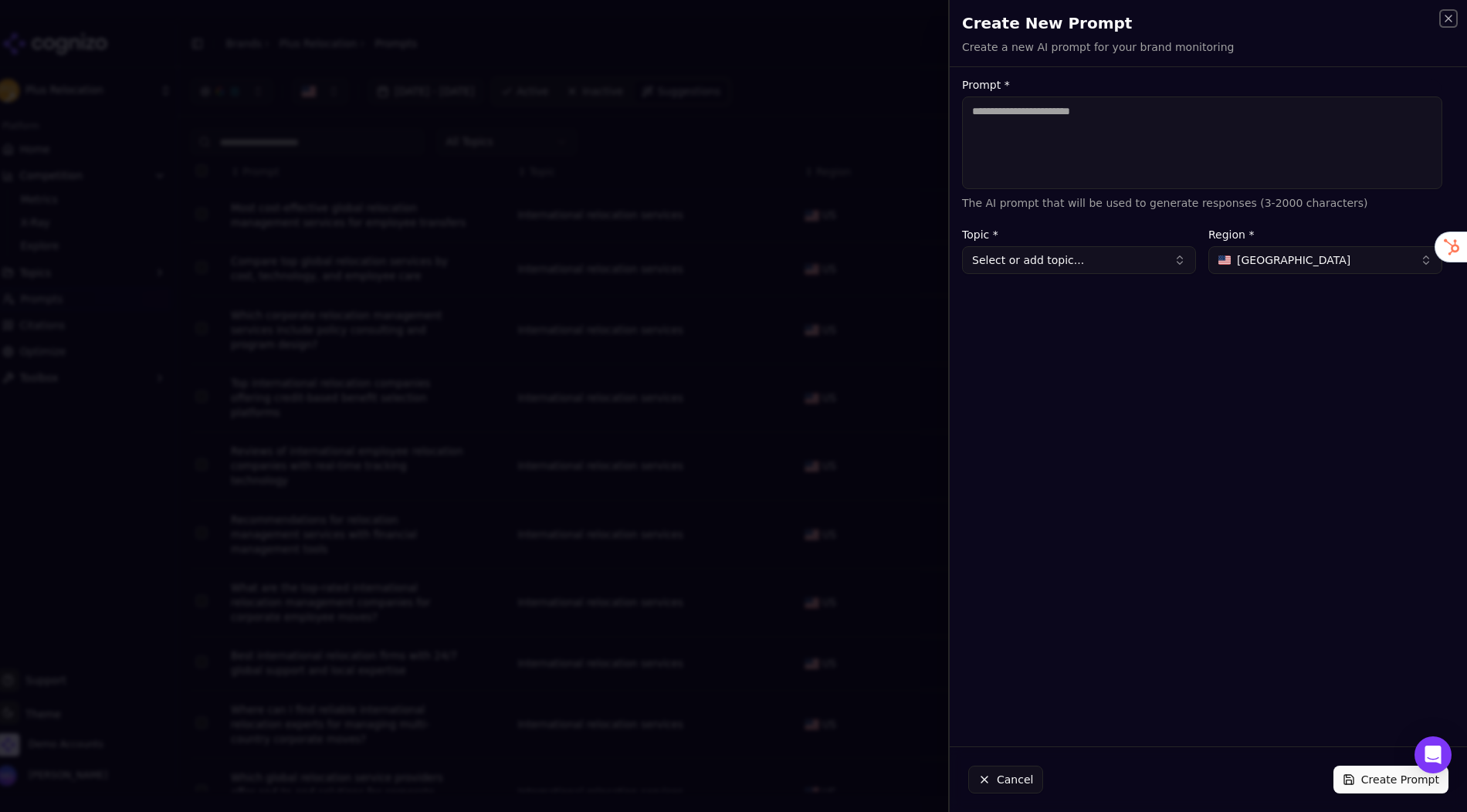
click at [1387, 19] on icon "button" at bounding box center [1448, 18] width 12 height 12
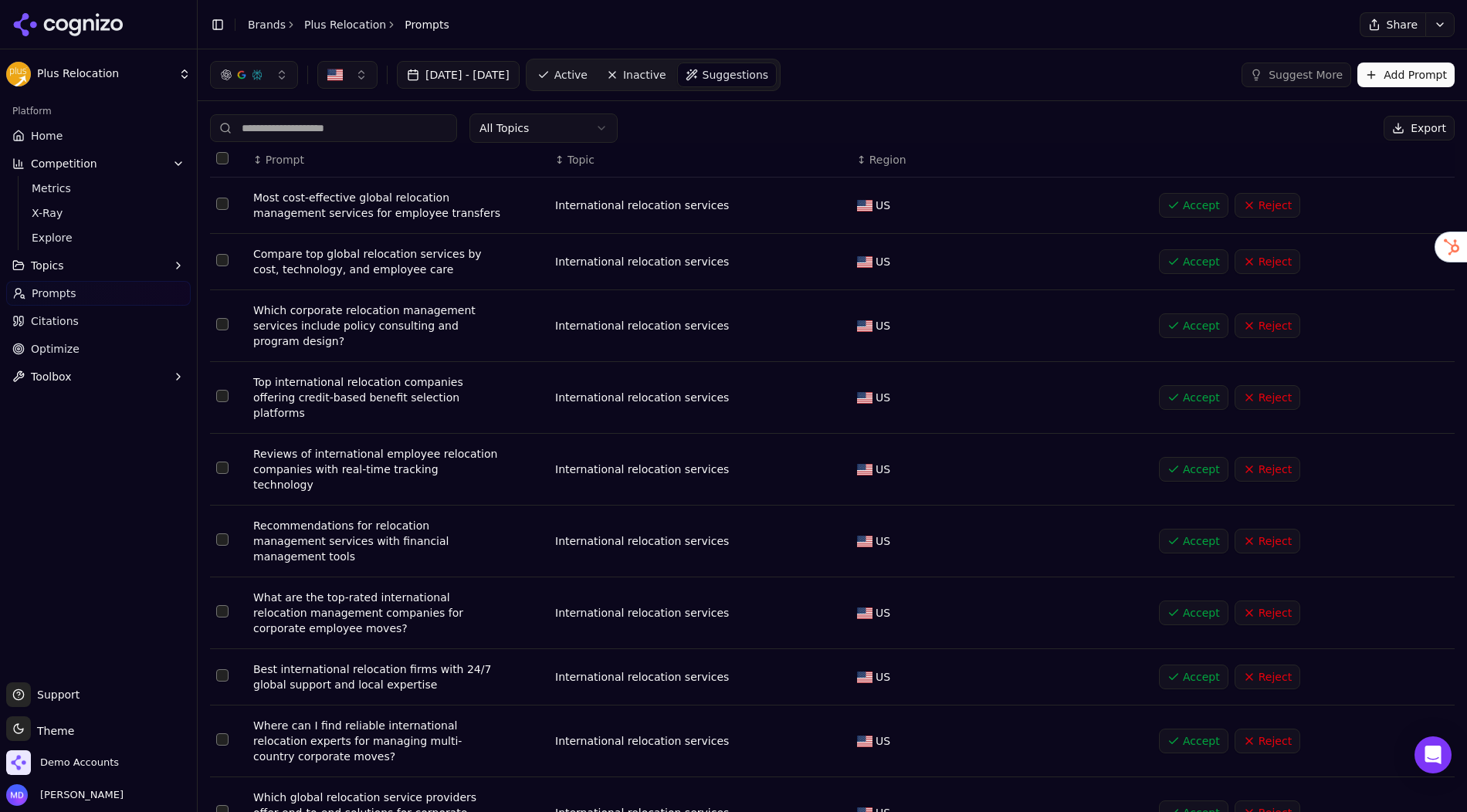
click at [587, 78] on span "Active" at bounding box center [570, 75] width 33 height 15
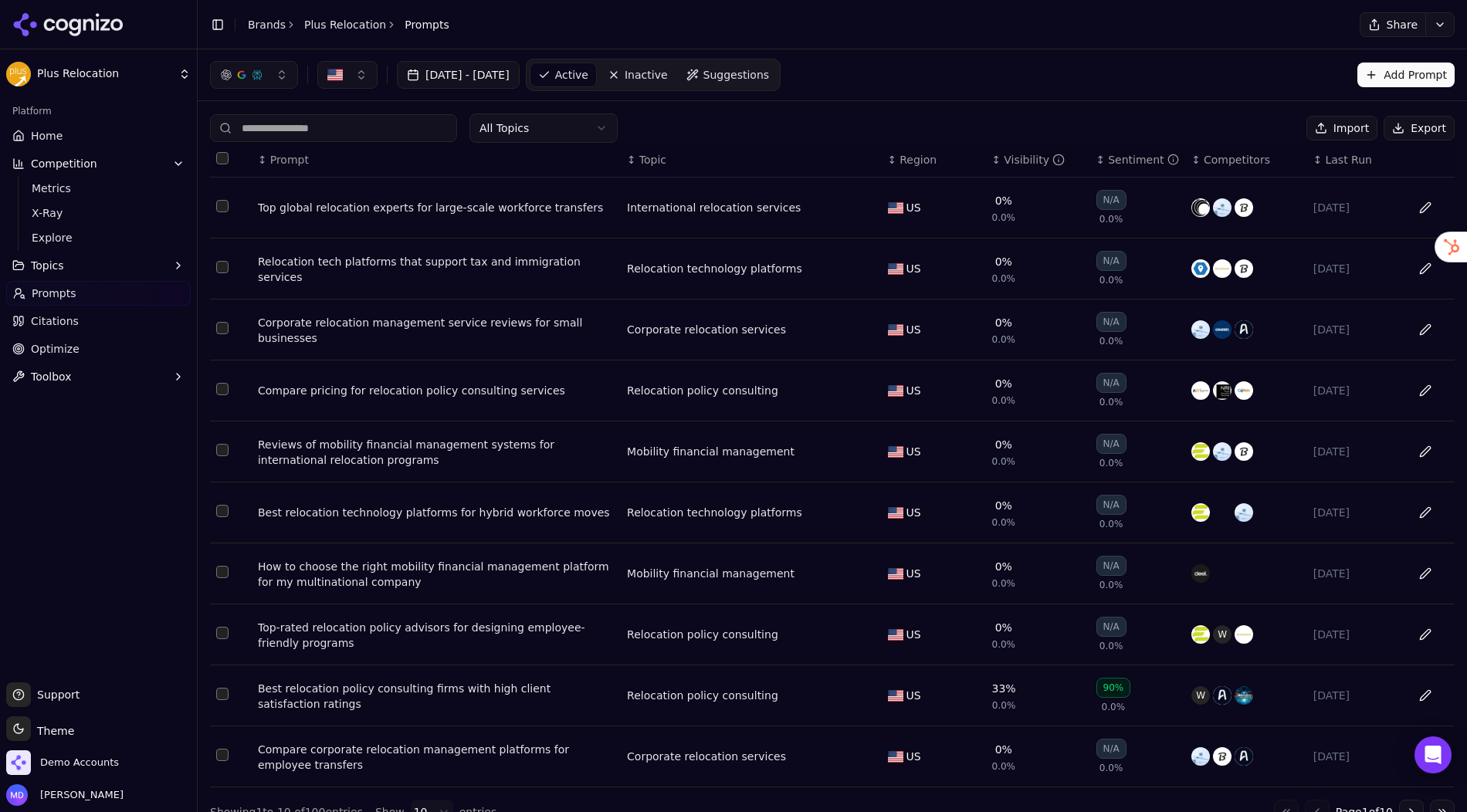
click at [661, 156] on span "Topic" at bounding box center [653, 159] width 27 height 15
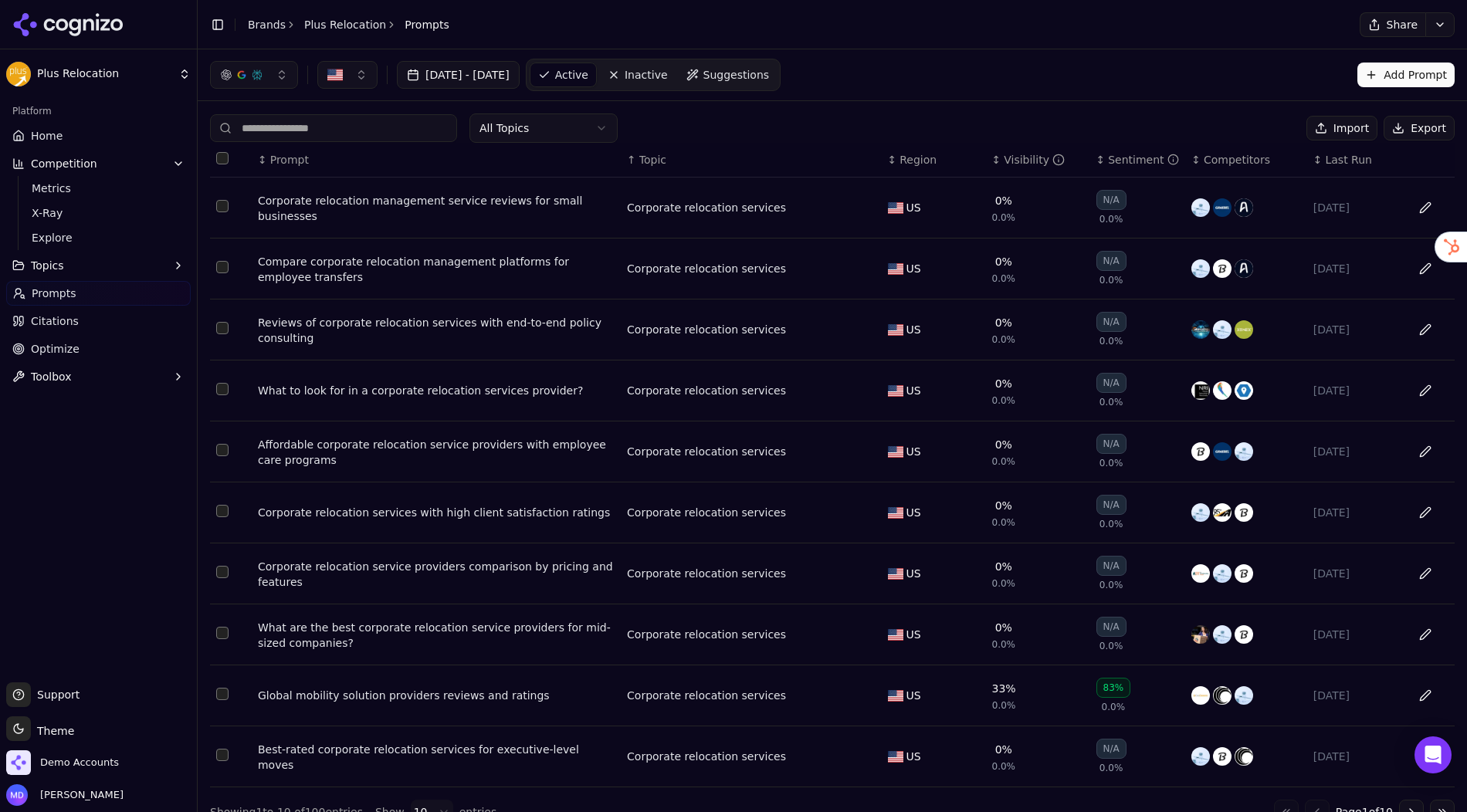
click at [83, 321] on link "Citations" at bounding box center [98, 320] width 184 height 25
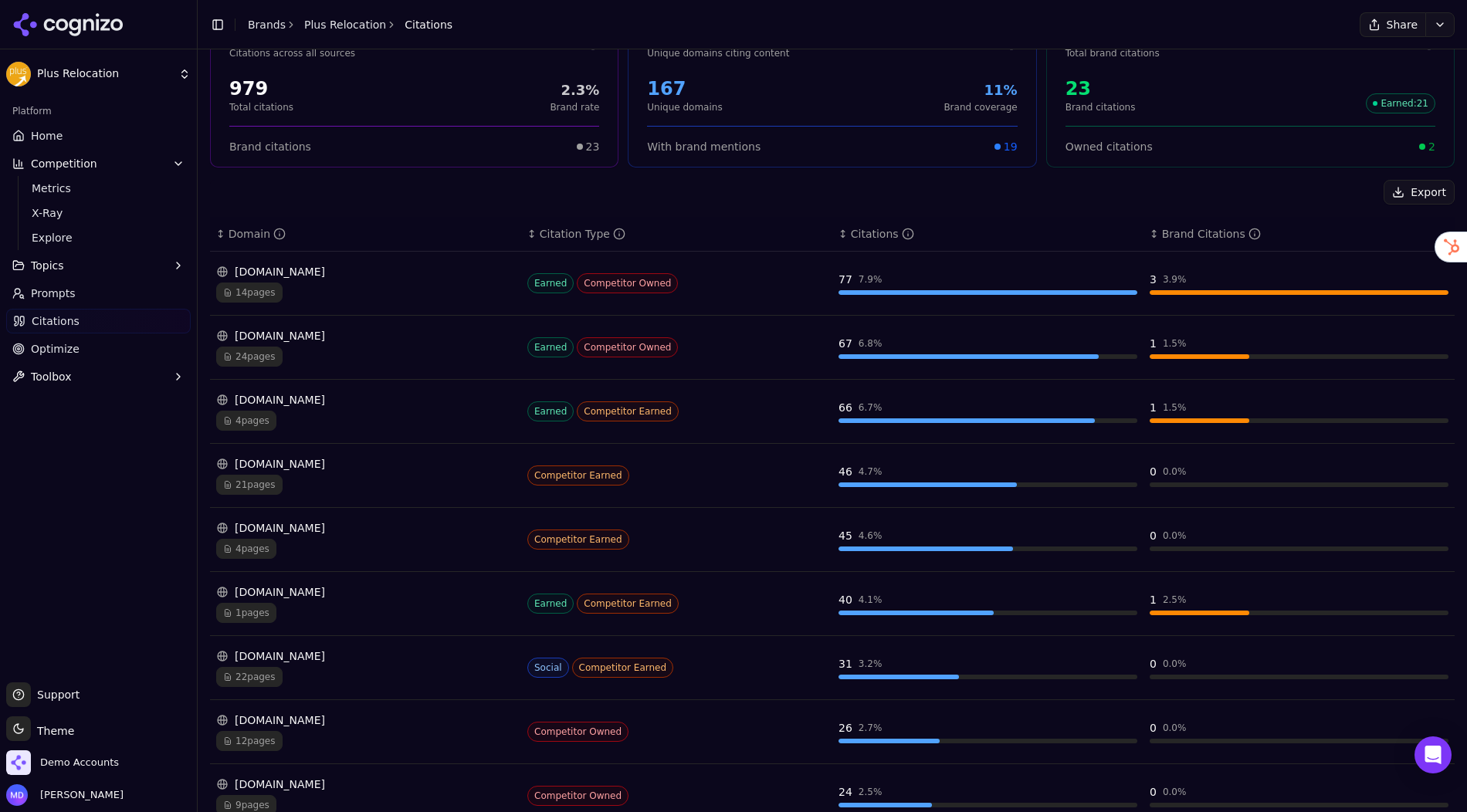
scroll to position [94, 0]
click at [349, 284] on div "14 pages" at bounding box center [366, 292] width 298 height 20
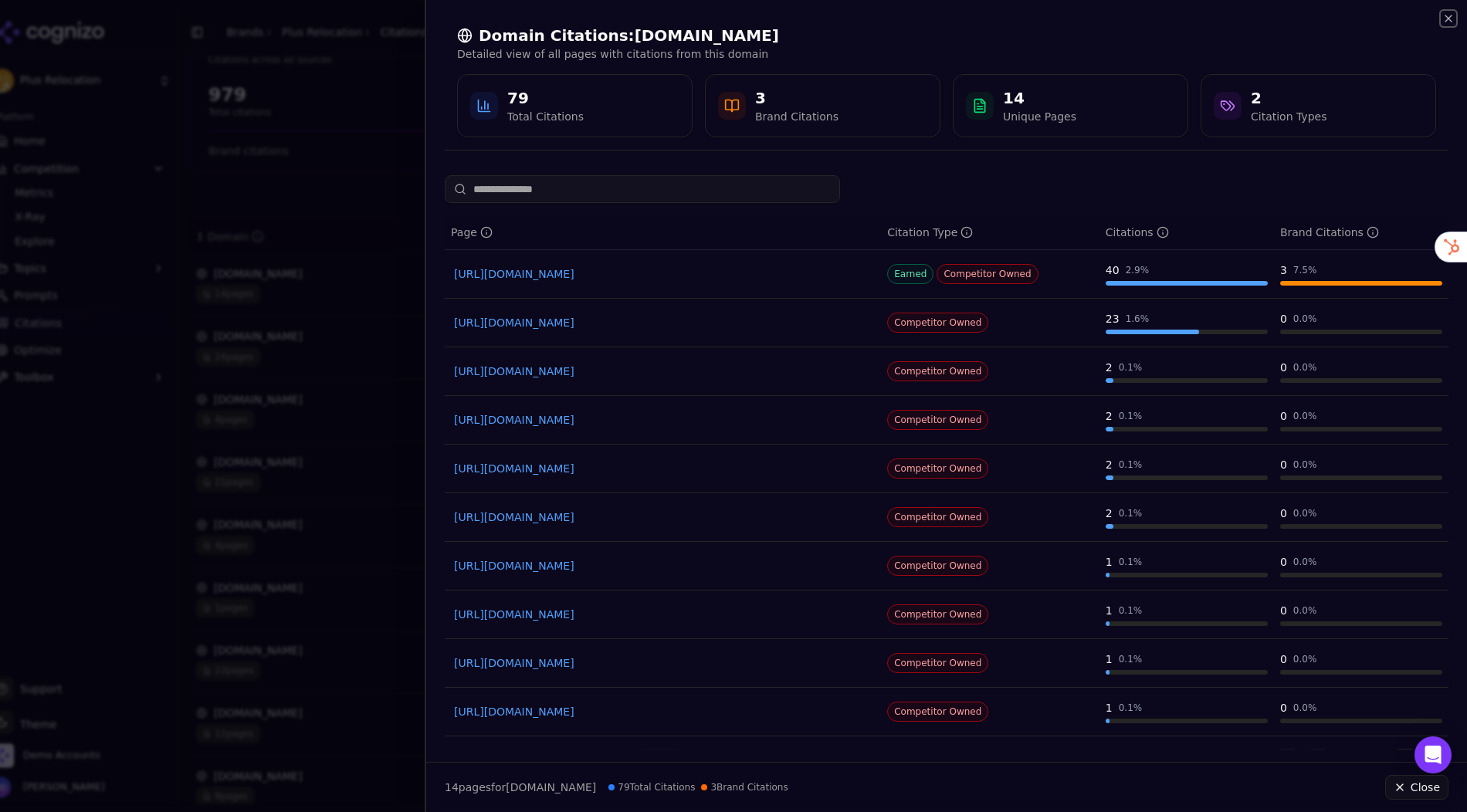
click at [1387, 20] on icon "button" at bounding box center [1448, 18] width 12 height 12
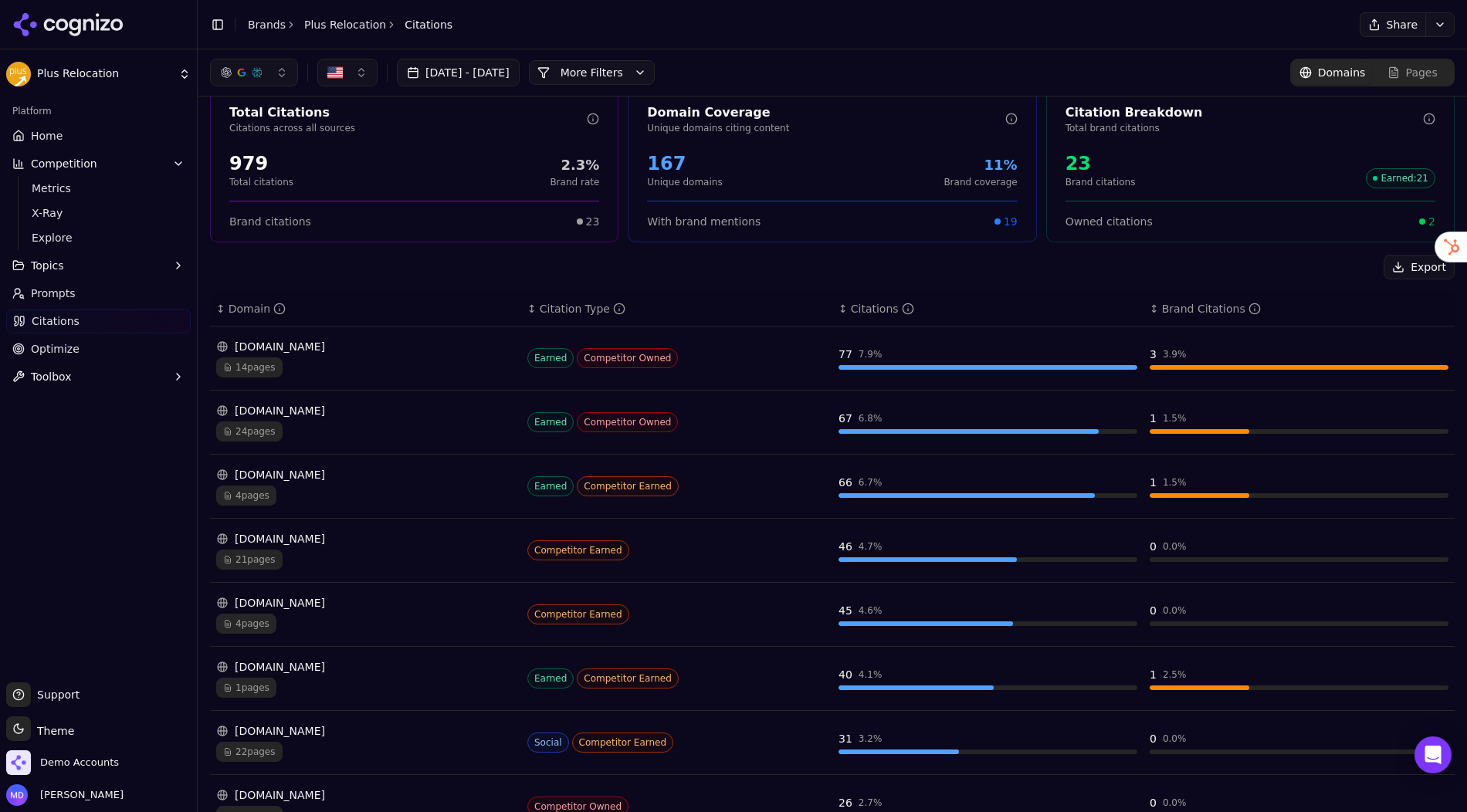
scroll to position [0, 0]
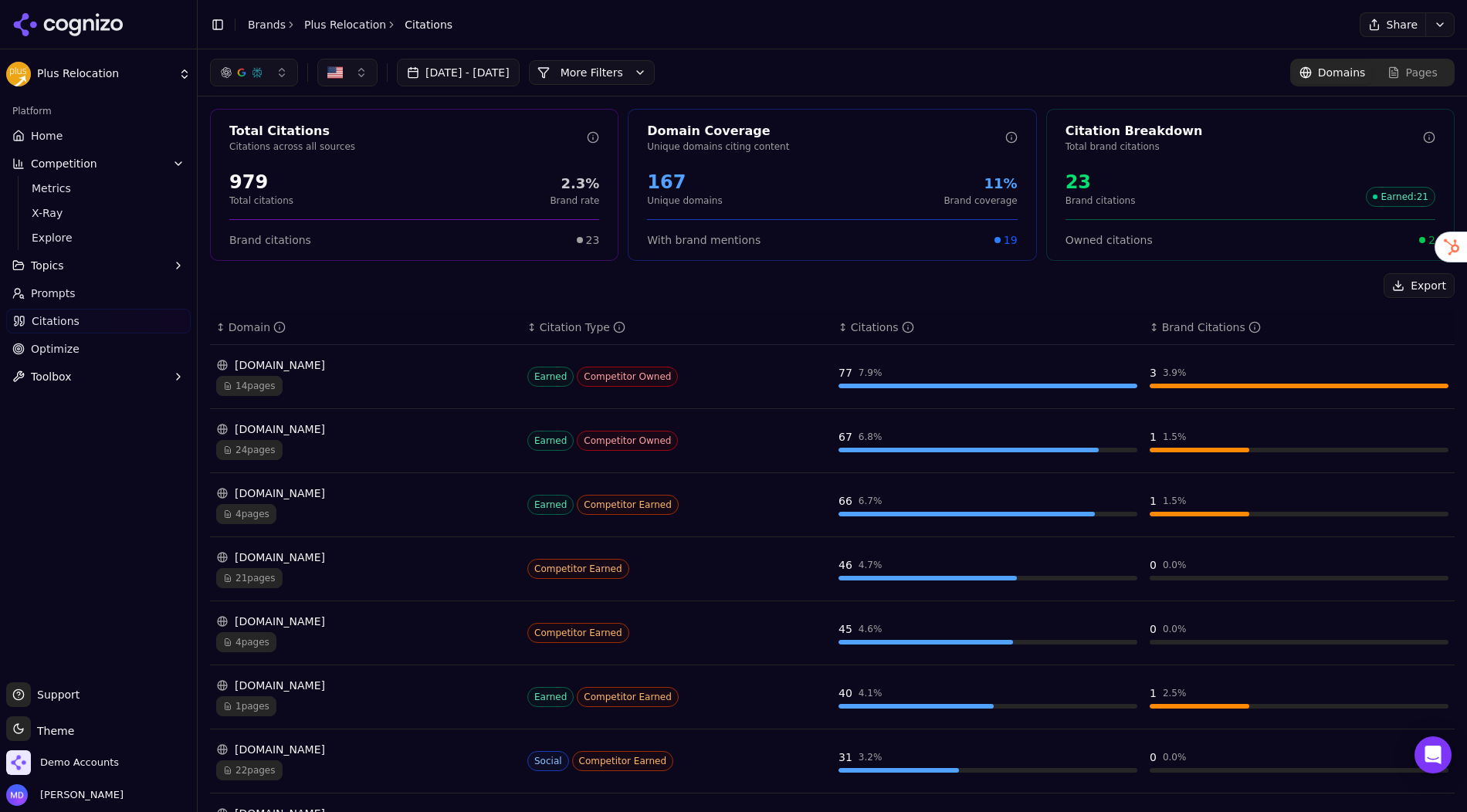
click at [627, 77] on button "More Filters" at bounding box center [592, 72] width 126 height 25
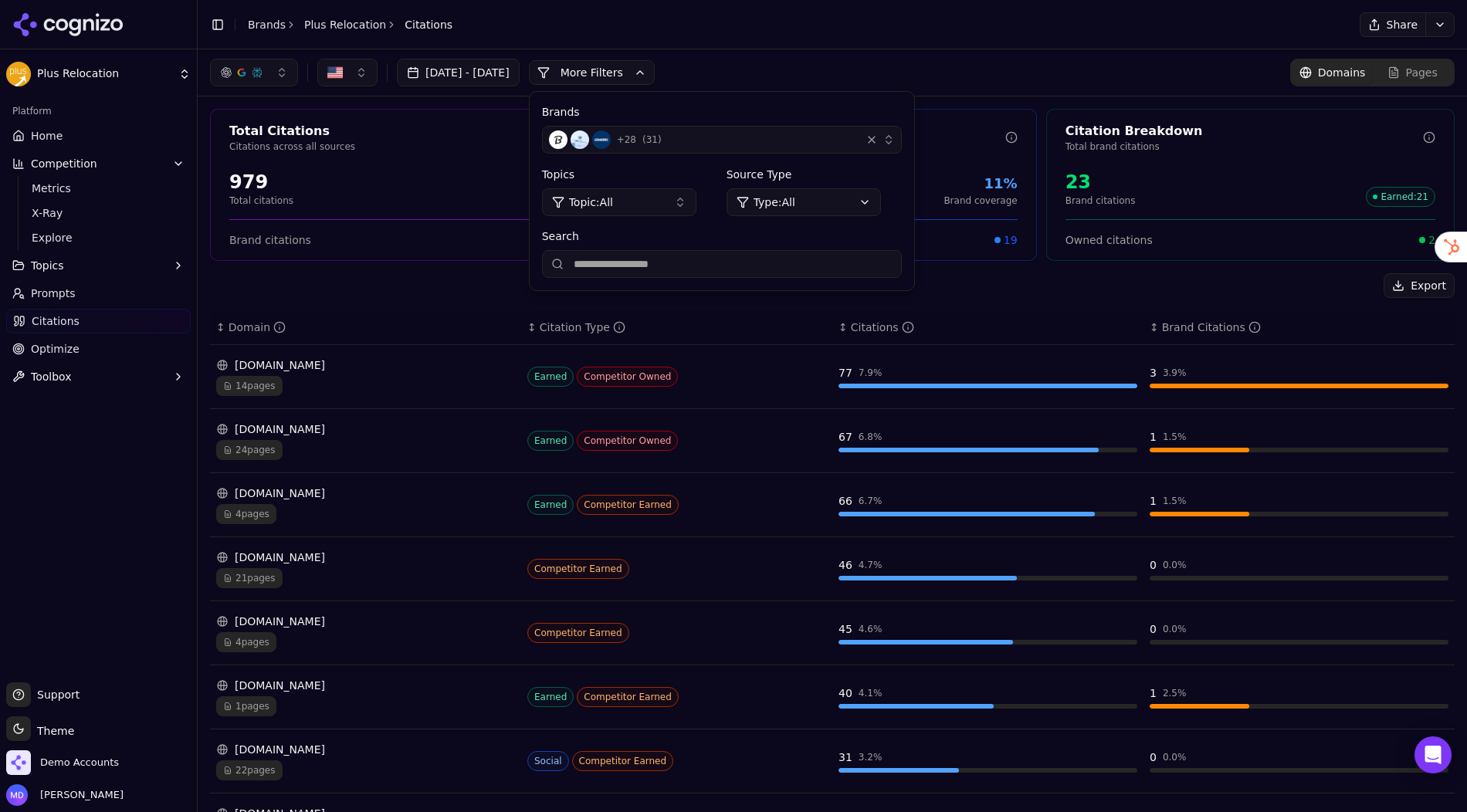
click at [796, 66] on div "[DATE] - [DATE] More More Filters Brands + 28 ( 31 ) Topics Topic: All Source T…" at bounding box center [832, 72] width 1245 height 28
click at [459, 291] on div "Export" at bounding box center [832, 285] width 1245 height 25
click at [346, 298] on div "Export ↕ Domain ↕ Citation Type ↕ Citations ↕ Brand Citations [DOMAIN_NAME] 14 …" at bounding box center [832, 648] width 1245 height 749
click at [69, 348] on span "Optimize" at bounding box center [55, 348] width 49 height 15
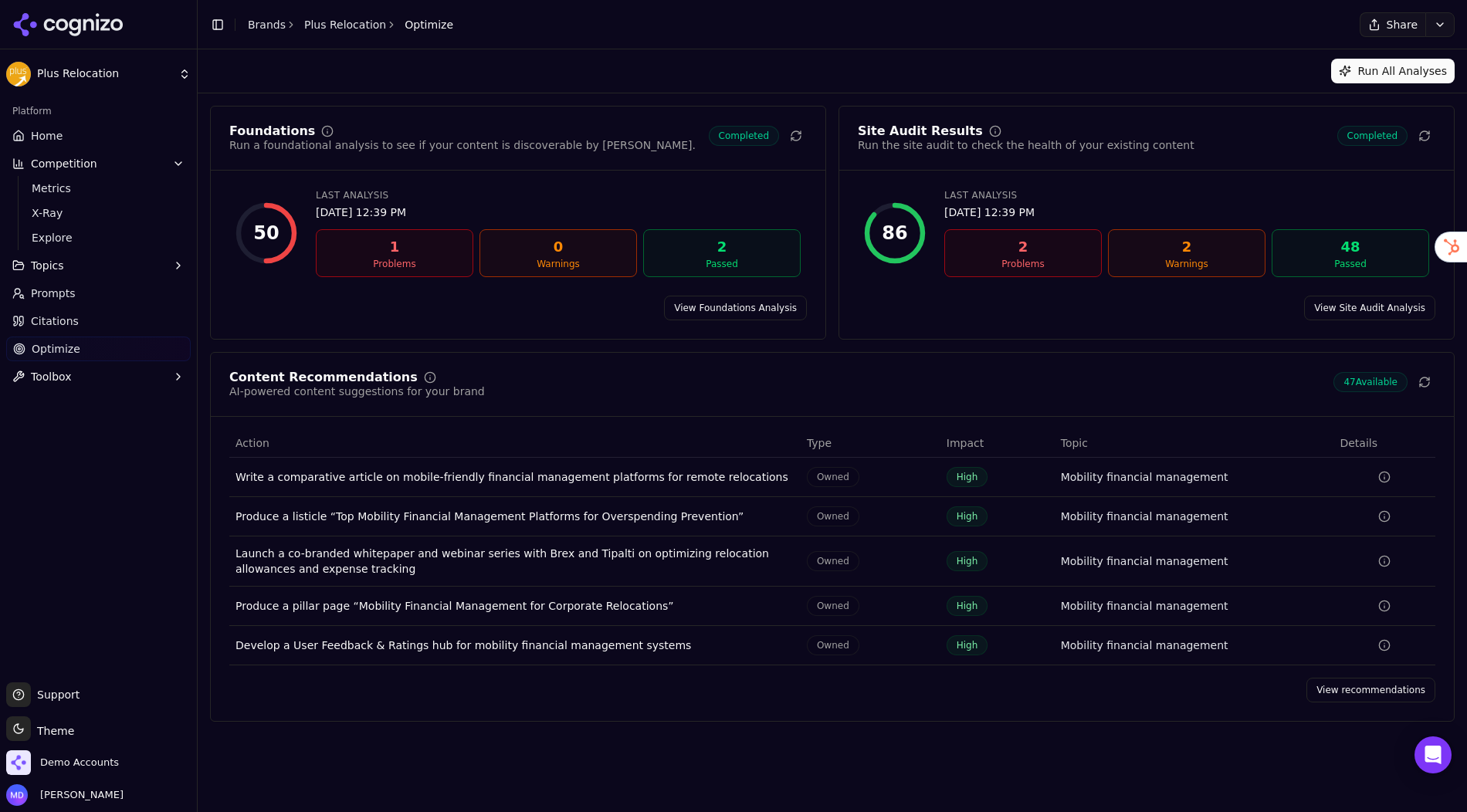
click at [1366, 686] on link "View recommendations" at bounding box center [1370, 689] width 129 height 25
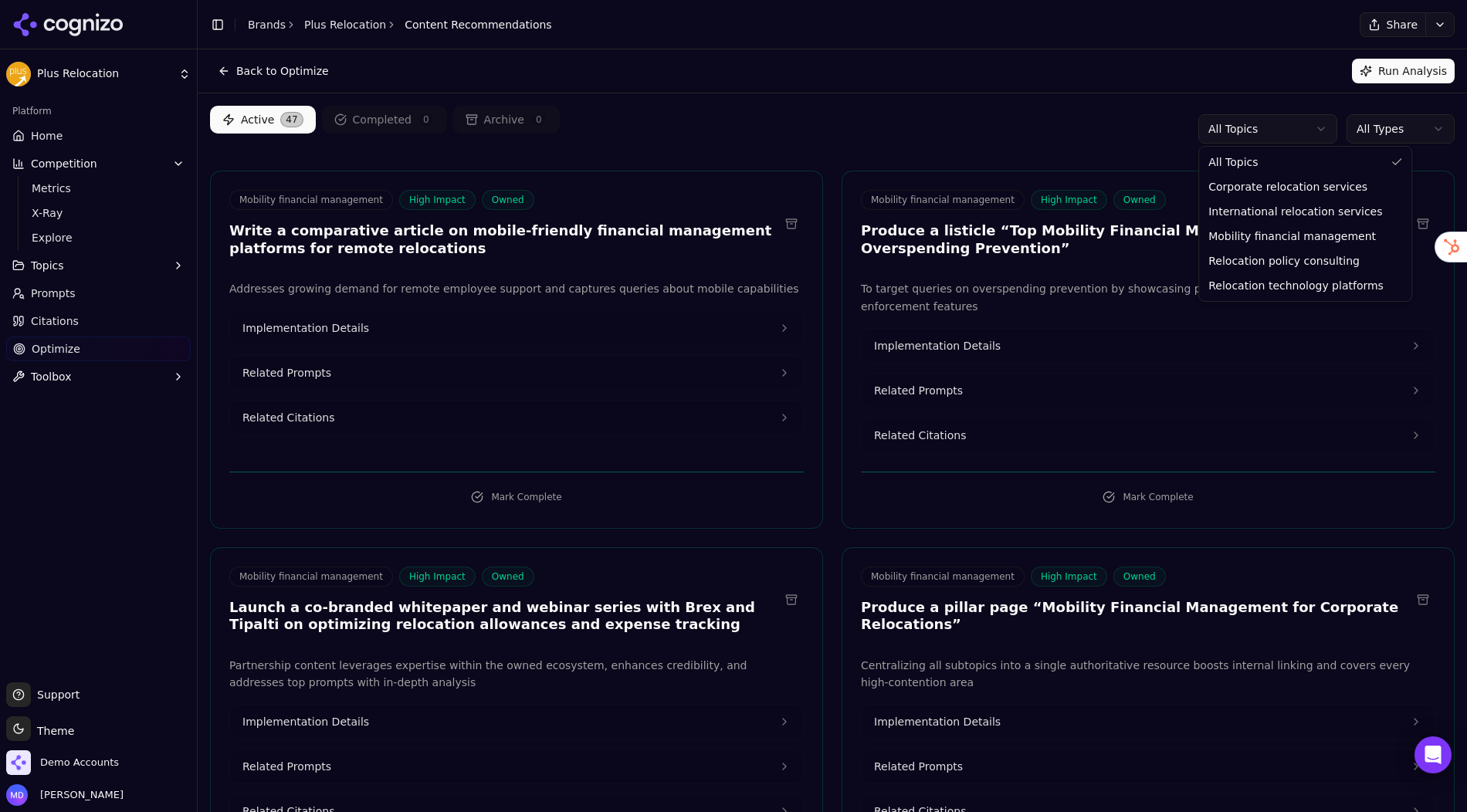
click at [1255, 127] on html "Plus Relocation Platform Home Competition Metrics X-Ray Explore Topics Prompts …" at bounding box center [733, 406] width 1467 height 812
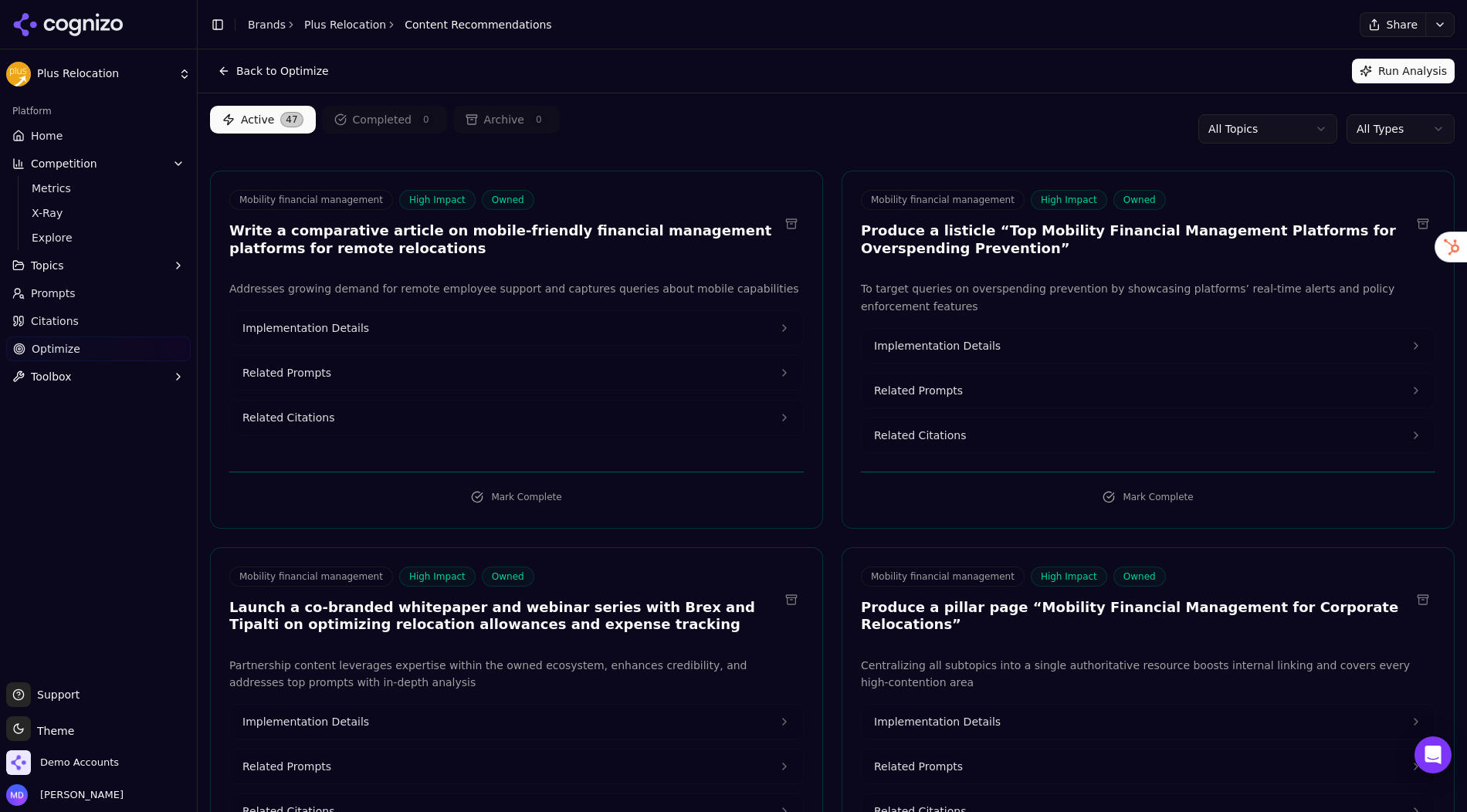
click at [1103, 145] on html "Plus Relocation Platform Home Competition Metrics X-Ray Explore Topics Prompts …" at bounding box center [733, 406] width 1467 height 812
click at [1387, 131] on html "Plus Relocation Platform Home Competition Metrics X-Ray Explore Topics Prompts …" at bounding box center [733, 406] width 1467 height 812
click at [1083, 159] on html "Plus Relocation Platform Home Competition Metrics X-Ray Explore Topics Prompts …" at bounding box center [733, 406] width 1467 height 812
click at [482, 331] on button "Implementation Details" at bounding box center [517, 328] width 573 height 34
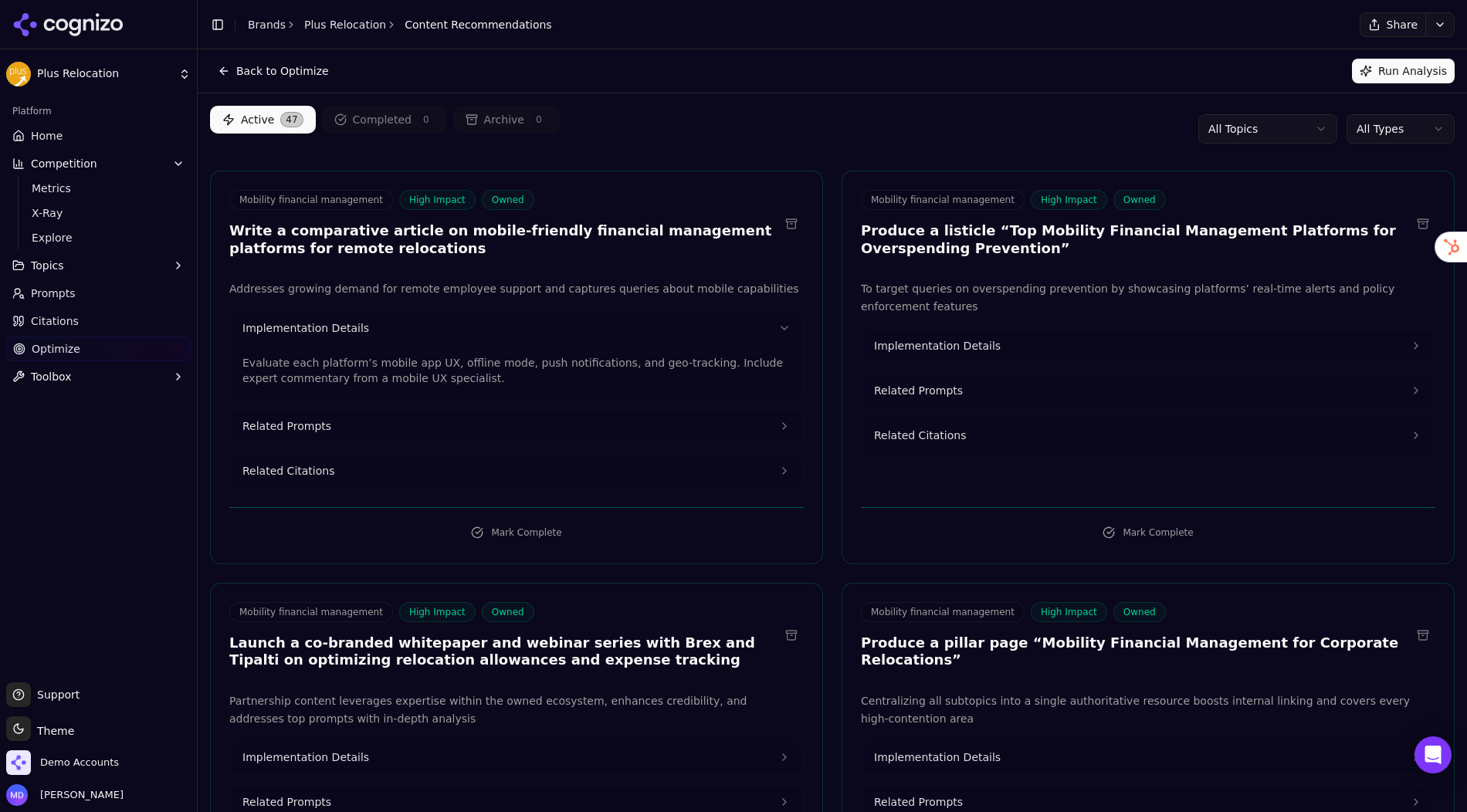
click at [407, 413] on button "Related Prompts" at bounding box center [517, 426] width 573 height 34
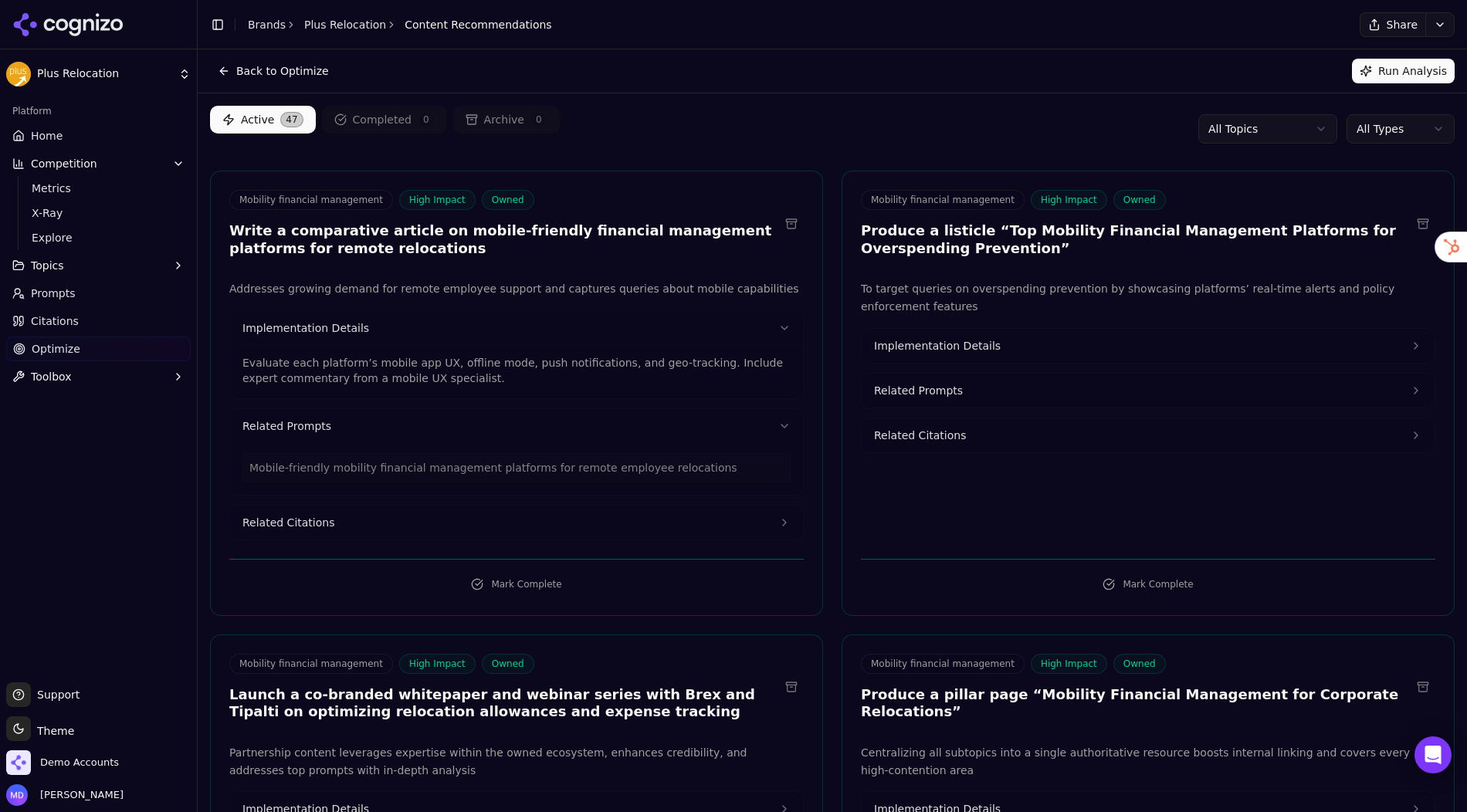
click at [404, 513] on button "Related Citations" at bounding box center [517, 522] width 573 height 34
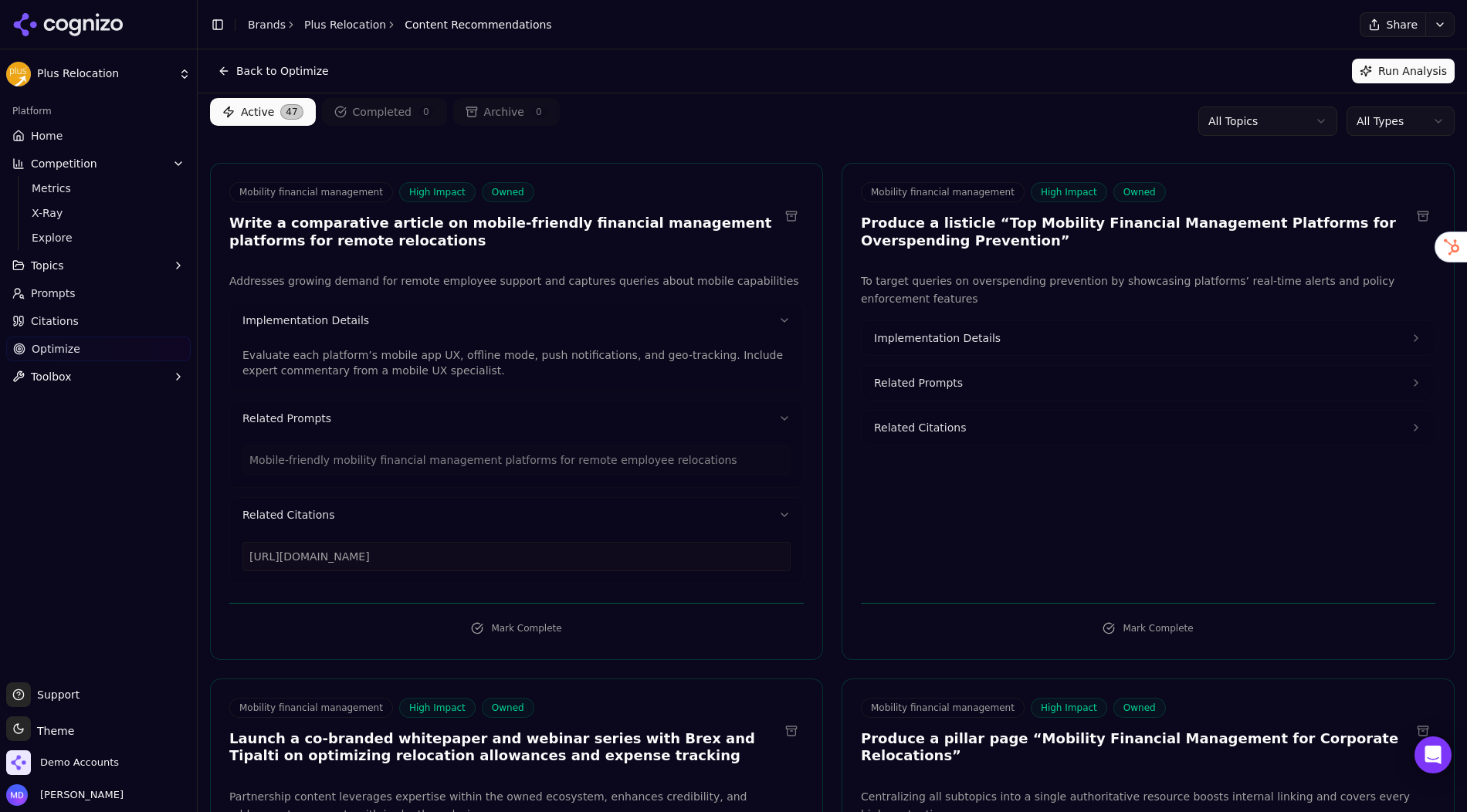
scroll to position [9, 0]
click at [1381, 125] on html "Plus Relocation Platform Home Competition Metrics X-Ray Explore Topics Prompts …" at bounding box center [733, 406] width 1467 height 812
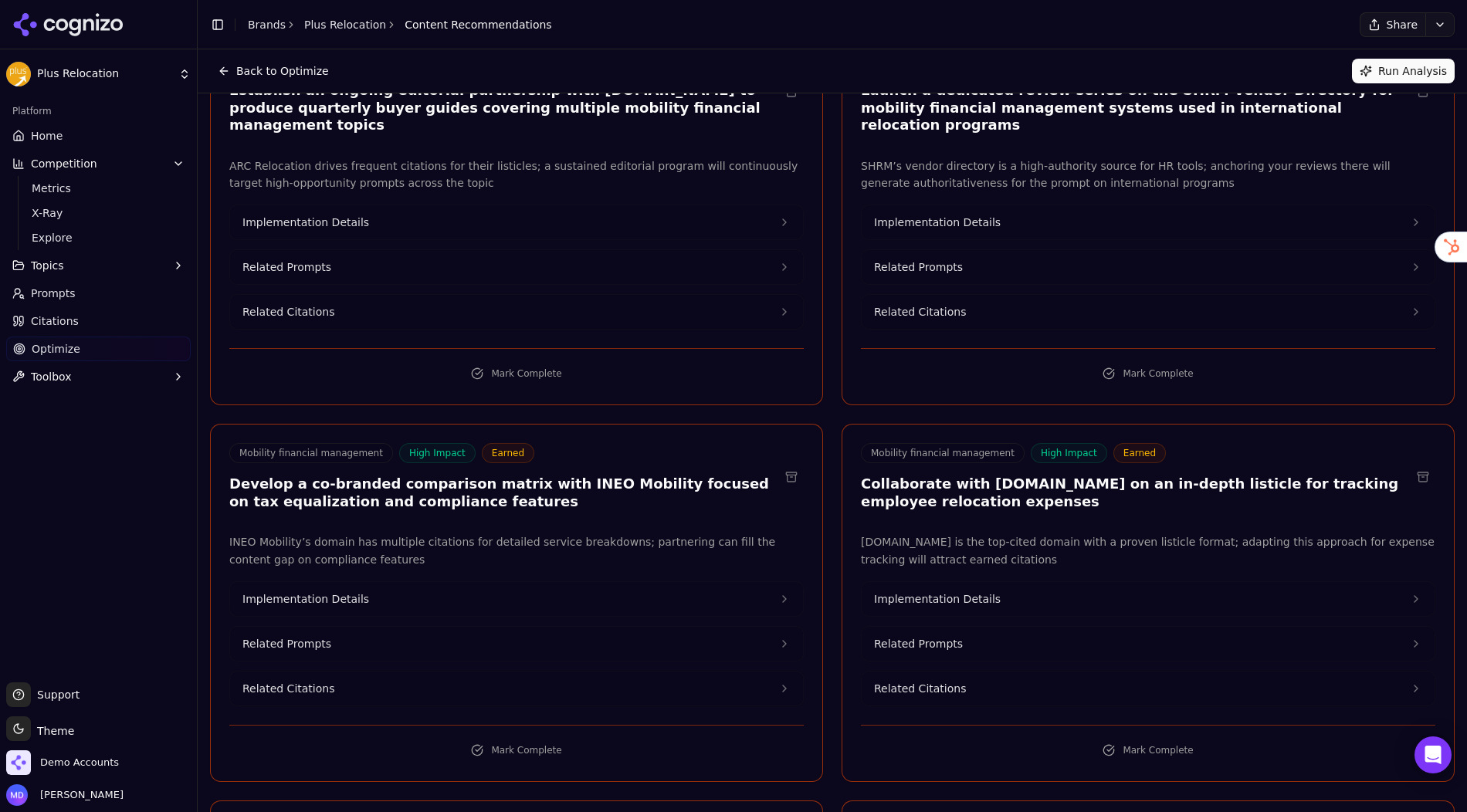
scroll to position [0, 0]
